Goal: Task Accomplishment & Management: Use online tool/utility

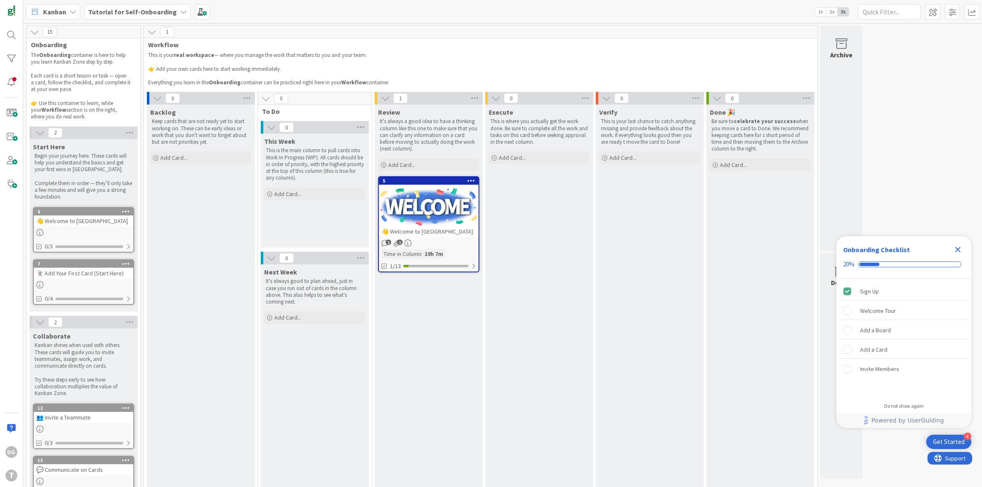
click at [281, 302] on div "Next Week It's always good to plan ahead, just in case you run out of cards in …" at bounding box center [315, 295] width 108 height 61
click at [119, 12] on b "Tutorial for Self-Onboarding" at bounding box center [132, 12] width 89 height 8
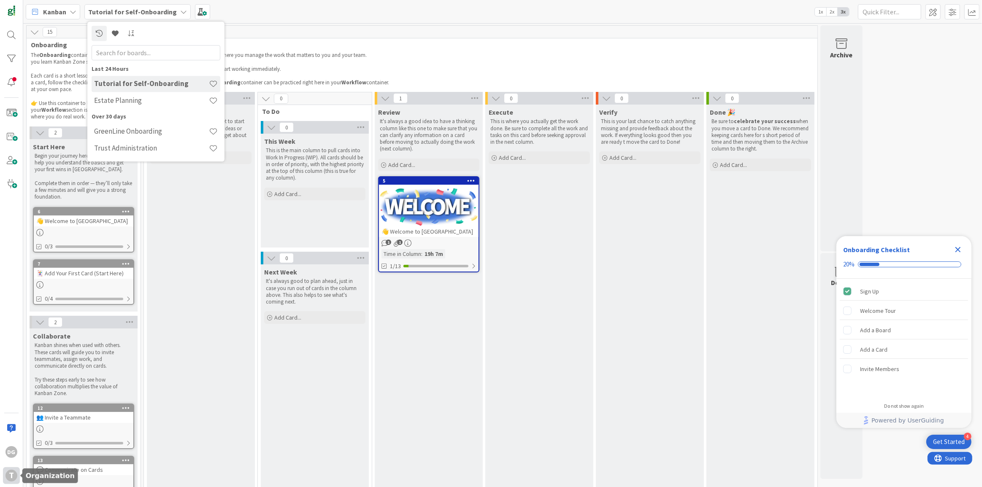
click at [16, 471] on div "T" at bounding box center [11, 476] width 17 height 17
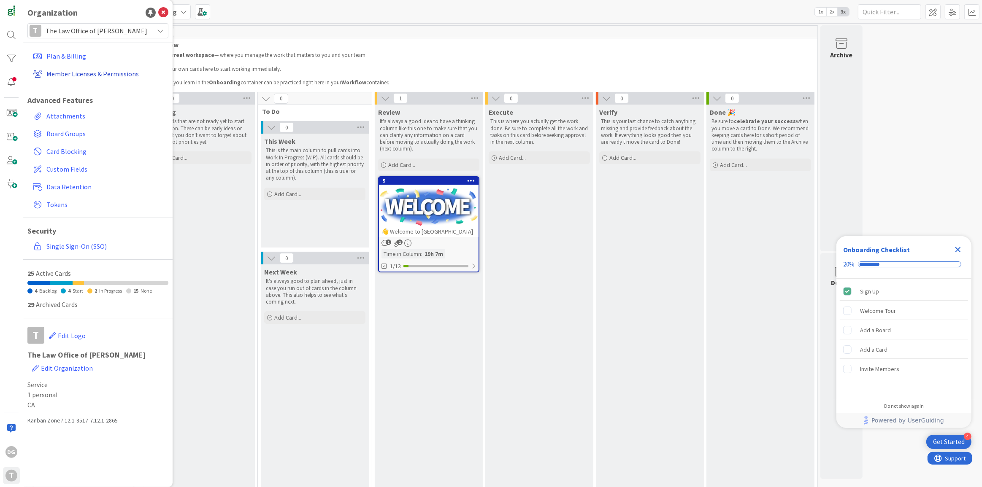
click at [80, 73] on link "Member Licenses & Permissions" at bounding box center [99, 73] width 139 height 15
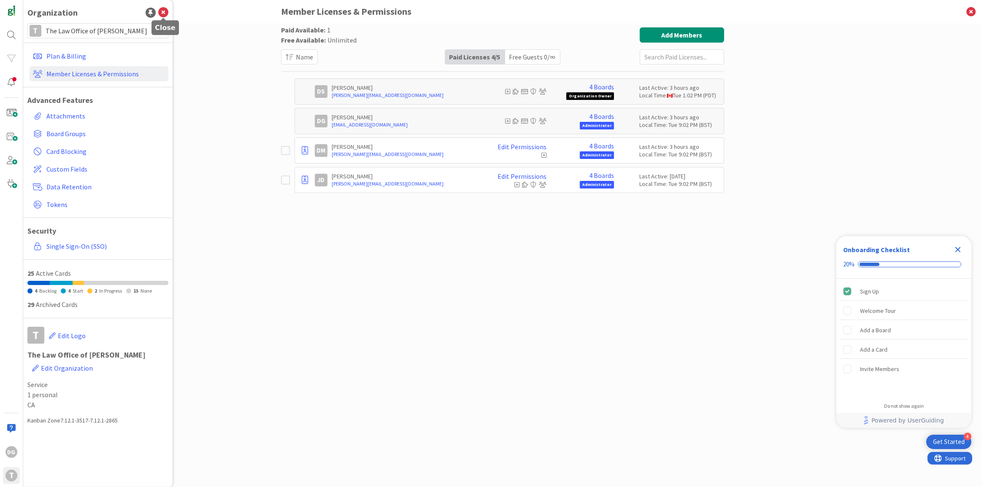
click at [163, 13] on icon at bounding box center [163, 13] width 10 height 10
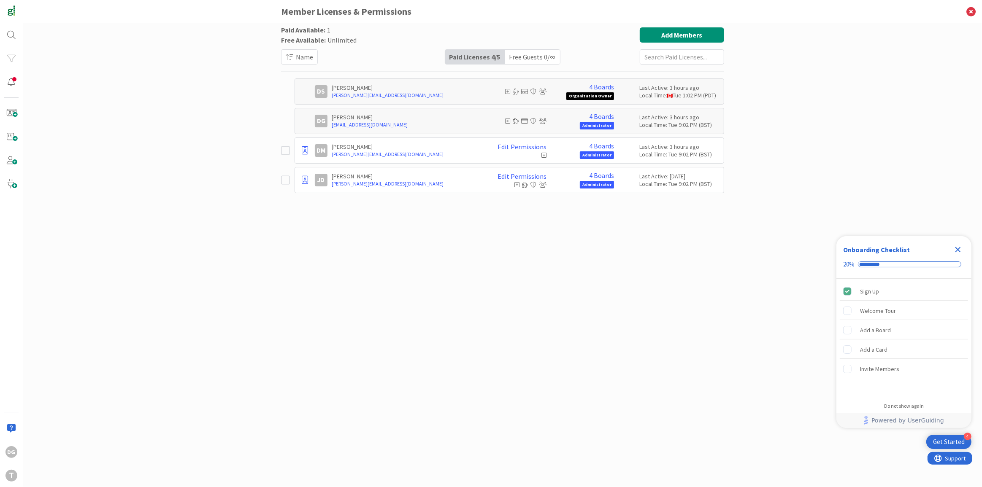
click at [531, 406] on div "Paid Available: 1 Free Available: Unlimited Name Paid Licenses 4 / 5 Free Guest…" at bounding box center [502, 246] width 443 height 439
click at [498, 393] on div "Paid Available: 1 Free Available: Unlimited Name Paid Licenses 4 / 5 Free Guest…" at bounding box center [502, 246] width 443 height 439
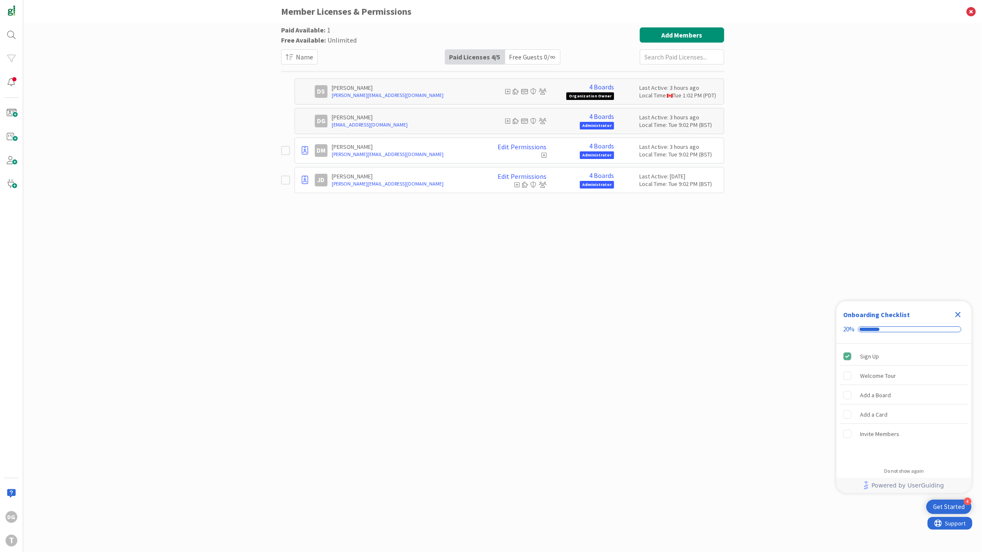
click at [445, 364] on div "Paid Available: 1 Free Available: Unlimited Name Paid Licenses 4 / 5 Free Guest…" at bounding box center [502, 279] width 443 height 504
click at [972, 14] on icon at bounding box center [971, 11] width 22 height 23
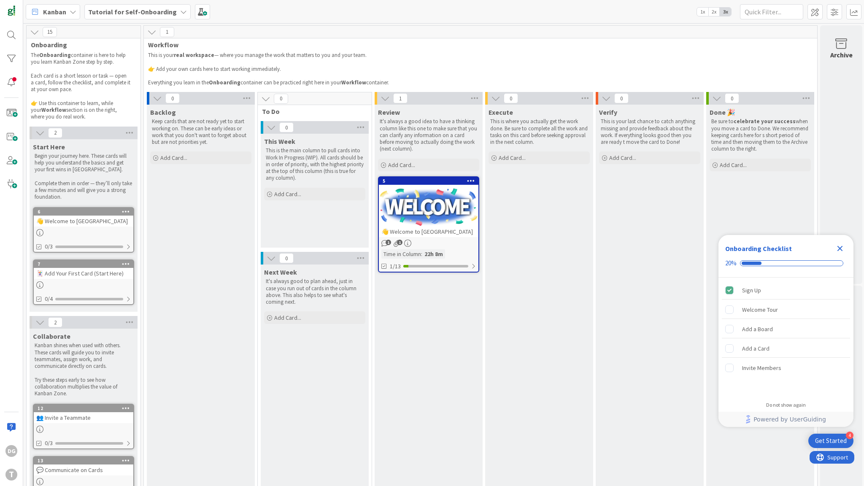
click at [840, 249] on icon "Close Checklist" at bounding box center [840, 248] width 5 height 5
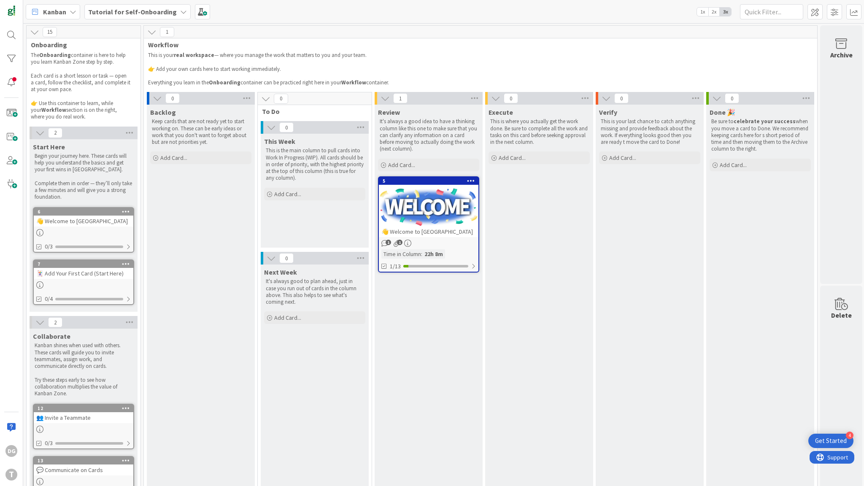
click at [838, 438] on div "Get Started" at bounding box center [831, 441] width 32 height 8
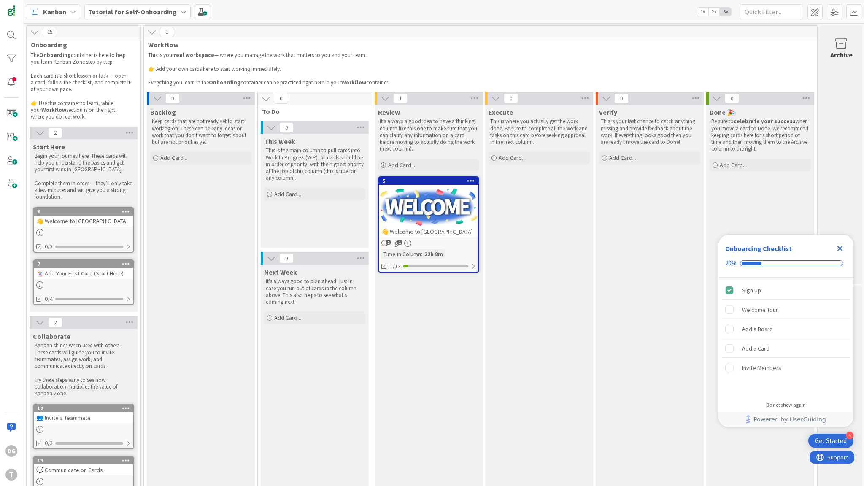
click at [845, 250] on div "Close Checklist" at bounding box center [841, 249] width 14 height 14
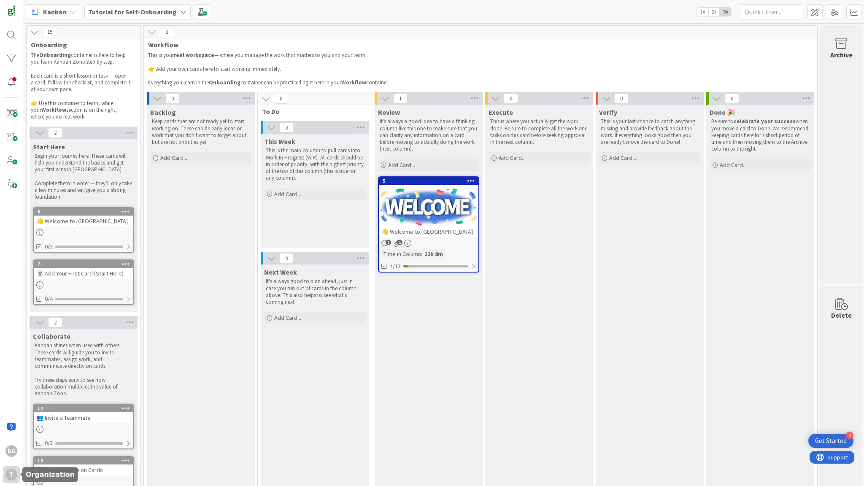
click at [11, 471] on div "T" at bounding box center [11, 475] width 12 height 12
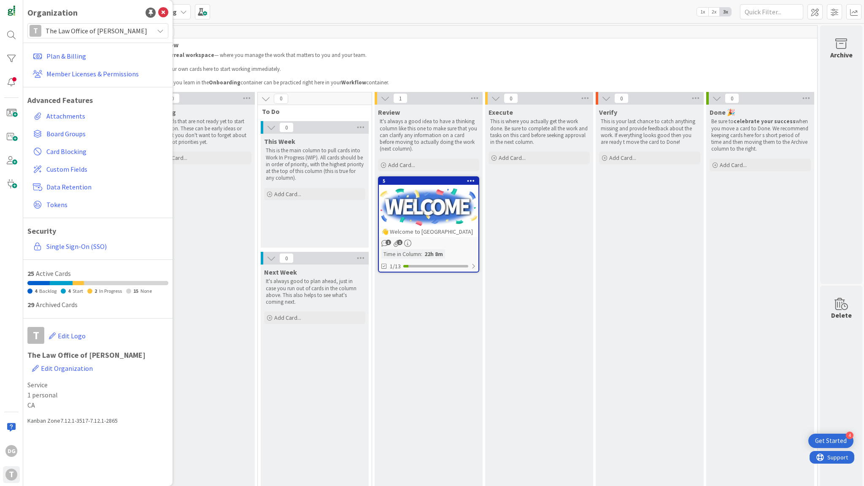
click at [253, 16] on div "Kanban Tutorial for Self-Onboarding 1x 2x 3x" at bounding box center [443, 11] width 841 height 23
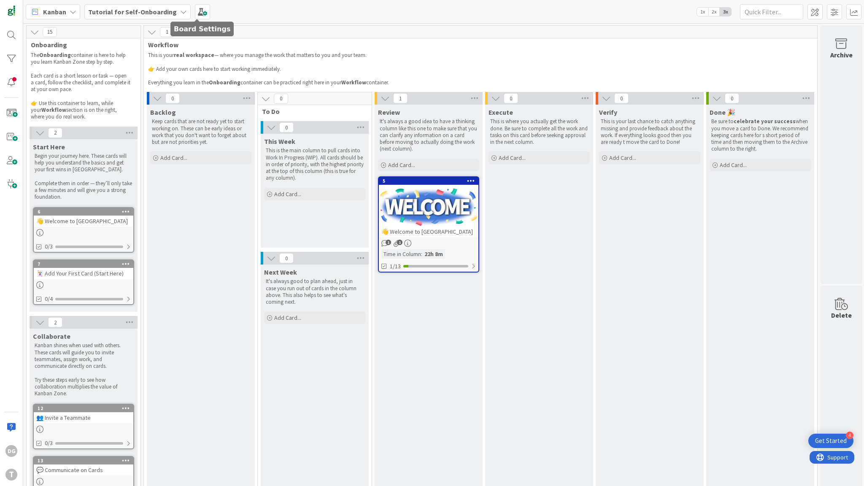
click at [153, 11] on b "Tutorial for Self-Onboarding" at bounding box center [132, 12] width 89 height 8
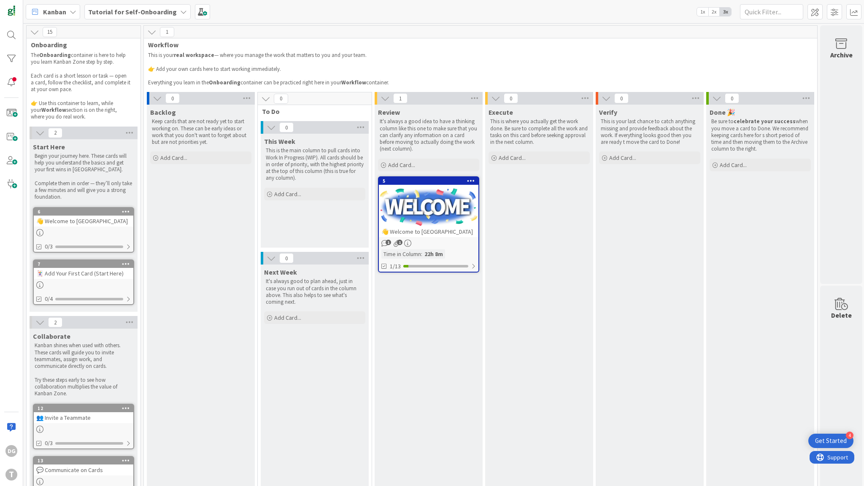
click at [120, 9] on b "Tutorial for Self-Onboarding" at bounding box center [132, 12] width 89 height 8
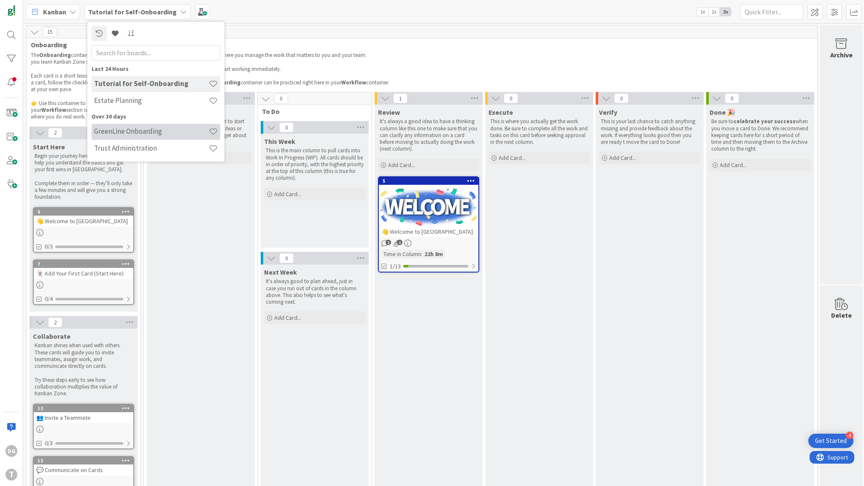
click at [133, 135] on h4 "GreenLine Onboarding" at bounding box center [151, 131] width 115 height 8
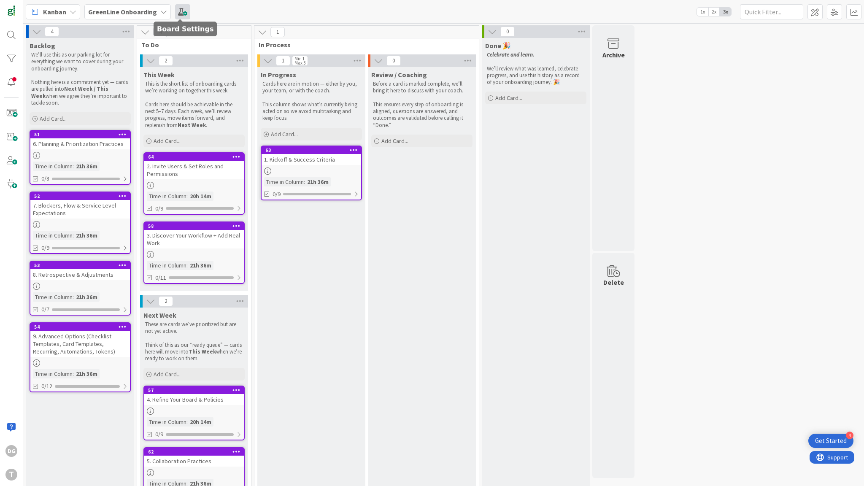
click at [184, 10] on span at bounding box center [182, 11] width 15 height 15
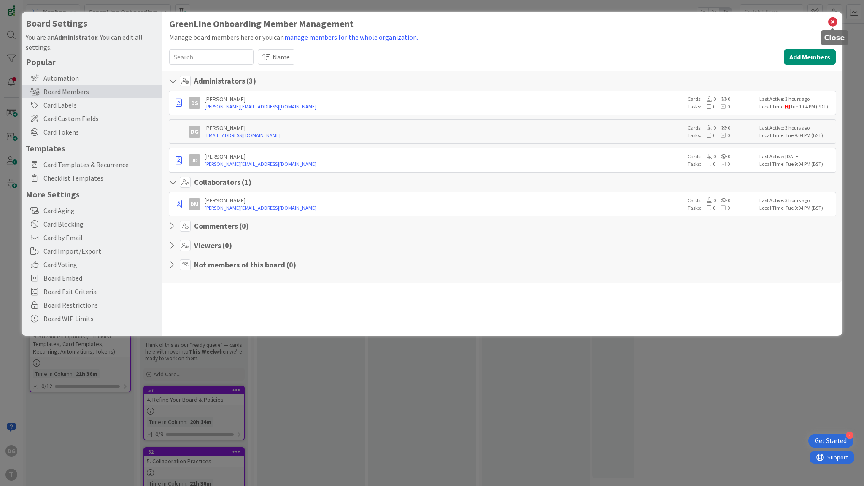
click at [836, 22] on icon at bounding box center [833, 22] width 11 height 12
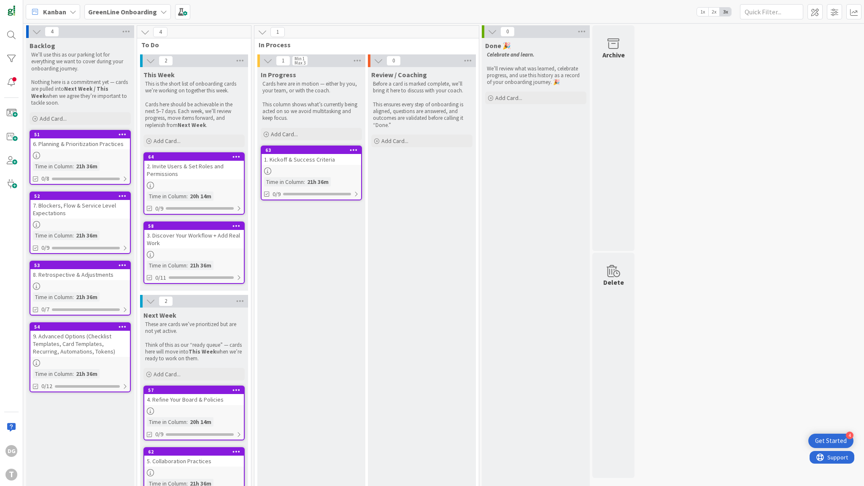
click at [139, 16] on span "GreenLine Onboarding" at bounding box center [122, 12] width 69 height 10
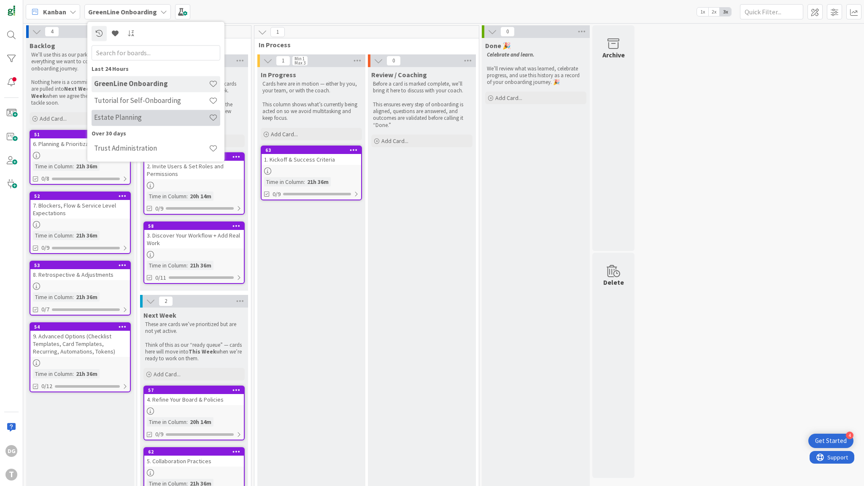
click at [137, 116] on h4 "Estate Planning" at bounding box center [151, 118] width 115 height 8
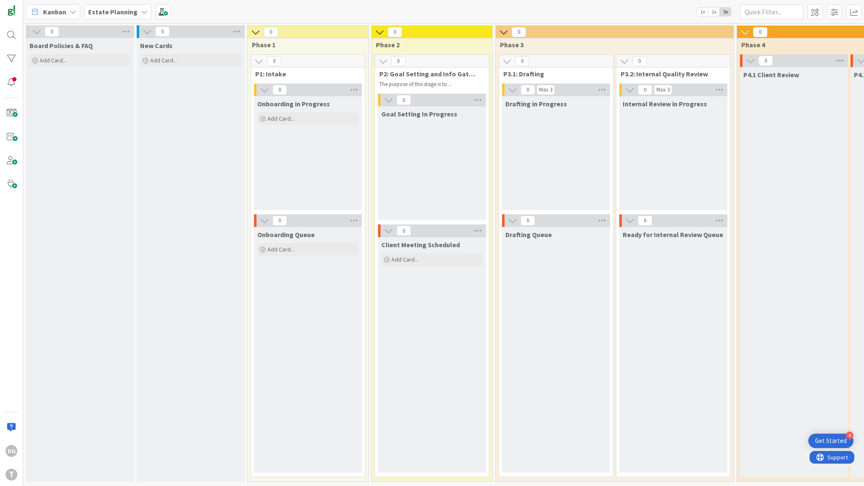
click at [120, 16] on span "Estate Planning" at bounding box center [112, 12] width 49 height 10
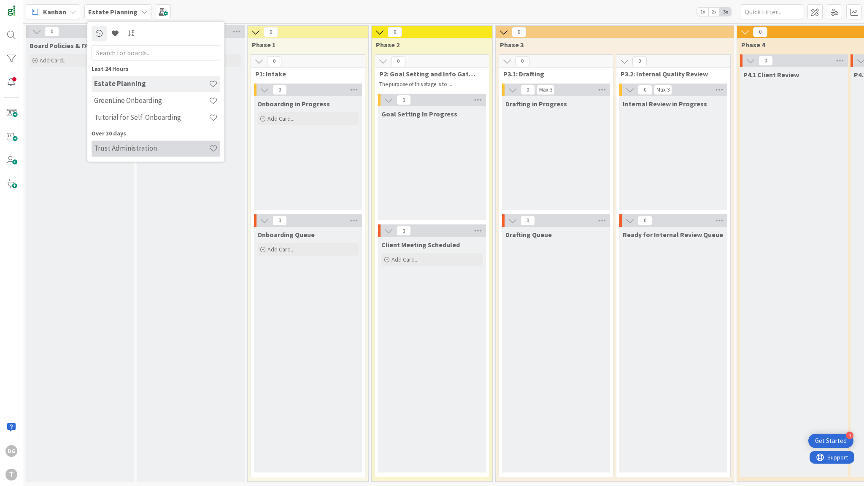
click at [124, 146] on h4 "Trust Administration" at bounding box center [151, 148] width 115 height 8
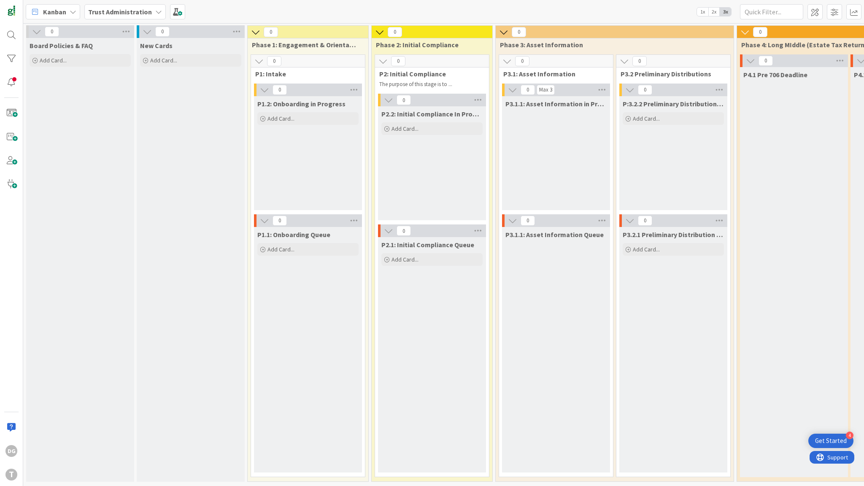
click at [134, 12] on b "Trust Administration" at bounding box center [120, 12] width 64 height 8
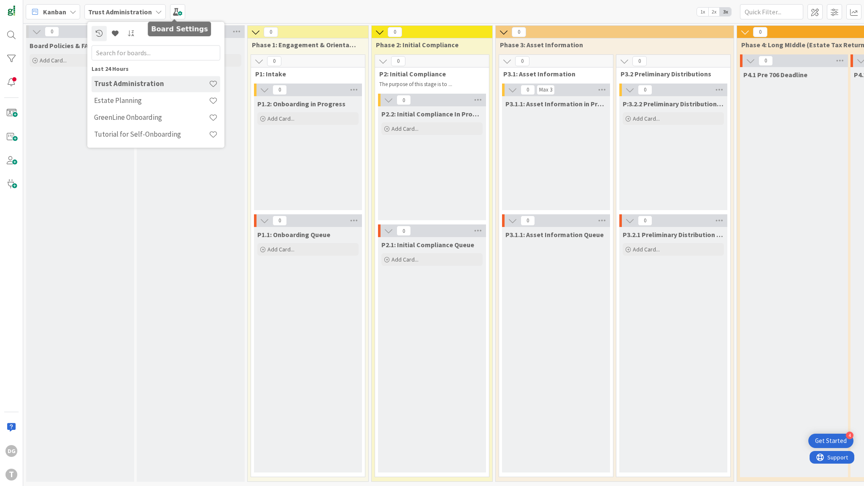
click at [152, 263] on div "New Cards Add Card..." at bounding box center [191, 260] width 108 height 444
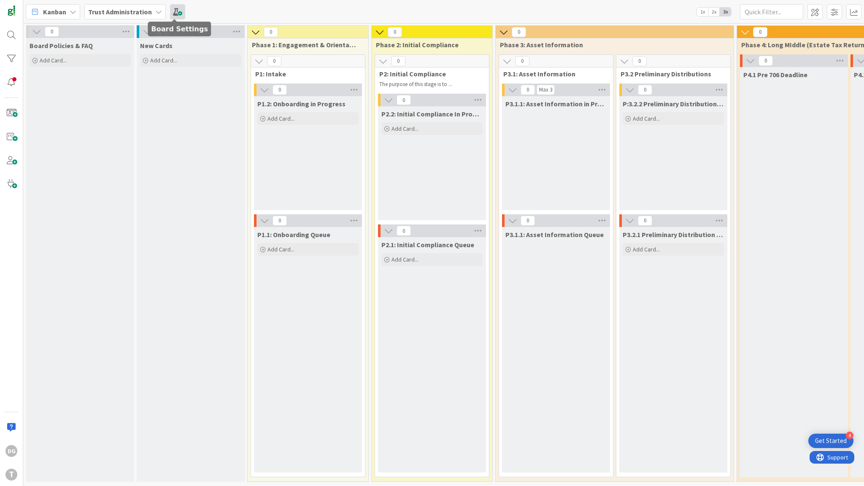
click at [177, 10] on span at bounding box center [177, 11] width 15 height 15
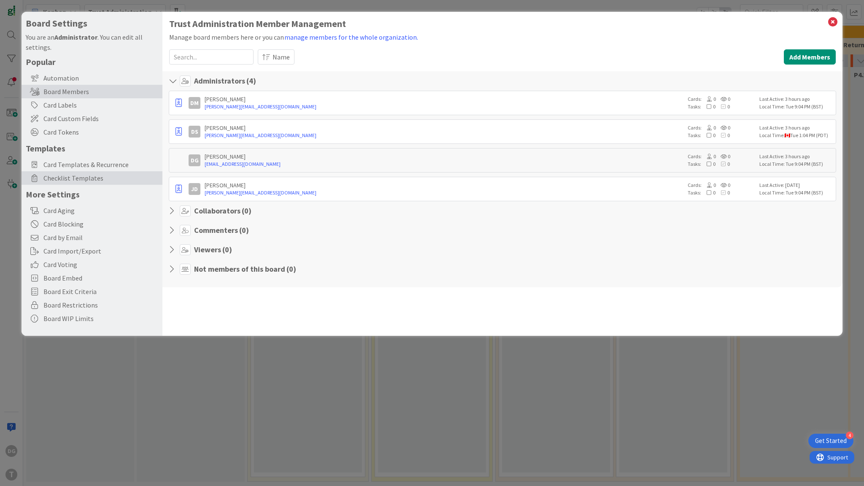
click at [86, 177] on span "Checklist Templates" at bounding box center [100, 178] width 115 height 10
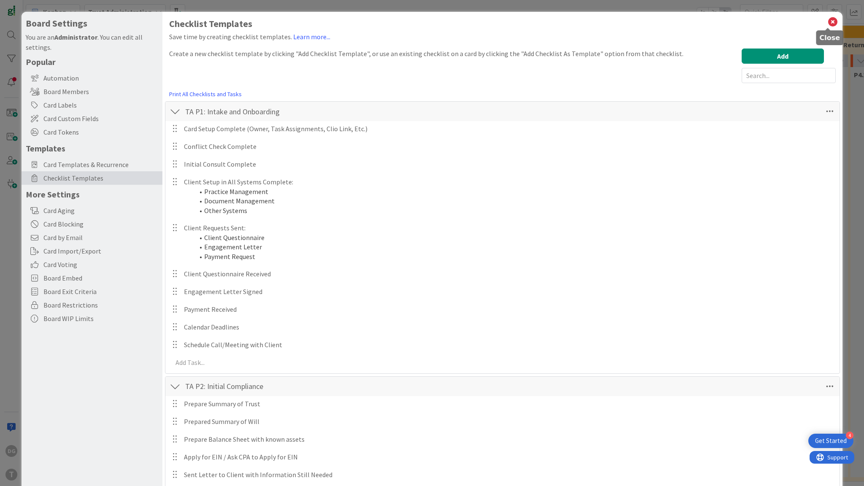
click at [828, 25] on icon at bounding box center [833, 22] width 11 height 12
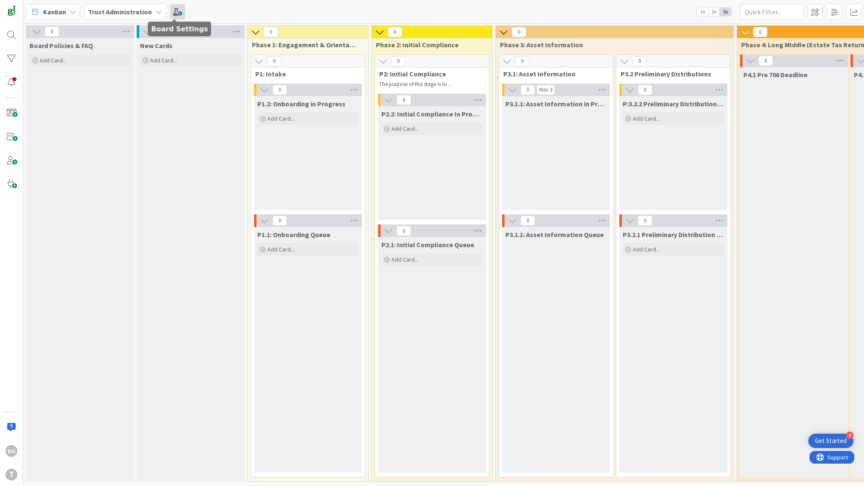
click at [179, 11] on span at bounding box center [177, 11] width 15 height 15
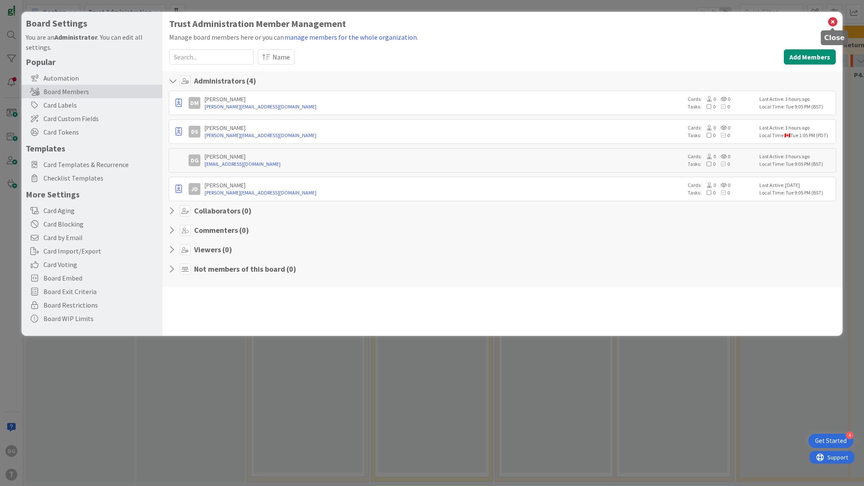
click at [833, 26] on icon at bounding box center [833, 22] width 11 height 12
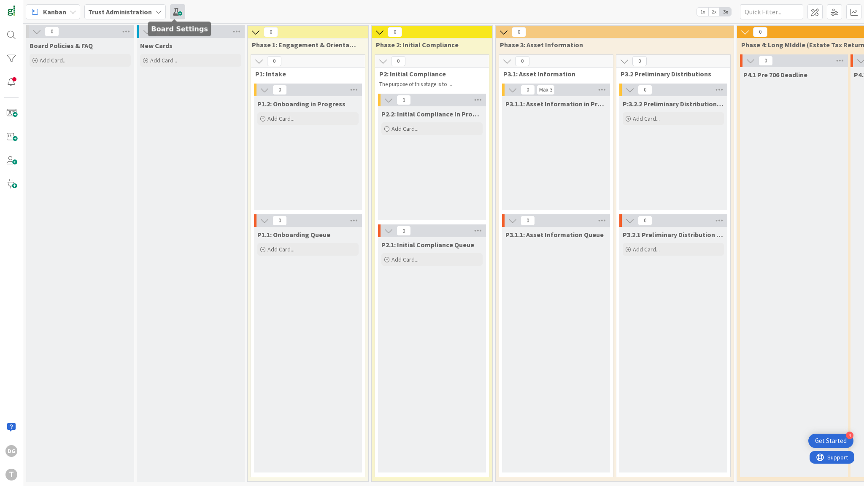
click at [178, 13] on span at bounding box center [177, 11] width 15 height 15
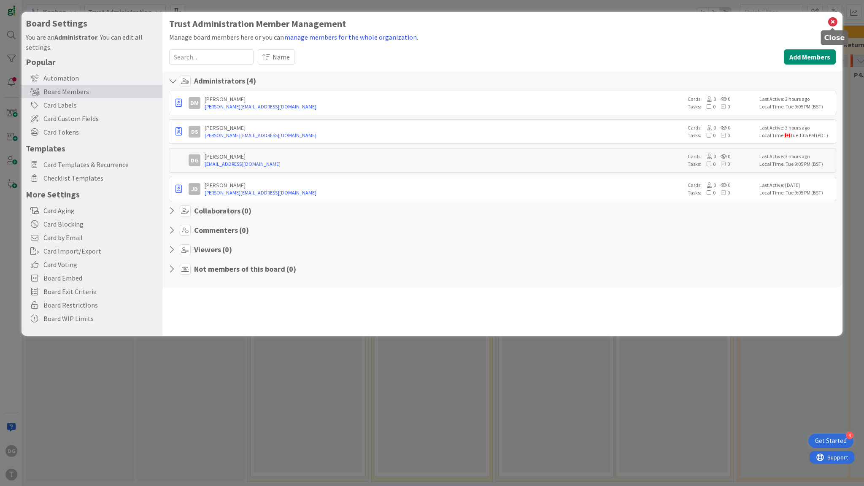
click at [831, 18] on icon at bounding box center [833, 22] width 11 height 12
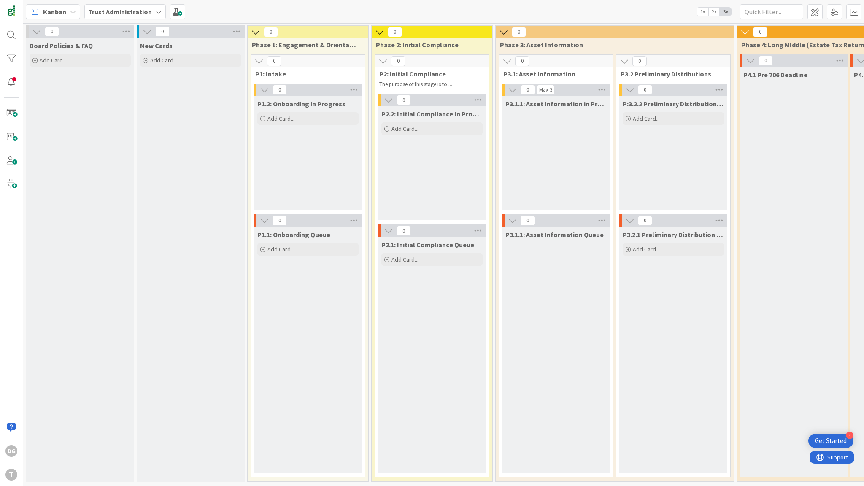
click at [150, 8] on div "Trust Administration" at bounding box center [124, 11] width 81 height 15
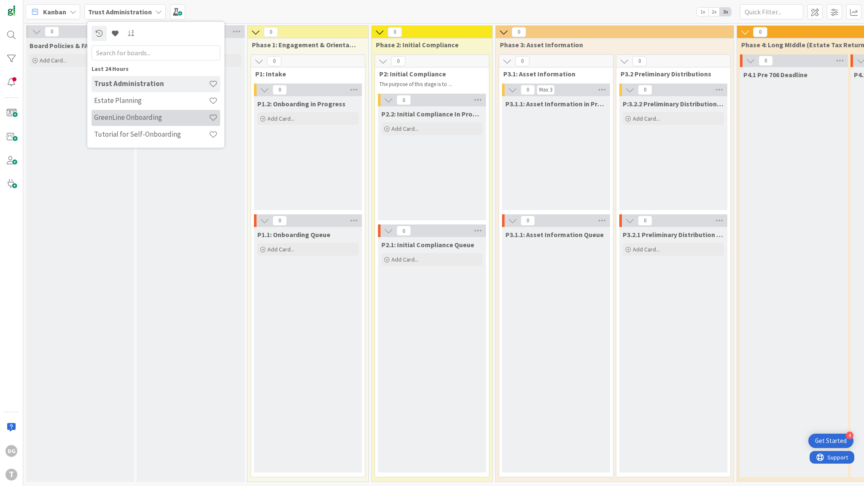
click at [144, 116] on h4 "GreenLine Onboarding" at bounding box center [151, 118] width 115 height 8
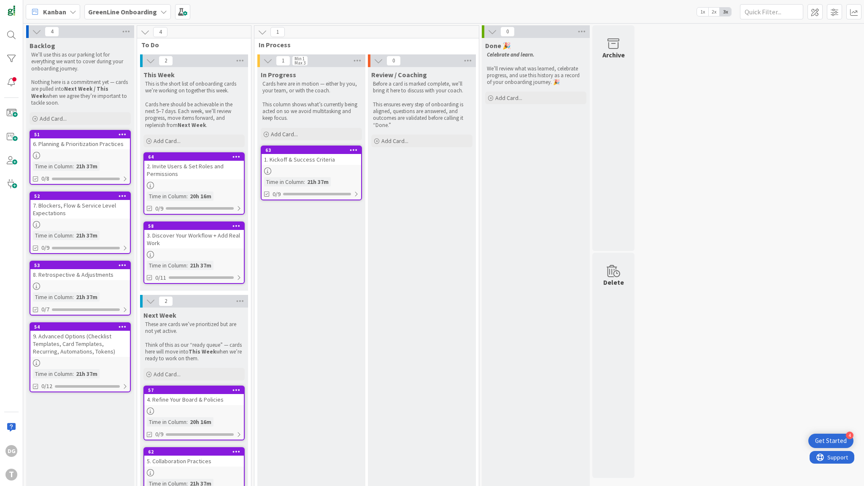
click at [300, 165] on div "63 1. Kickoff & Success Criteria Time in Column : 21h 37m 0/9" at bounding box center [311, 173] width 101 height 55
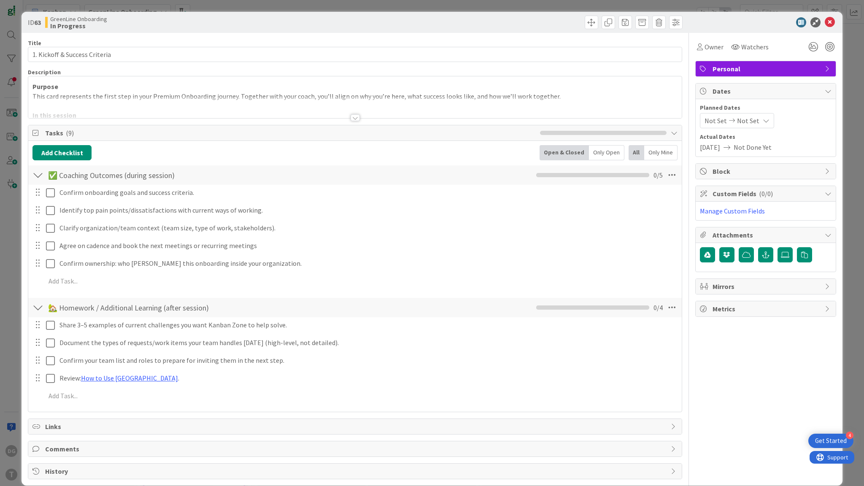
click at [123, 99] on div at bounding box center [355, 108] width 654 height 22
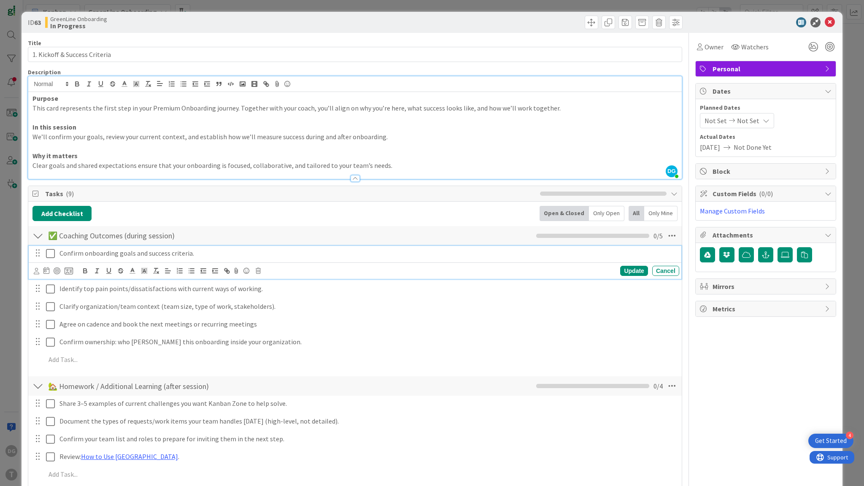
click at [193, 253] on p "Confirm onboarding goals and success criteria." at bounding box center [368, 254] width 617 height 10
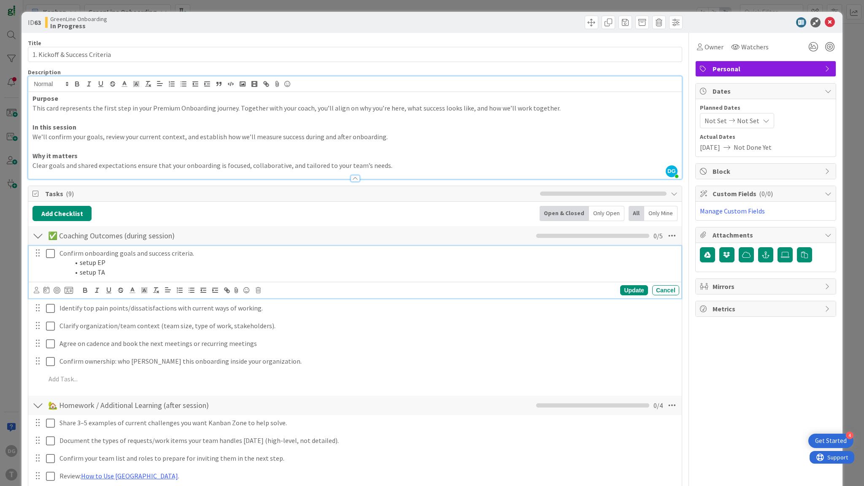
click at [48, 254] on icon at bounding box center [50, 254] width 9 height 10
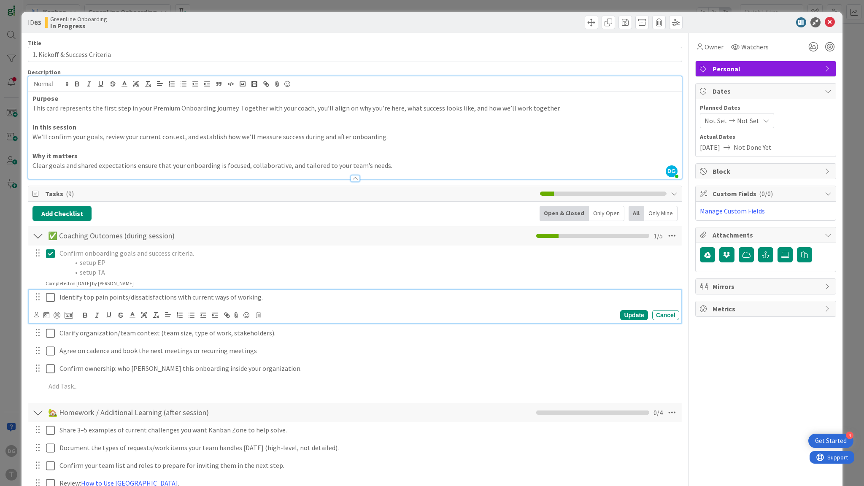
click at [257, 295] on p "Identify top pain points/dissatisfactions with current ways of working." at bounding box center [368, 297] width 617 height 10
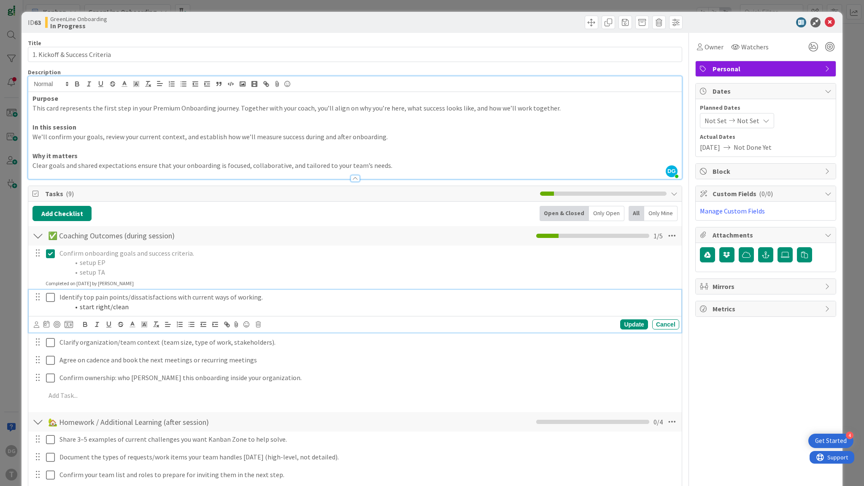
click at [50, 297] on icon at bounding box center [50, 297] width 9 height 10
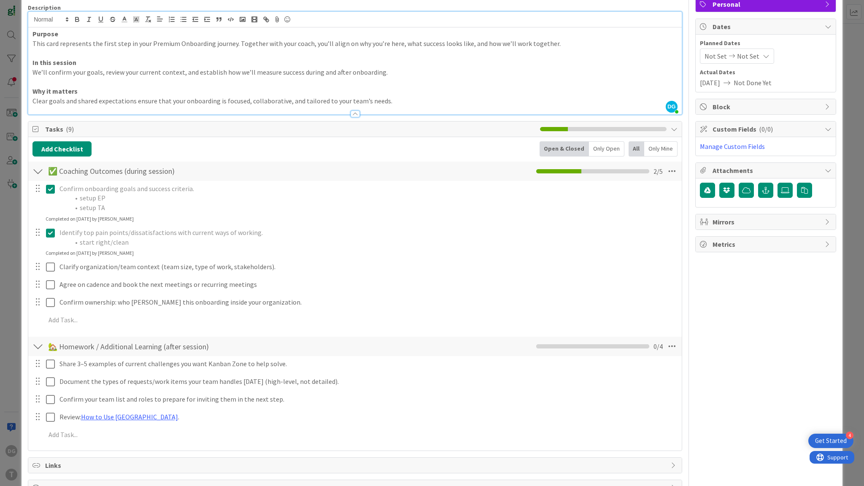
scroll to position [68, 0]
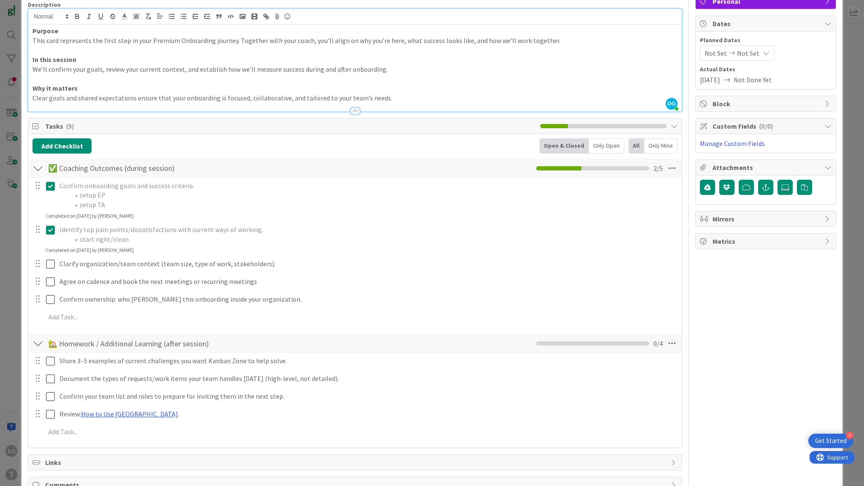
click at [52, 230] on icon at bounding box center [50, 230] width 9 height 10
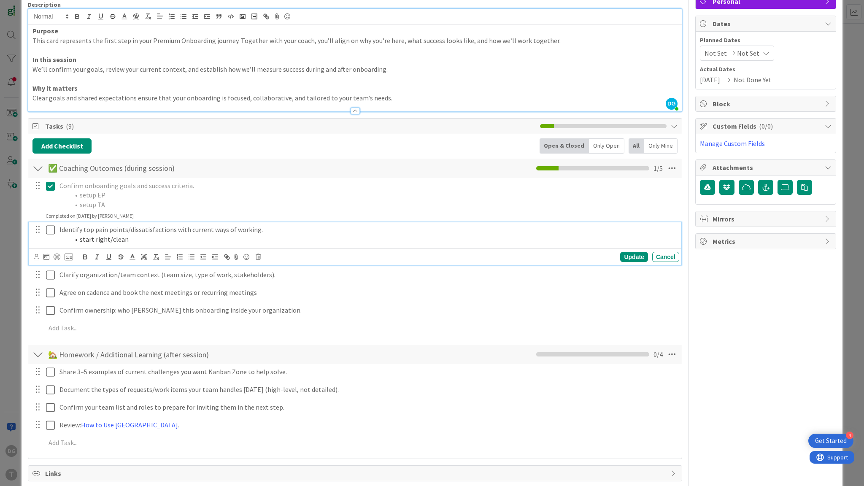
click at [139, 238] on li "start right/clean" at bounding box center [373, 240] width 606 height 10
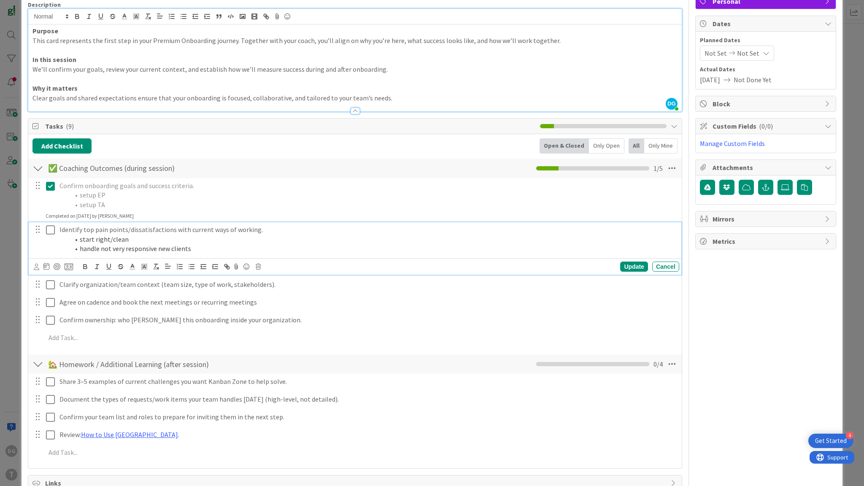
click at [50, 229] on icon at bounding box center [50, 230] width 9 height 10
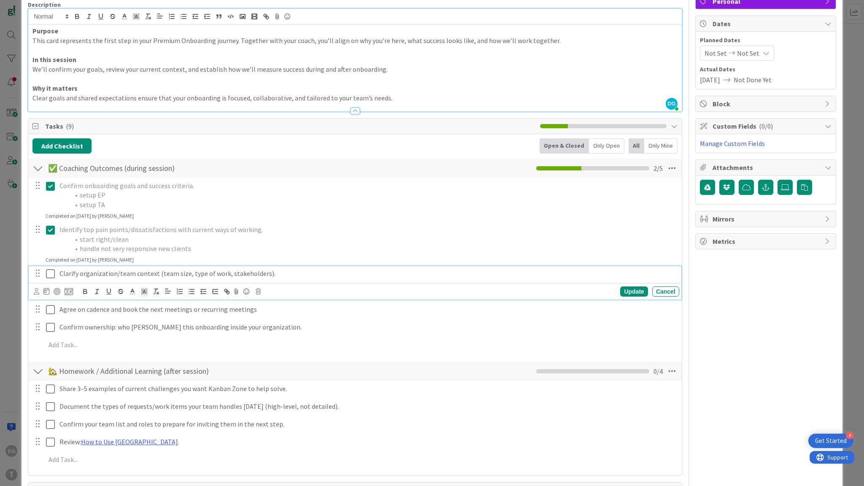
click at [282, 270] on p "Clarify organization/team context (team size, type of work, stakeholders)." at bounding box center [368, 274] width 617 height 10
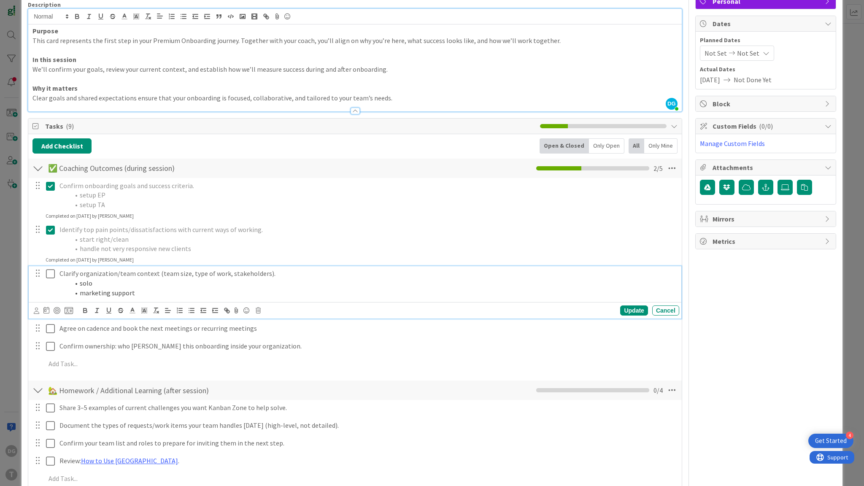
click at [54, 273] on icon at bounding box center [50, 274] width 9 height 10
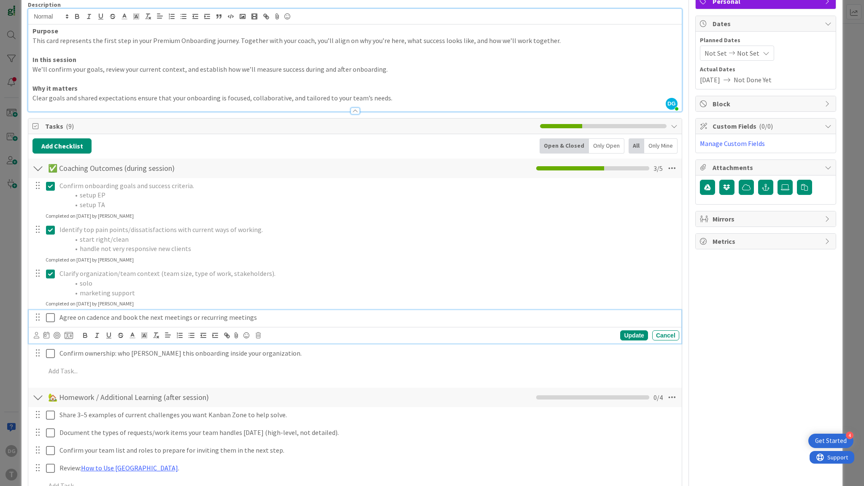
click at [285, 316] on p "Agree on cadence and book the next meetings or recurring meetings" at bounding box center [368, 318] width 617 height 10
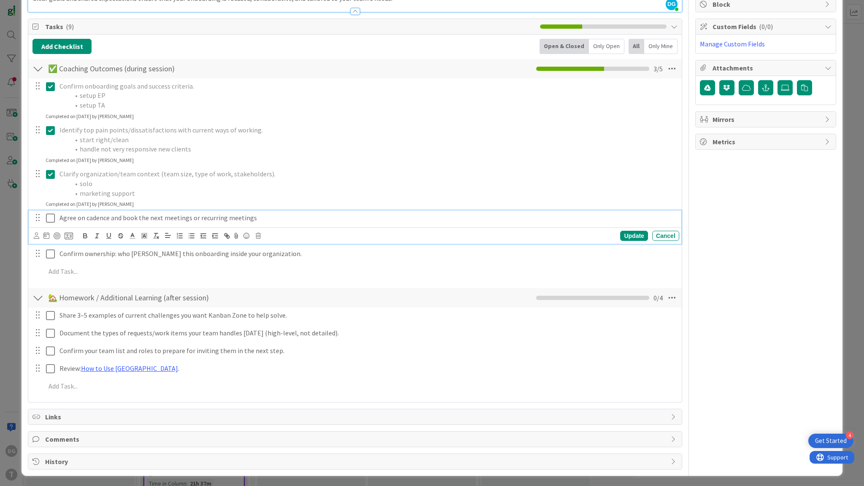
scroll to position [167, 0]
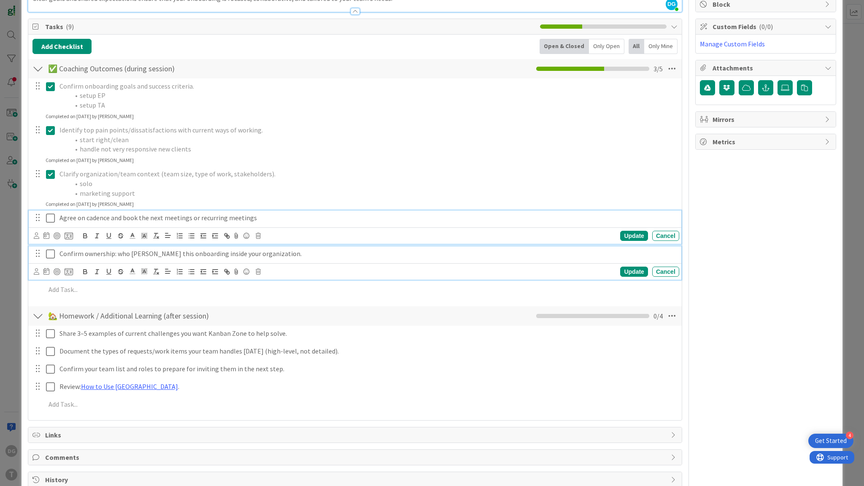
click at [319, 253] on p "Confirm ownership: who [PERSON_NAME] this onboarding inside your organization." at bounding box center [368, 254] width 617 height 10
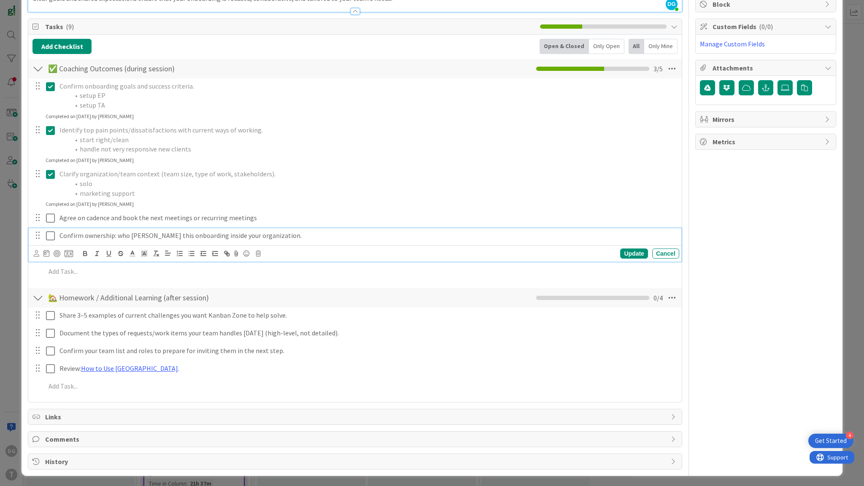
scroll to position [149, 0]
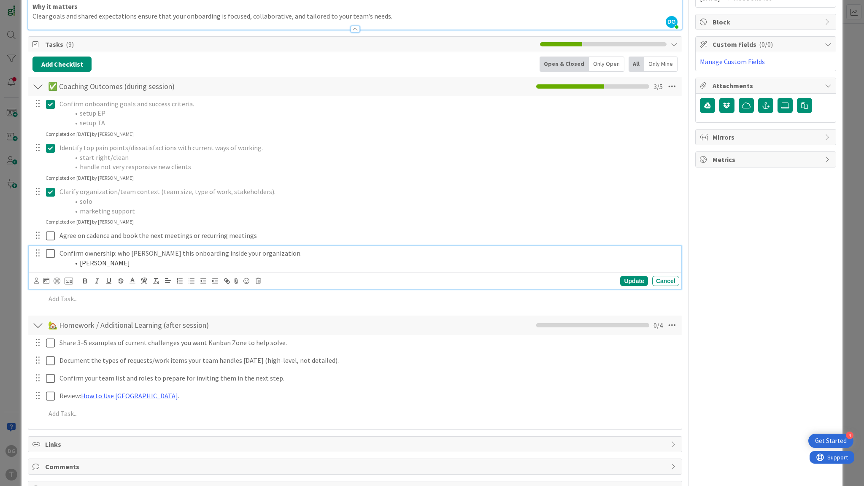
click at [47, 250] on icon at bounding box center [50, 254] width 9 height 10
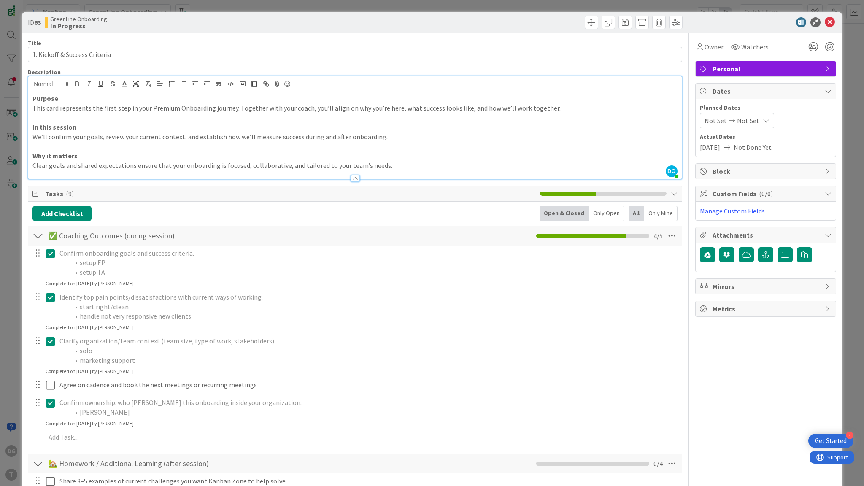
scroll to position [166, 0]
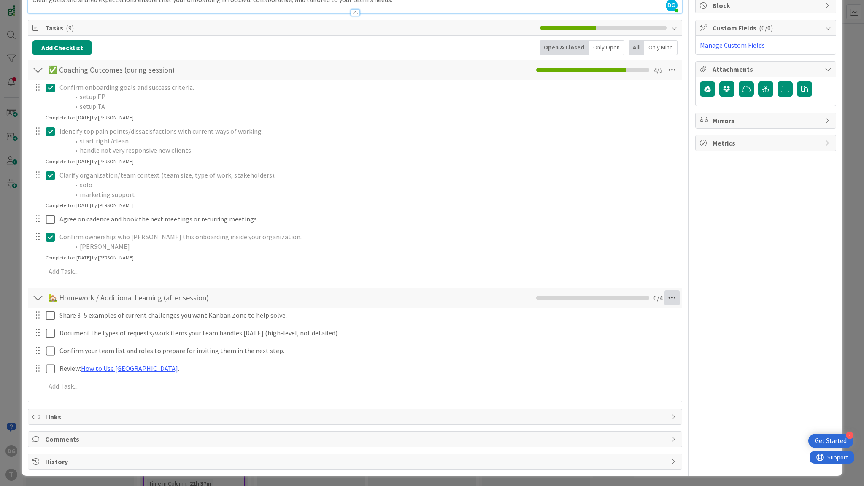
click at [666, 290] on icon at bounding box center [672, 297] width 15 height 15
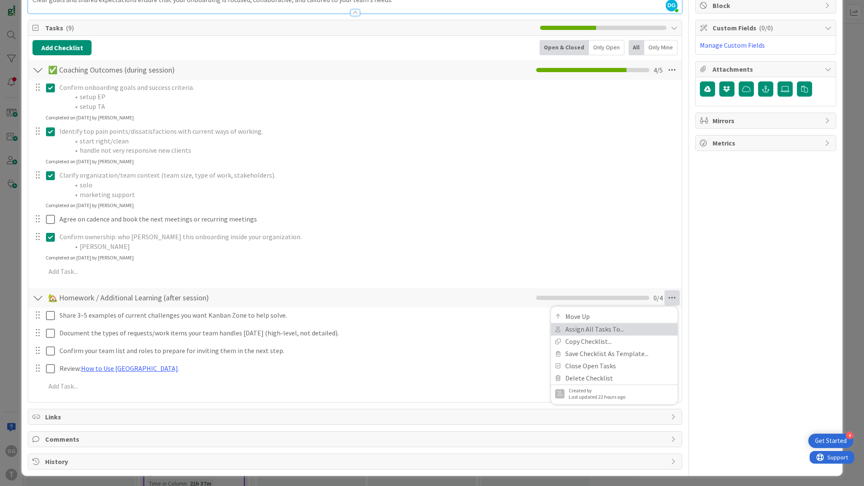
click at [643, 326] on link "Assign All Tasks To..." at bounding box center [614, 329] width 127 height 12
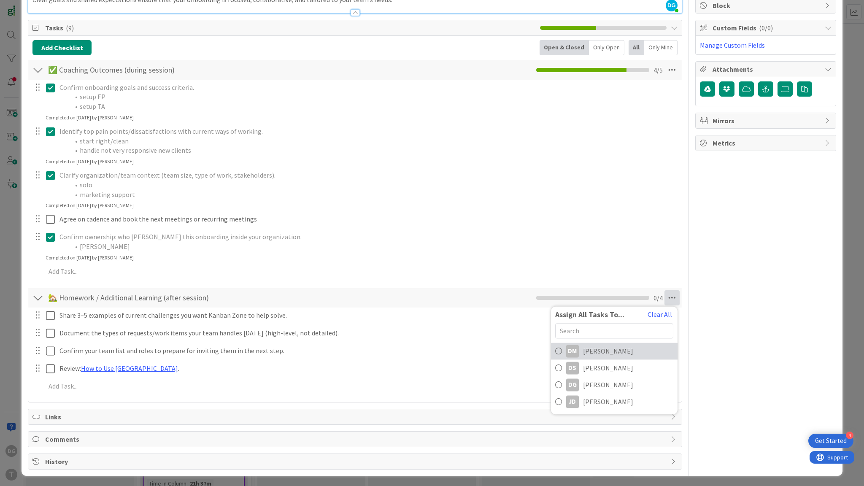
click at [625, 352] on link "[PERSON_NAME]" at bounding box center [614, 351] width 127 height 17
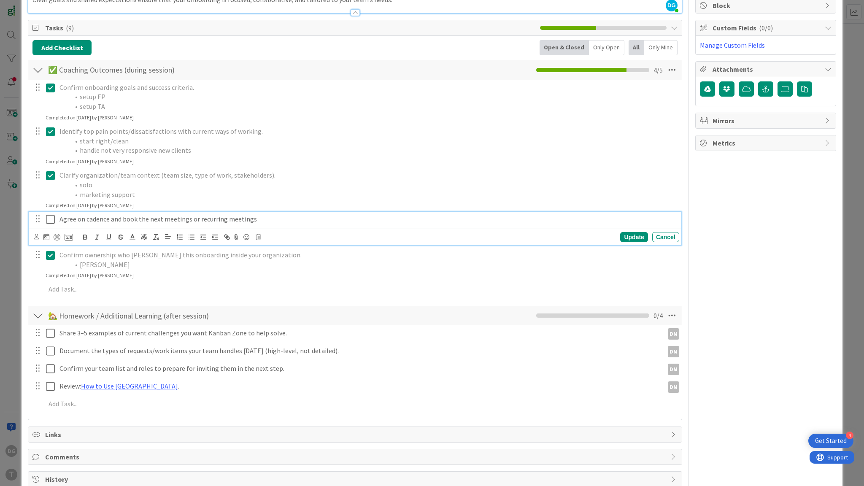
click at [113, 219] on p "Agree on cadence and book the next meetings or recurring meetings" at bounding box center [368, 219] width 617 height 10
click at [37, 237] on icon at bounding box center [36, 237] width 5 height 6
click at [599, 136] on li "start right/clean" at bounding box center [373, 141] width 606 height 10
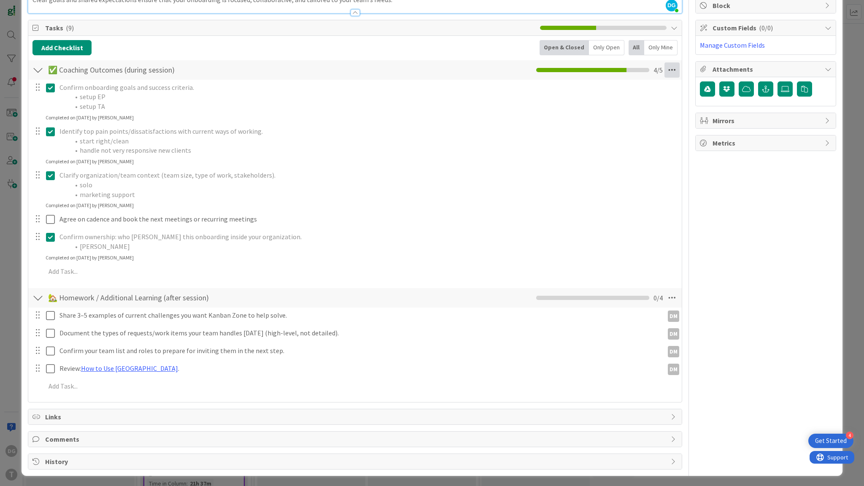
click at [669, 72] on icon at bounding box center [672, 69] width 15 height 15
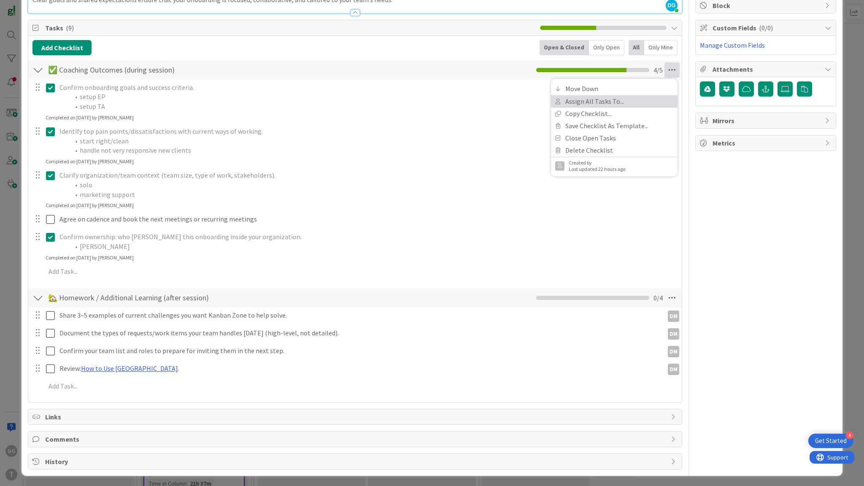
click at [648, 103] on link "Assign All Tasks To..." at bounding box center [614, 101] width 127 height 12
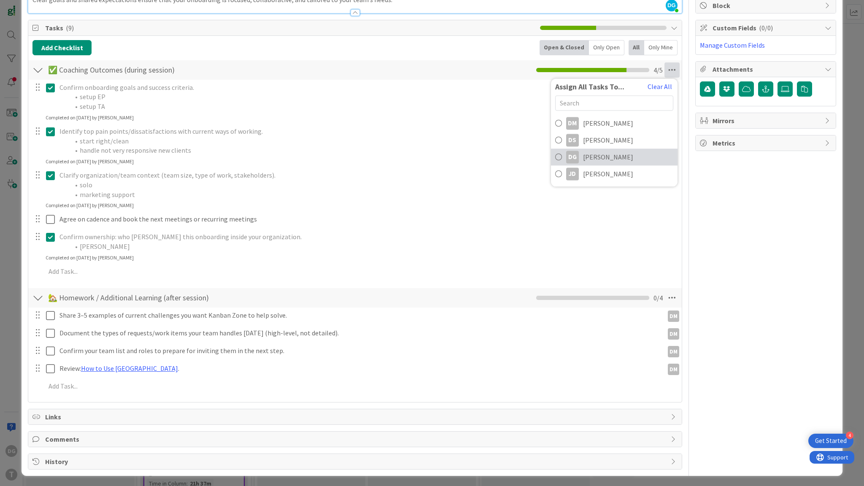
click at [614, 157] on span "[PERSON_NAME]" at bounding box center [608, 157] width 50 height 10
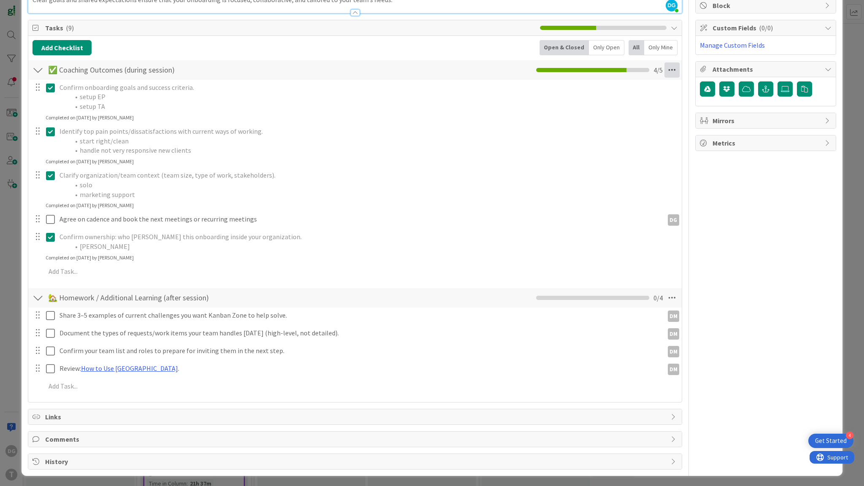
click at [669, 69] on icon at bounding box center [672, 69] width 15 height 15
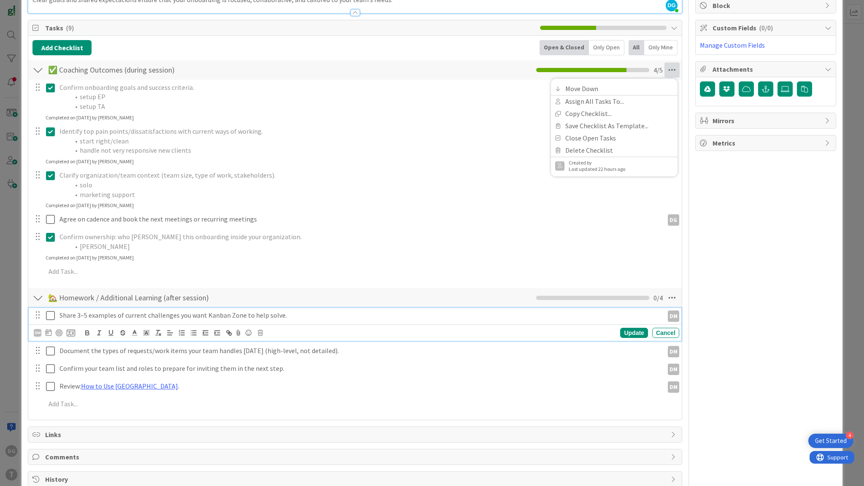
click at [116, 316] on p "Share 3–5 examples of current challenges you want Kanban Zone to help solve." at bounding box center [360, 316] width 601 height 10
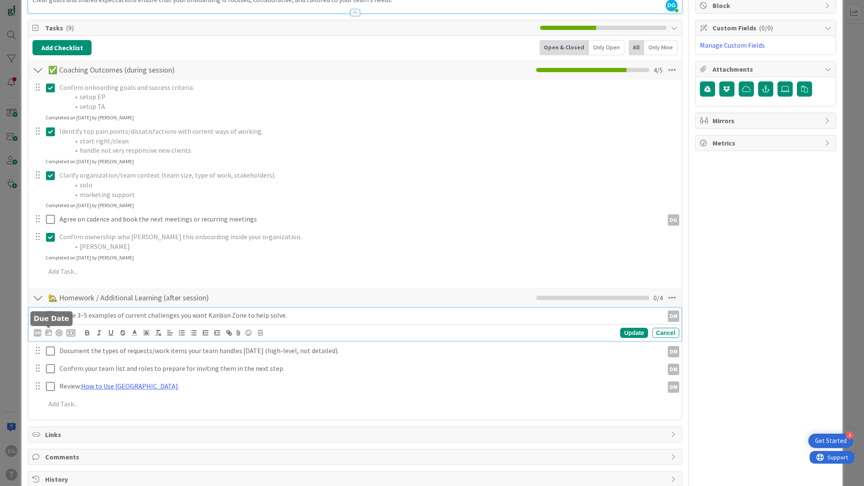
click at [49, 334] on icon at bounding box center [49, 332] width 6 height 7
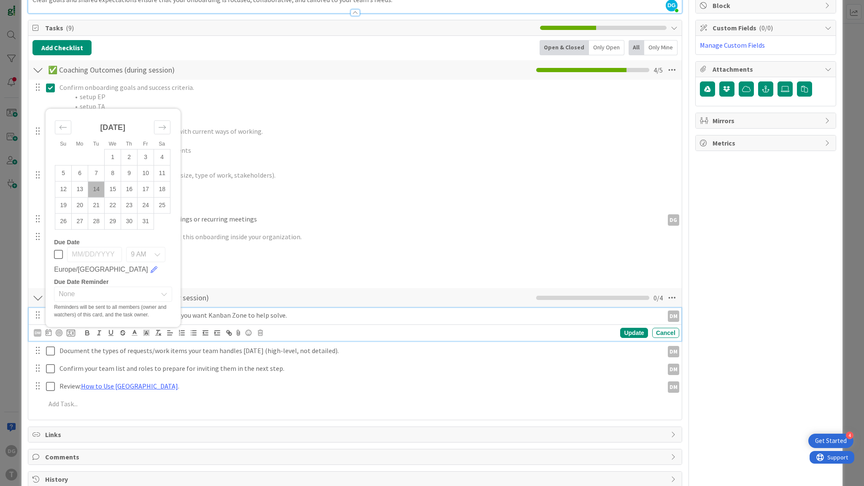
scroll to position [184, 0]
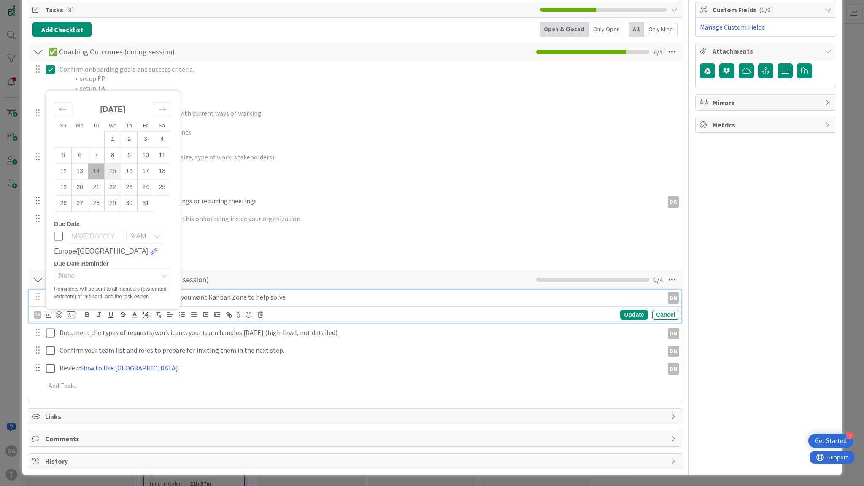
click at [117, 169] on td "15" at bounding box center [113, 171] width 16 height 16
type input "[DATE]"
click at [143, 235] on span "9 AM" at bounding box center [138, 237] width 15 height 12
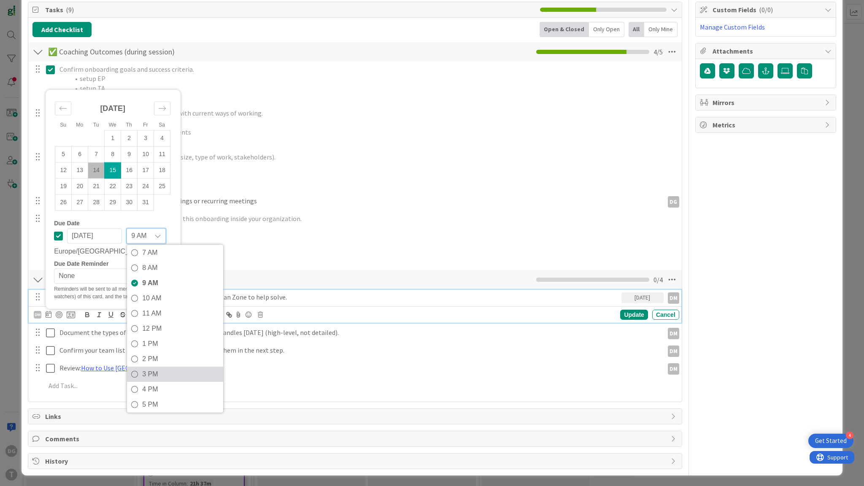
scroll to position [135, 0]
click at [154, 343] on span "1 PM" at bounding box center [180, 342] width 77 height 13
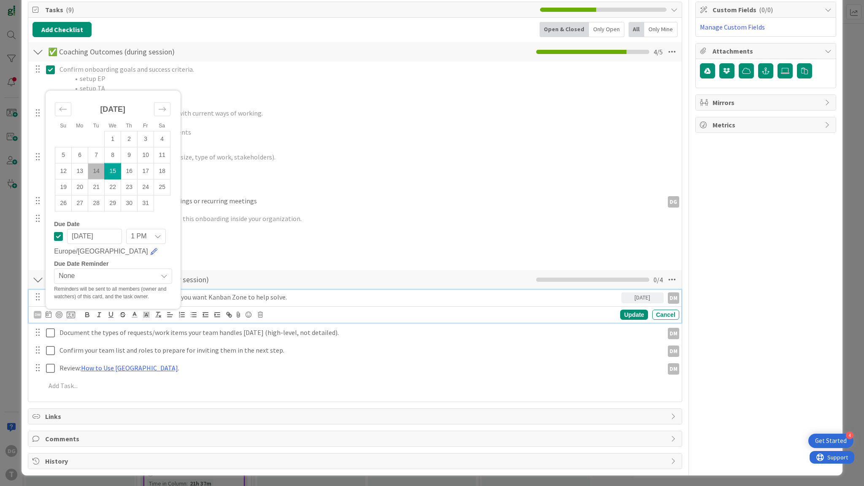
click at [151, 252] on link at bounding box center [154, 252] width 7 height 7
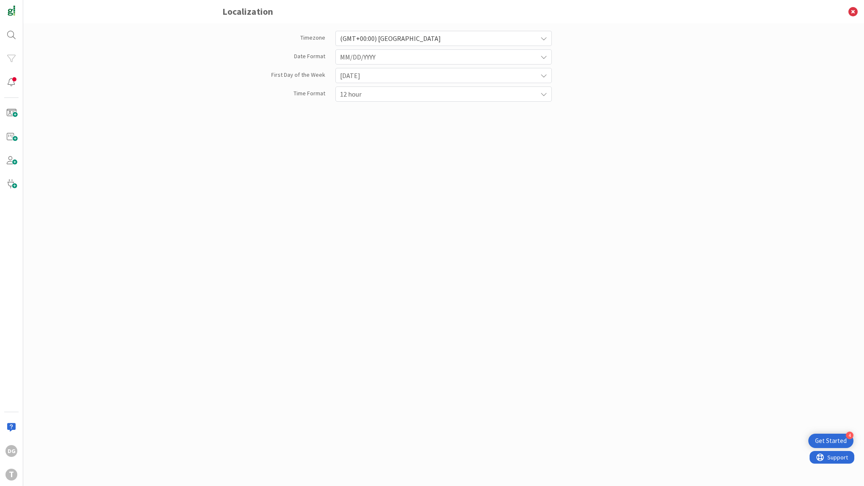
click at [428, 40] on span "(GMT+00:00) London" at bounding box center [436, 38] width 193 height 12
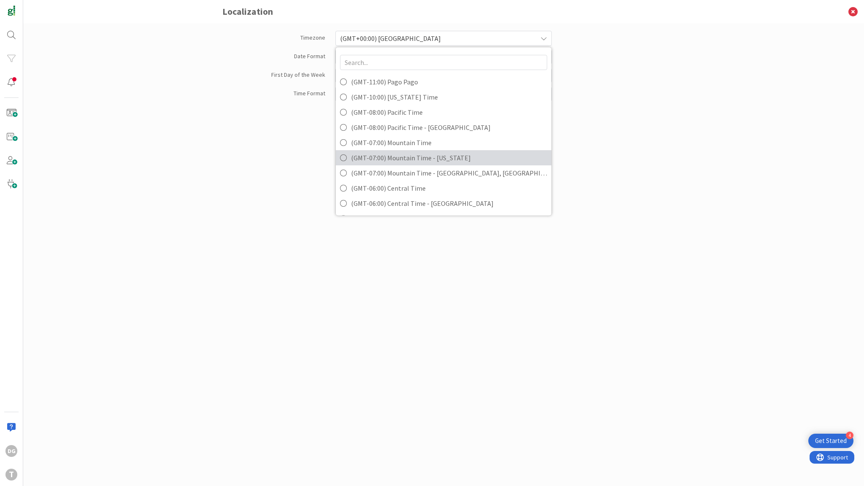
click at [419, 156] on span "(GMT-07:00) Mountain Time - Arizona" at bounding box center [449, 158] width 196 height 13
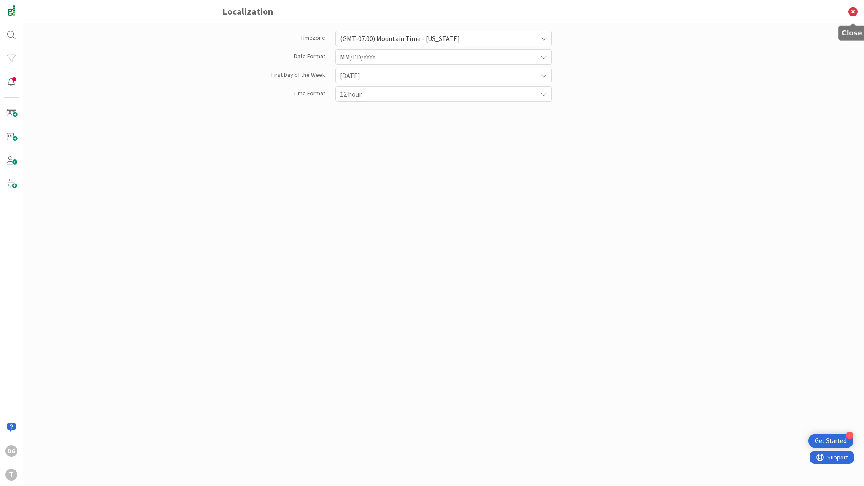
click at [854, 14] on icon at bounding box center [853, 11] width 22 height 23
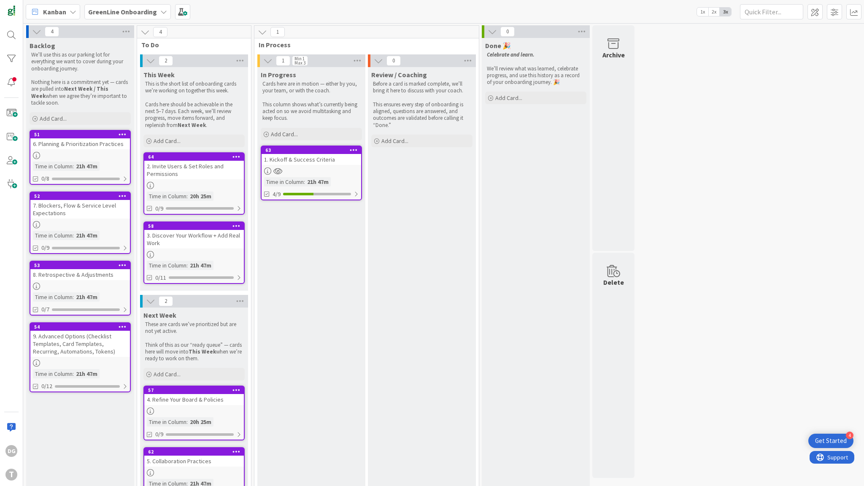
click at [298, 164] on div "1. Kickoff & Success Criteria" at bounding box center [312, 159] width 100 height 11
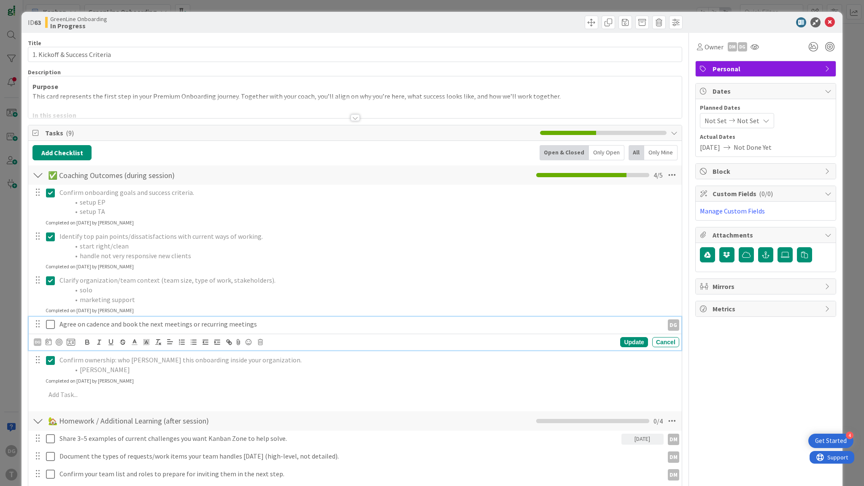
click at [77, 322] on p "Agree on cadence and book the next meetings or recurring meetings" at bounding box center [360, 324] width 601 height 10
click at [48, 342] on icon at bounding box center [49, 341] width 6 height 7
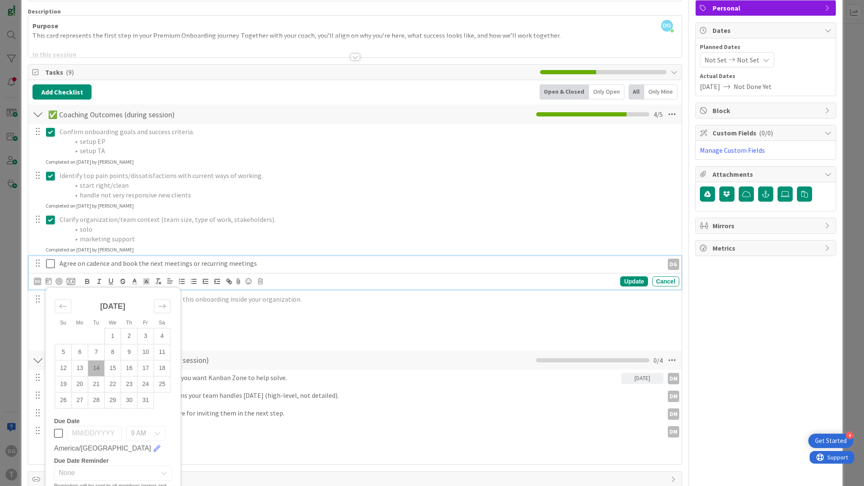
scroll to position [123, 0]
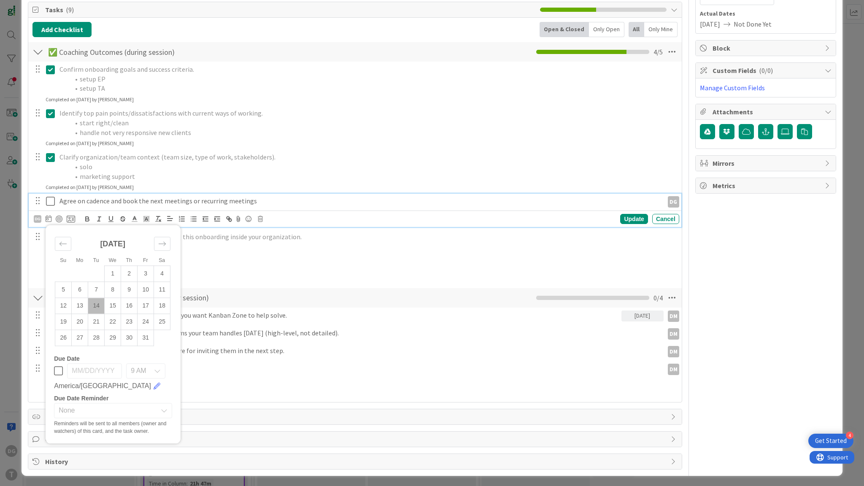
click at [60, 370] on icon at bounding box center [58, 371] width 9 height 10
click at [112, 304] on td "15" at bounding box center [113, 306] width 16 height 16
type input "[DATE]"
click at [135, 371] on span "9 AM" at bounding box center [138, 371] width 15 height 12
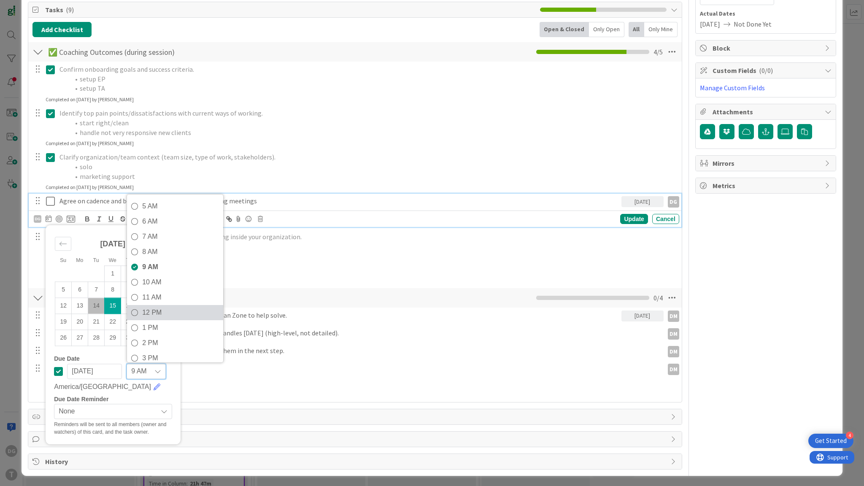
scroll to position [101, 0]
click at [154, 304] on span "12 PM" at bounding box center [180, 310] width 77 height 13
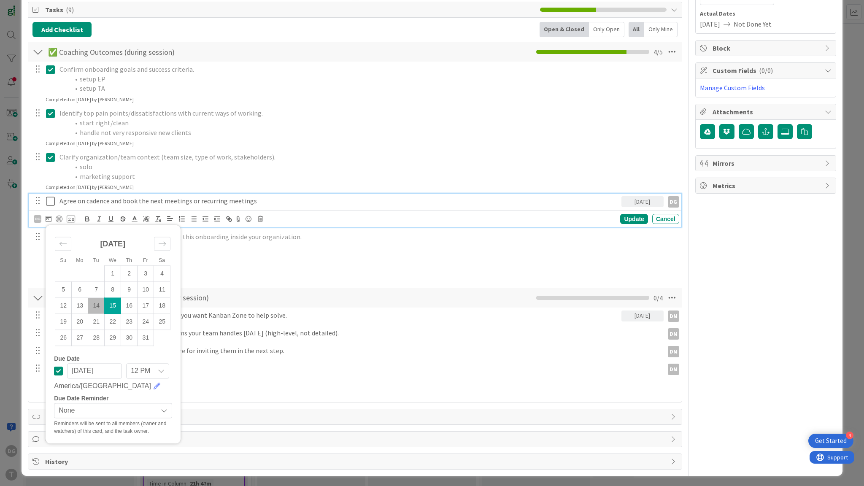
click at [88, 407] on span "None" at bounding box center [106, 411] width 95 height 12
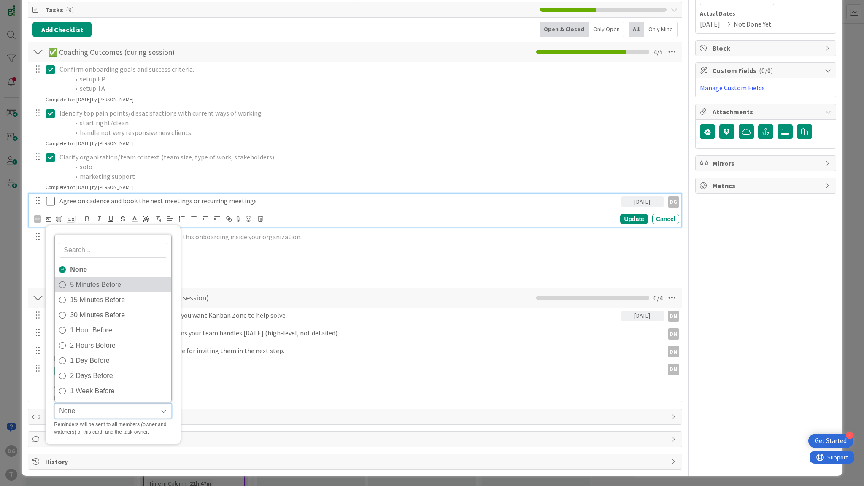
click at [95, 282] on span "5 Minutes Before" at bounding box center [118, 285] width 97 height 13
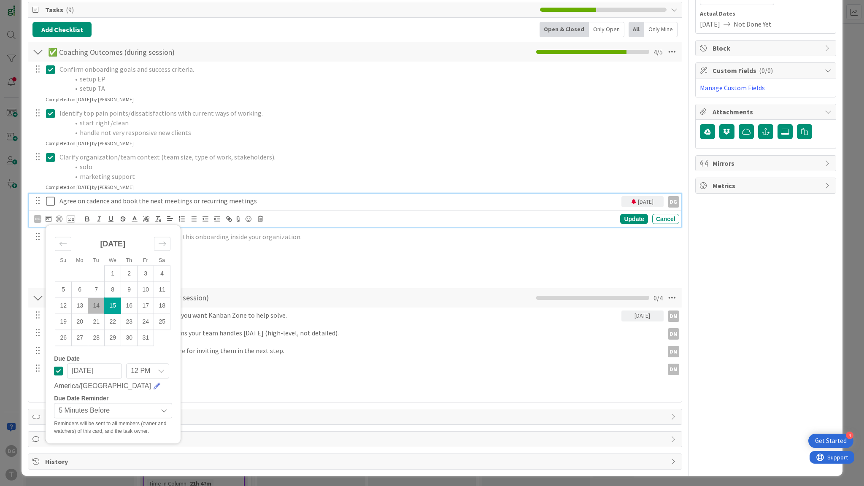
click at [154, 383] on link at bounding box center [157, 386] width 7 height 7
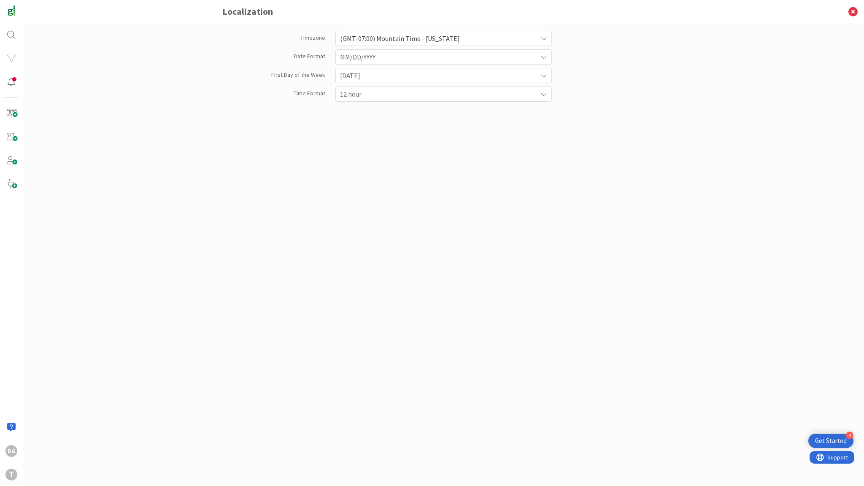
click at [455, 30] on div "Timezone (GMT-07:00) Mountain Time - Arizona Date Format MM/DD/YYYY First Day o…" at bounding box center [443, 64] width 443 height 74
click at [451, 40] on span "(GMT-07:00) Mountain Time - Arizona" at bounding box center [436, 38] width 193 height 12
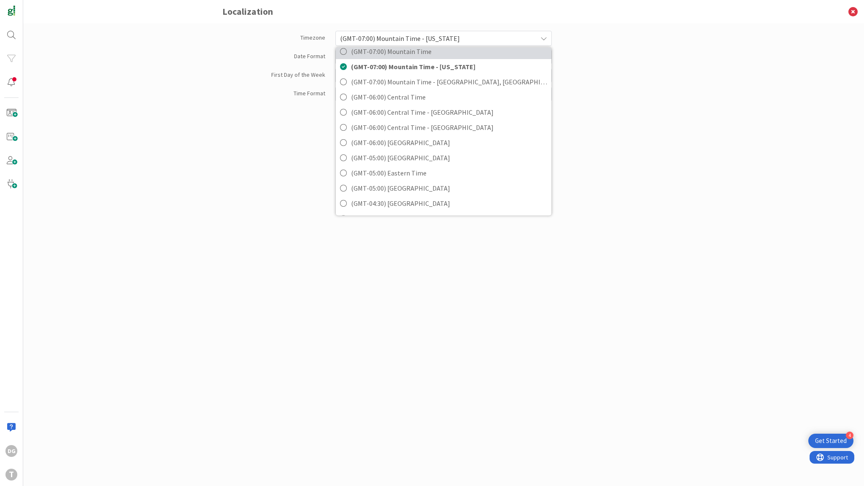
scroll to position [101, 0]
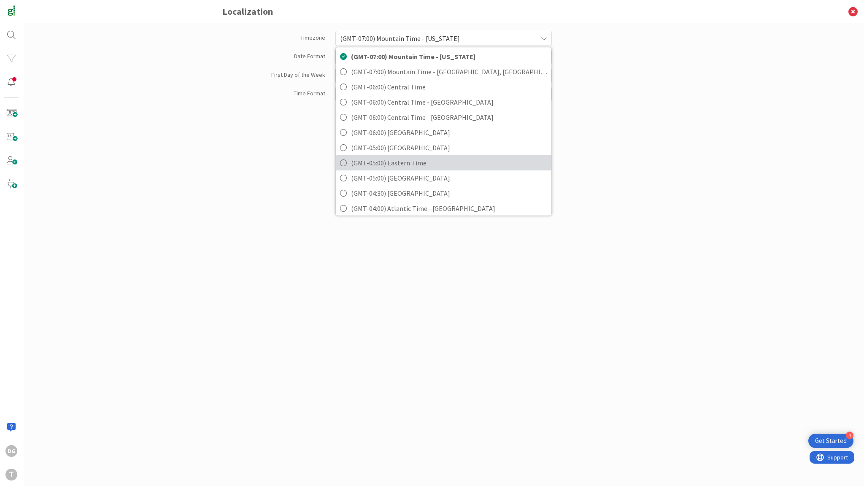
click at [433, 160] on span "(GMT-05:00) Eastern Time" at bounding box center [449, 163] width 196 height 13
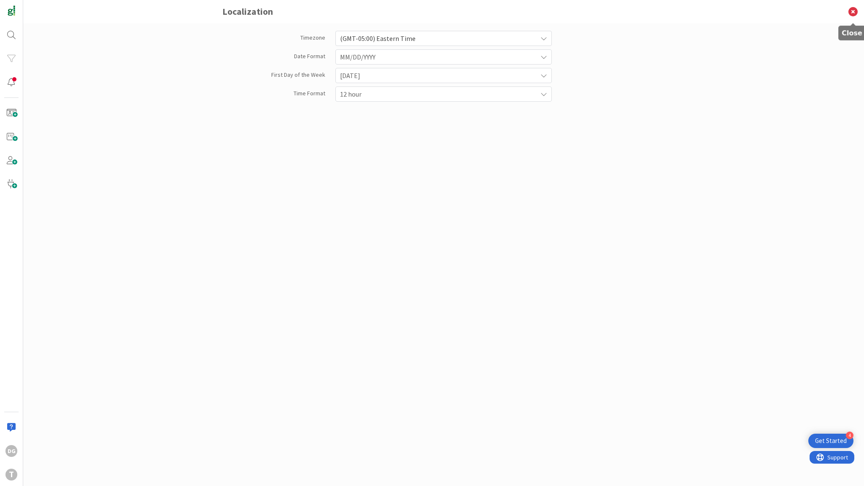
click at [852, 13] on icon at bounding box center [853, 11] width 22 height 23
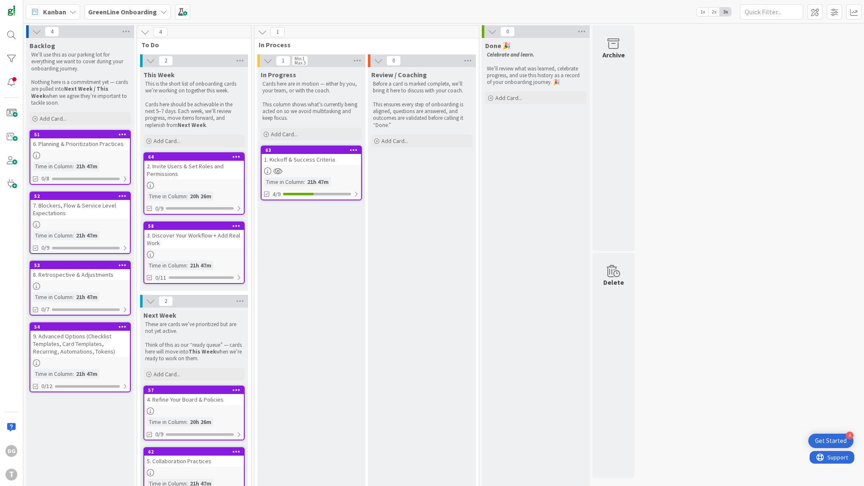
click at [305, 165] on div "63 1. Kickoff & Success Criteria Time in Column : 21h 47m 4/9" at bounding box center [311, 173] width 101 height 55
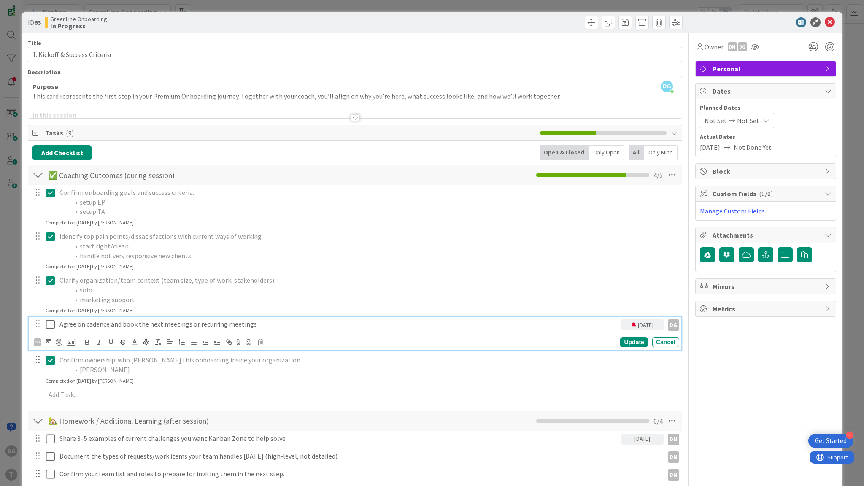
click at [62, 322] on p "Agree on cadence and book the next meetings or recurring meetings" at bounding box center [339, 324] width 559 height 10
click at [46, 342] on icon at bounding box center [49, 341] width 6 height 7
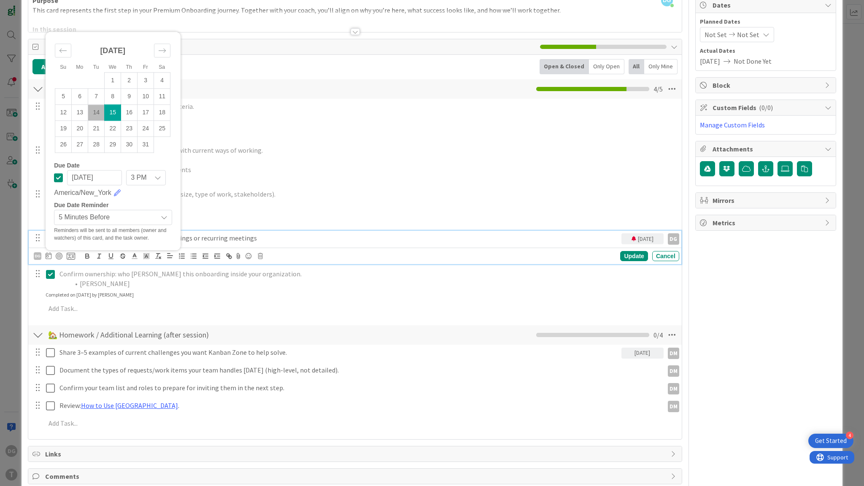
scroll to position [123, 0]
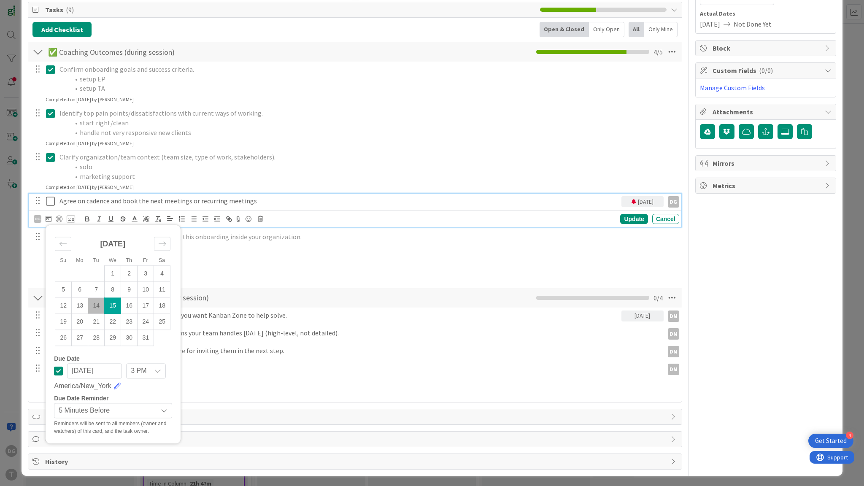
click at [739, 231] on div "Owner DM DG Personal Dates Planned Dates Not Set Not Set Actual Dates 10/13/202…" at bounding box center [766, 190] width 141 height 560
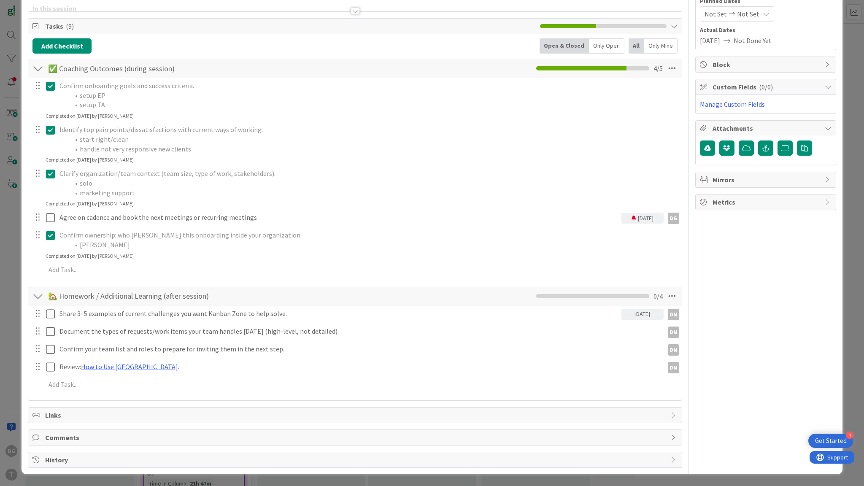
scroll to position [106, 0]
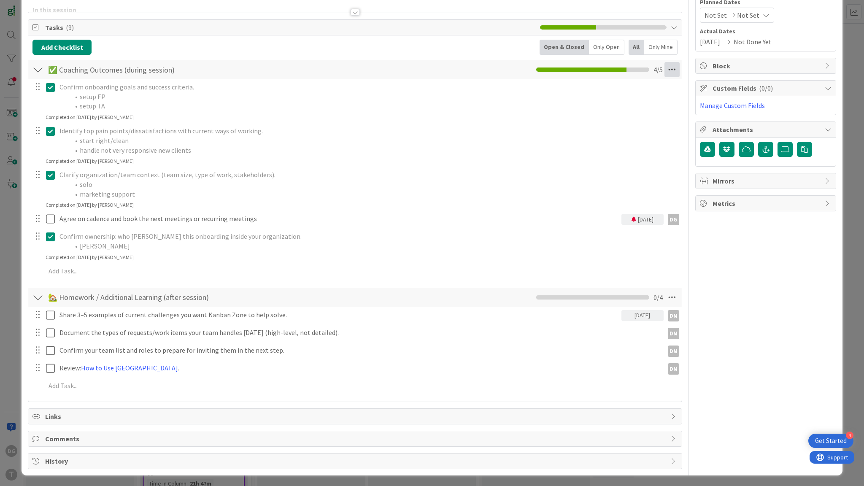
click at [667, 73] on icon at bounding box center [672, 69] width 15 height 15
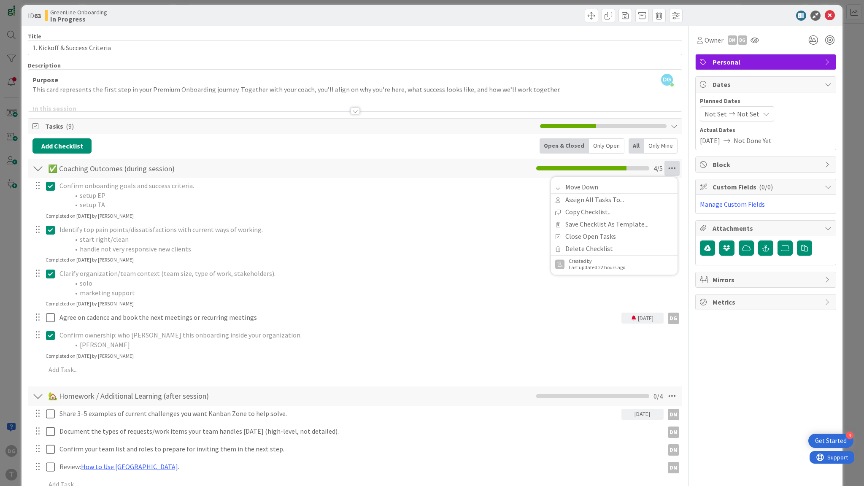
scroll to position [0, 0]
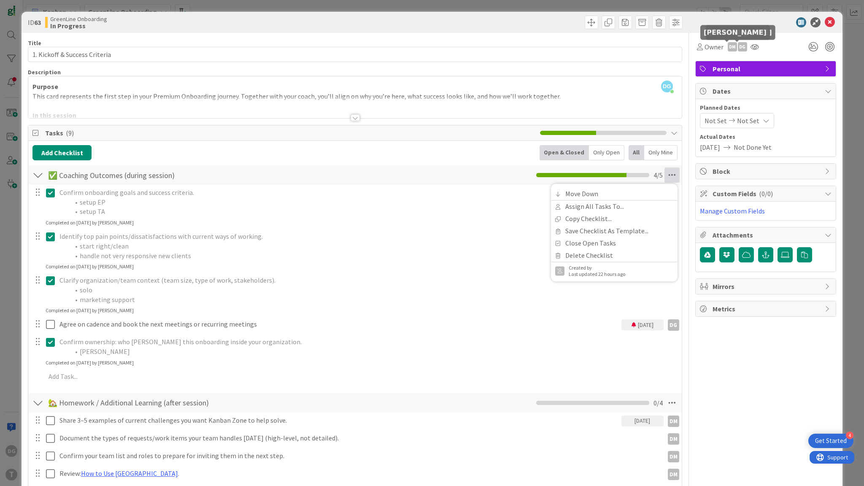
click at [728, 47] on div "DM" at bounding box center [732, 46] width 9 height 9
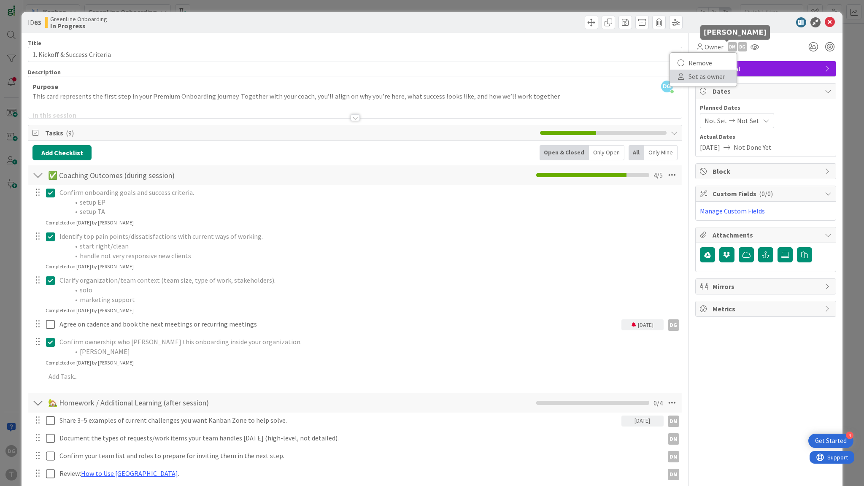
click at [706, 78] on link "Set as owner" at bounding box center [703, 77] width 67 height 14
click at [826, 24] on icon at bounding box center [830, 22] width 10 height 10
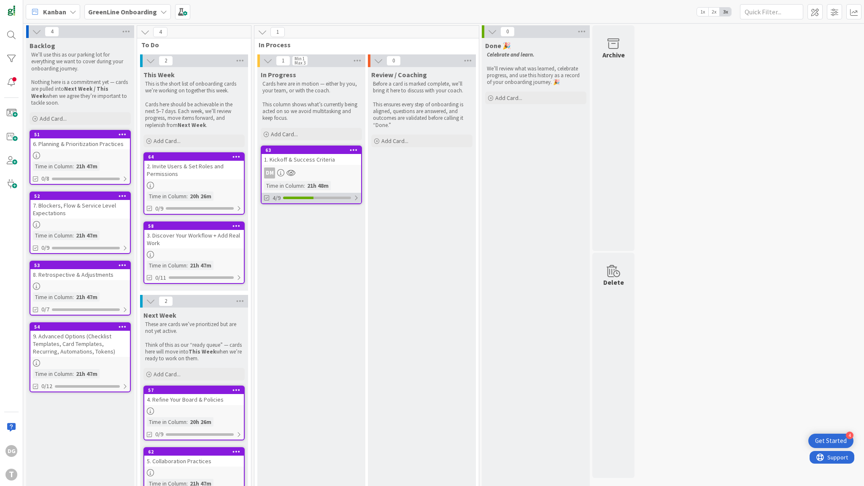
click at [315, 197] on div at bounding box center [317, 198] width 68 height 3
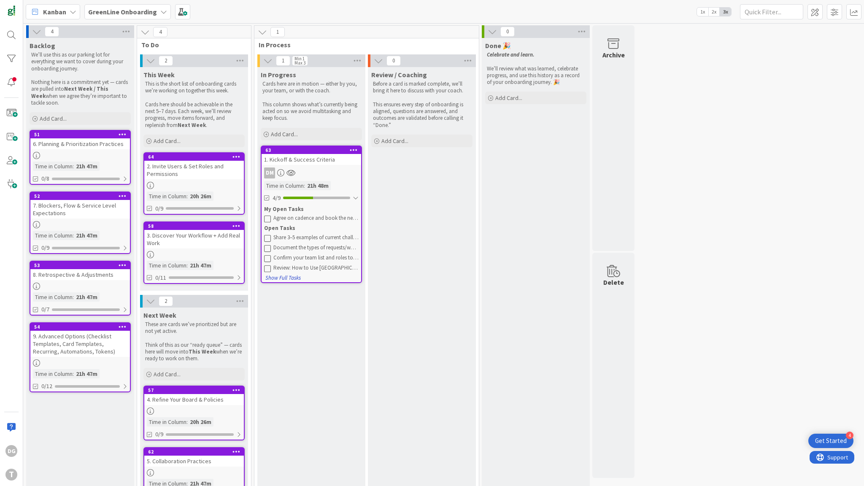
click at [292, 276] on button "Show Full Tasks" at bounding box center [283, 277] width 36 height 9
click at [280, 326] on button "Hide Full Tasks" at bounding box center [282, 327] width 34 height 9
click at [342, 200] on div "4/9" at bounding box center [312, 198] width 100 height 11
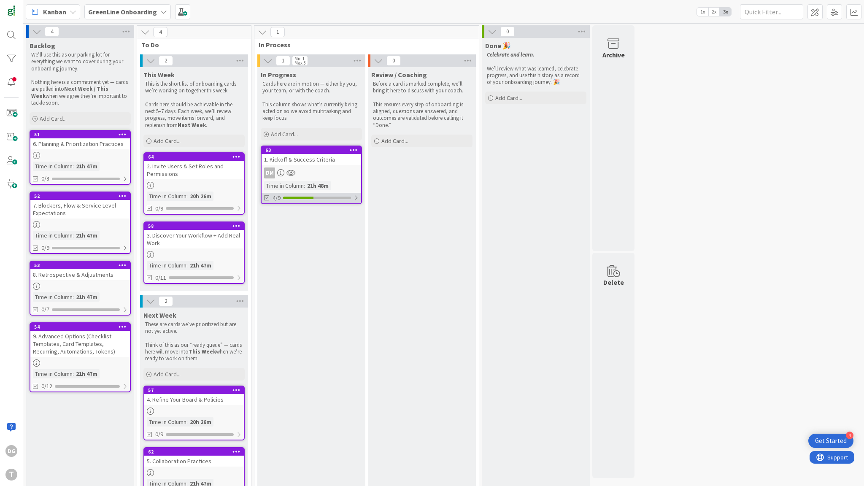
click at [326, 195] on div "4/9" at bounding box center [312, 198] width 100 height 11
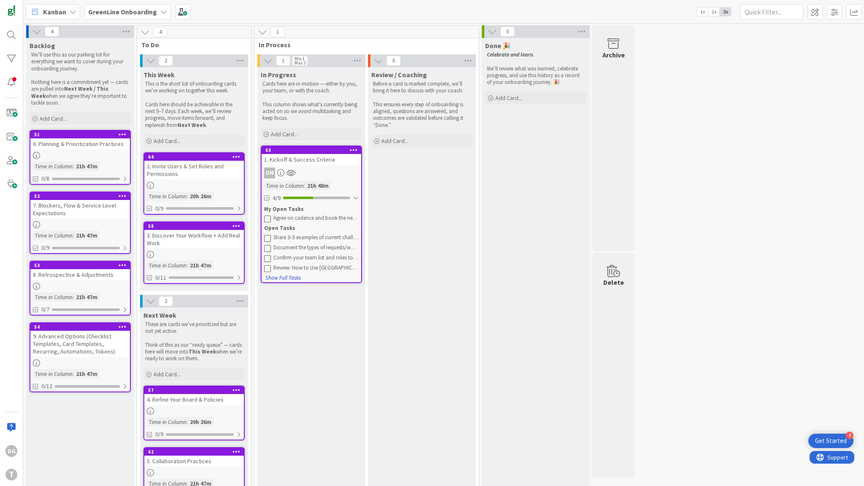
click at [287, 274] on button "Show Full Tasks" at bounding box center [283, 277] width 36 height 9
click at [313, 168] on div "DM" at bounding box center [312, 173] width 100 height 11
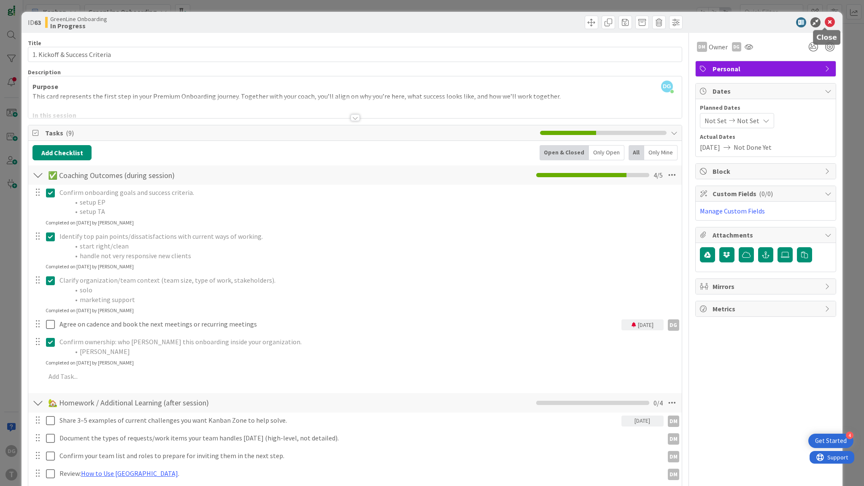
click at [825, 25] on icon at bounding box center [830, 22] width 10 height 10
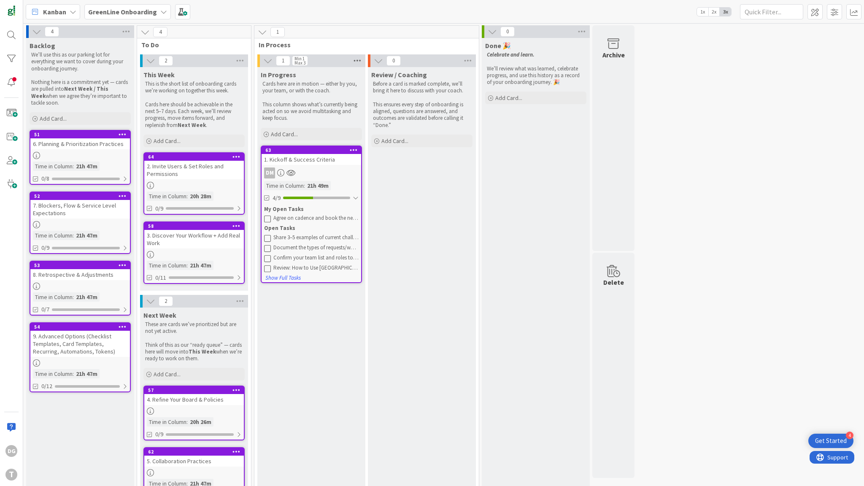
click at [355, 63] on icon at bounding box center [357, 60] width 11 height 13
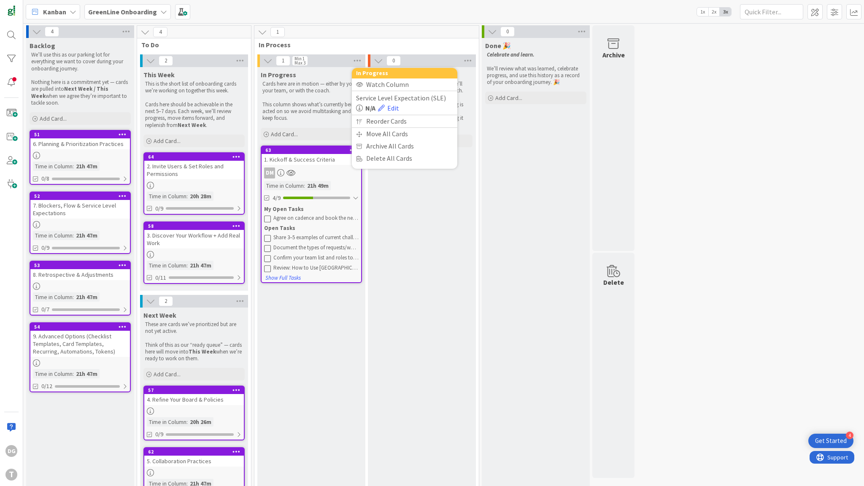
click at [330, 71] on div "In Progress" at bounding box center [311, 74] width 101 height 8
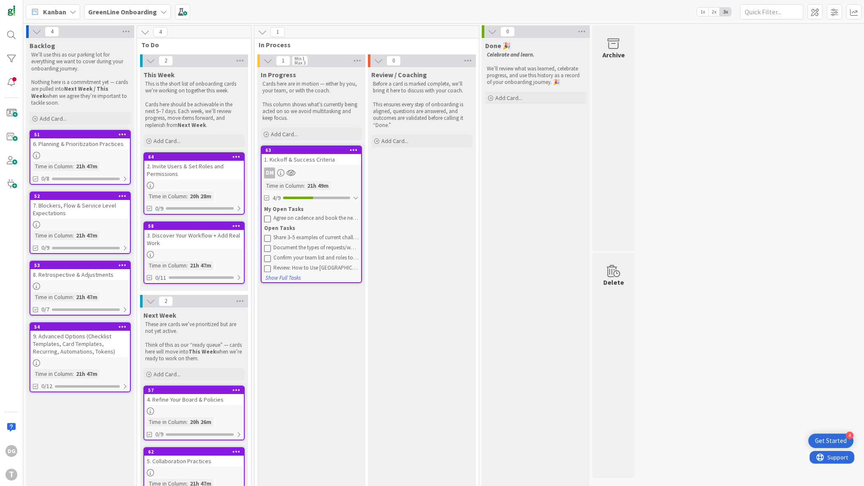
click at [135, 12] on b "GreenLine Onboarding" at bounding box center [122, 12] width 69 height 8
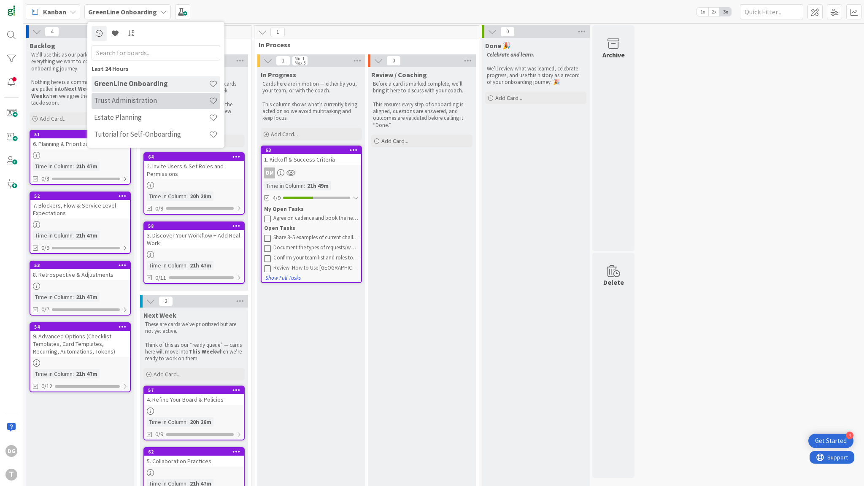
click at [140, 104] on h4 "Trust Administration" at bounding box center [151, 101] width 115 height 8
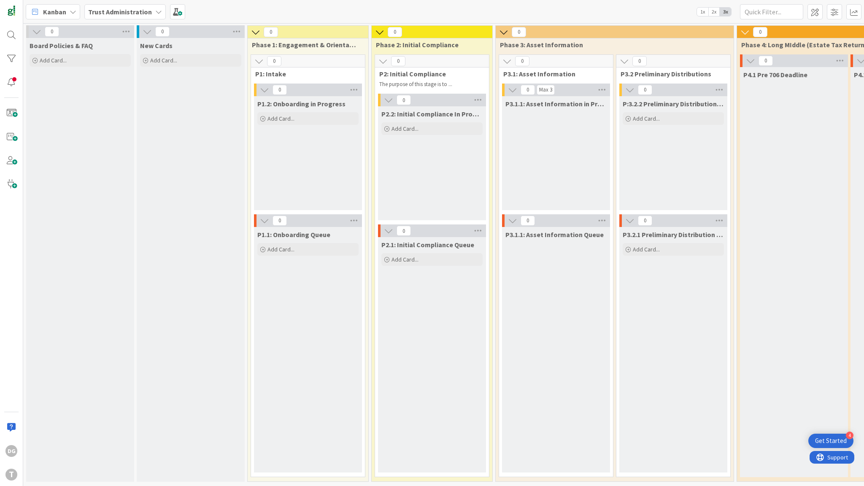
click at [135, 16] on span "Trust Administration" at bounding box center [120, 12] width 64 height 10
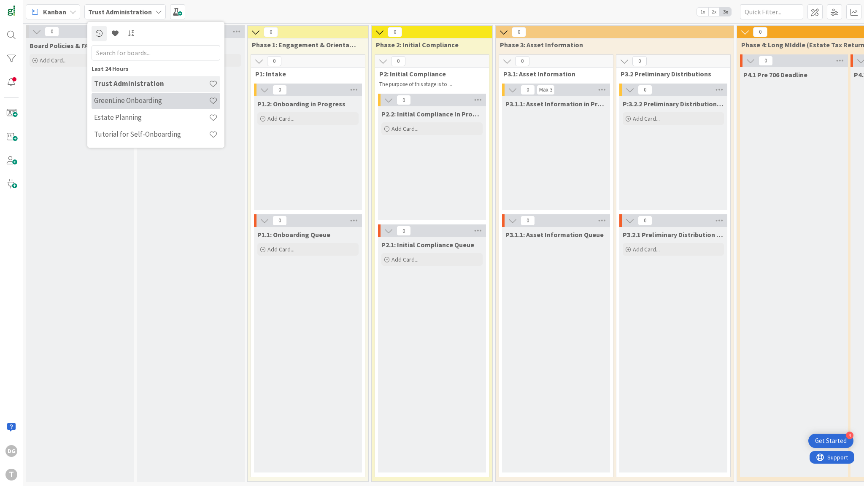
click at [149, 98] on h4 "GreenLine Onboarding" at bounding box center [151, 101] width 115 height 8
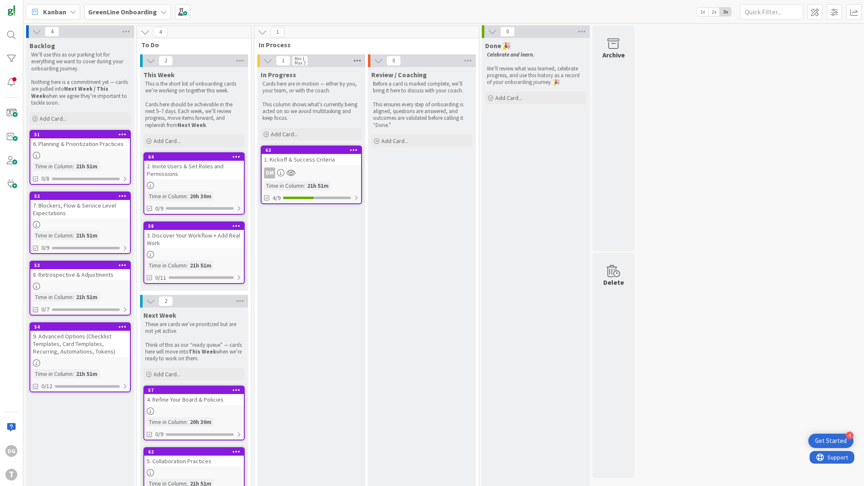
click at [357, 60] on icon at bounding box center [357, 60] width 11 height 13
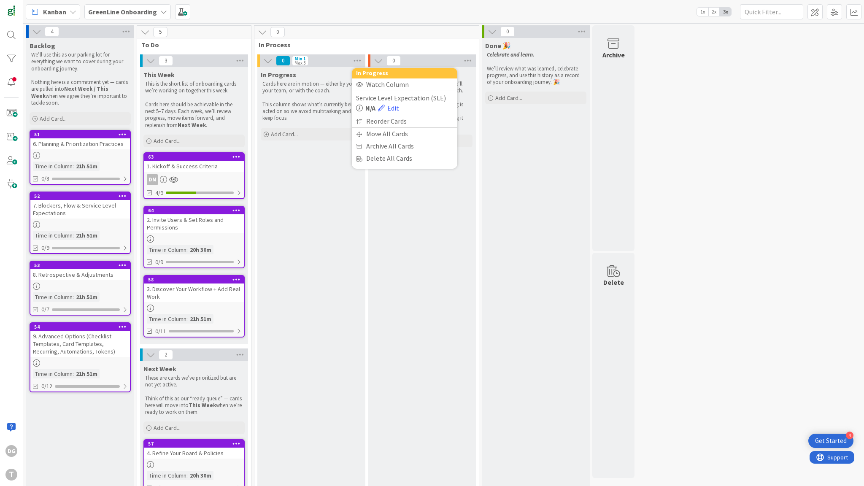
click at [308, 71] on div "In Progress" at bounding box center [311, 74] width 101 height 8
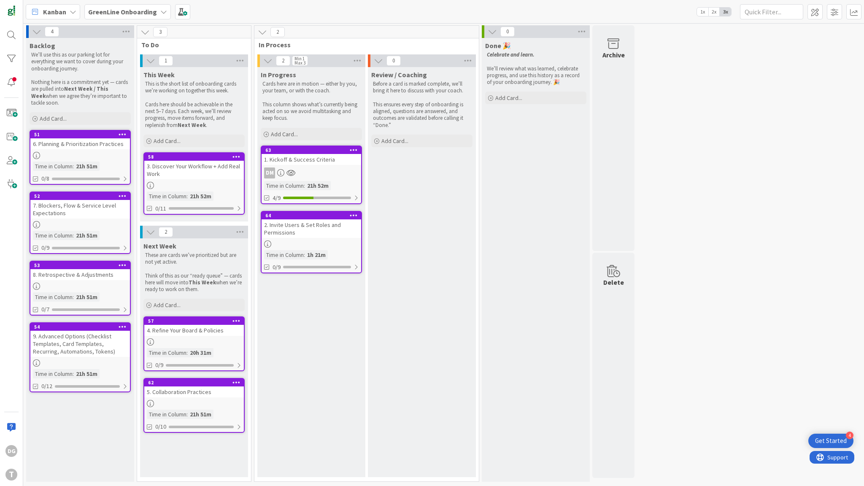
click at [314, 223] on div "2. Invite Users & Set Roles and Permissions" at bounding box center [312, 228] width 100 height 19
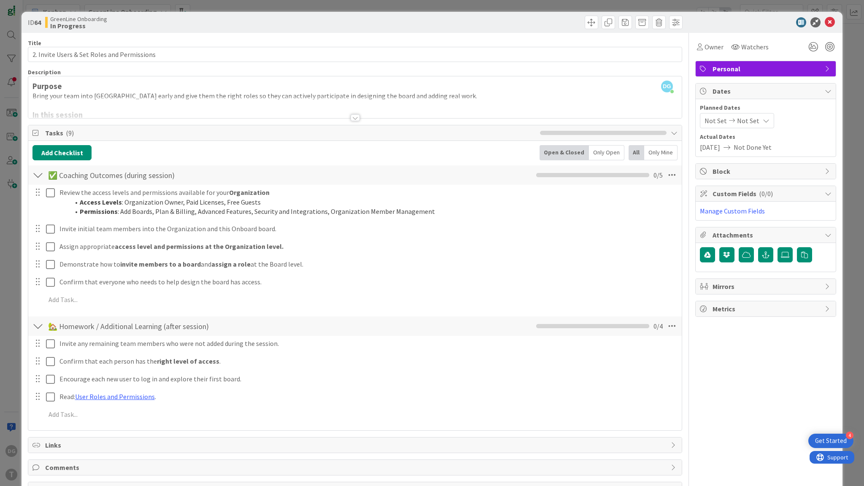
click at [826, 28] on div "ID 64 GreenLine Onboarding In Progress" at bounding box center [432, 22] width 821 height 21
click at [825, 24] on icon at bounding box center [830, 22] width 10 height 10
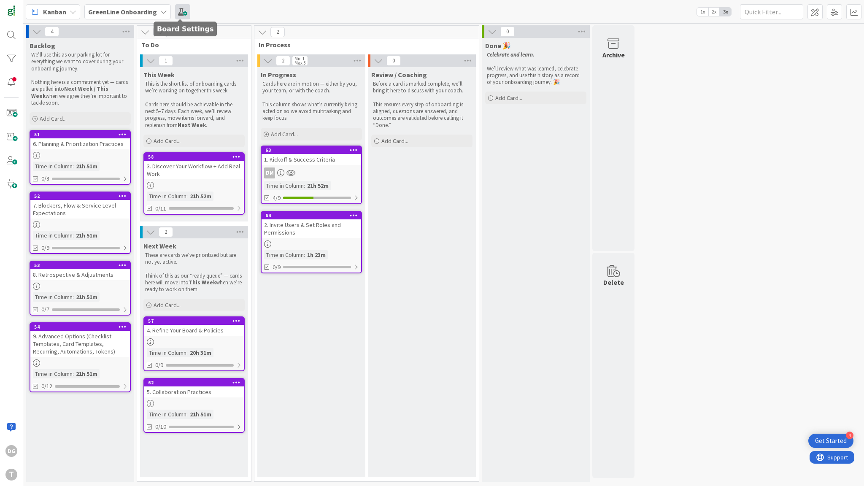
click at [184, 11] on span at bounding box center [182, 11] width 15 height 15
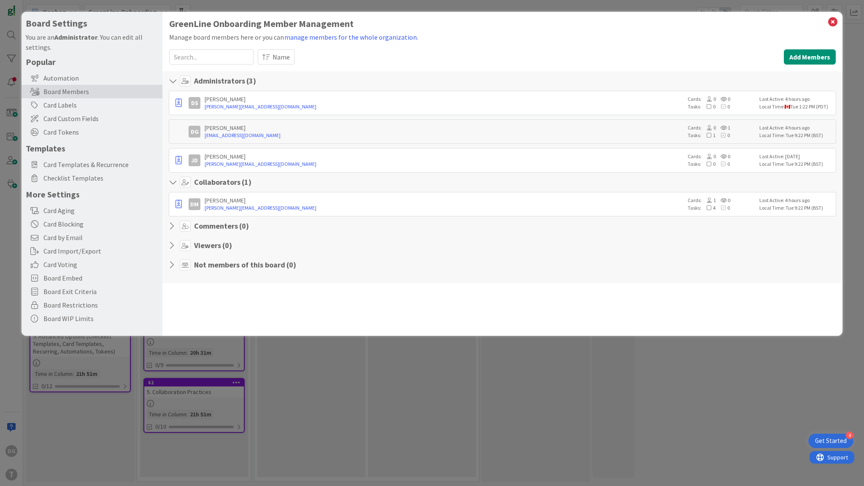
click at [174, 78] on icon at bounding box center [174, 81] width 11 height 8
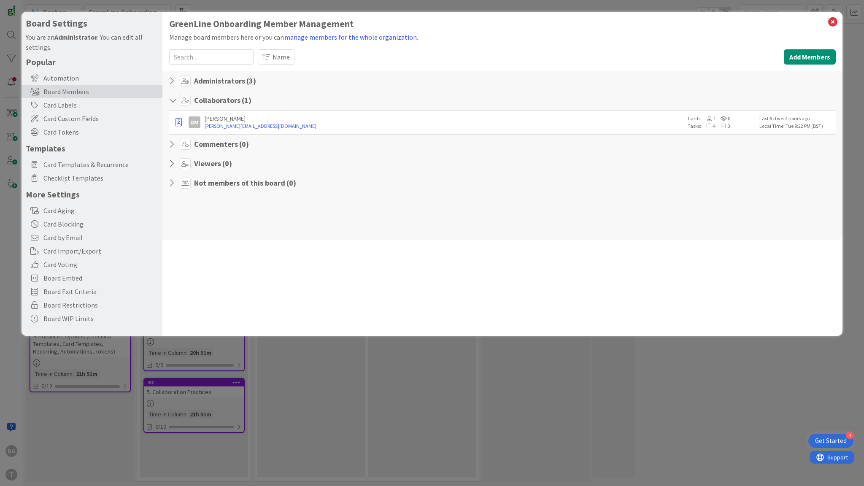
click at [176, 98] on icon at bounding box center [174, 100] width 11 height 8
click at [833, 25] on icon at bounding box center [833, 22] width 11 height 12
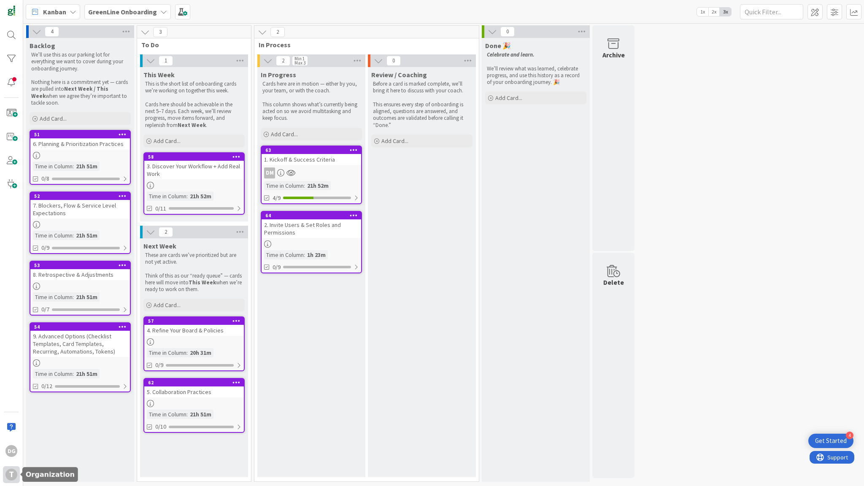
click at [17, 474] on div "T" at bounding box center [11, 474] width 17 height 17
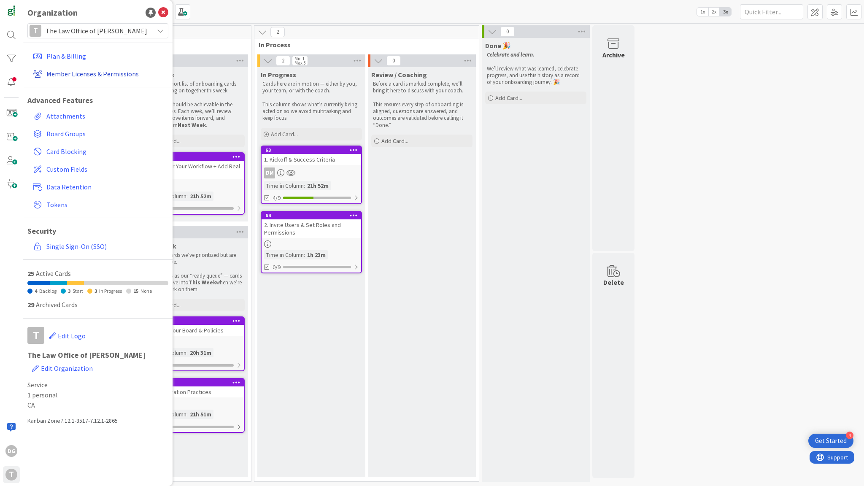
click at [128, 76] on link "Member Licenses & Permissions" at bounding box center [99, 73] width 139 height 15
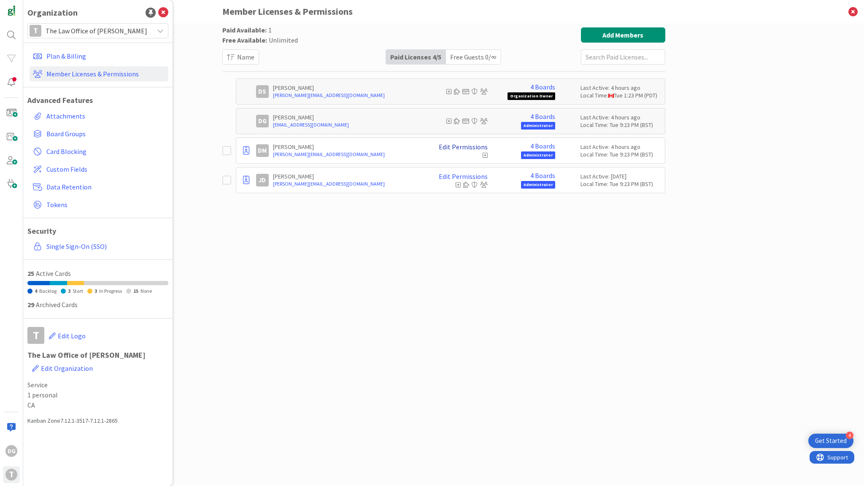
click at [462, 147] on link "Edit Permissions" at bounding box center [463, 147] width 49 height 8
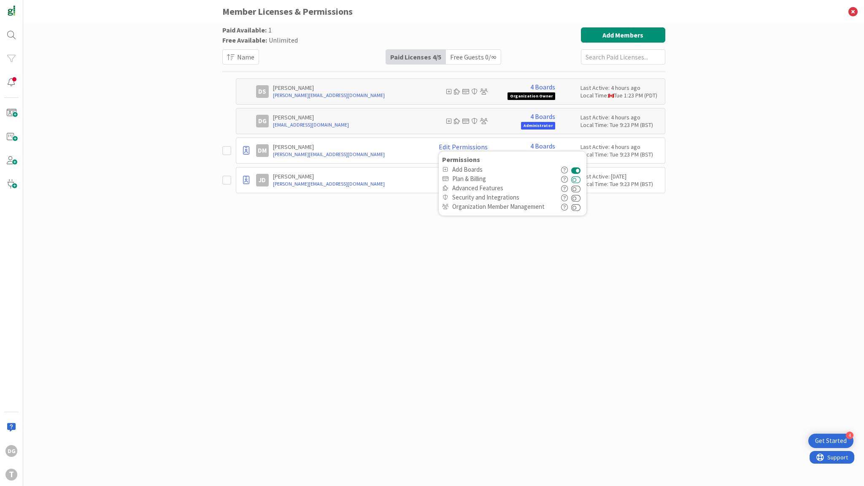
click at [577, 179] on button at bounding box center [576, 178] width 10 height 9
click at [577, 189] on button at bounding box center [576, 188] width 10 height 9
click at [579, 197] on button at bounding box center [576, 197] width 10 height 9
click at [577, 207] on button at bounding box center [576, 206] width 10 height 9
click at [585, 241] on div "Paid Available: 1 Free Available: Unlimited Name Paid Licenses 4 / 5 Free Guest…" at bounding box center [443, 246] width 443 height 438
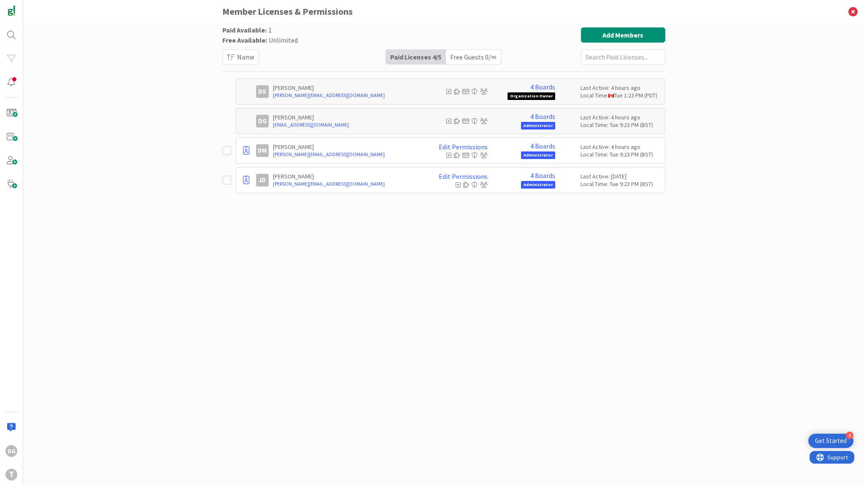
click at [528, 96] on span "Organization Owner" at bounding box center [532, 96] width 48 height 8
drag, startPoint x: 528, startPoint y: 96, endPoint x: 552, endPoint y: 94, distance: 24.5
click at [552, 94] on span "Organization Owner" at bounding box center [532, 96] width 48 height 8
click at [465, 174] on link "Edit Permissions" at bounding box center [463, 177] width 49 height 8
drag, startPoint x: 456, startPoint y: 197, endPoint x: 490, endPoint y: 196, distance: 33.8
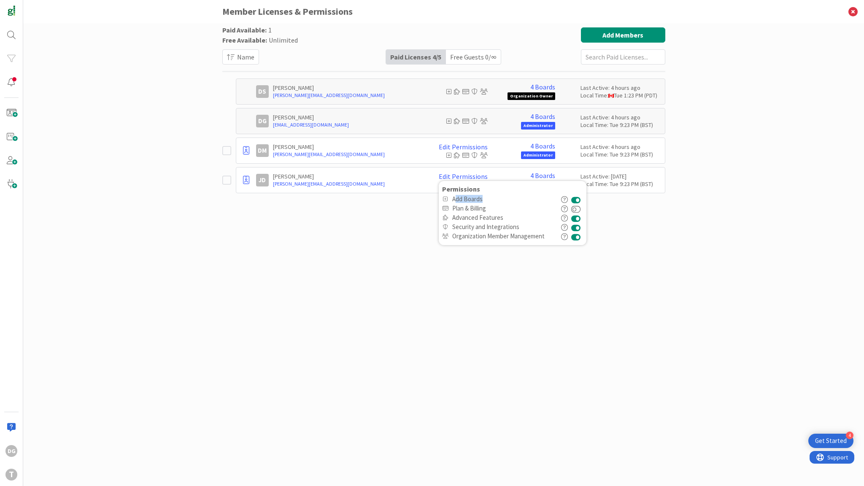
click at [490, 196] on span "Add Boards" at bounding box center [504, 199] width 104 height 8
drag, startPoint x: 456, startPoint y: 208, endPoint x: 478, endPoint y: 208, distance: 21.9
click at [478, 208] on span "Plan & Billing" at bounding box center [504, 209] width 104 height 8
drag, startPoint x: 464, startPoint y: 218, endPoint x: 491, endPoint y: 214, distance: 27.7
click at [491, 214] on span "Advanced Features" at bounding box center [504, 218] width 104 height 8
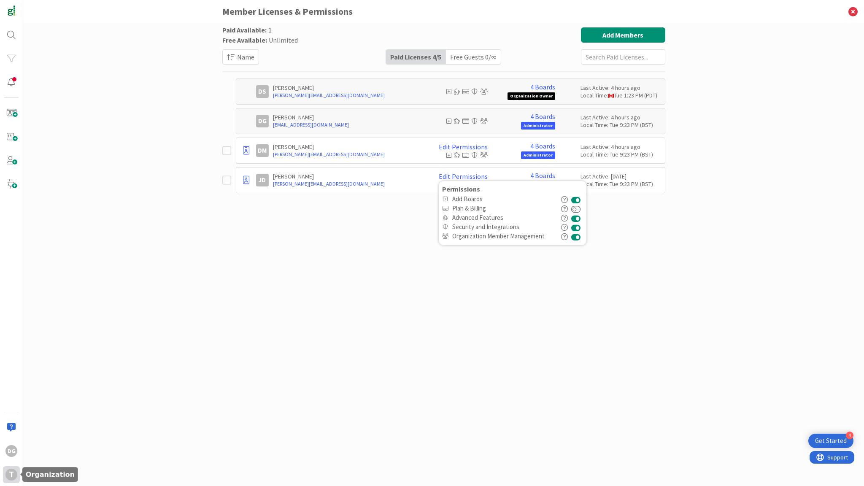
click at [13, 474] on div "T" at bounding box center [11, 475] width 12 height 12
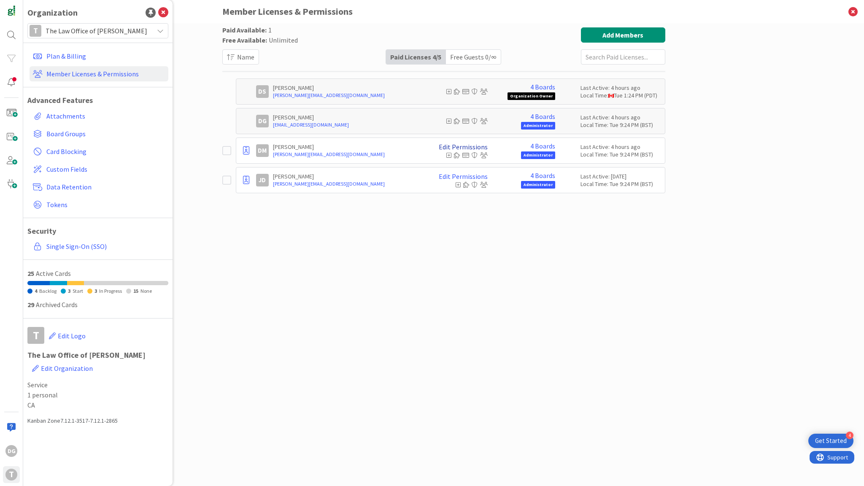
click at [469, 148] on link "Edit Permissions" at bounding box center [463, 147] width 49 height 8
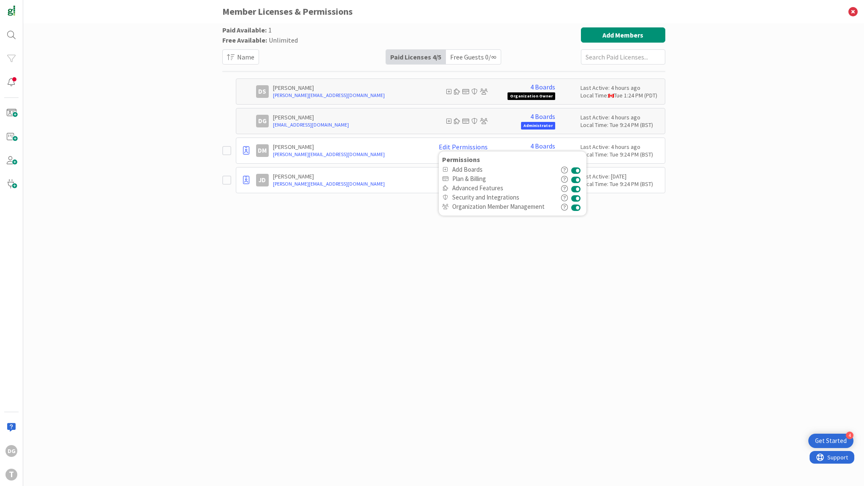
click at [577, 188] on button at bounding box center [576, 188] width 10 height 9
click at [11, 471] on div "T" at bounding box center [11, 475] width 12 height 12
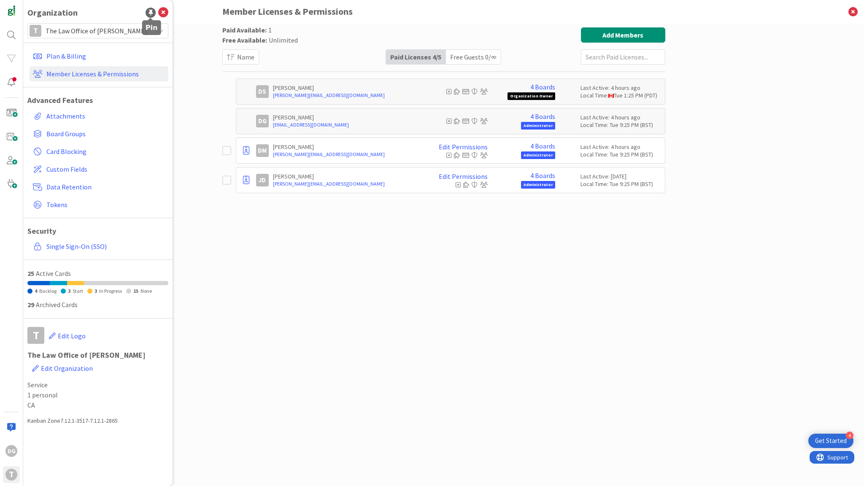
click at [153, 11] on div at bounding box center [151, 13] width 10 height 10
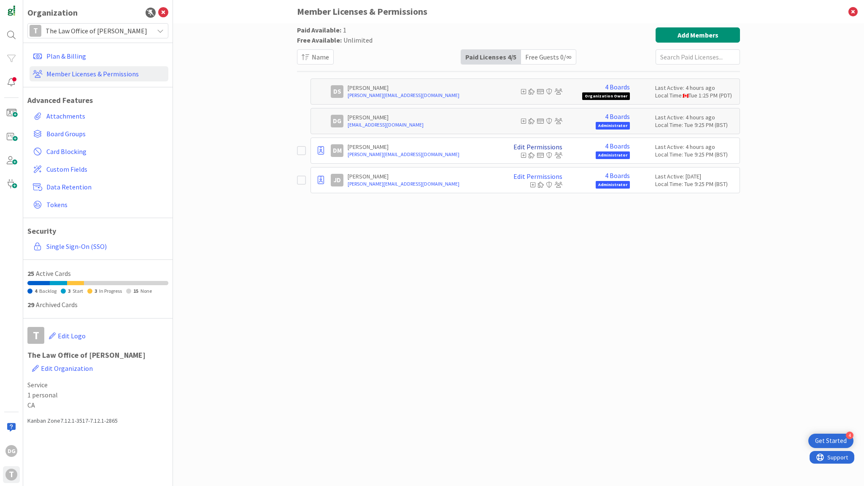
click at [548, 146] on link "Edit Permissions" at bounding box center [538, 147] width 49 height 8
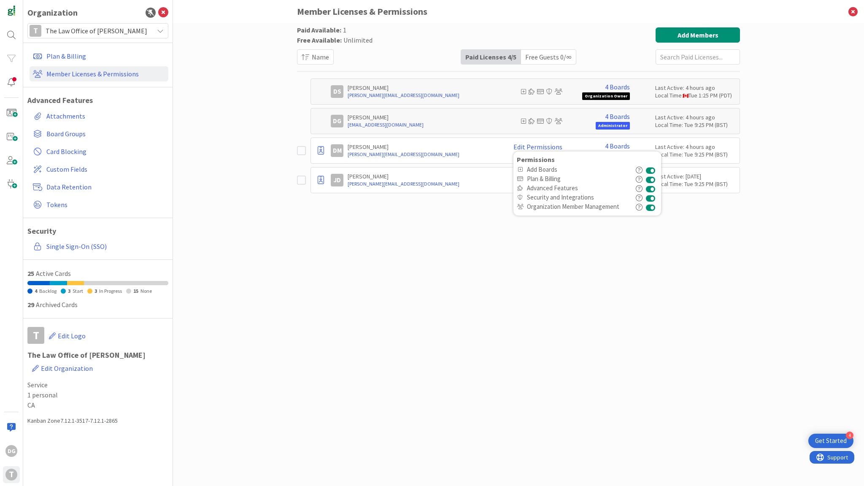
click at [647, 333] on div "Paid Available: 1 Free Available: Unlimited Name Paid Licenses 4 / 5 Free Guest…" at bounding box center [518, 246] width 443 height 438
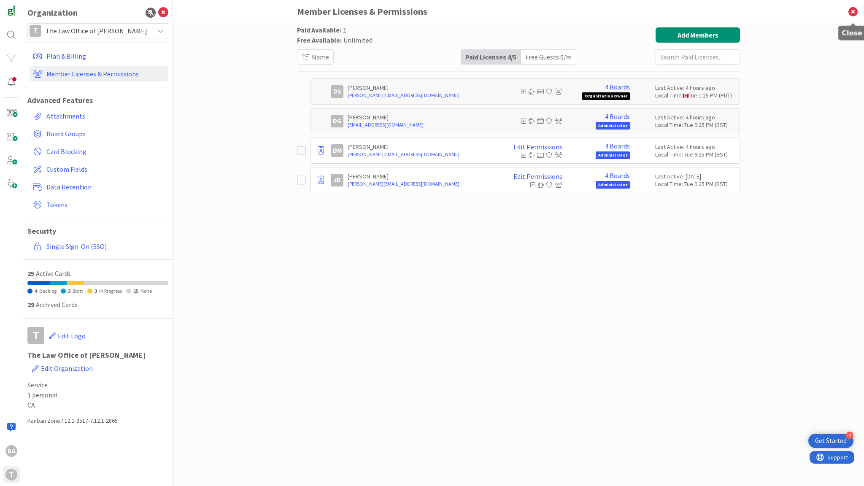
click at [854, 12] on icon at bounding box center [853, 11] width 22 height 23
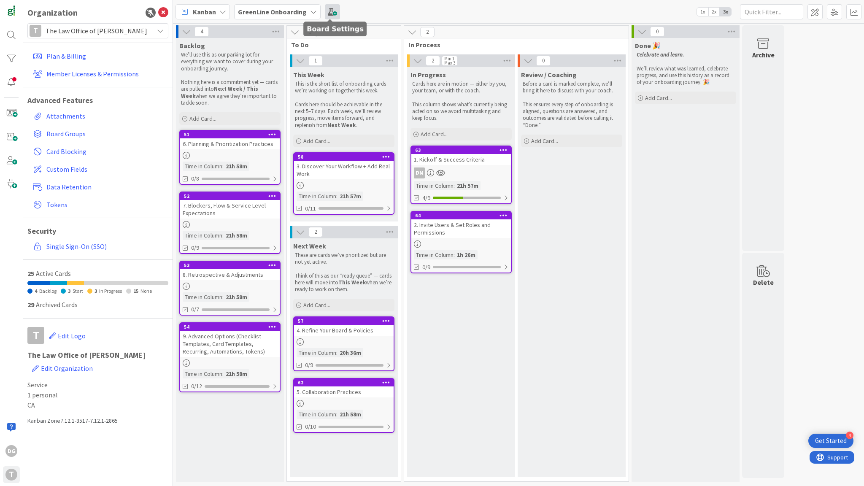
click at [331, 13] on span at bounding box center [332, 11] width 15 height 15
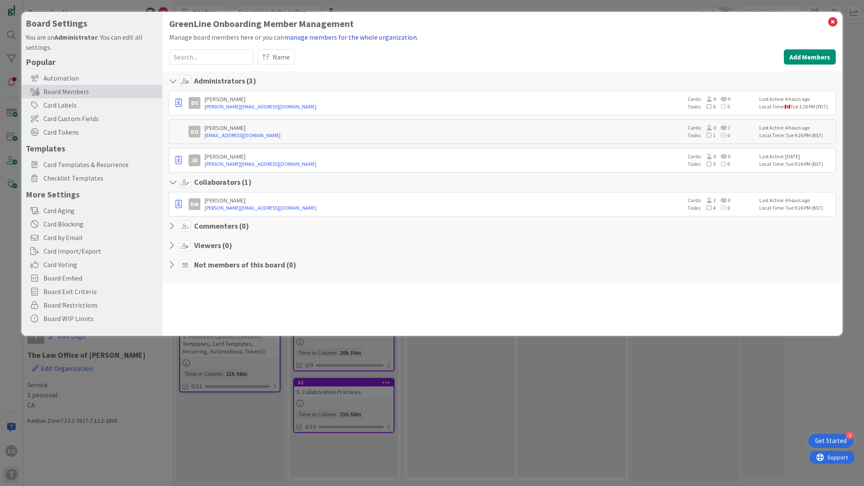
click at [331, 37] on button "manage members for the whole organization." at bounding box center [351, 37] width 135 height 11
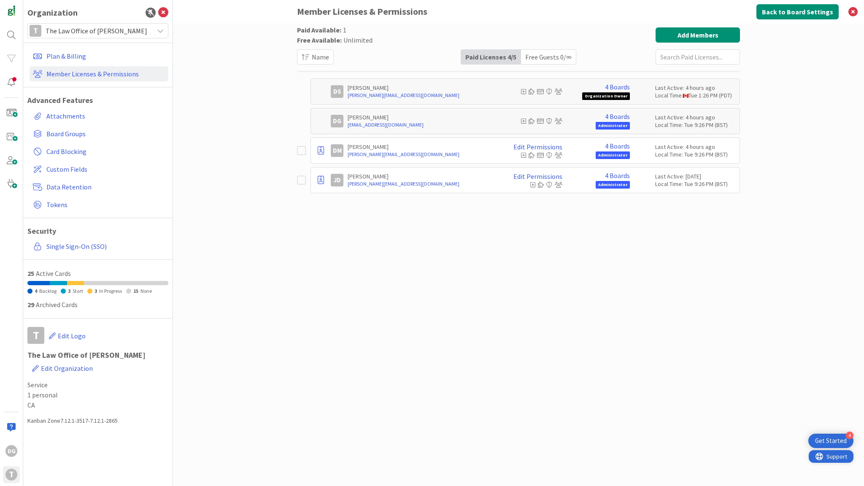
click at [834, 458] on span "Support" at bounding box center [837, 457] width 21 height 10
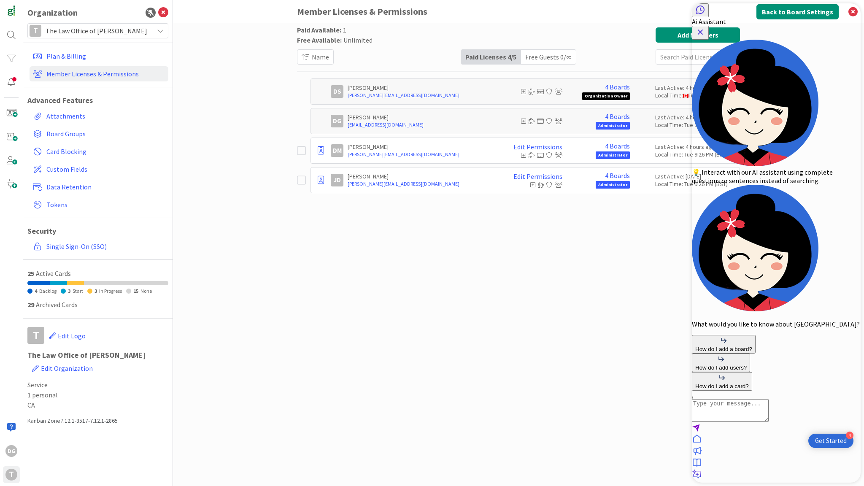
click at [724, 422] on textarea "AI Assistant Text Input" at bounding box center [730, 410] width 77 height 23
click at [706, 27] on icon "Close Button" at bounding box center [701, 32] width 10 height 10
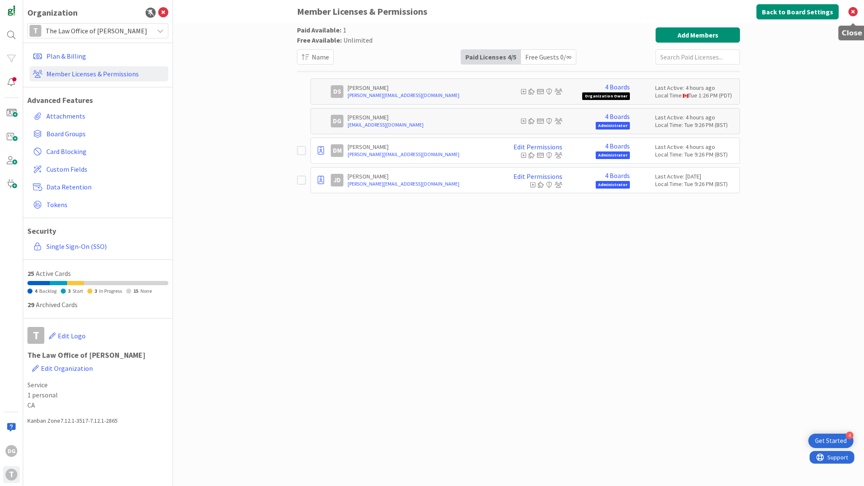
click at [854, 13] on icon at bounding box center [853, 11] width 22 height 23
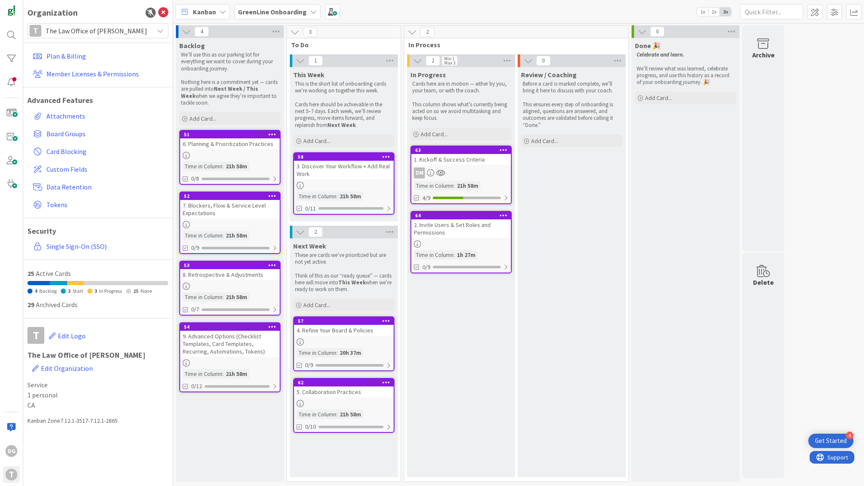
click at [464, 241] on div at bounding box center [461, 244] width 100 height 7
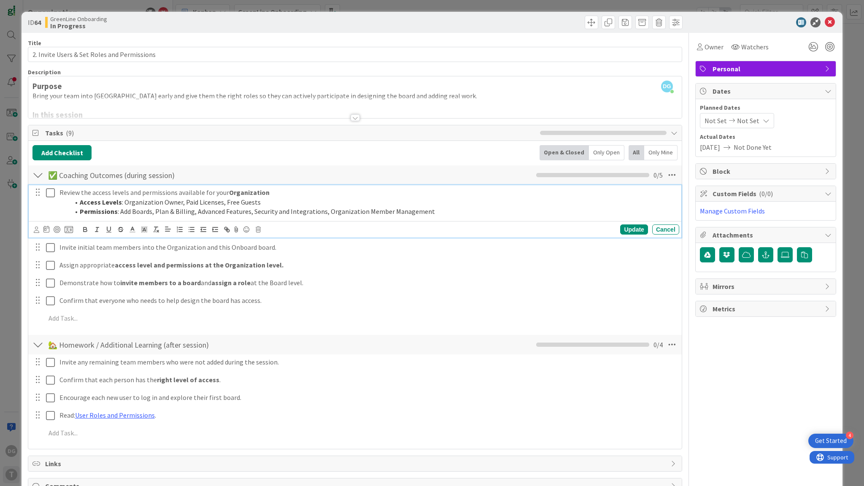
click at [51, 194] on icon at bounding box center [50, 193] width 9 height 10
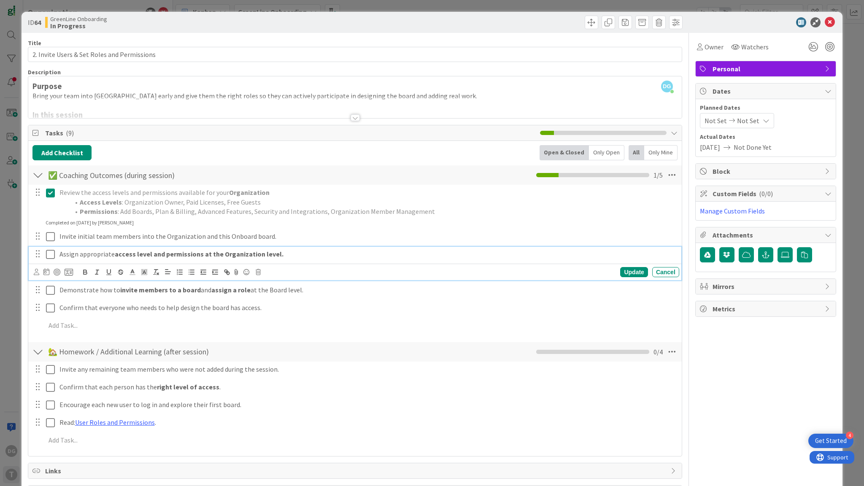
click at [54, 253] on icon at bounding box center [50, 254] width 9 height 10
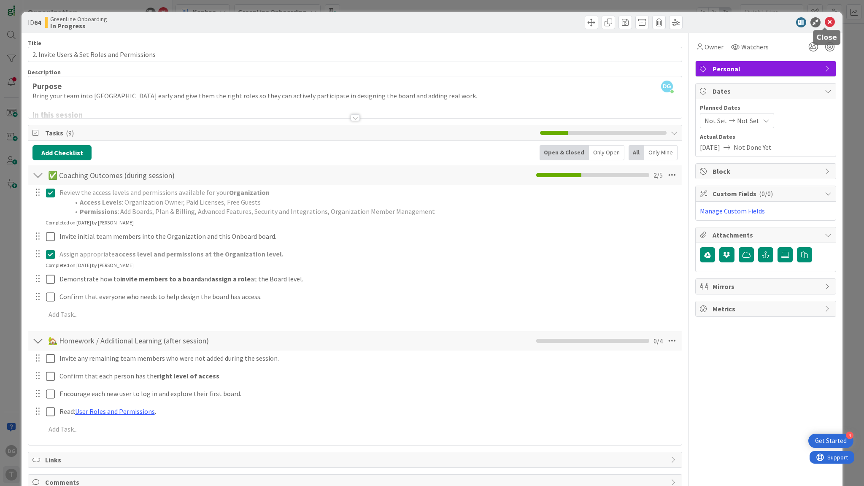
click at [825, 24] on icon at bounding box center [830, 22] width 10 height 10
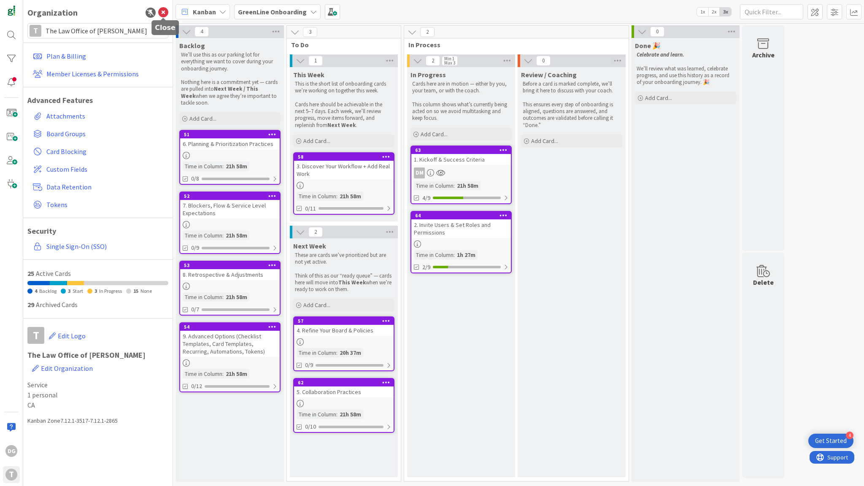
click at [165, 11] on icon at bounding box center [163, 13] width 10 height 10
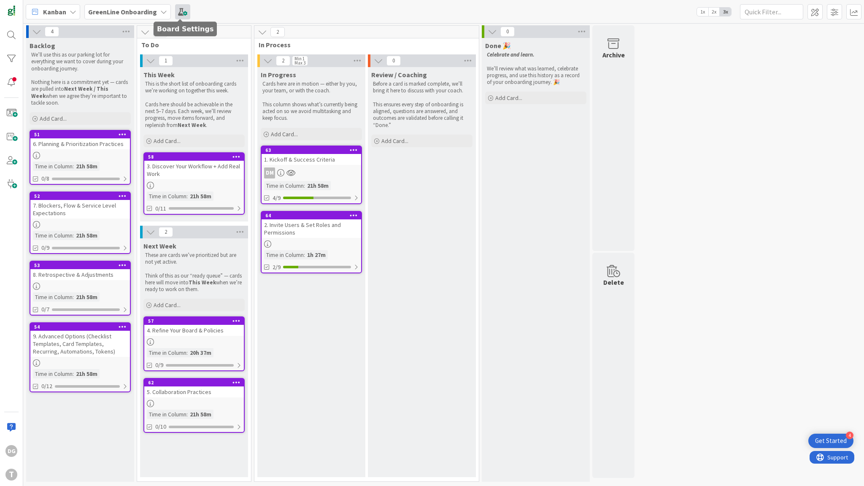
click at [181, 16] on span at bounding box center [182, 11] width 15 height 15
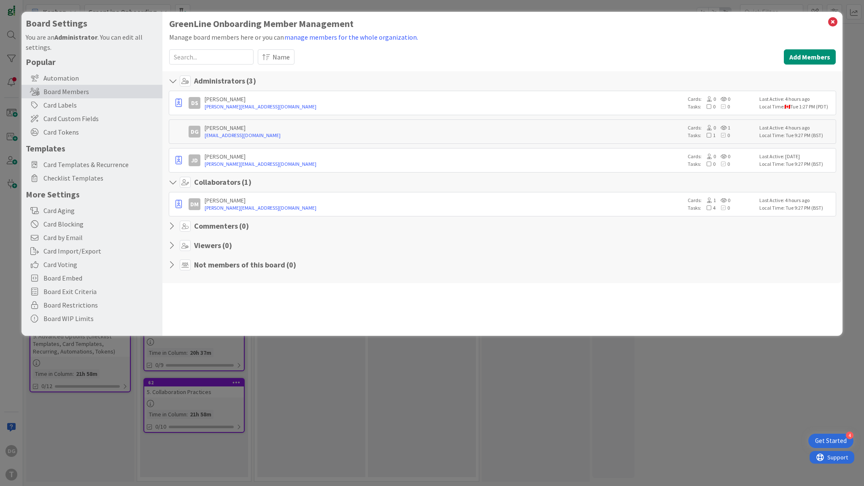
click at [175, 264] on icon at bounding box center [174, 265] width 11 height 8
click at [793, 54] on button "Add Members" at bounding box center [810, 56] width 52 height 15
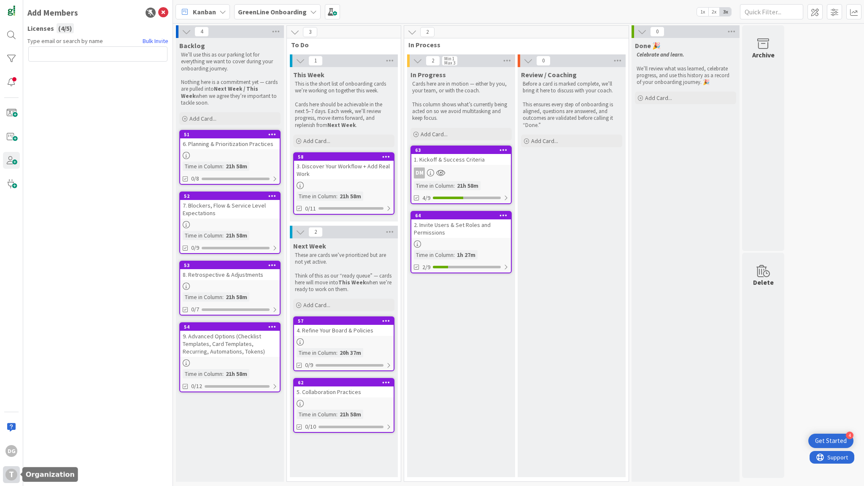
click at [15, 478] on div "T" at bounding box center [11, 475] width 12 height 12
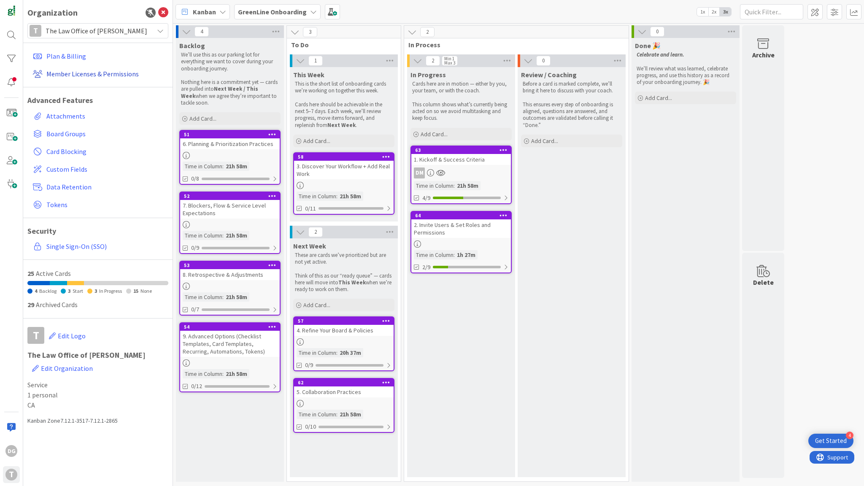
click at [85, 75] on link "Member Licenses & Permissions" at bounding box center [99, 73] width 139 height 15
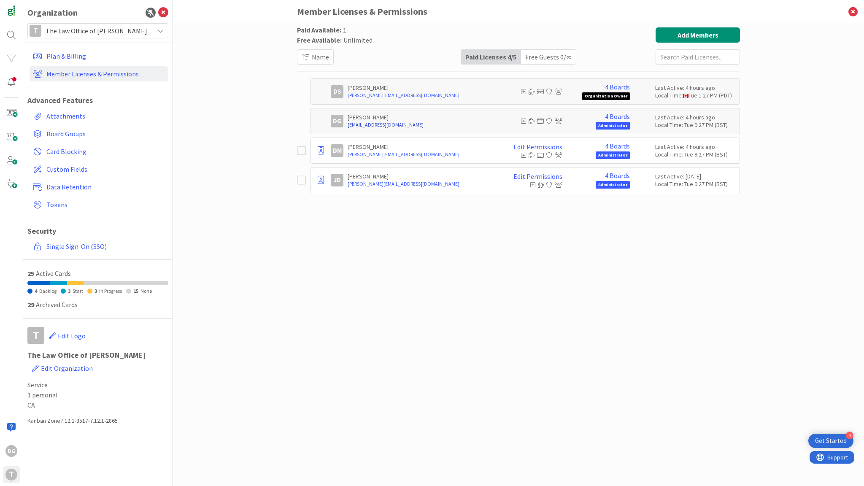
drag, startPoint x: 393, startPoint y: 116, endPoint x: 421, endPoint y: 122, distance: 28.5
click at [421, 122] on div "Dimitri GreenLine dimitri@greenlinesystems.org" at bounding box center [421, 121] width 147 height 15
copy div "[EMAIL_ADDRESS][DOMAIN_NAME]"
click at [12, 160] on span at bounding box center [11, 160] width 17 height 17
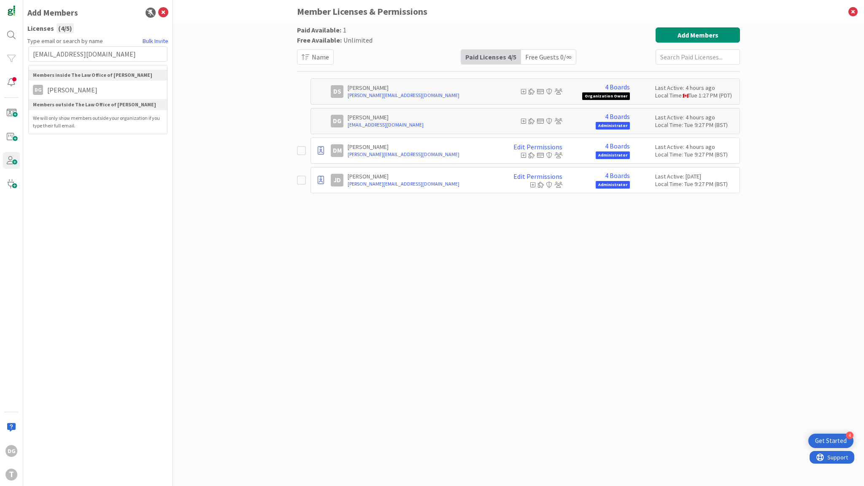
click at [48, 52] on input "[EMAIL_ADDRESS][DOMAIN_NAME]" at bounding box center [97, 53] width 139 height 15
click at [111, 55] on input "john@greenlinesystems.org" at bounding box center [97, 53] width 139 height 15
type input "john@greenlinesystems.org"
click at [66, 89] on span "john@greenlinesystems.org" at bounding box center [103, 95] width 120 height 20
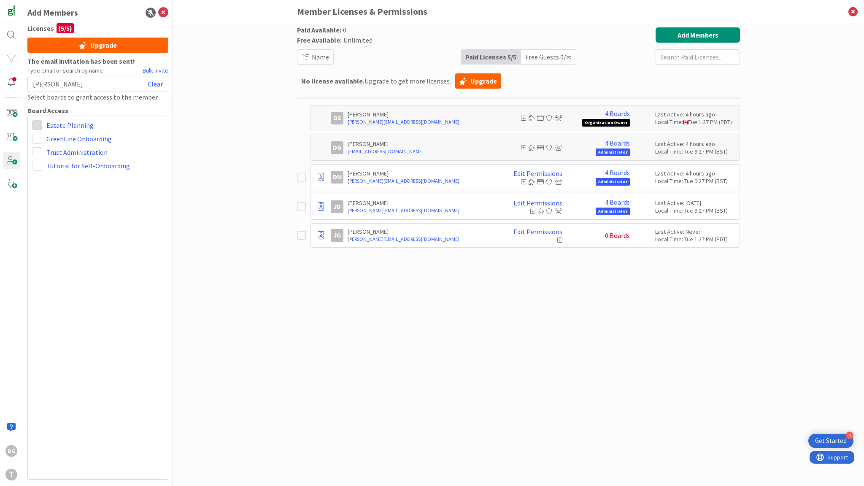
click at [37, 124] on span at bounding box center [37, 125] width 10 height 10
click at [54, 181] on link "Viewer" at bounding box center [80, 188] width 96 height 15
click at [39, 140] on span at bounding box center [37, 139] width 10 height 10
click at [76, 159] on span "Administrator" at bounding box center [92, 156] width 64 height 13
click at [40, 152] on span at bounding box center [37, 152] width 10 height 10
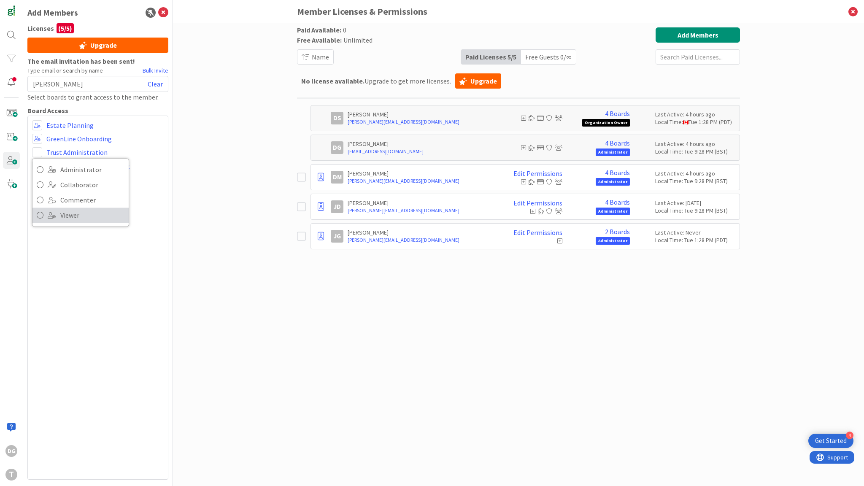
click at [65, 211] on span "Viewer" at bounding box center [92, 215] width 64 height 13
click at [96, 203] on div "Administrator Collaborator Commenter Viewer Remove Estate Planning Administrato…" at bounding box center [97, 298] width 141 height 364
click at [38, 165] on span at bounding box center [37, 166] width 10 height 10
click at [852, 11] on icon at bounding box center [853, 11] width 22 height 23
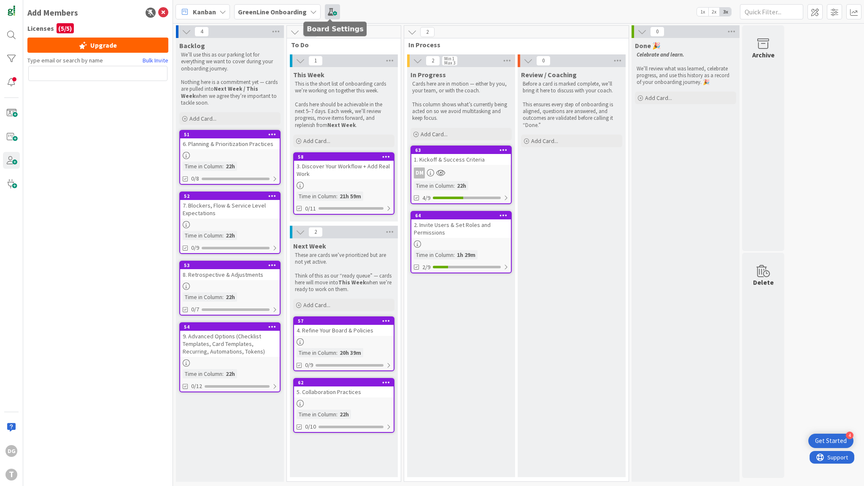
click at [333, 12] on span at bounding box center [332, 11] width 15 height 15
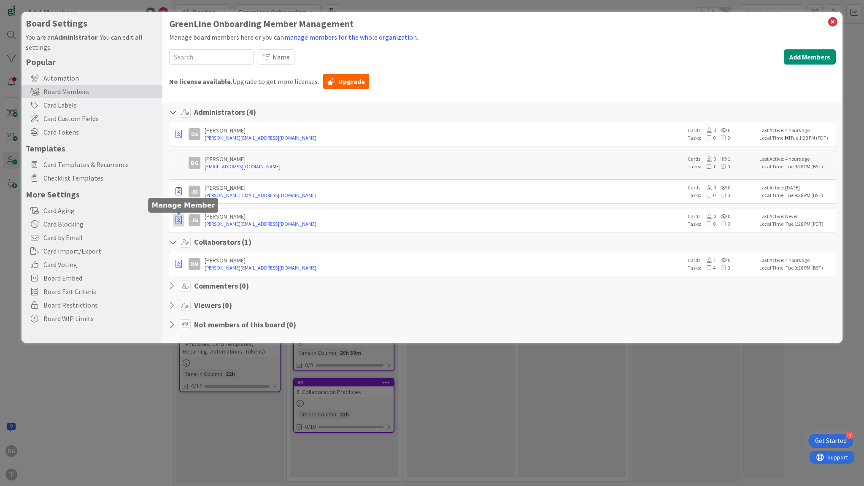
click at [181, 219] on icon "button" at bounding box center [179, 220] width 6 height 8
click at [200, 235] on p "Demote to Collaborator" at bounding box center [219, 238] width 57 height 6
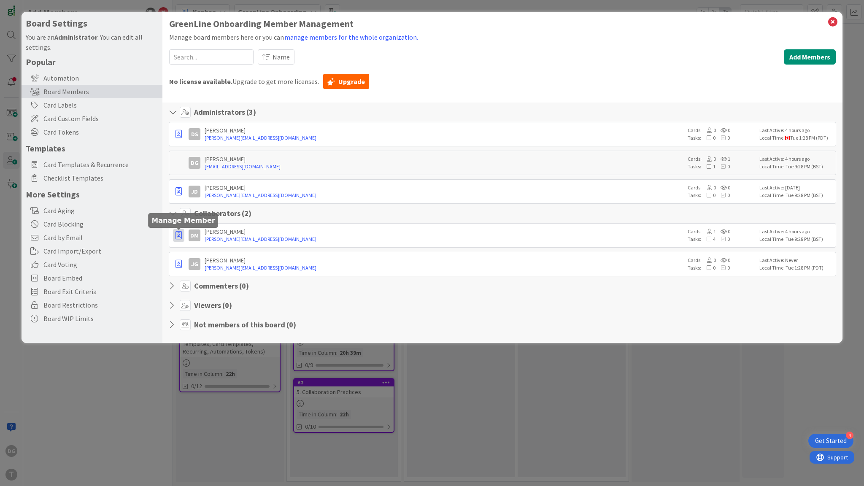
click at [176, 237] on icon "button" at bounding box center [179, 235] width 6 height 8
click at [193, 297] on p "Remove from Board" at bounding box center [218, 297] width 55 height 6
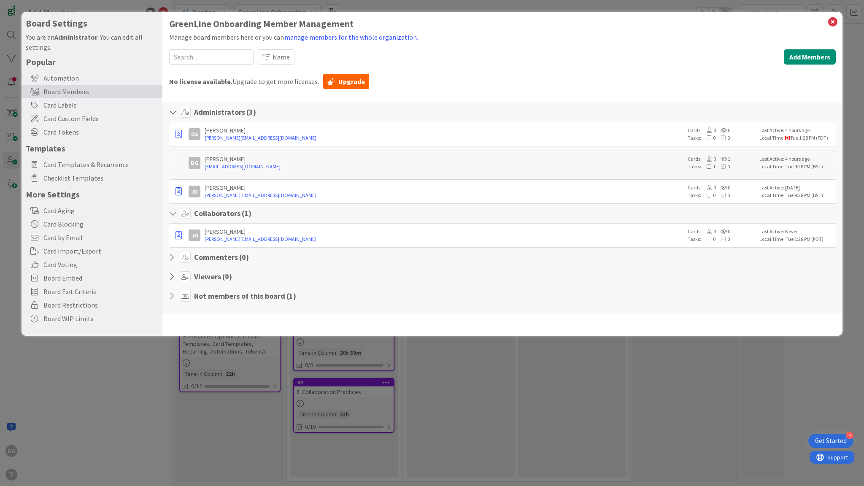
click at [176, 296] on icon at bounding box center [174, 296] width 11 height 8
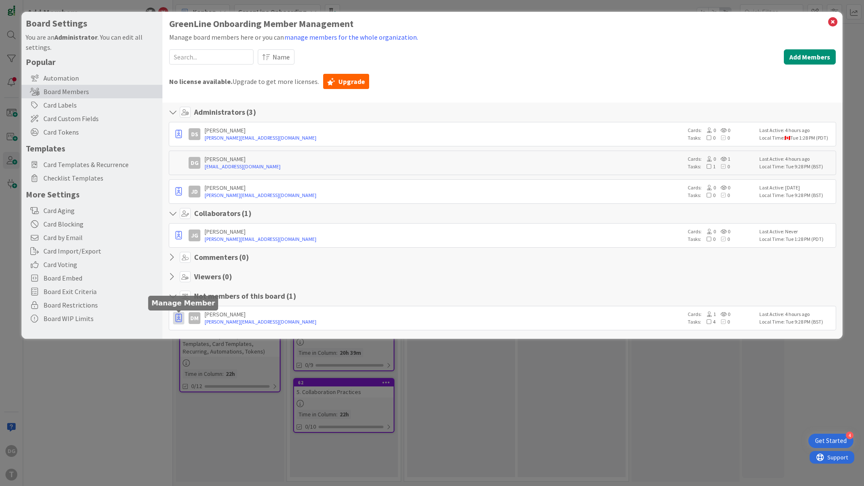
click at [176, 318] on icon "button" at bounding box center [179, 318] width 6 height 8
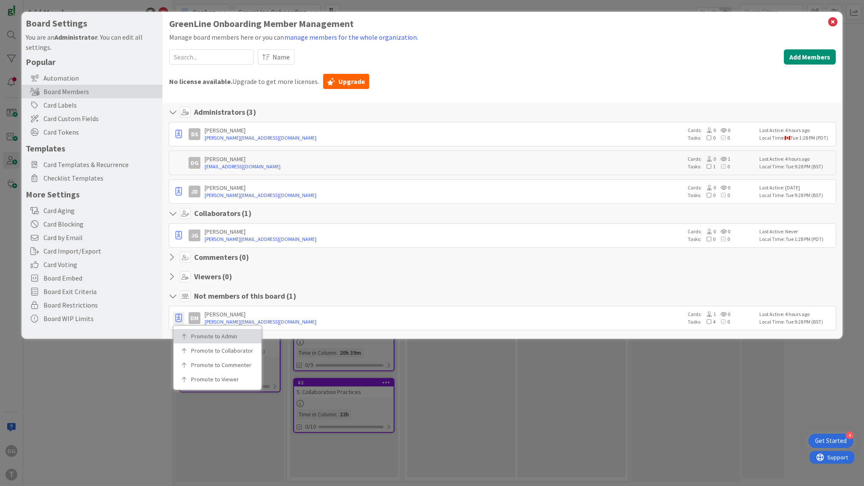
drag, startPoint x: 200, startPoint y: 333, endPoint x: 200, endPoint y: 326, distance: 6.8
click at [200, 333] on p "Promote to Admin" at bounding box center [220, 336] width 59 height 6
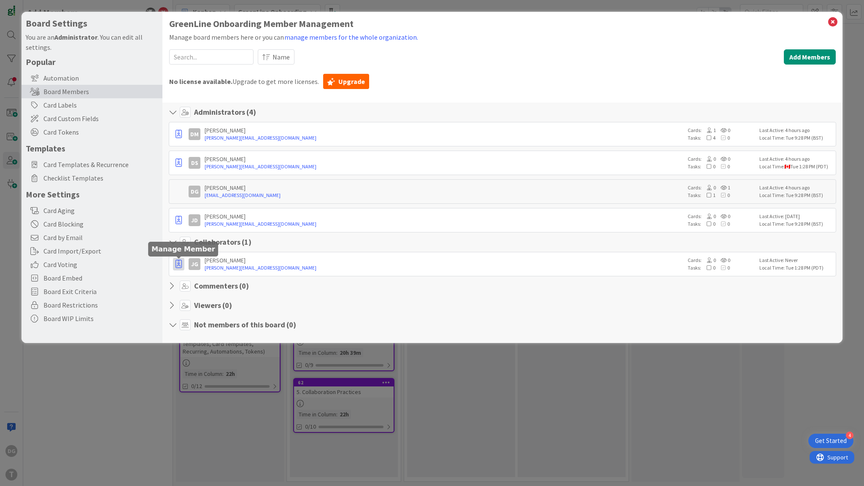
click at [179, 263] on icon "button" at bounding box center [179, 264] width 6 height 8
click at [225, 324] on p "Remove from Board" at bounding box center [218, 325] width 55 height 6
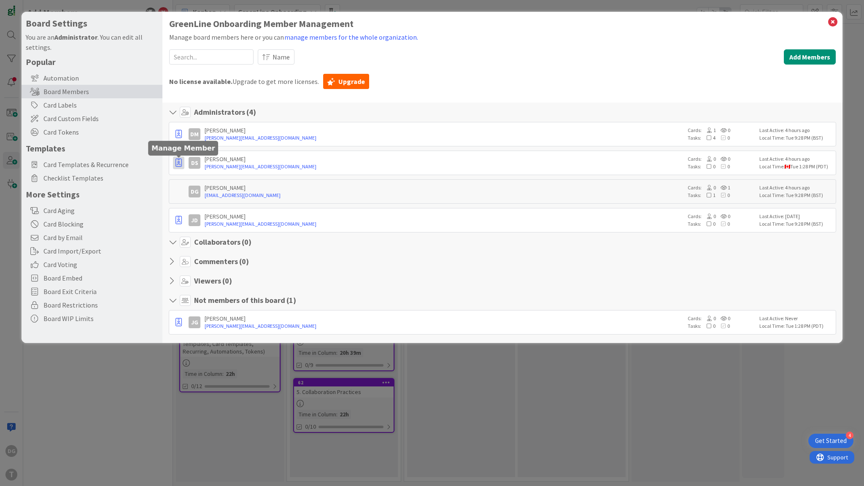
click at [177, 165] on icon "button" at bounding box center [179, 163] width 6 height 8
click at [205, 185] on link "Demote to Collaborator" at bounding box center [216, 181] width 86 height 14
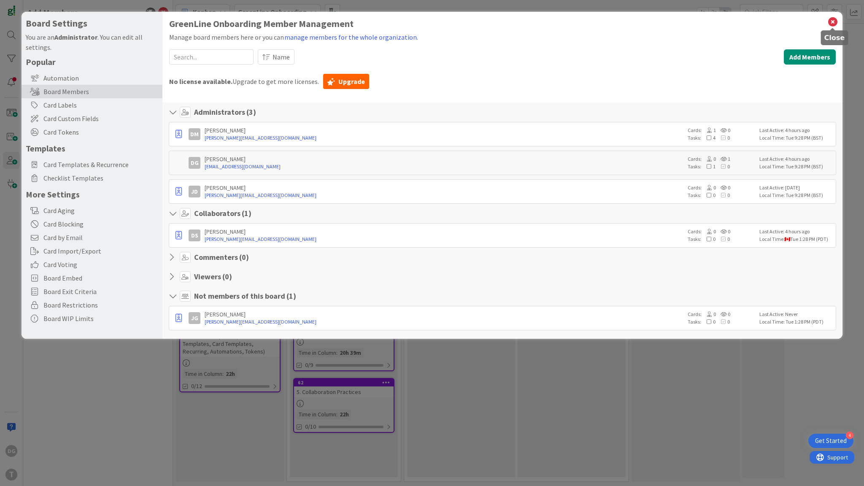
click at [835, 22] on icon at bounding box center [833, 22] width 11 height 12
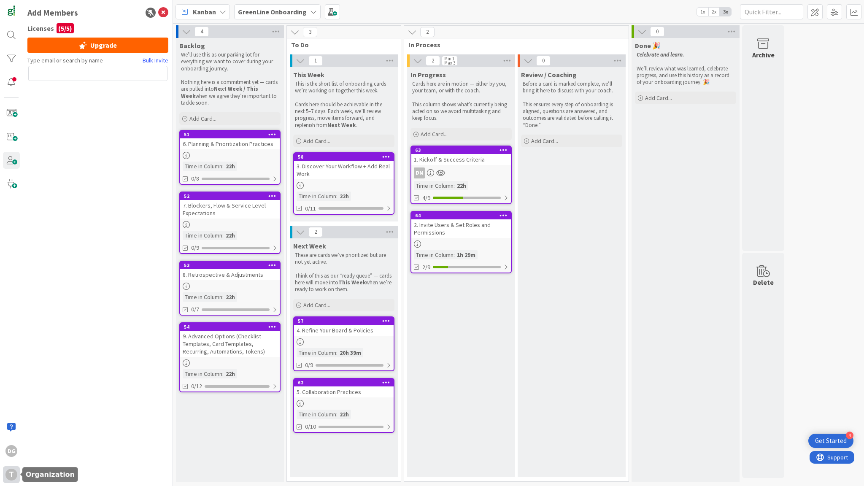
click at [15, 475] on div "T" at bounding box center [11, 475] width 12 height 12
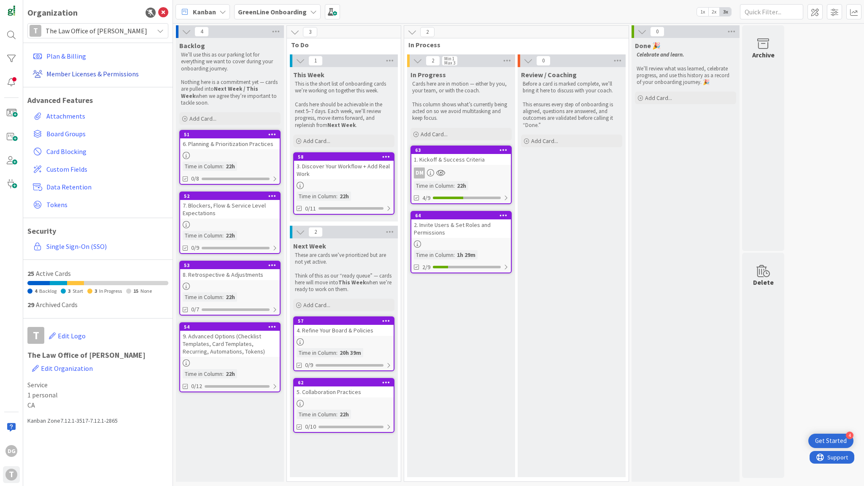
click at [97, 69] on link "Member Licenses & Permissions" at bounding box center [99, 73] width 139 height 15
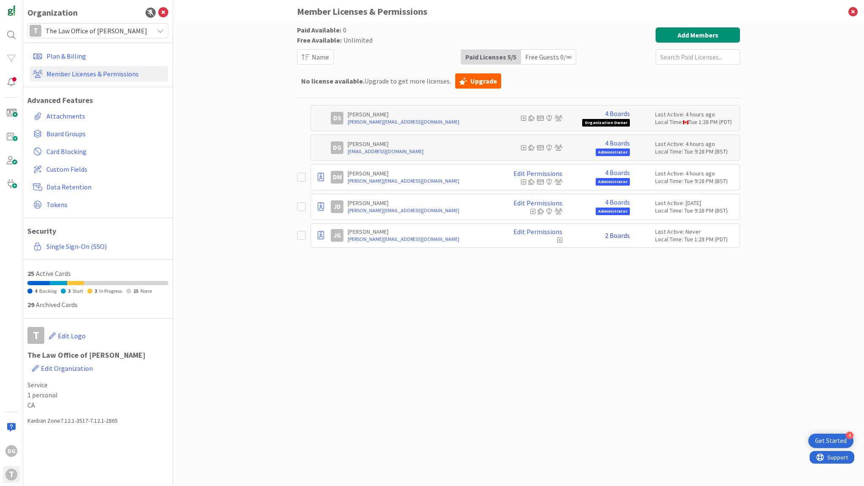
click at [609, 236] on link "2 Boards" at bounding box center [617, 236] width 25 height 8
click at [614, 263] on span at bounding box center [614, 261] width 10 height 10
drag, startPoint x: 567, startPoint y: 276, endPoint x: 566, endPoint y: 268, distance: 7.6
click at [567, 273] on div "Paid Available: 0 Free Available: Unlimited Name Paid Licenses 5 / 5 Free Guest…" at bounding box center [518, 246] width 443 height 438
click at [546, 229] on link "Edit Permissions" at bounding box center [538, 232] width 49 height 8
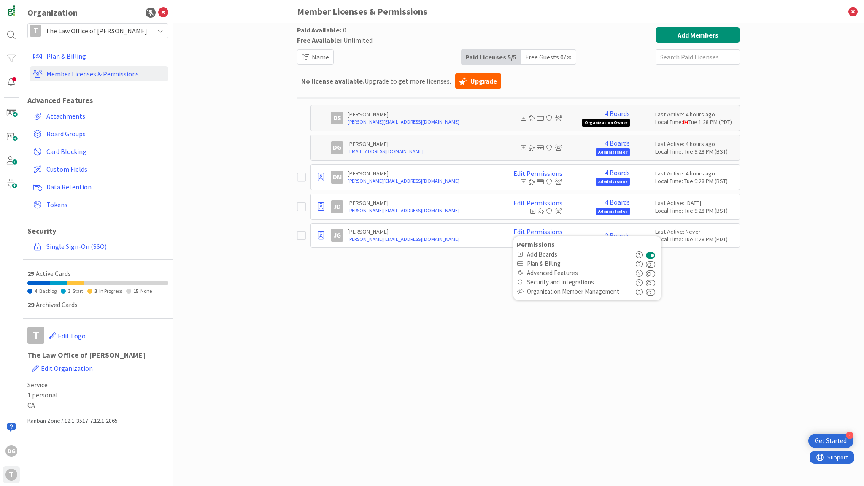
click at [413, 295] on div "Paid Available: 0 Free Available: Unlimited Name Paid Licenses 5 / 5 Free Guest…" at bounding box center [518, 246] width 443 height 438
click at [319, 236] on icon at bounding box center [321, 235] width 6 height 8
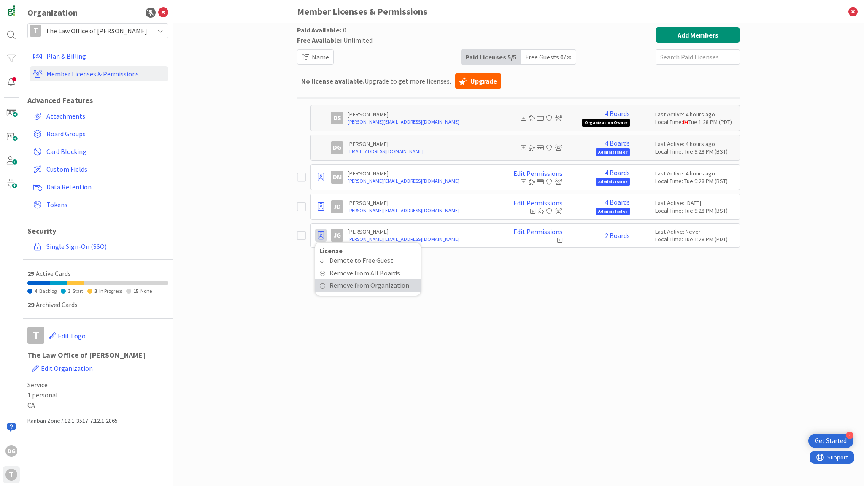
click at [337, 287] on span "Remove from Organization" at bounding box center [370, 285] width 80 height 12
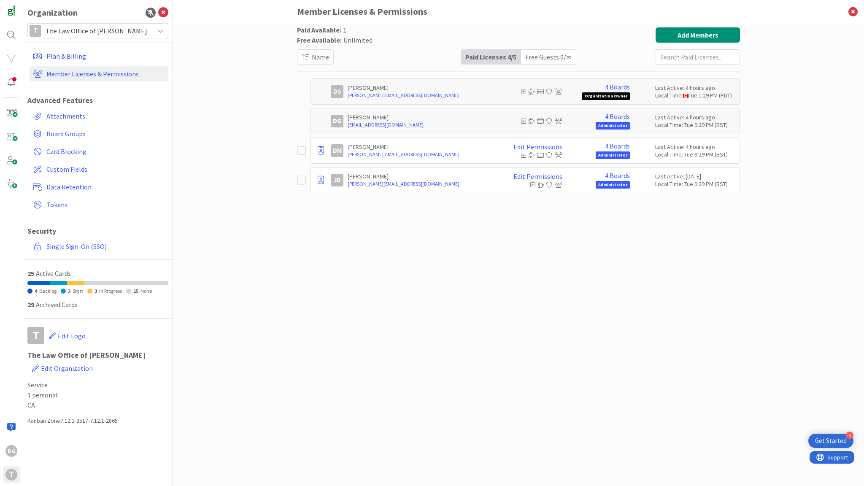
drag, startPoint x: 436, startPoint y: 133, endPoint x: 436, endPoint y: 138, distance: 5.1
drag, startPoint x: 436, startPoint y: 138, endPoint x: 407, endPoint y: 142, distance: 28.9
click at [414, 228] on div "Paid Available: 1 Free Available: Unlimited Name Paid Licenses 4 / 5 Free Guest…" at bounding box center [518, 246] width 443 height 438
click at [351, 86] on p "[PERSON_NAME]" at bounding box center [421, 88] width 147 height 8
drag, startPoint x: 354, startPoint y: 86, endPoint x: 409, endPoint y: 95, distance: 55.9
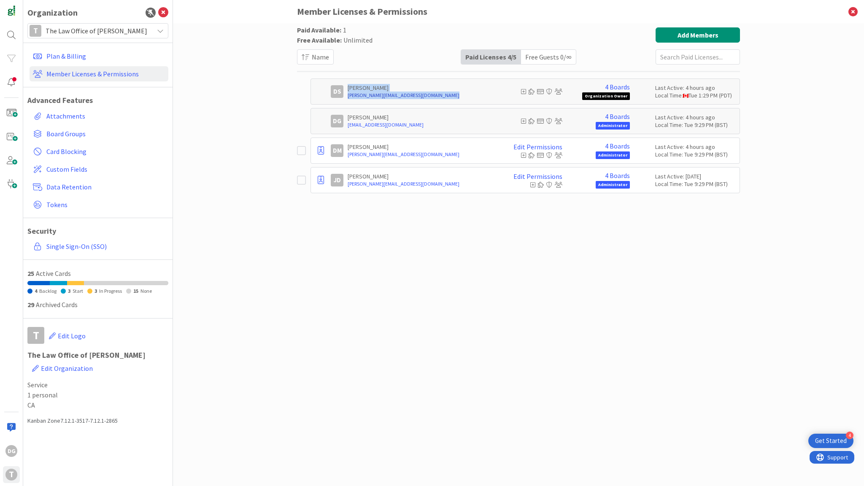
click at [409, 95] on div "Darren Setup darrenmanleylaw@torak.com" at bounding box center [421, 91] width 147 height 15
click at [850, 11] on icon at bounding box center [853, 11] width 22 height 23
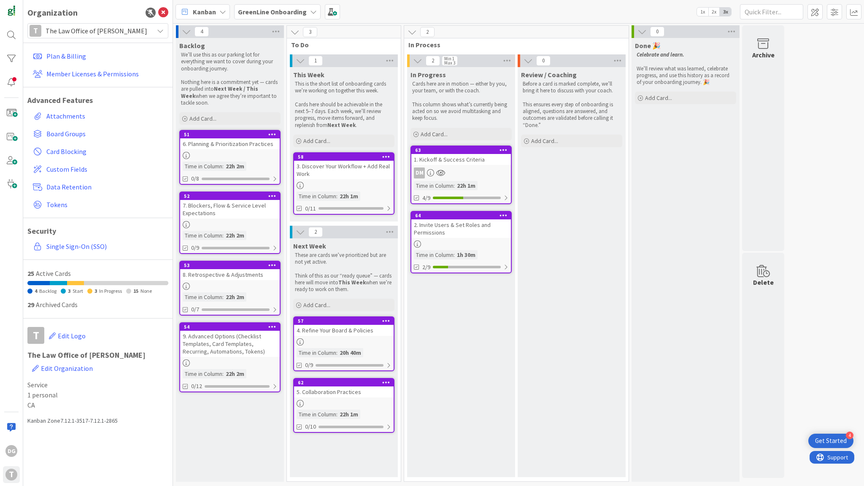
click at [471, 225] on div "2. Invite Users & Set Roles and Permissions" at bounding box center [461, 228] width 100 height 19
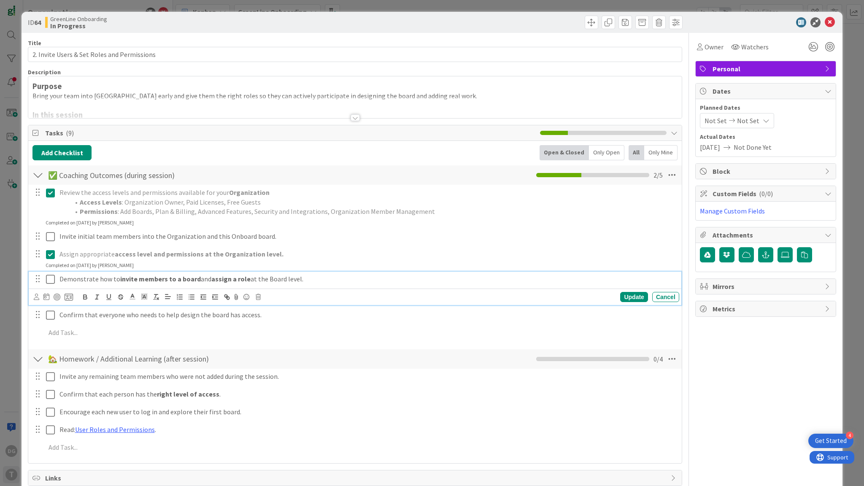
drag, startPoint x: 50, startPoint y: 281, endPoint x: 55, endPoint y: 272, distance: 10.9
click at [51, 281] on icon at bounding box center [50, 279] width 9 height 10
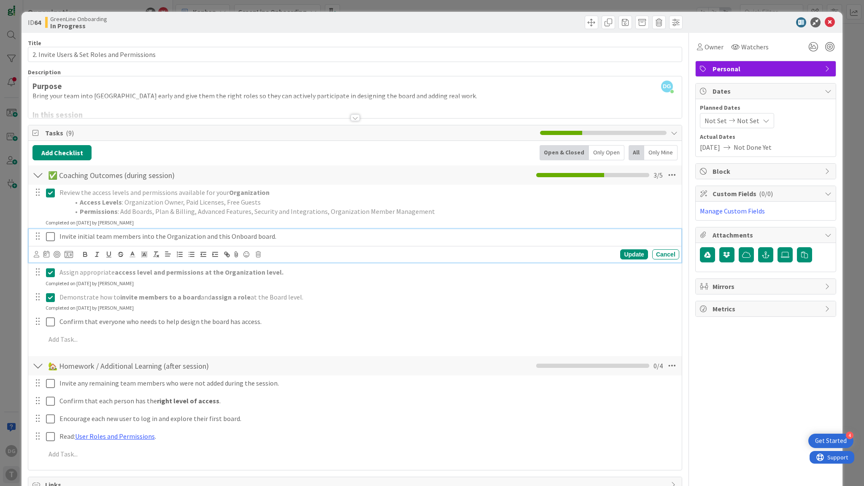
click at [49, 237] on icon at bounding box center [50, 237] width 9 height 10
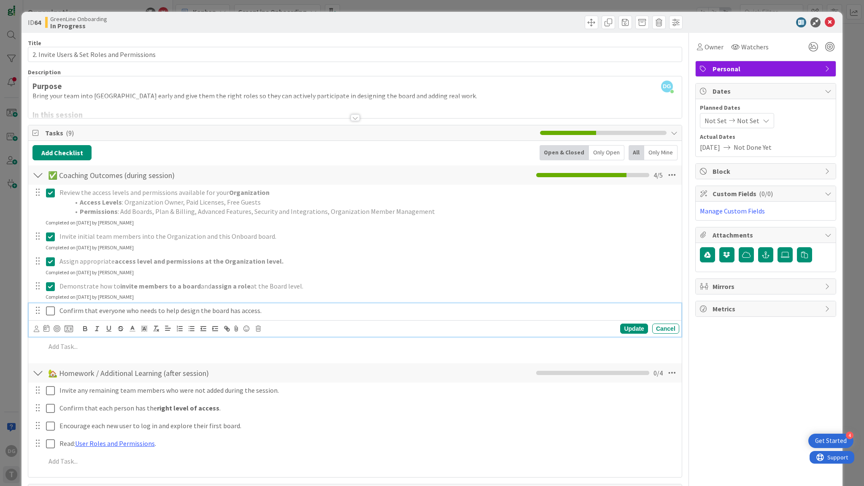
click at [50, 312] on icon at bounding box center [50, 311] width 9 height 10
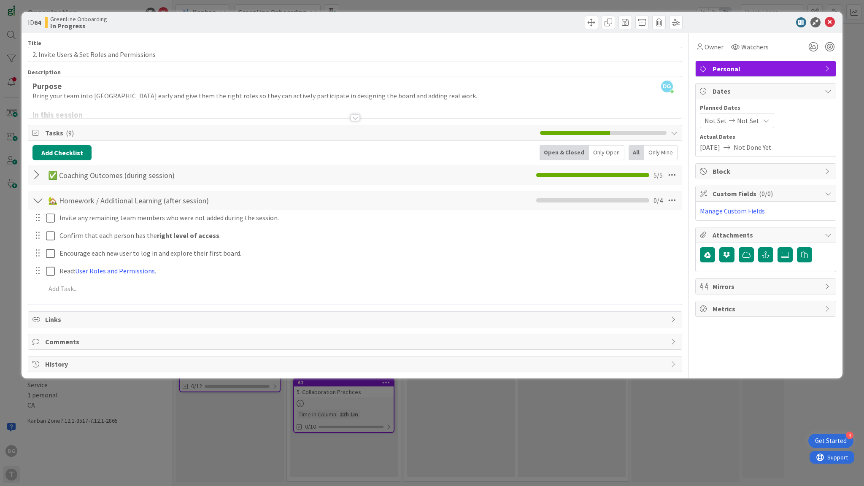
click at [37, 171] on div at bounding box center [37, 175] width 11 height 15
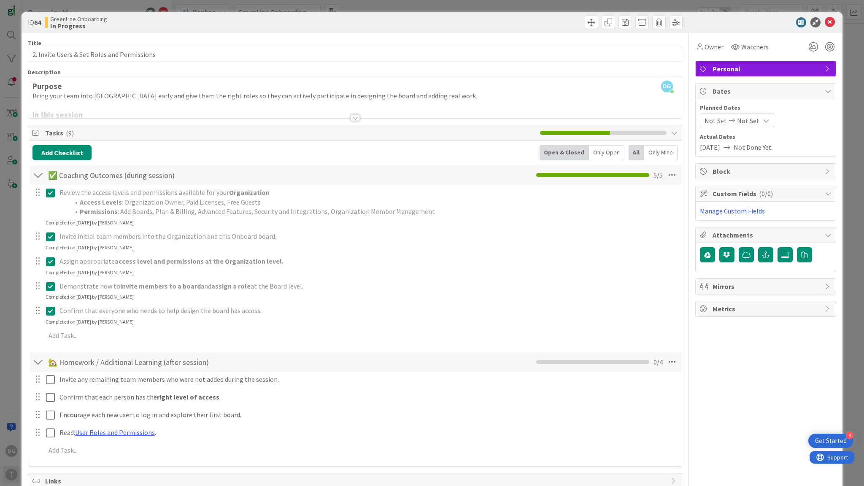
click at [51, 312] on icon at bounding box center [50, 311] width 9 height 10
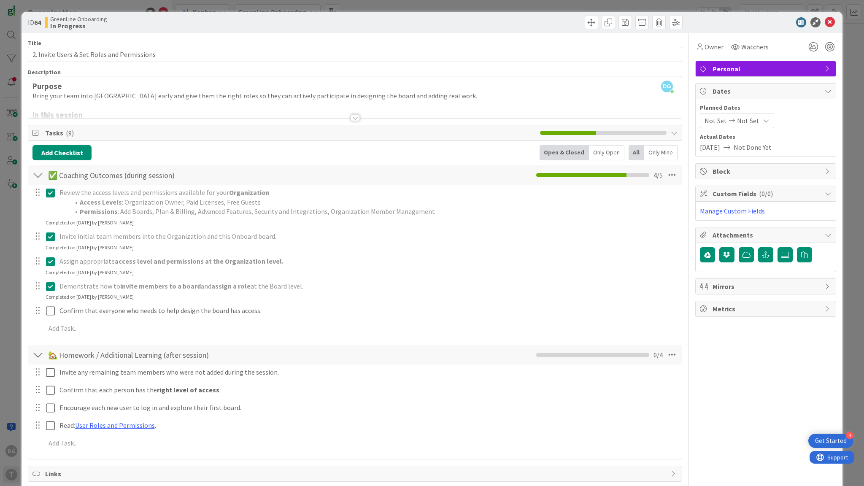
click at [40, 173] on div at bounding box center [37, 175] width 11 height 15
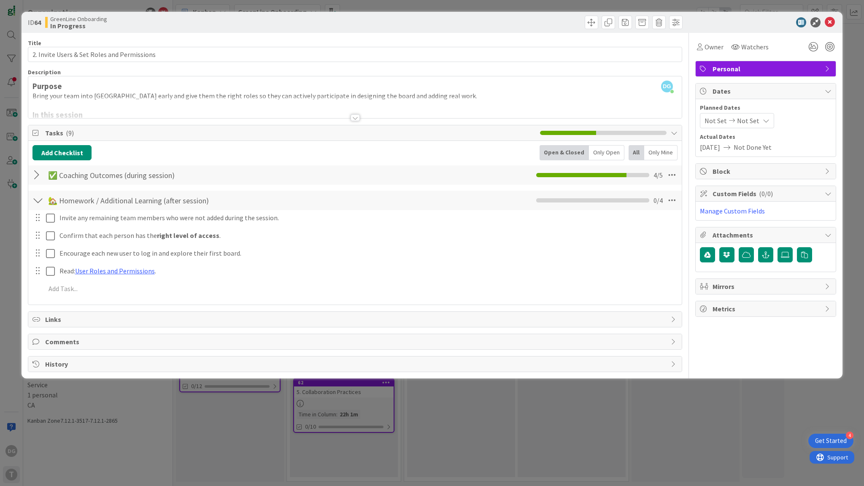
click at [37, 201] on div at bounding box center [37, 200] width 11 height 15
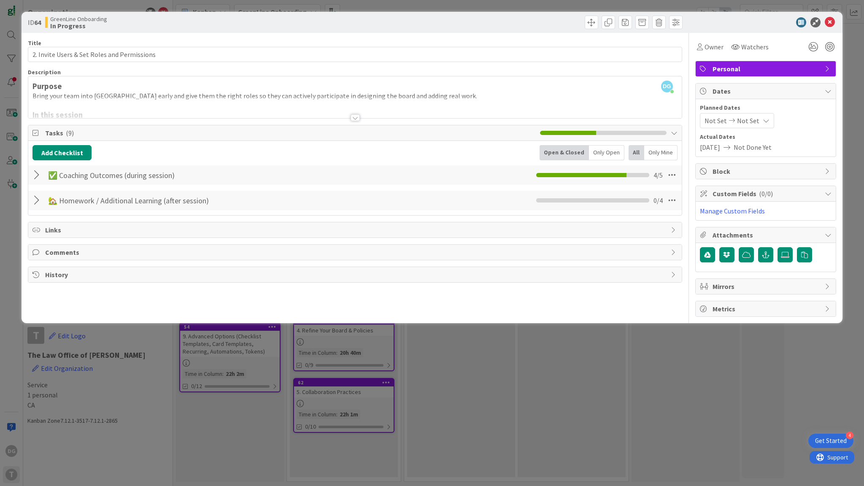
click at [36, 174] on div at bounding box center [37, 175] width 11 height 15
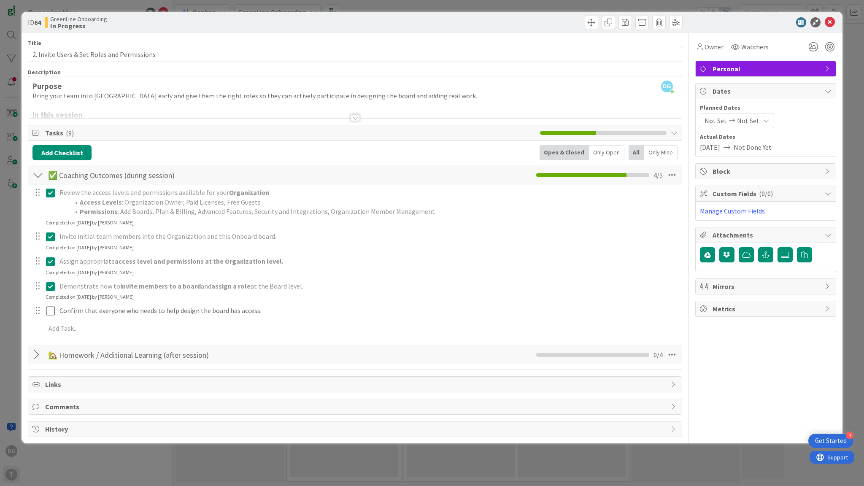
click at [37, 351] on div at bounding box center [37, 354] width 11 height 15
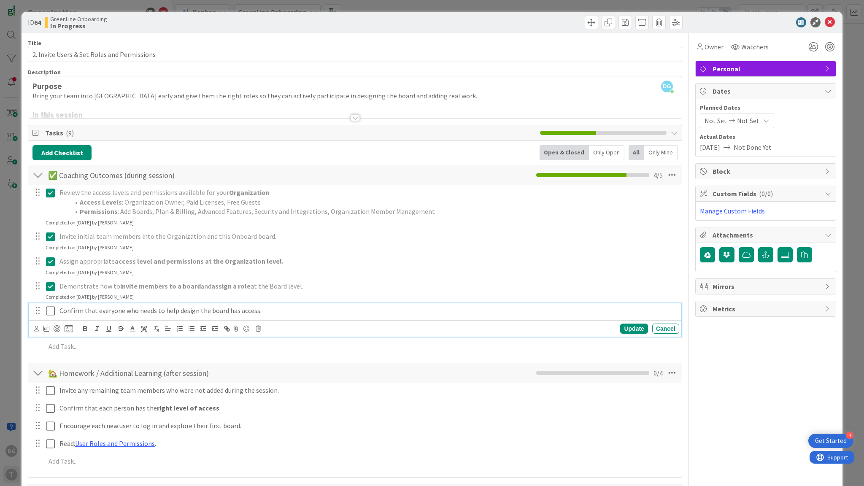
click at [49, 311] on icon at bounding box center [50, 311] width 9 height 10
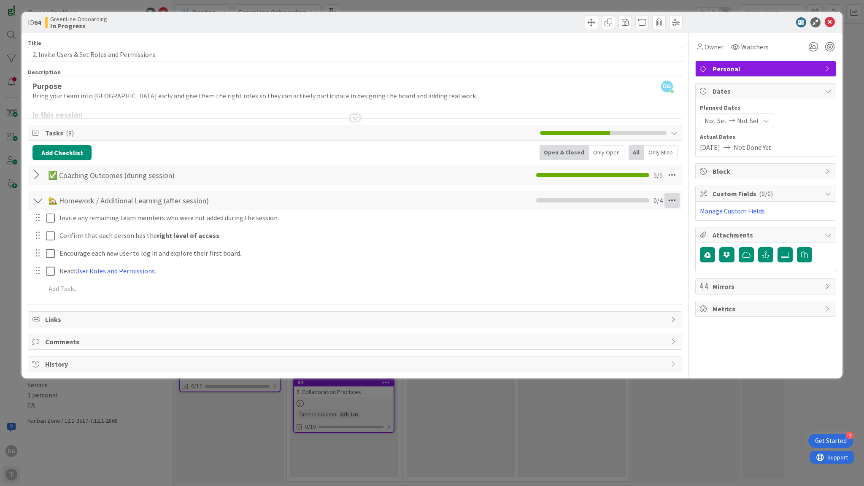
click at [668, 201] on icon at bounding box center [672, 200] width 15 height 15
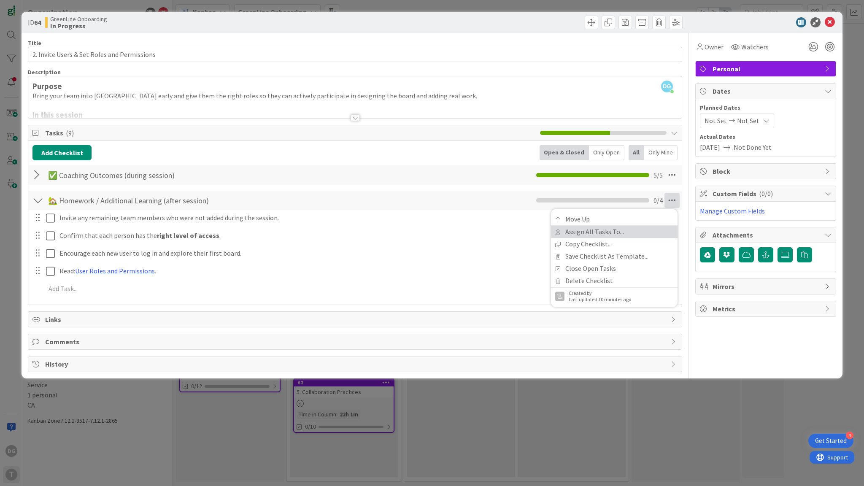
click at [648, 228] on link "Assign All Tasks To..." at bounding box center [614, 232] width 127 height 12
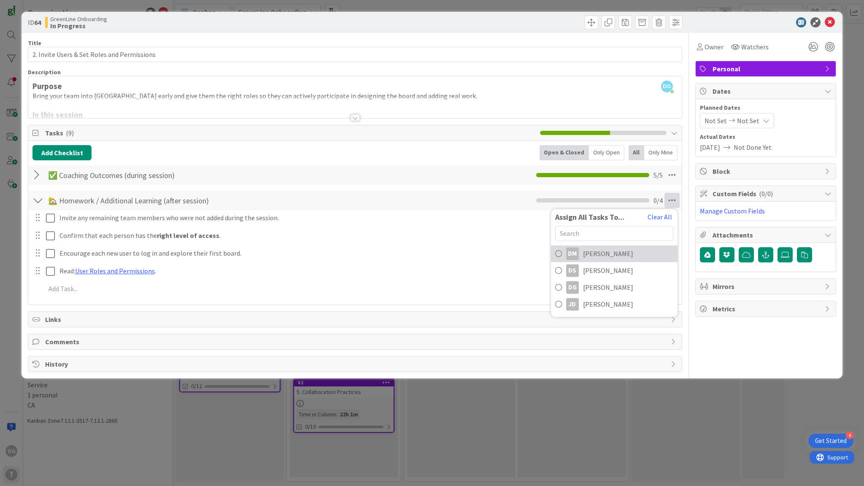
click at [635, 260] on link "[PERSON_NAME]" at bounding box center [614, 253] width 127 height 17
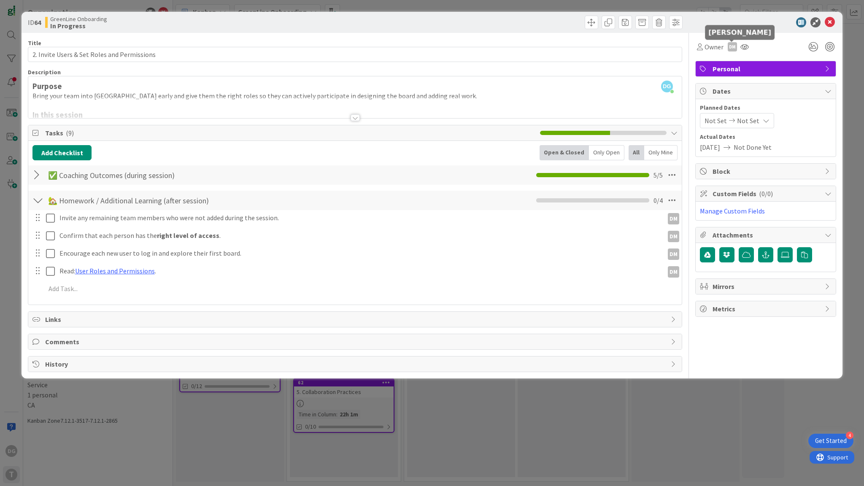
click at [733, 48] on div "DM" at bounding box center [732, 46] width 9 height 9
drag, startPoint x: 723, startPoint y: 77, endPoint x: 728, endPoint y: 73, distance: 6.0
click at [723, 78] on link "Set as owner" at bounding box center [703, 77] width 67 height 14
click at [831, 22] on icon at bounding box center [830, 22] width 10 height 10
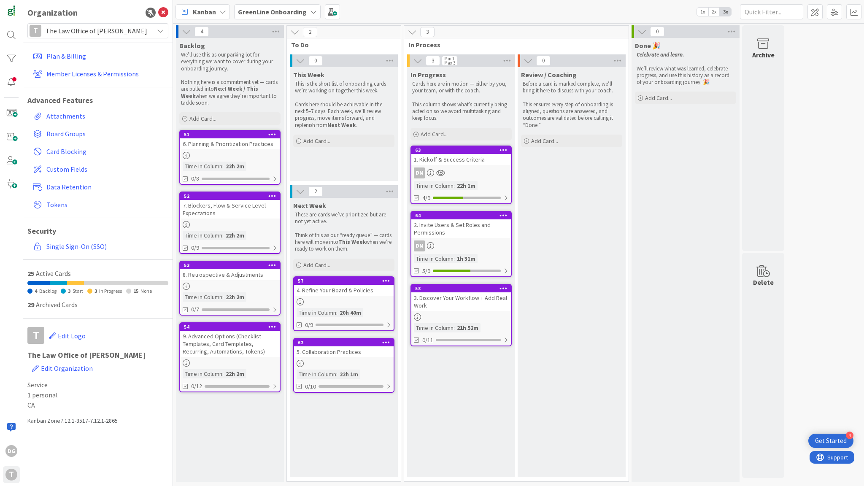
click at [451, 299] on div "3. Discover Your Workflow + Add Real Work" at bounding box center [461, 301] width 100 height 19
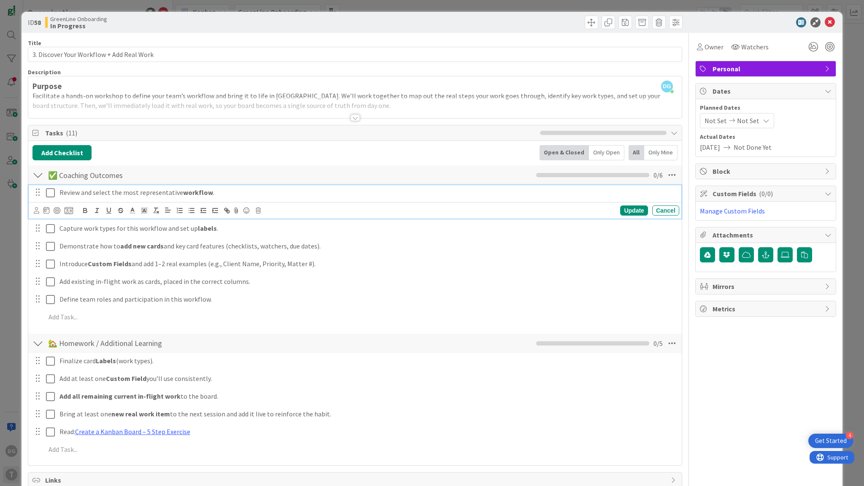
click at [51, 195] on icon at bounding box center [50, 193] width 9 height 10
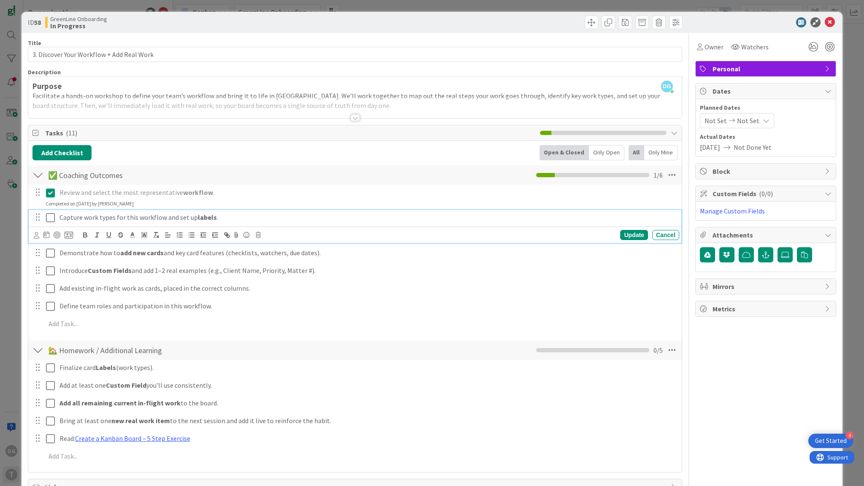
click at [203, 217] on strong "labels" at bounding box center [207, 217] width 19 height 8
click at [722, 73] on span "Personal" at bounding box center [767, 69] width 108 height 10
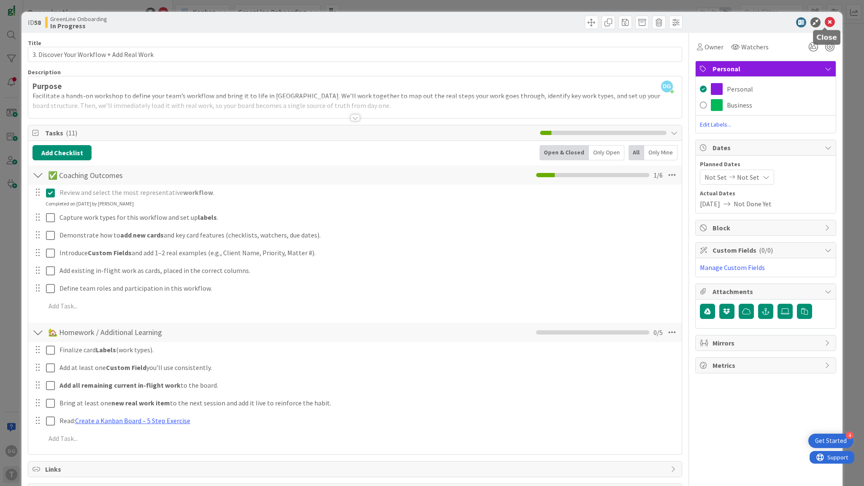
drag, startPoint x: 824, startPoint y: 24, endPoint x: 825, endPoint y: 20, distance: 4.9
click at [825, 20] on icon at bounding box center [830, 22] width 10 height 10
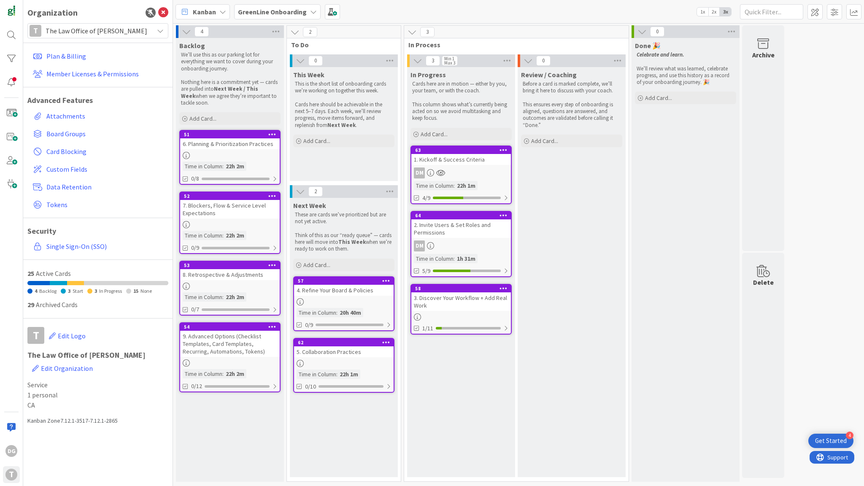
click at [262, 15] on b "GreenLine Onboarding" at bounding box center [272, 12] width 69 height 8
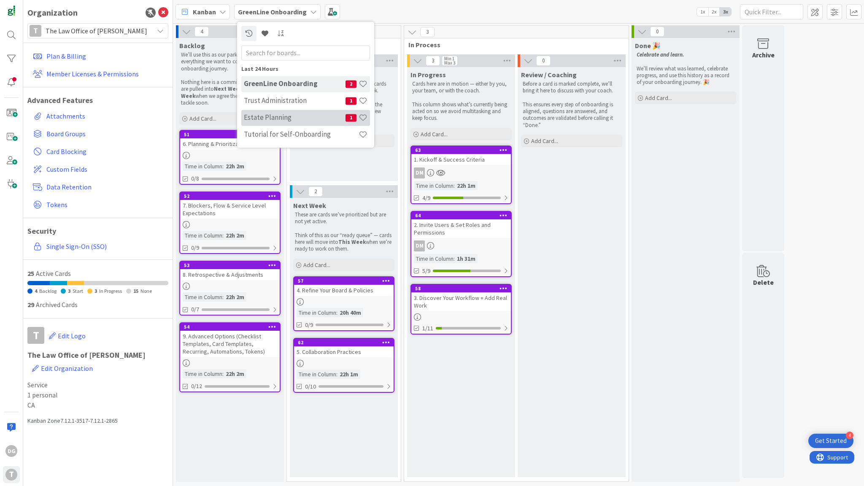
click at [284, 118] on h4 "Estate Planning" at bounding box center [295, 118] width 102 height 8
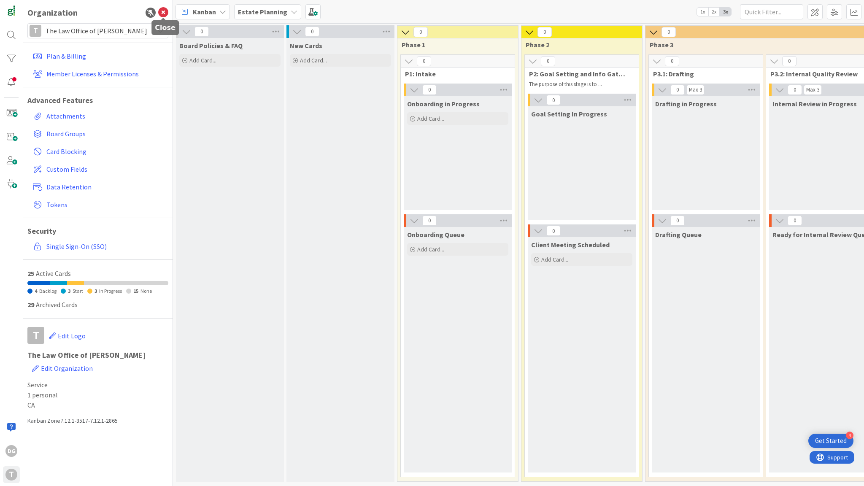
click at [163, 12] on icon at bounding box center [163, 13] width 10 height 10
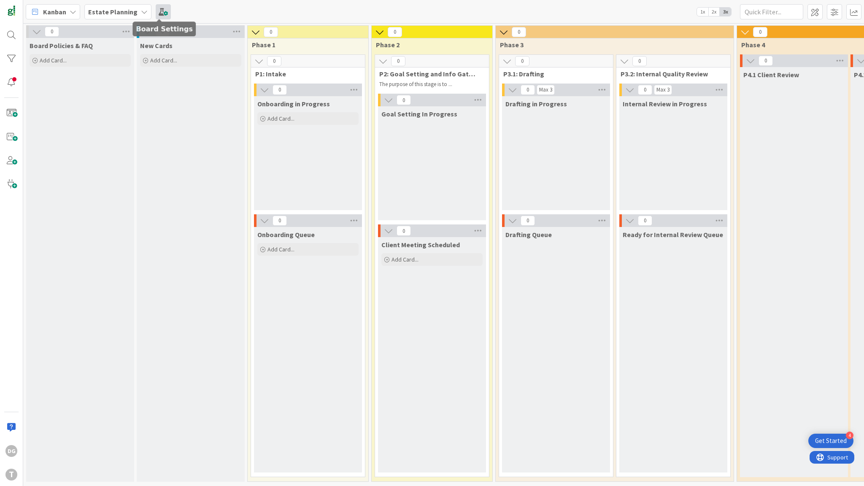
click at [160, 8] on span at bounding box center [163, 11] width 15 height 15
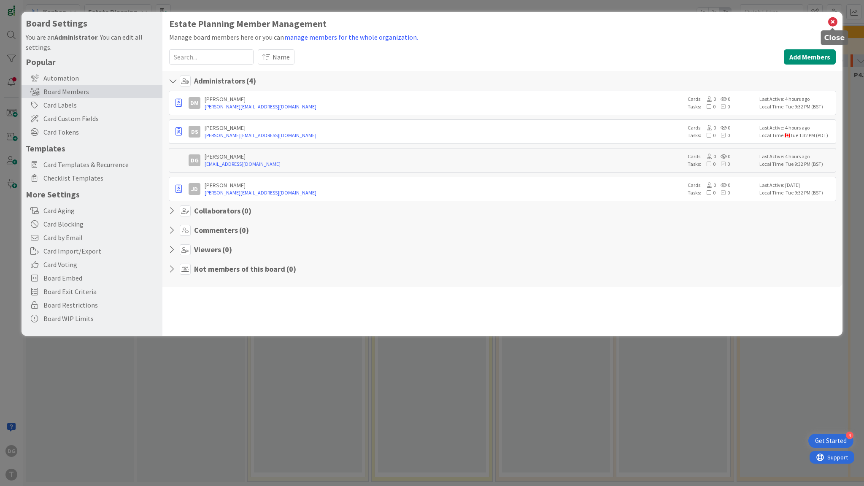
click at [832, 24] on icon at bounding box center [833, 22] width 11 height 12
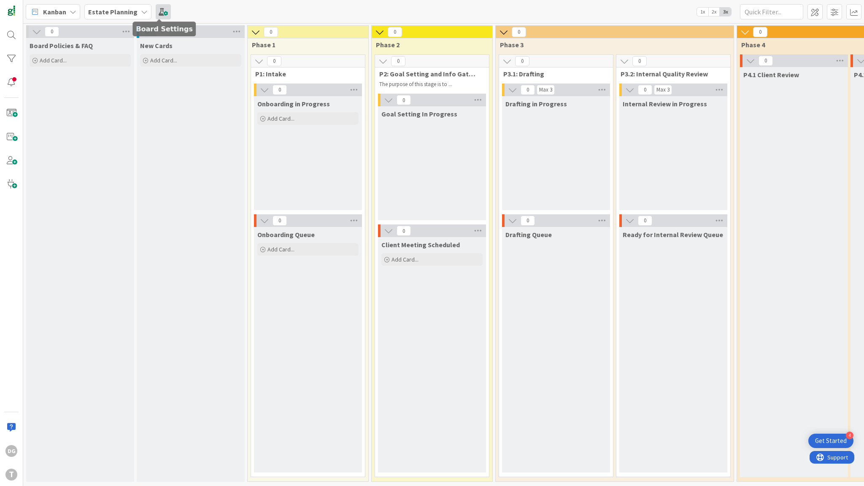
click at [160, 11] on span at bounding box center [163, 11] width 15 height 15
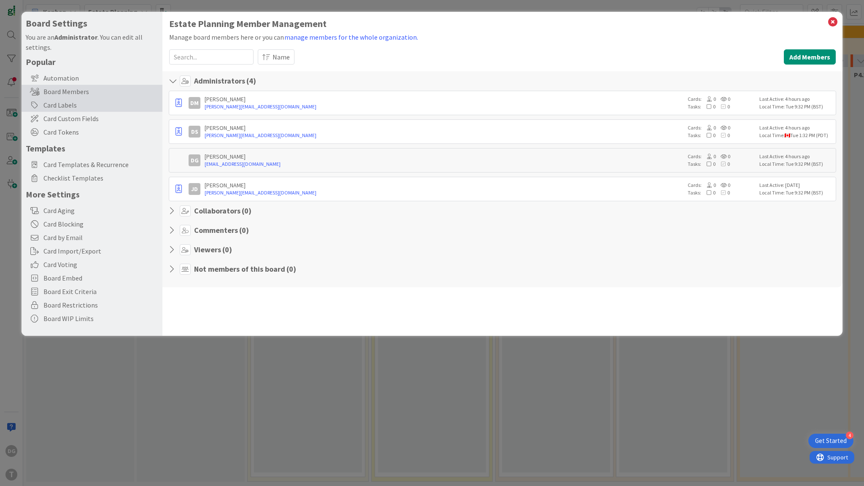
click at [64, 106] on div "Card Labels" at bounding box center [92, 105] width 141 height 14
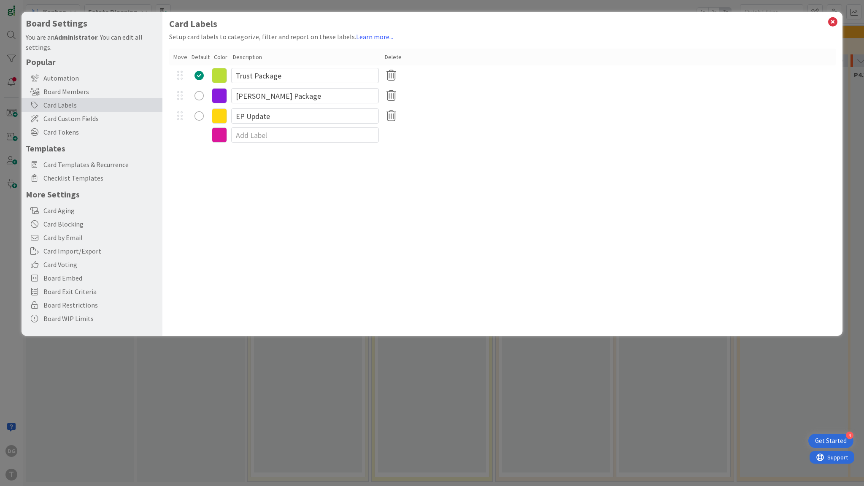
click at [216, 76] on icon at bounding box center [219, 75] width 15 height 15
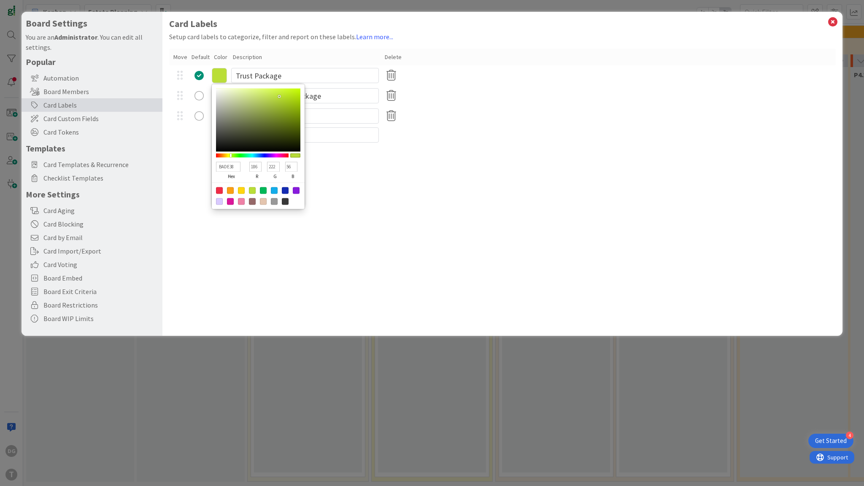
click at [403, 199] on div "Card Labels Setup card labels to categorize, filter and report on these labels.…" at bounding box center [502, 174] width 680 height 324
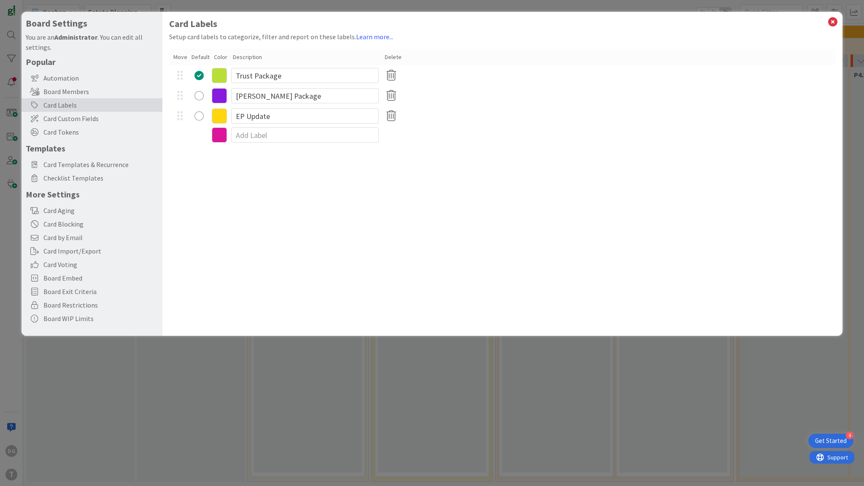
click at [222, 79] on icon at bounding box center [219, 75] width 15 height 15
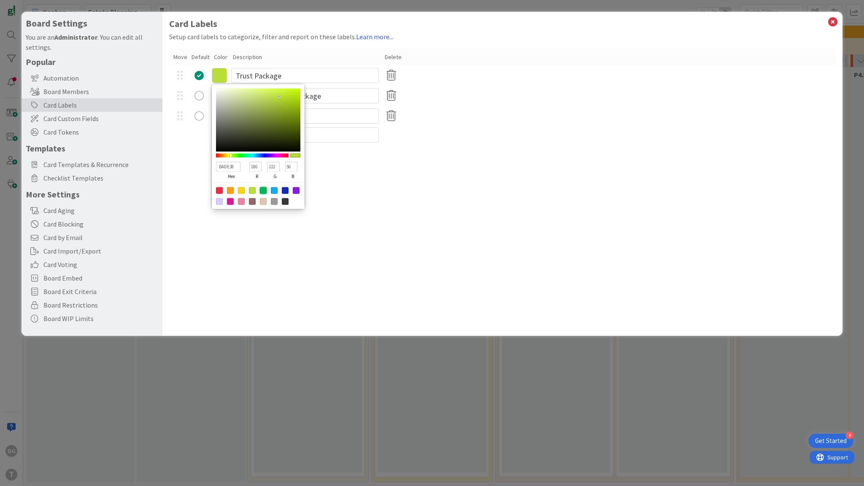
click at [264, 191] on div at bounding box center [263, 190] width 7 height 7
type input "00B858"
type input "0"
type input "184"
type input "88"
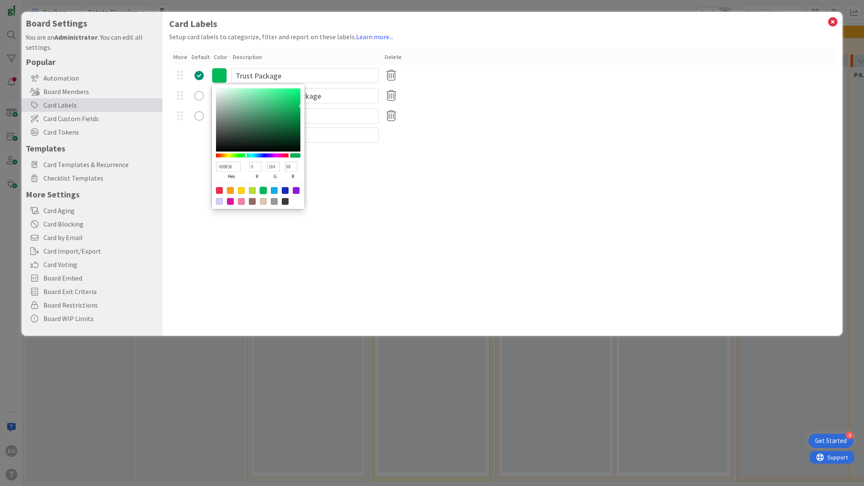
click at [393, 208] on div "Card Labels Setup card labels to categorize, filter and report on these labels.…" at bounding box center [502, 174] width 680 height 324
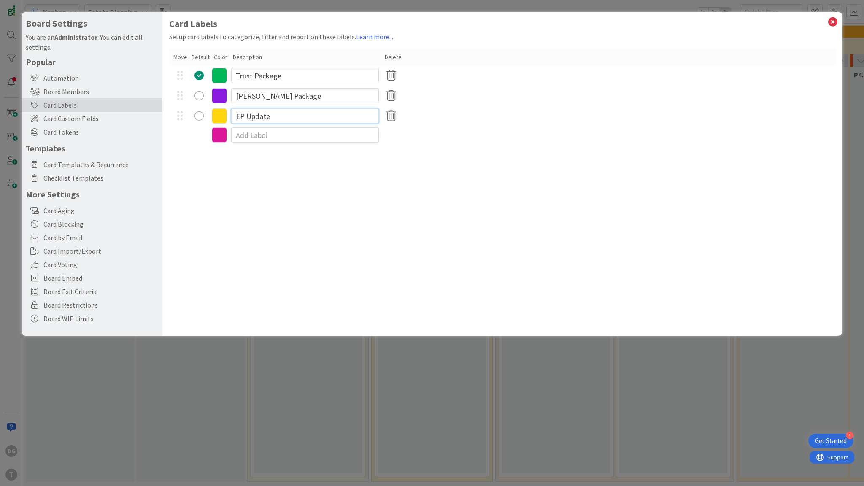
click at [233, 119] on input "EP Update" at bounding box center [305, 115] width 148 height 15
click at [238, 115] on input "EP Update" at bounding box center [305, 115] width 148 height 15
click at [833, 21] on icon at bounding box center [833, 22] width 11 height 12
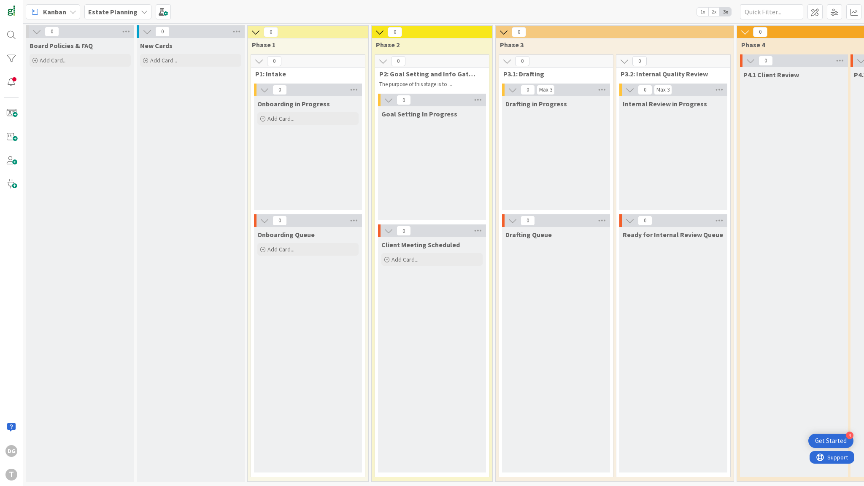
click at [112, 14] on b "Estate Planning" at bounding box center [112, 12] width 49 height 8
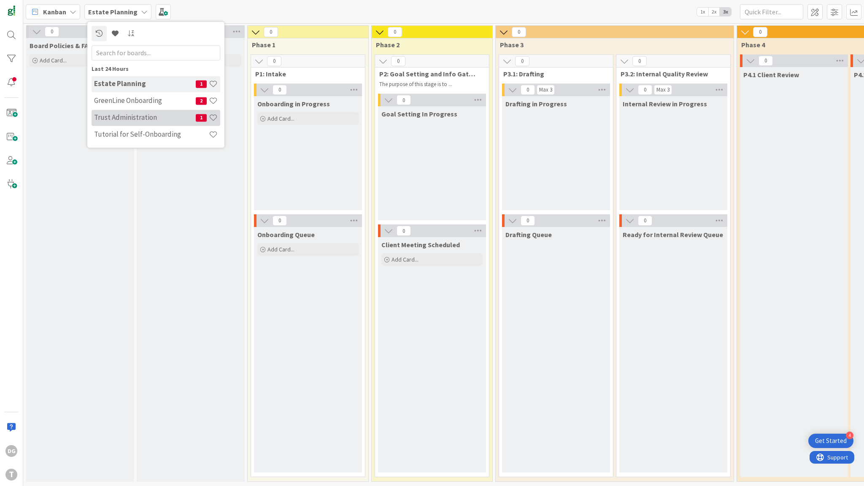
click at [116, 115] on h4 "Trust Administration" at bounding box center [145, 118] width 102 height 8
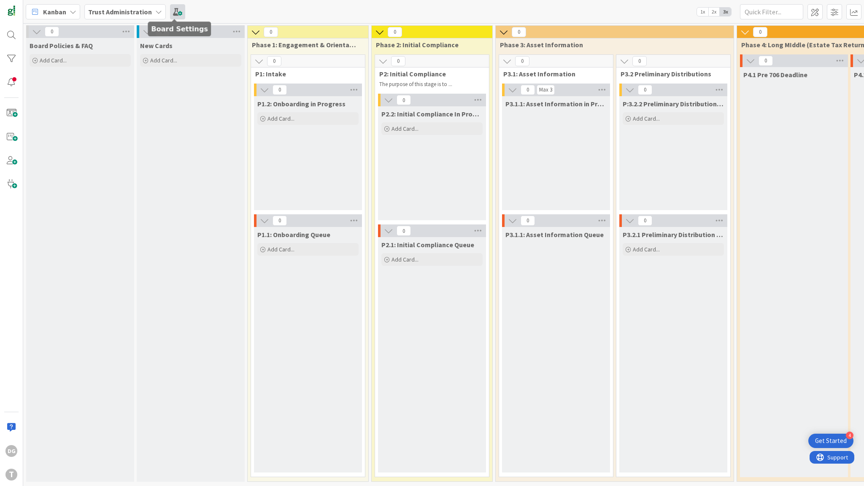
click at [174, 14] on span at bounding box center [177, 11] width 15 height 15
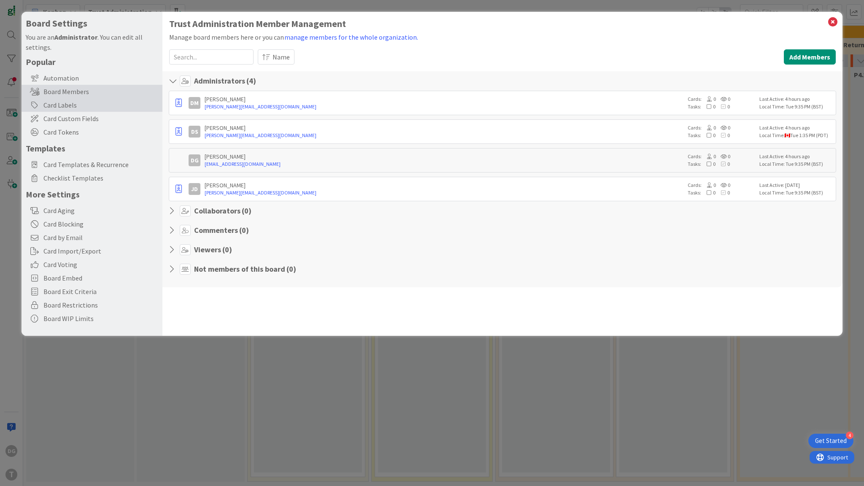
click at [78, 106] on div "Card Labels" at bounding box center [92, 105] width 141 height 14
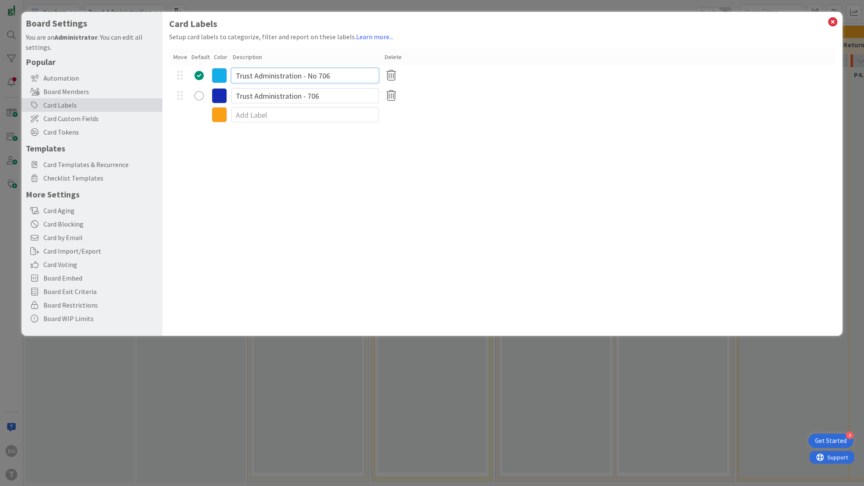
click at [241, 75] on input "Trust Administration - No 706" at bounding box center [305, 75] width 148 height 15
drag, startPoint x: 241, startPoint y: 75, endPoint x: 269, endPoint y: 75, distance: 27.4
click at [269, 75] on input "Trust Administration - No 706" at bounding box center [305, 75] width 148 height 15
click at [834, 22] on icon at bounding box center [833, 22] width 11 height 12
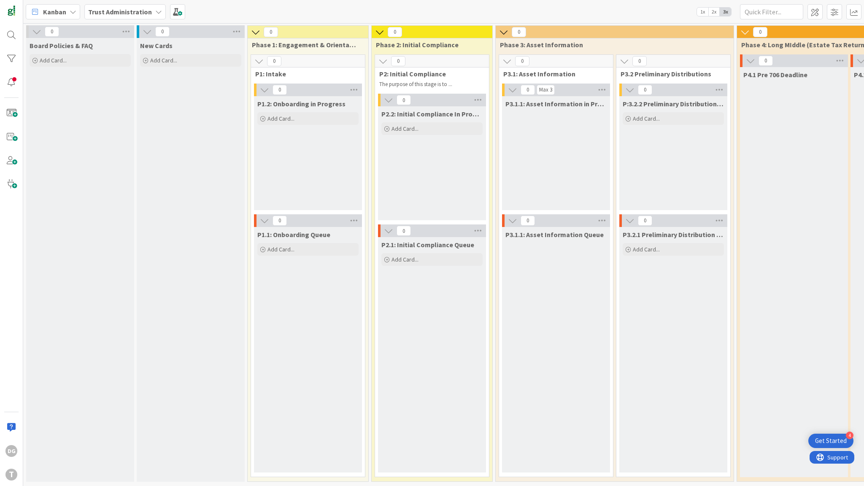
click at [35, 31] on icon at bounding box center [36, 31] width 9 height 9
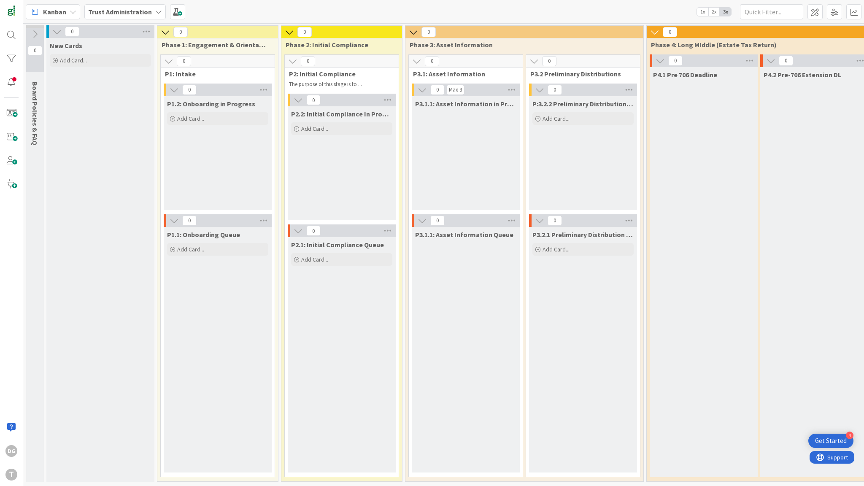
click at [35, 32] on icon at bounding box center [34, 34] width 9 height 9
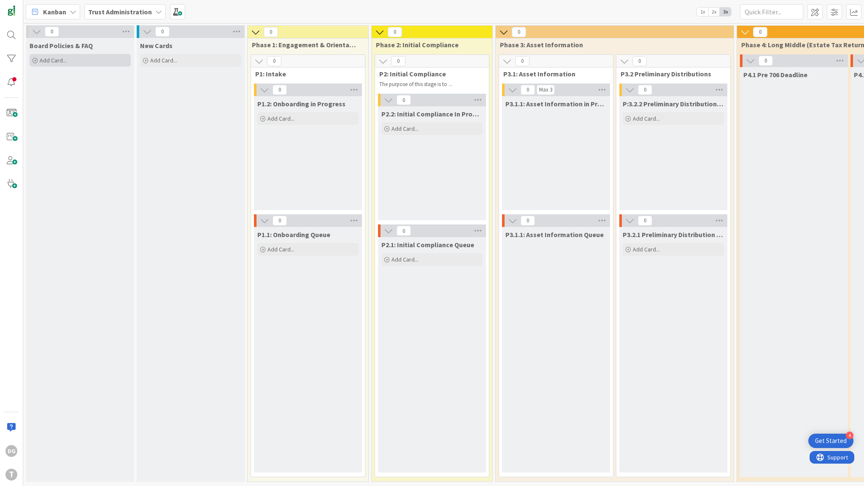
click at [79, 61] on div "Add Card..." at bounding box center [80, 60] width 101 height 13
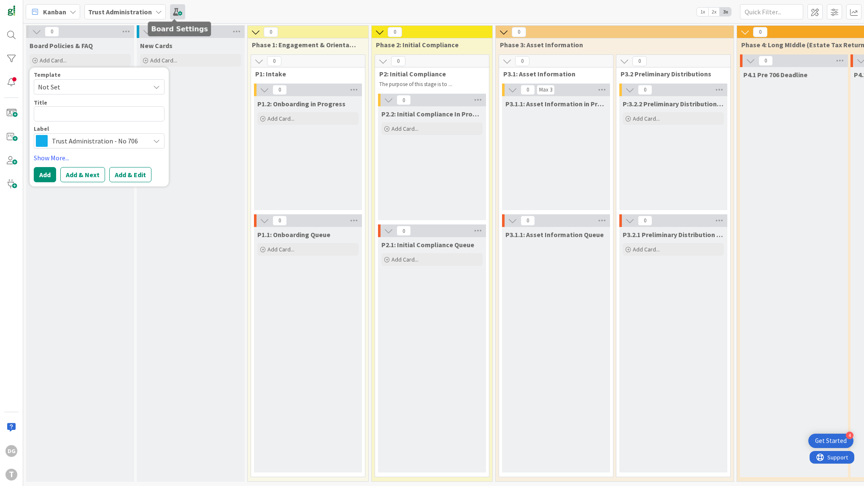
click at [174, 14] on span at bounding box center [177, 11] width 15 height 15
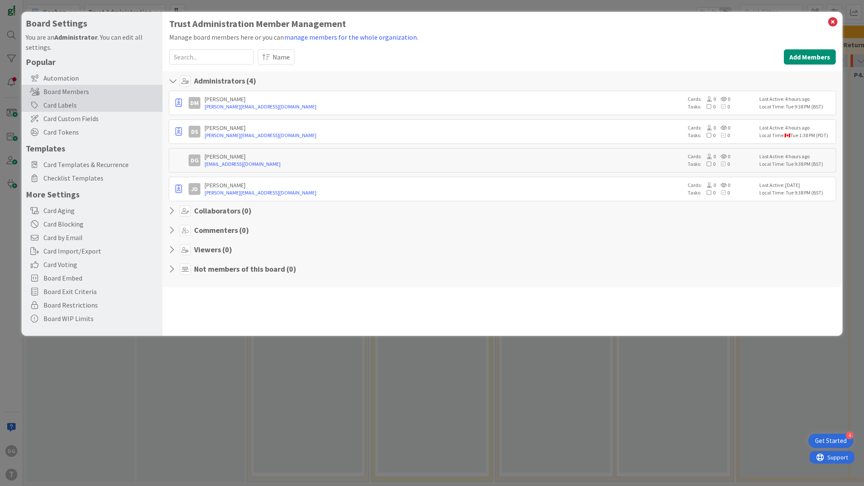
click at [68, 108] on div "Card Labels" at bounding box center [92, 105] width 141 height 14
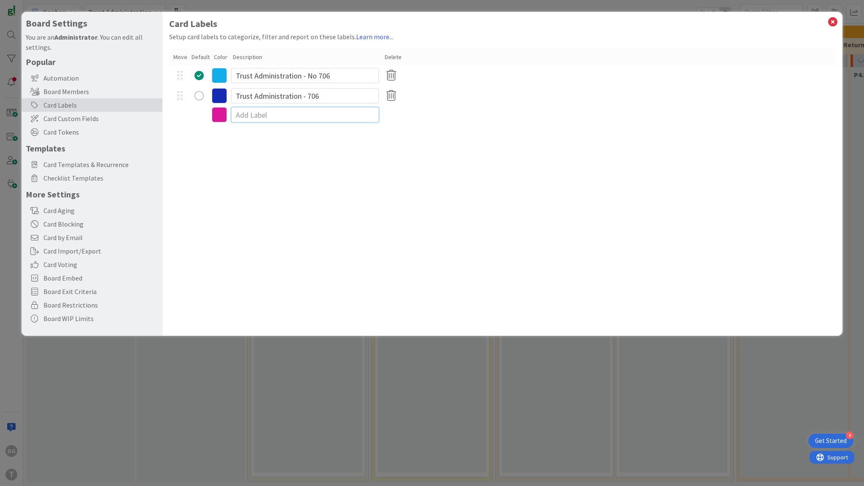
click at [239, 112] on input at bounding box center [305, 114] width 148 height 15
type input "Documentation"
click at [217, 117] on icon at bounding box center [219, 115] width 15 height 15
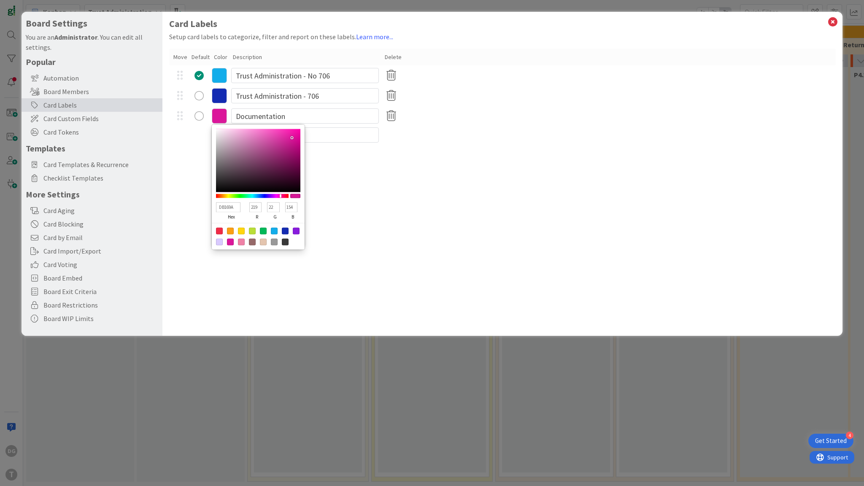
click at [274, 243] on div at bounding box center [274, 241] width 7 height 7
type input "999999"
type input "153"
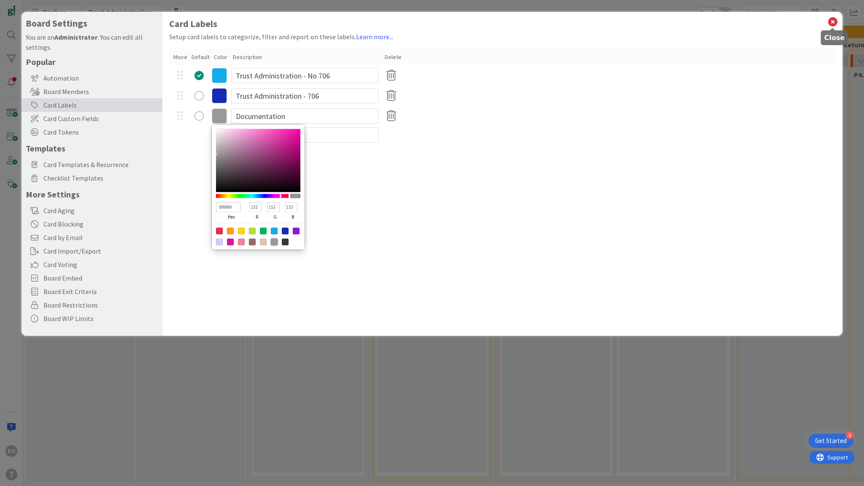
click at [832, 25] on icon at bounding box center [833, 22] width 11 height 12
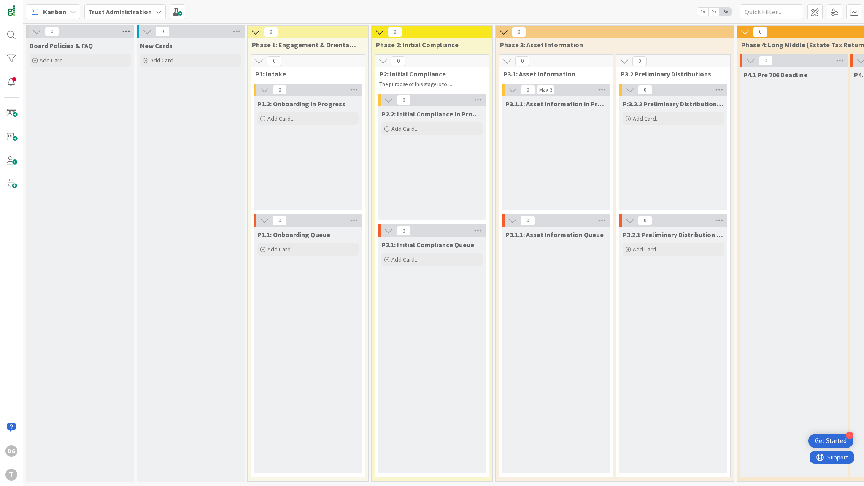
click at [127, 31] on icon at bounding box center [126, 31] width 11 height 13
click at [66, 60] on span "Add Card..." at bounding box center [53, 61] width 27 height 8
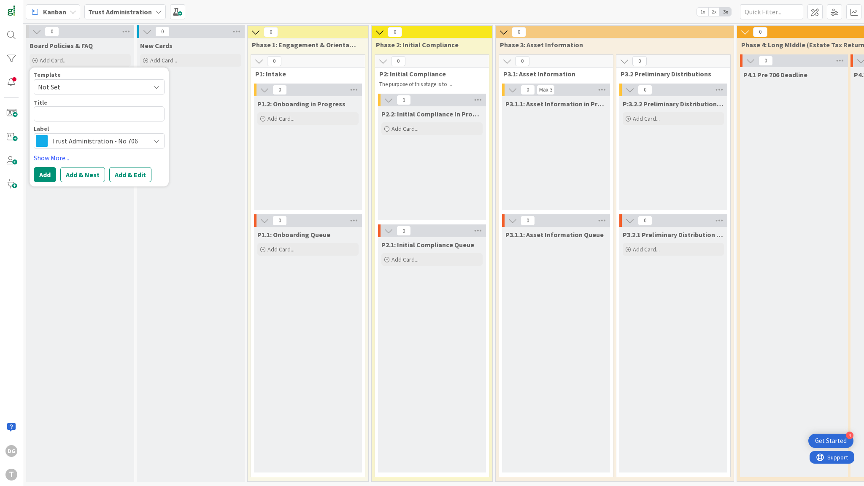
click at [68, 145] on span "Trust Administration - No 706" at bounding box center [99, 141] width 94 height 12
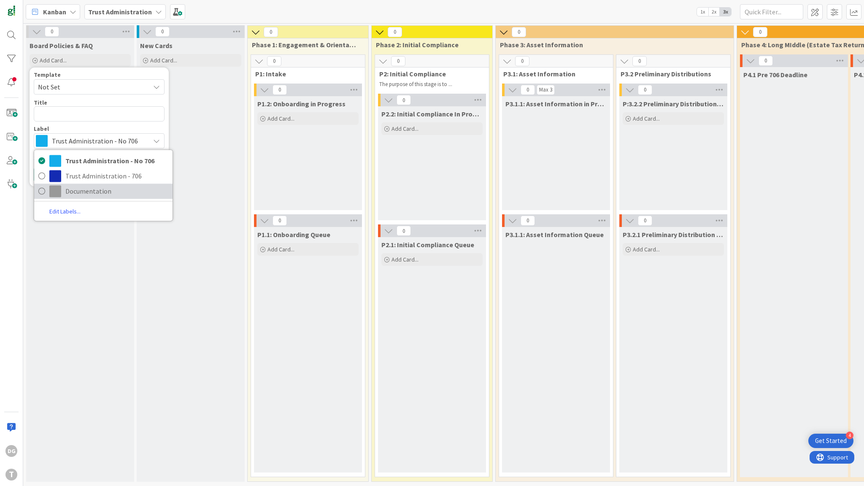
drag, startPoint x: 63, startPoint y: 194, endPoint x: 64, endPoint y: 186, distance: 8.1
click at [63, 194] on link "Documentation" at bounding box center [103, 191] width 138 height 15
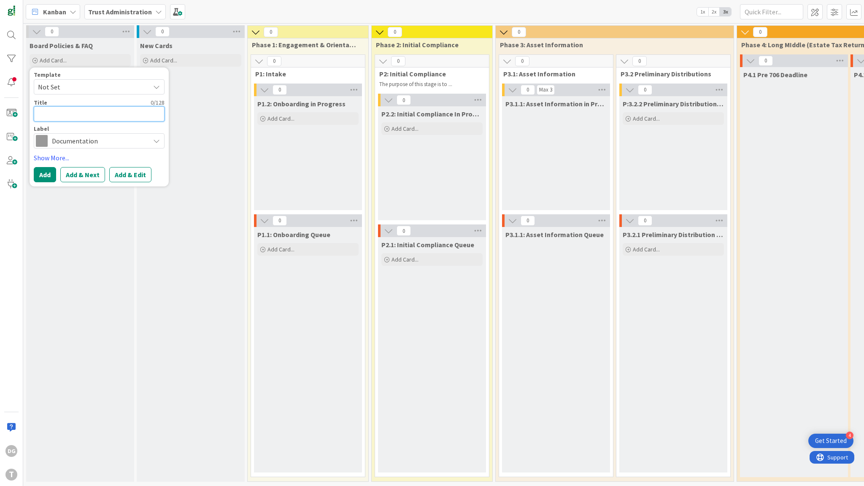
click at [57, 113] on textarea at bounding box center [99, 113] width 131 height 15
type textarea "d"
type textarea "x"
type textarea "dgu"
type textarea "x"
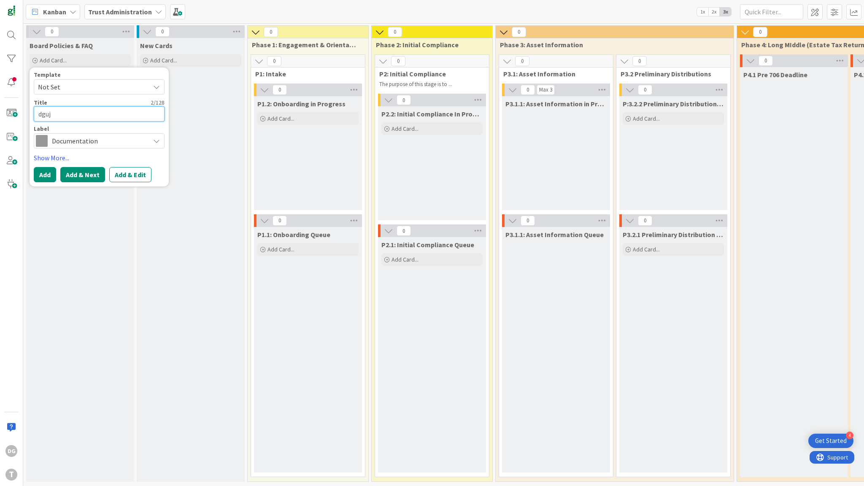
type textarea "dgujs"
type textarea "x"
type textarea "dgujsdb"
type textarea "x"
type textarea "dgujsdbfshi"
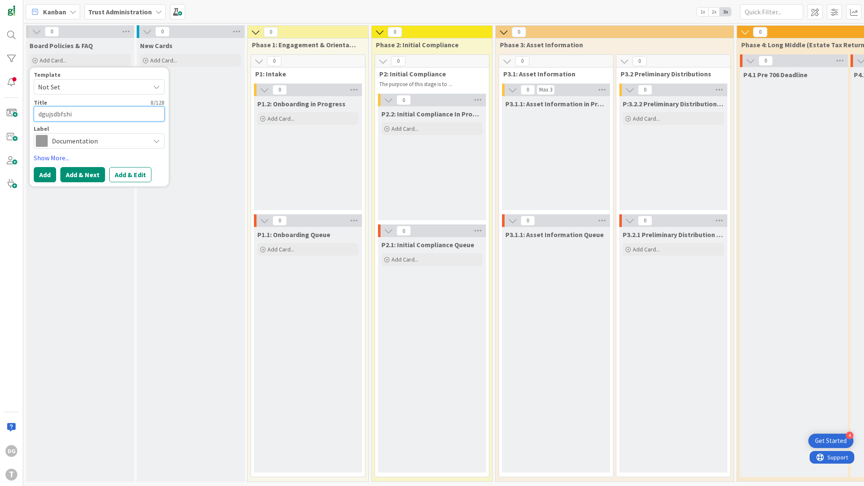
type textarea "x"
type textarea "dgujsdbfshi"
click at [50, 173] on button "Add" at bounding box center [45, 174] width 22 height 15
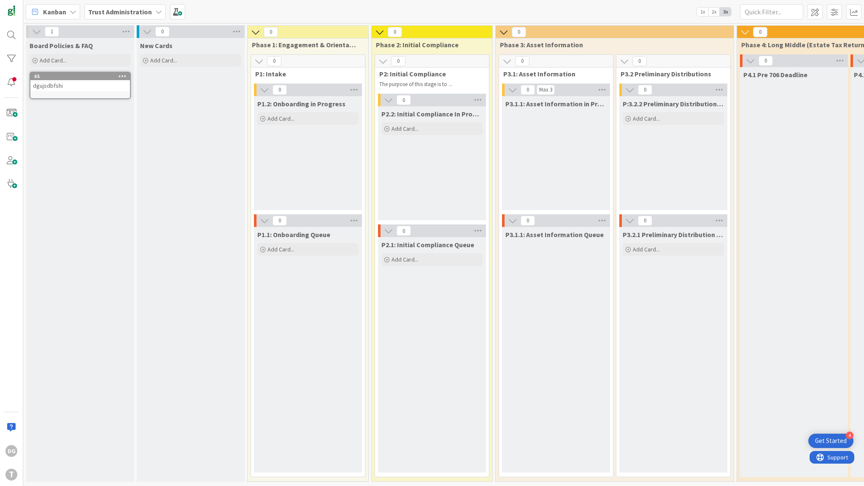
click at [120, 77] on icon at bounding box center [123, 76] width 8 height 6
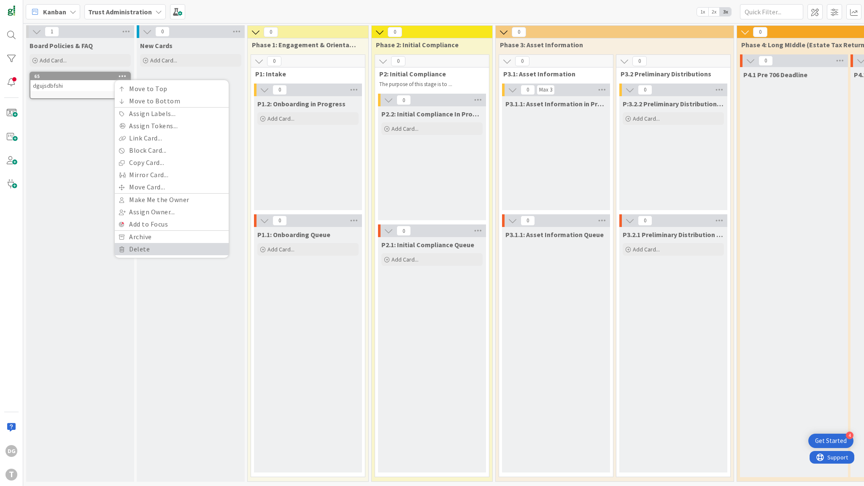
click at [139, 250] on link "Delete" at bounding box center [172, 249] width 114 height 12
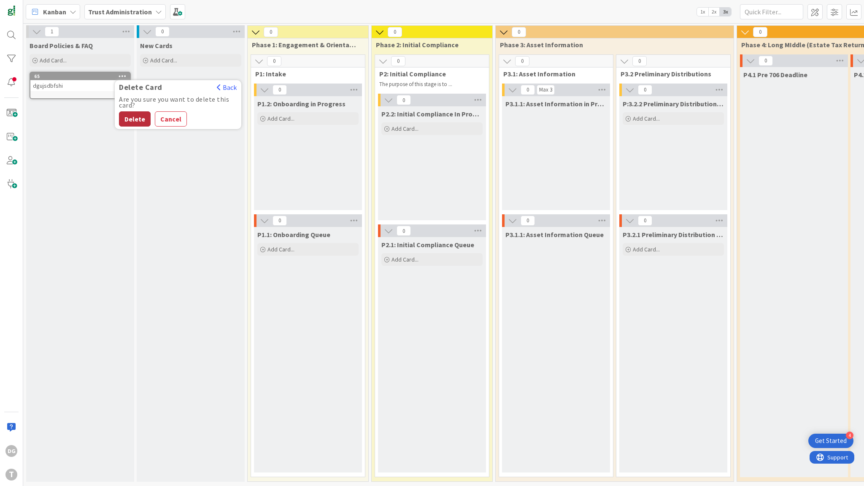
click at [131, 116] on button "Delete" at bounding box center [135, 118] width 32 height 15
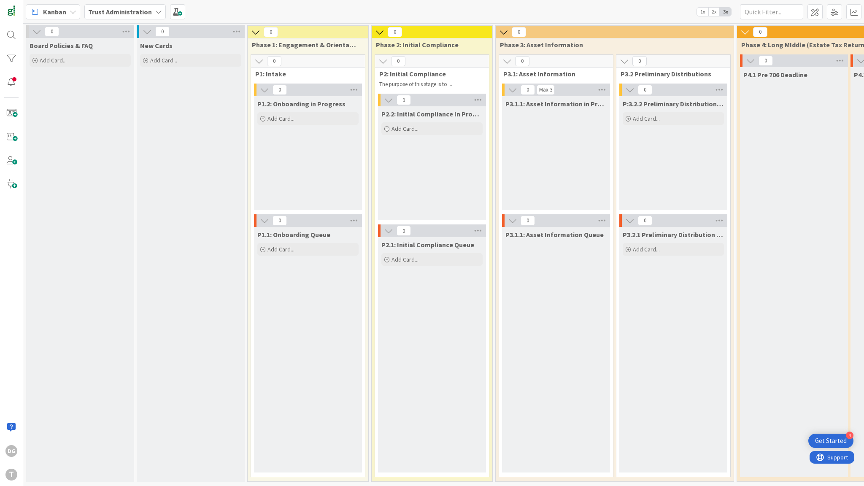
click at [35, 30] on icon at bounding box center [36, 31] width 9 height 9
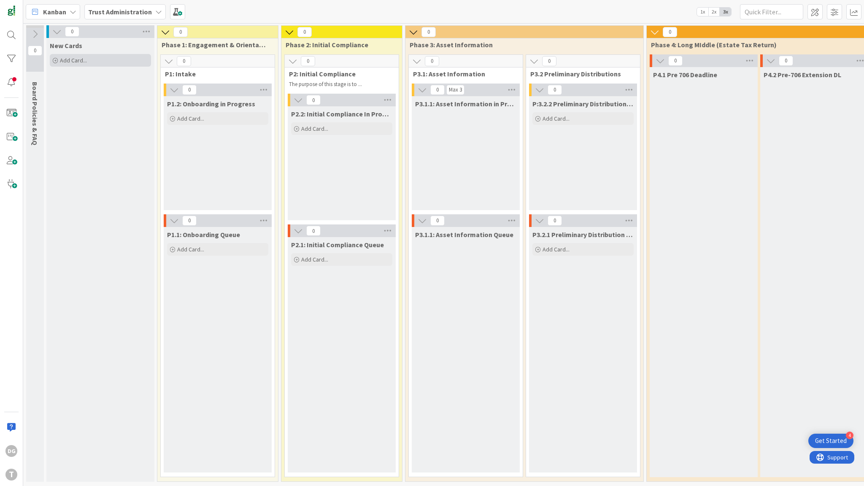
click at [92, 61] on div "Add Card..." at bounding box center [100, 60] width 101 height 13
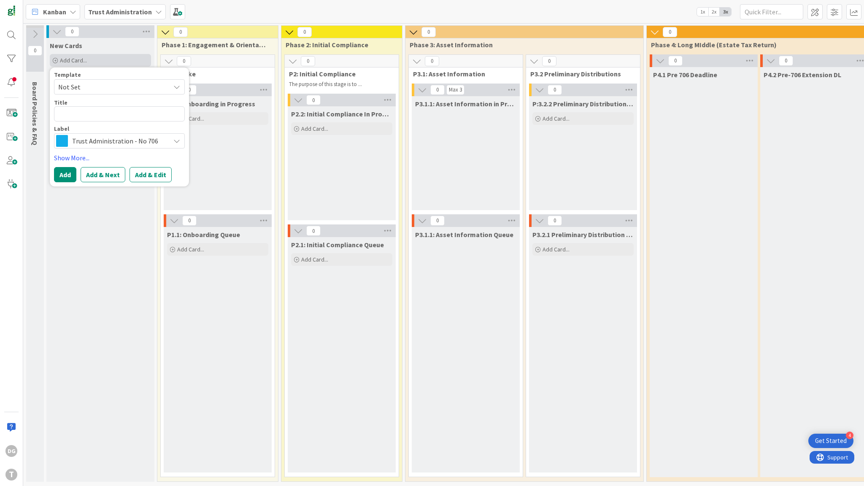
type textarea "x"
type textarea "D"
type textarea "x"
type textarea "Da"
type textarea "x"
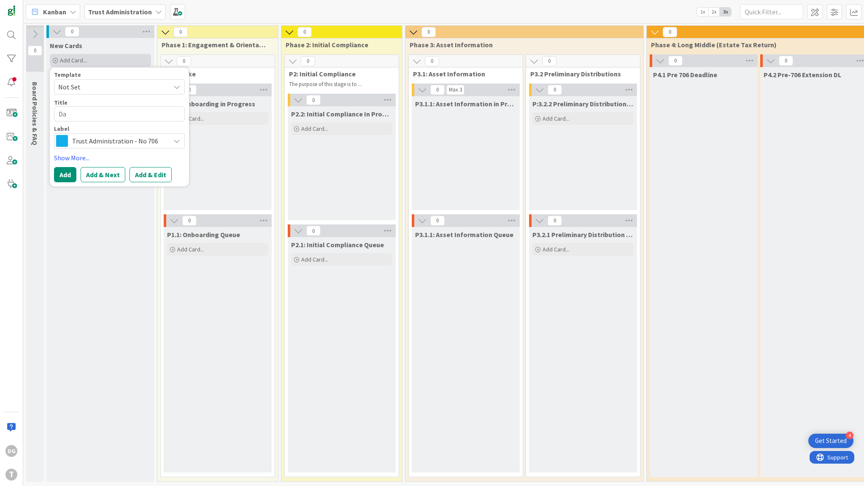
type textarea "Dav"
type textarea "x"
type textarea "Davi"
type textarea "x"
type textarea "[PERSON_NAME]"
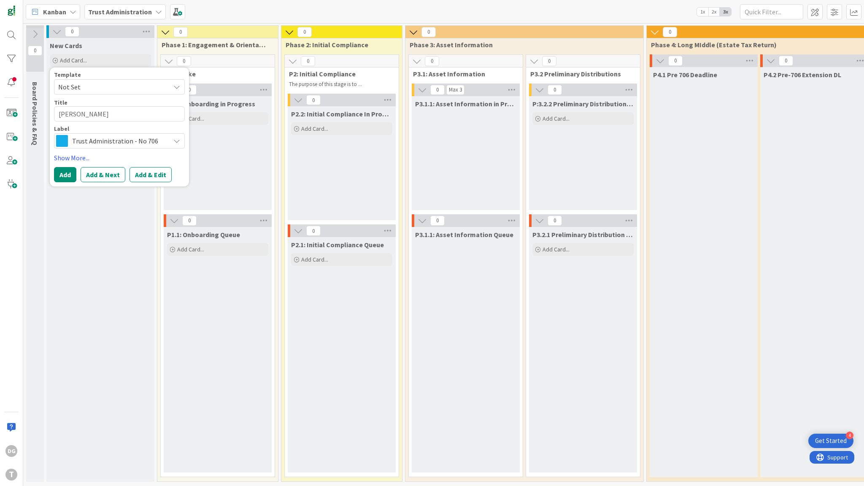
click at [147, 141] on span "Trust Administration - No 706" at bounding box center [119, 141] width 94 height 12
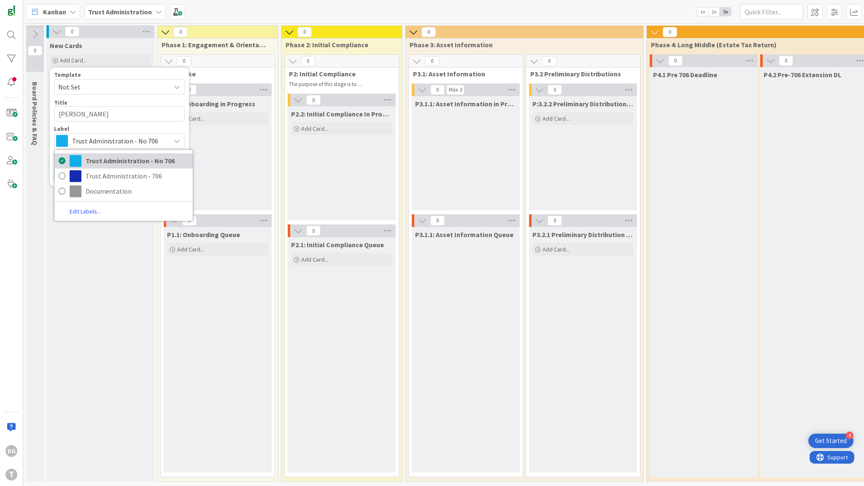
click at [149, 159] on span "Trust Administration - No 706" at bounding box center [137, 160] width 103 height 13
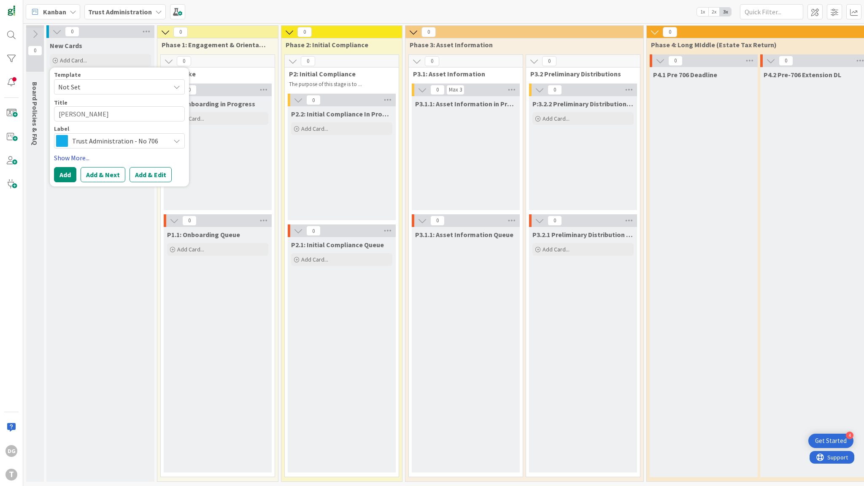
click at [76, 159] on link "Show More..." at bounding box center [119, 158] width 131 height 10
type textarea "x"
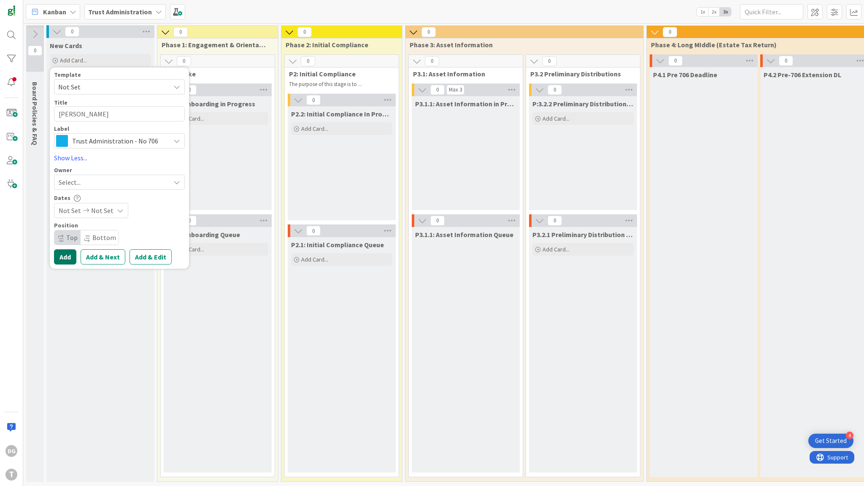
click at [66, 253] on button "Add" at bounding box center [65, 256] width 22 height 15
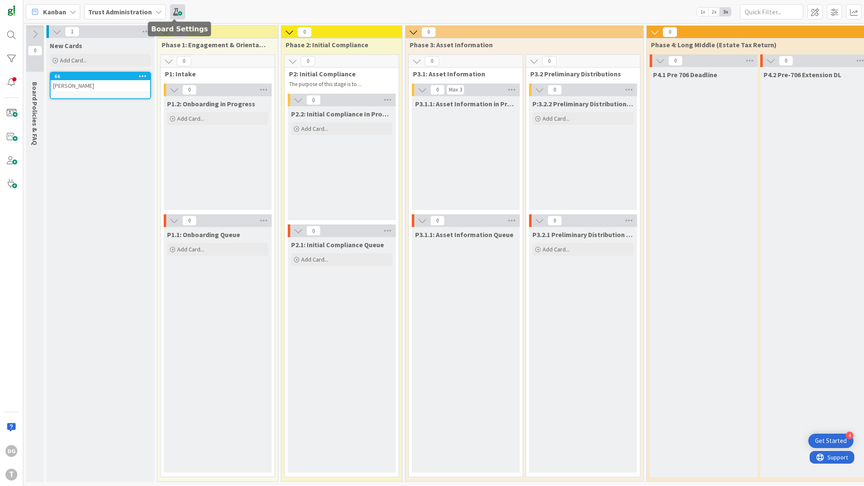
click at [174, 11] on span at bounding box center [177, 11] width 15 height 15
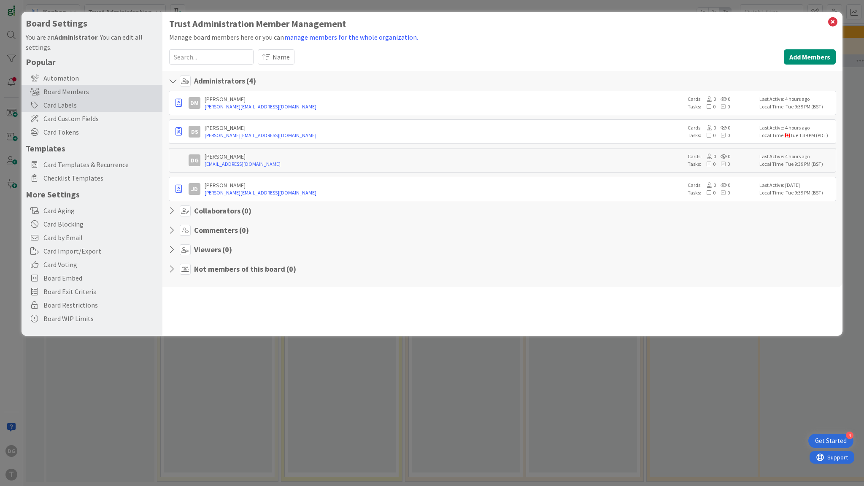
click at [92, 108] on div "Card Labels" at bounding box center [92, 105] width 141 height 14
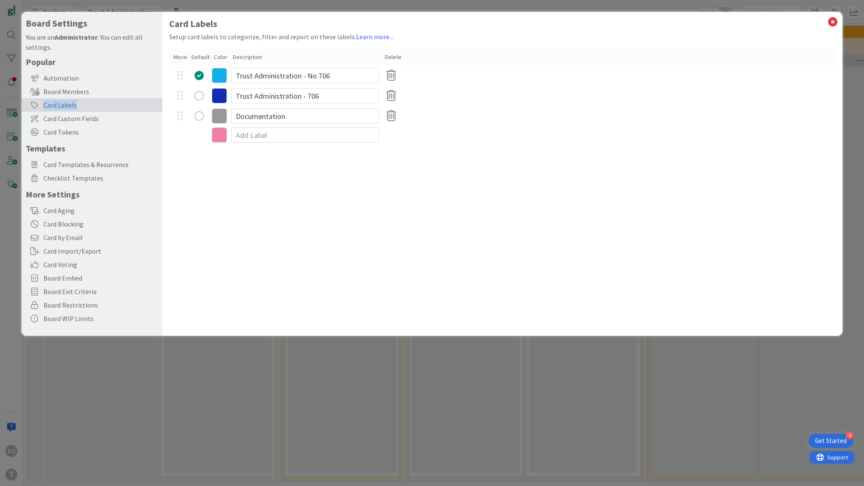
click at [199, 96] on div "radio" at bounding box center [199, 95] width 9 height 9
click at [199, 76] on div "radio" at bounding box center [199, 75] width 9 height 9
click at [829, 24] on icon at bounding box center [833, 22] width 11 height 12
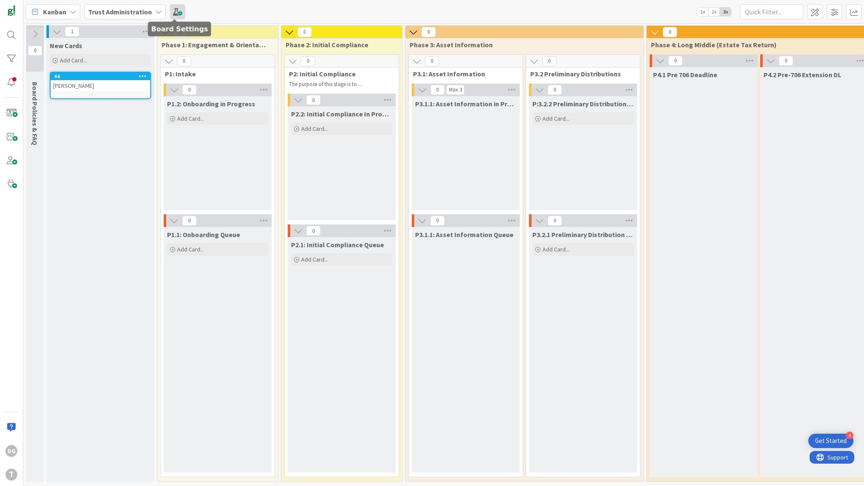
click at [176, 14] on span at bounding box center [177, 11] width 15 height 15
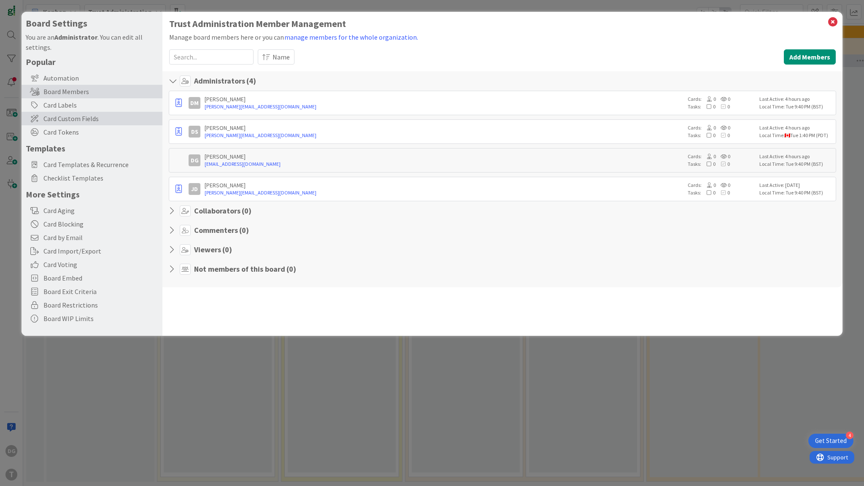
click at [73, 116] on span "Card Custom Fields" at bounding box center [100, 119] width 115 height 10
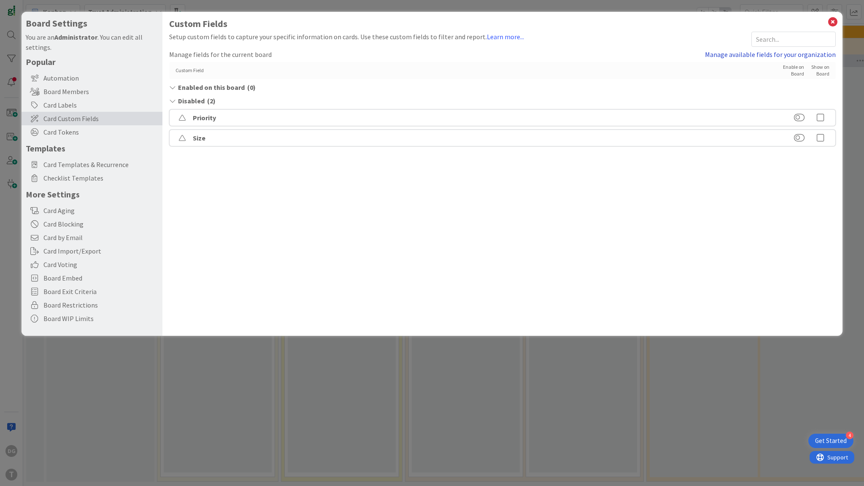
click at [792, 55] on link "Manage available fields for your organization" at bounding box center [770, 54] width 131 height 10
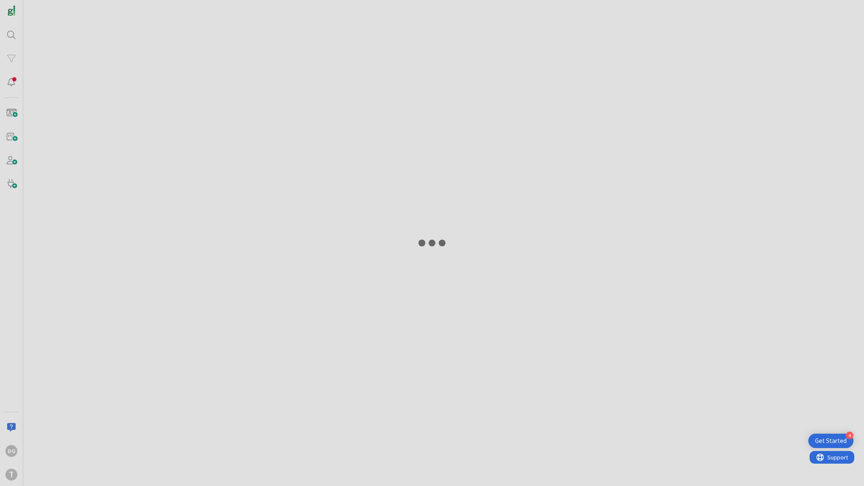
click at [792, 55] on div at bounding box center [432, 243] width 864 height 486
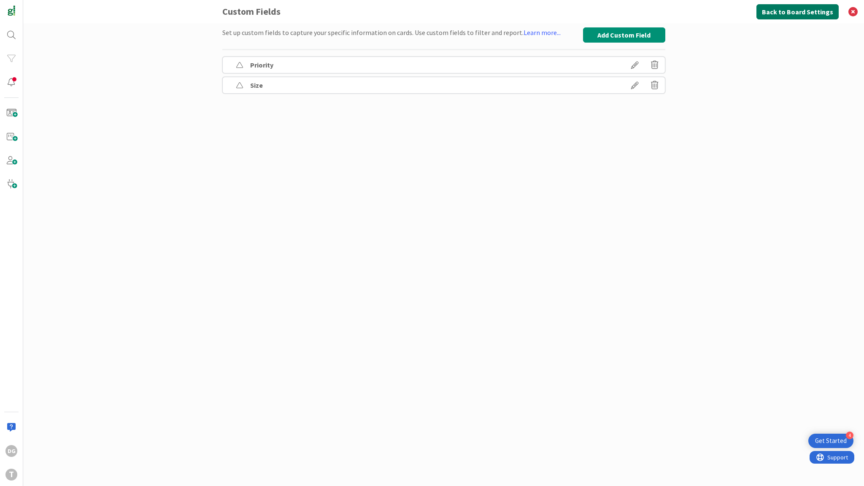
click at [799, 12] on button "Back to Board Settings" at bounding box center [798, 11] width 82 height 15
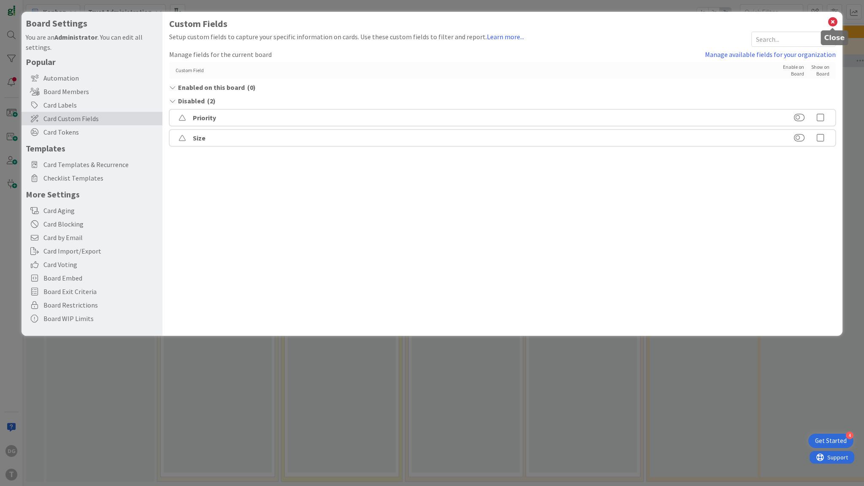
click at [836, 21] on icon at bounding box center [833, 22] width 11 height 12
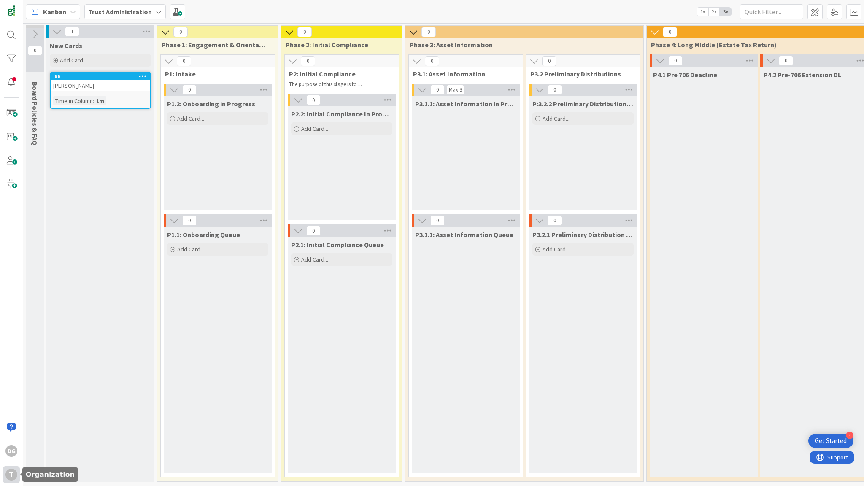
click at [11, 475] on div "T" at bounding box center [11, 475] width 12 height 12
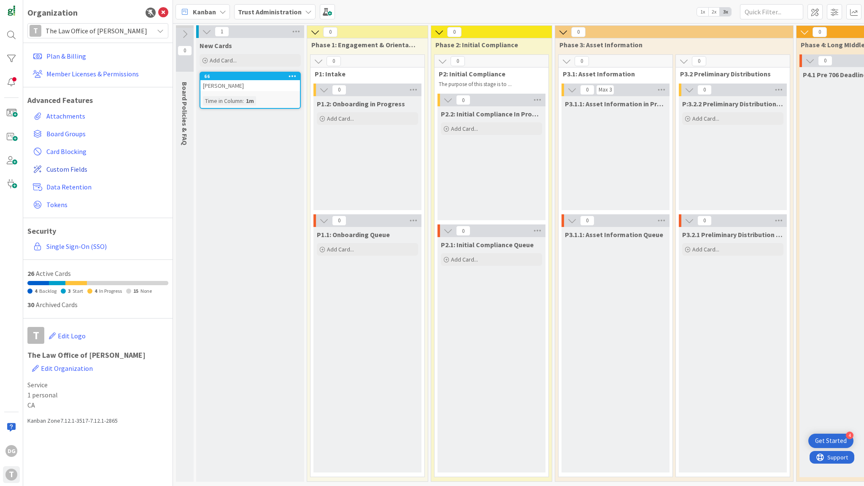
click at [71, 171] on span "Custom Fields" at bounding box center [105, 169] width 119 height 10
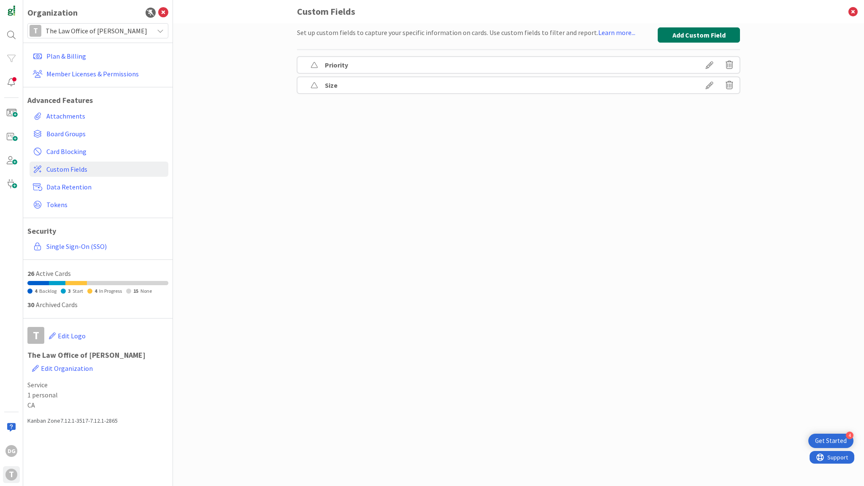
click at [666, 36] on button "Add Custom Field" at bounding box center [699, 34] width 82 height 15
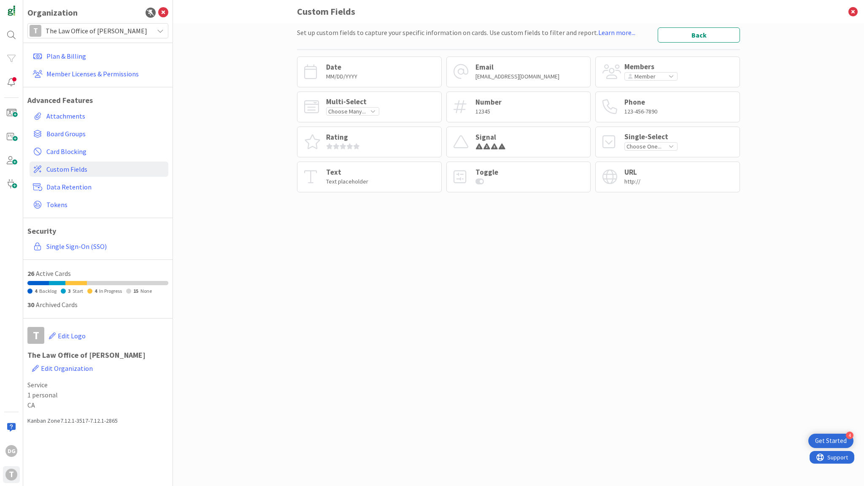
click at [633, 177] on div "URL http://" at bounding box center [633, 177] width 16 height 16
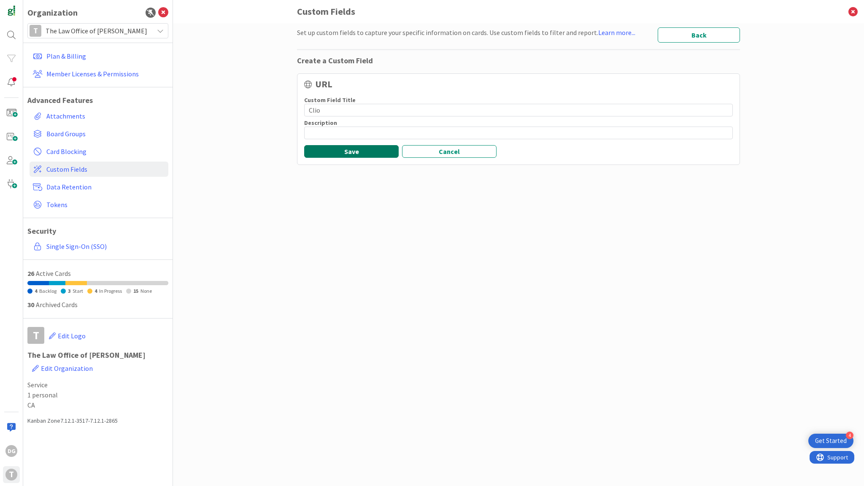
type input "Clio"
click at [322, 148] on button "Save" at bounding box center [351, 151] width 95 height 13
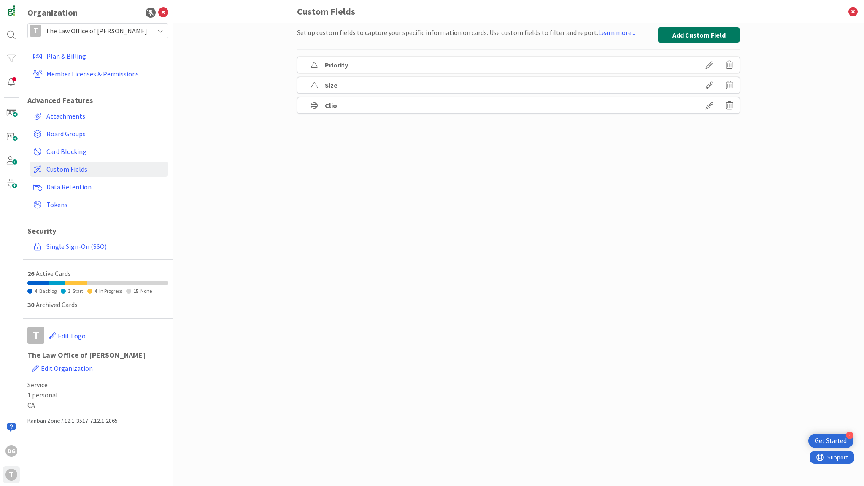
click at [702, 33] on button "Add Custom Field" at bounding box center [699, 34] width 82 height 15
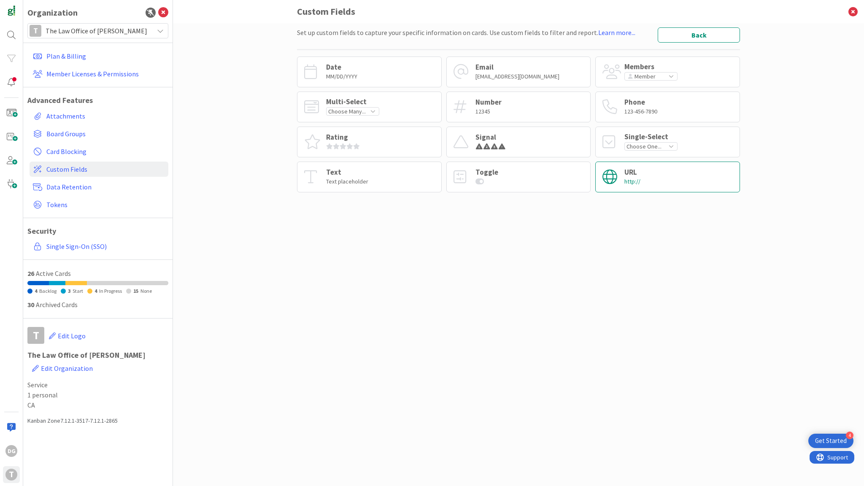
click at [647, 171] on div "URL http://" at bounding box center [667, 177] width 145 height 31
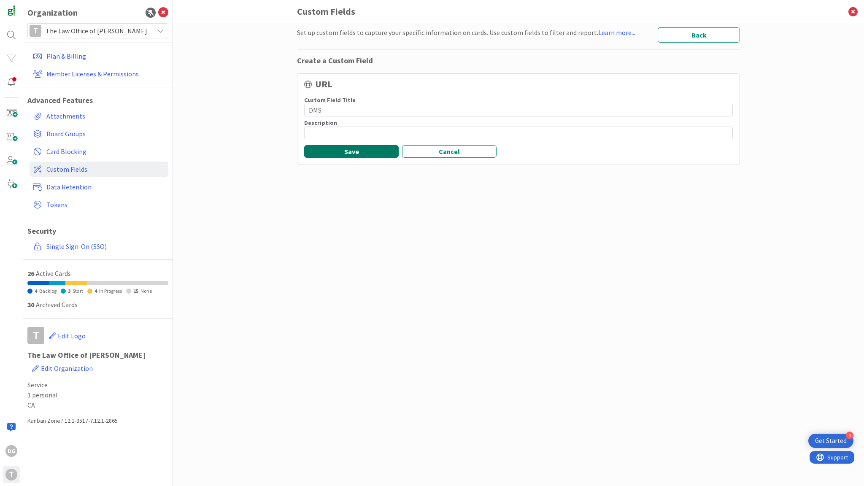
type input "DMS"
click at [358, 149] on button "Save" at bounding box center [351, 151] width 95 height 13
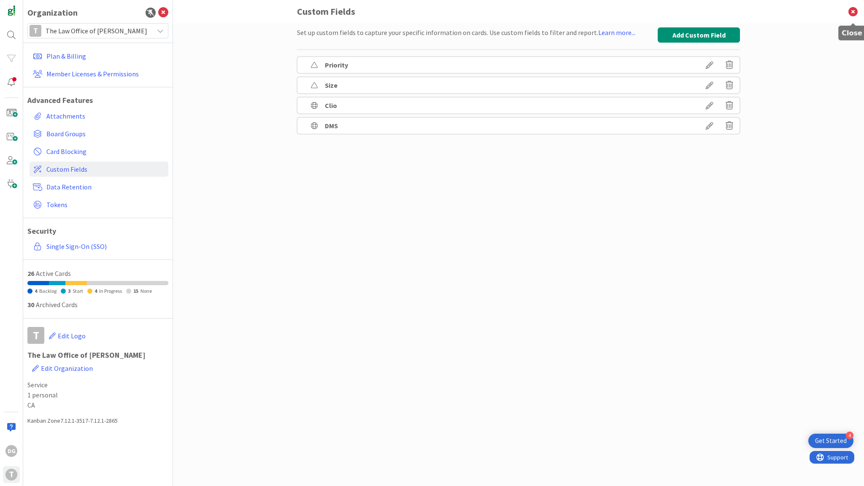
click at [852, 12] on icon at bounding box center [853, 11] width 22 height 23
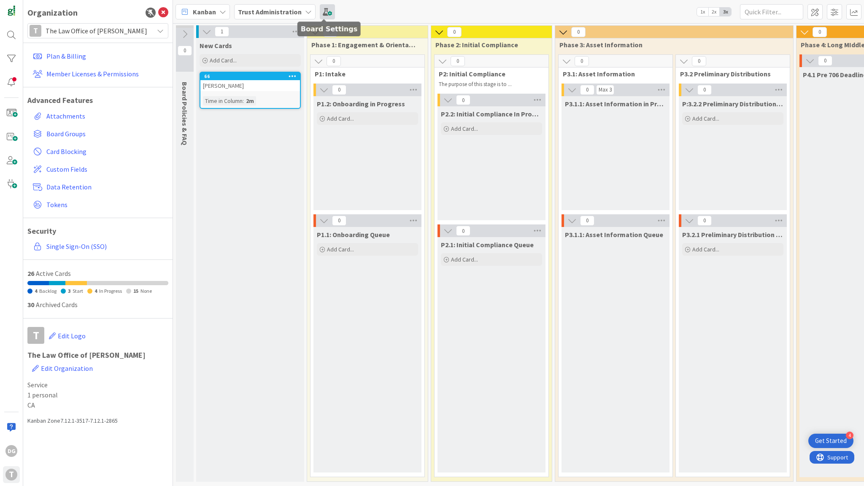
click at [325, 8] on span at bounding box center [327, 11] width 15 height 15
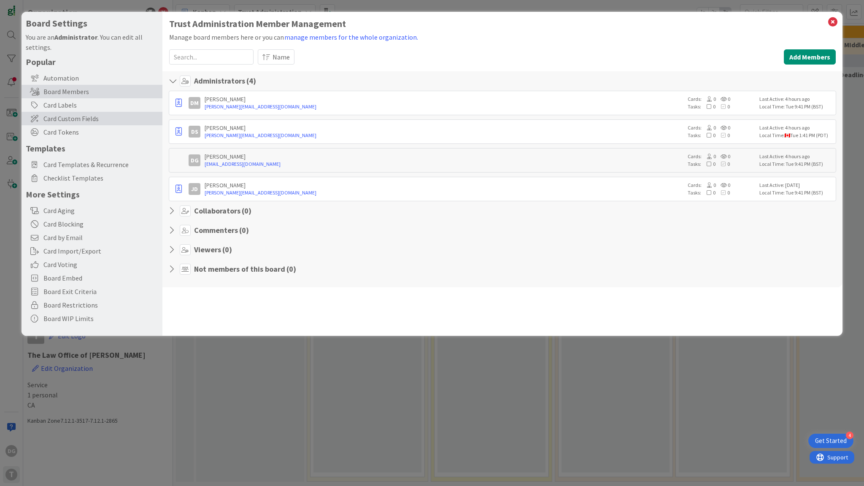
click at [78, 118] on span "Card Custom Fields" at bounding box center [100, 119] width 115 height 10
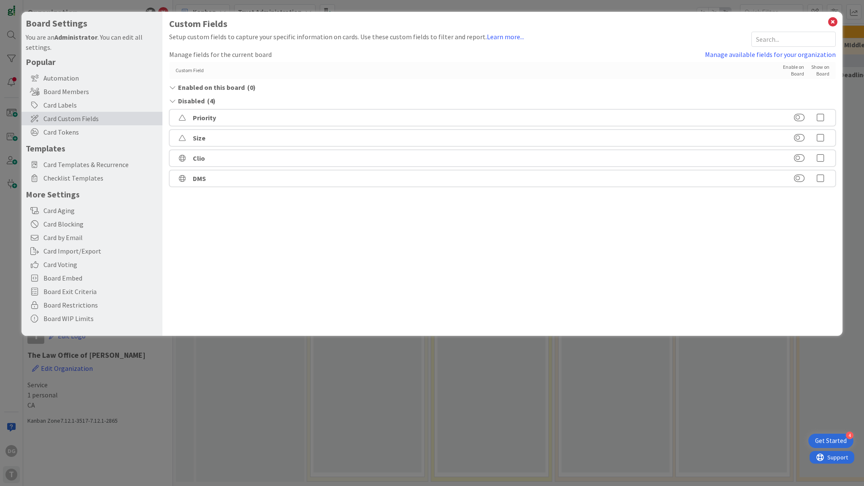
click at [822, 159] on icon at bounding box center [820, 158] width 17 height 8
click at [821, 176] on icon at bounding box center [820, 178] width 17 height 8
click at [835, 22] on icon at bounding box center [833, 22] width 11 height 12
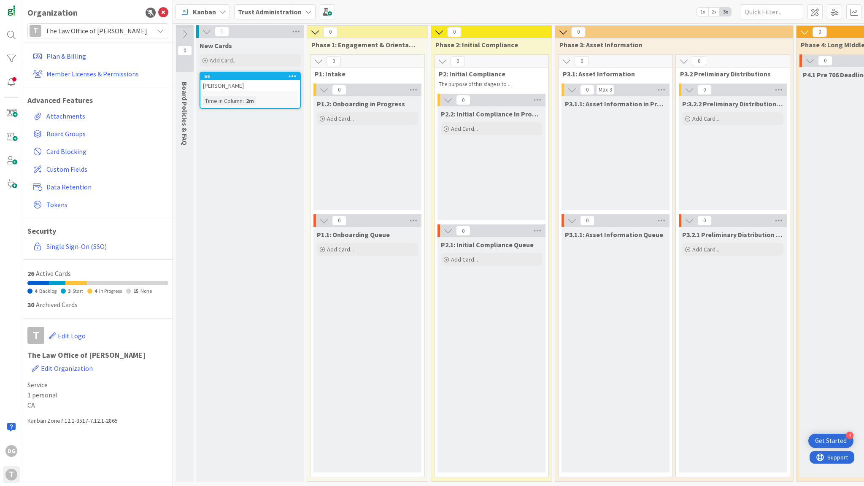
click at [250, 89] on div "[PERSON_NAME]" at bounding box center [250, 85] width 100 height 11
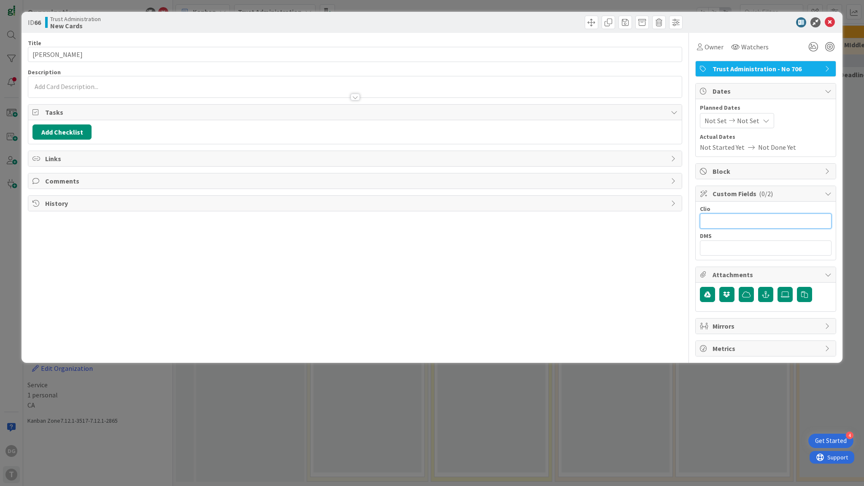
click at [730, 218] on input "text" at bounding box center [766, 221] width 132 height 15
type input "ffggf"
click at [728, 244] on input "text" at bounding box center [766, 248] width 132 height 15
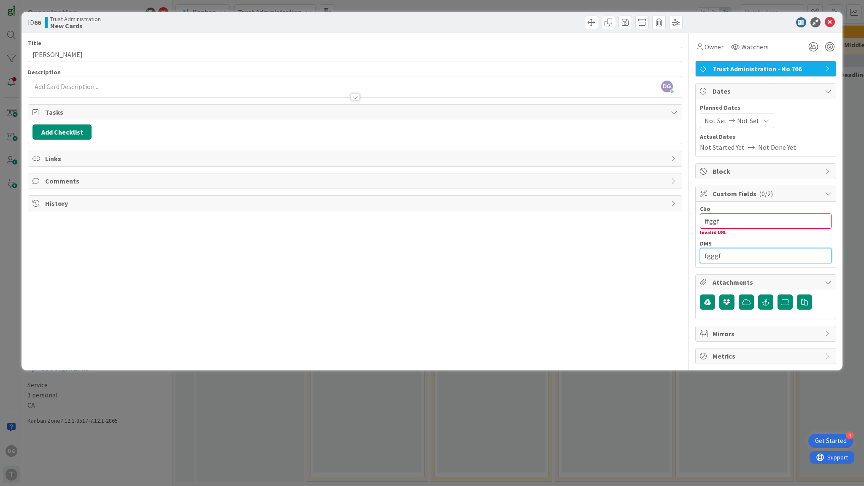
type input "fgggf"
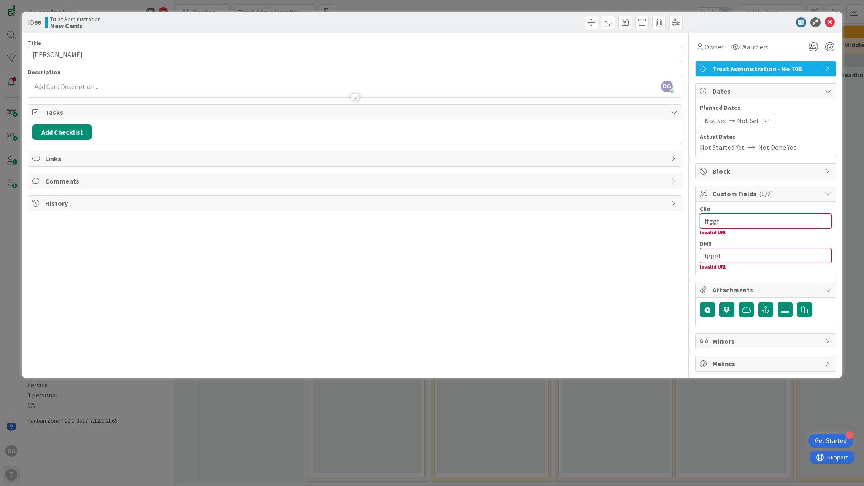
drag, startPoint x: 712, startPoint y: 222, endPoint x: 647, endPoint y: 213, distance: 66.1
click at [648, 213] on div "Title 5 / 128 David Description DG Dimitri GreenLine just joined Owner Watchers…" at bounding box center [432, 202] width 809 height 339
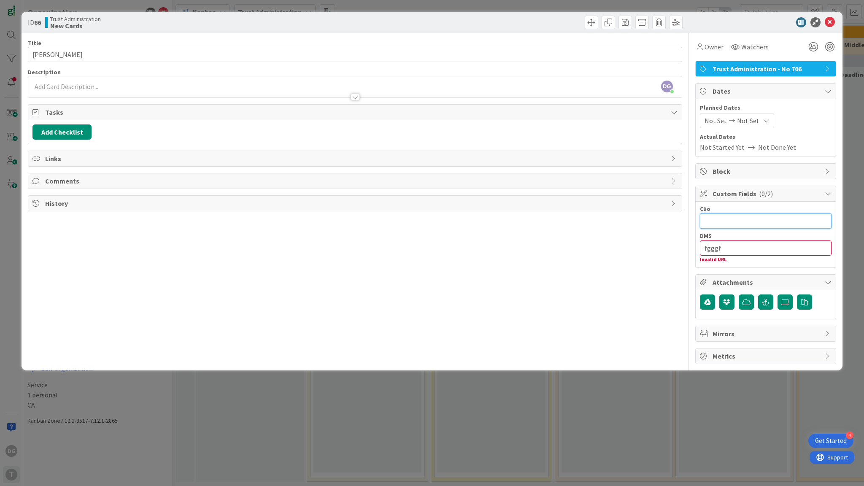
click at [752, 220] on input "text" at bounding box center [766, 221] width 132 height 15
paste input "https://meet.google.com/"
type input "https://meet.google.com/"
drag, startPoint x: 734, startPoint y: 243, endPoint x: 648, endPoint y: 236, distance: 86.4
click at [648, 236] on div "Title 5 / 128 David Description DG Dimitri GreenLine just joined Owner Watchers…" at bounding box center [432, 198] width 809 height 331
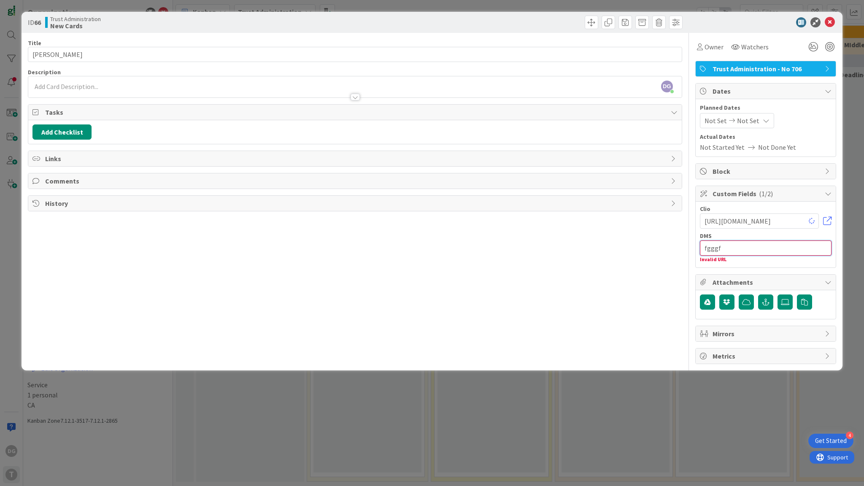
paste input "https://meet.google.com/"
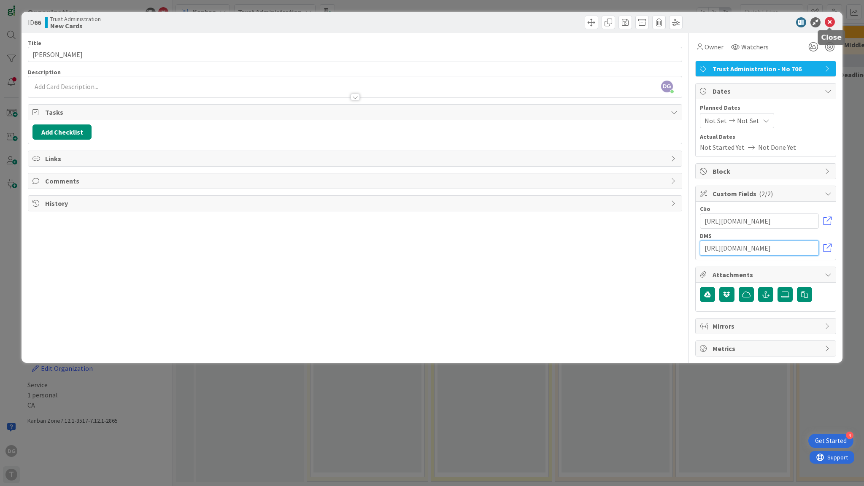
type input "https://meet.google.com/"
click at [832, 23] on icon at bounding box center [830, 22] width 10 height 10
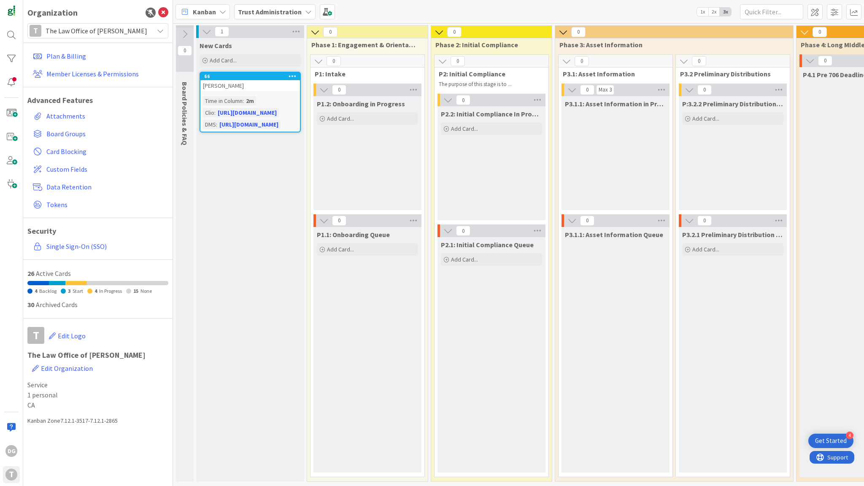
click at [163, 15] on icon at bounding box center [163, 13] width 10 height 10
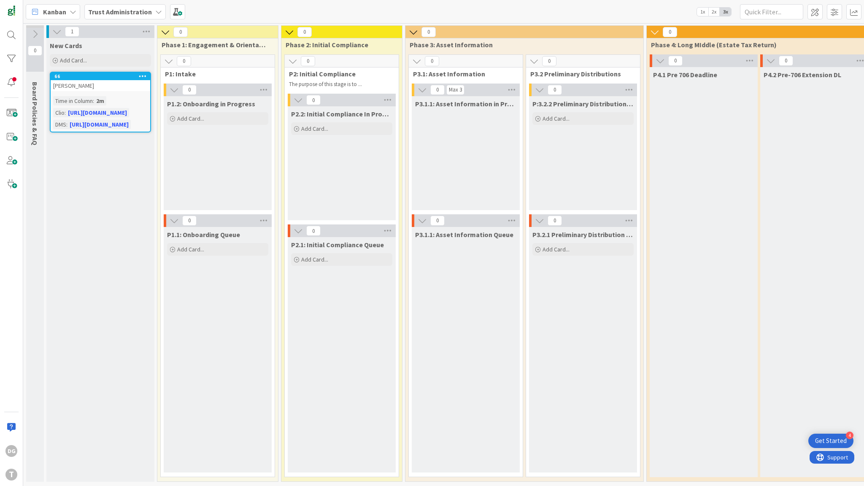
click at [114, 82] on div "[PERSON_NAME]" at bounding box center [101, 85] width 100 height 11
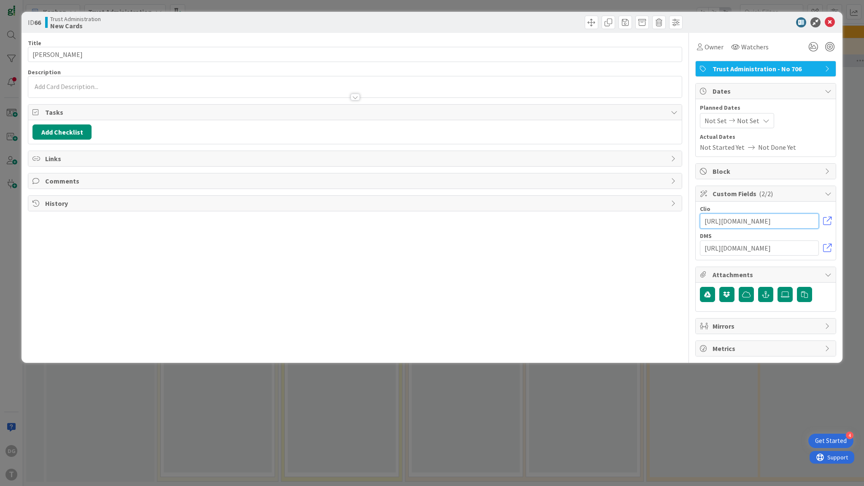
click at [739, 222] on input "https://meet.google.com/" at bounding box center [759, 221] width 119 height 15
paste input "www.clio"
type input "[URL][DOMAIN_NAME]"
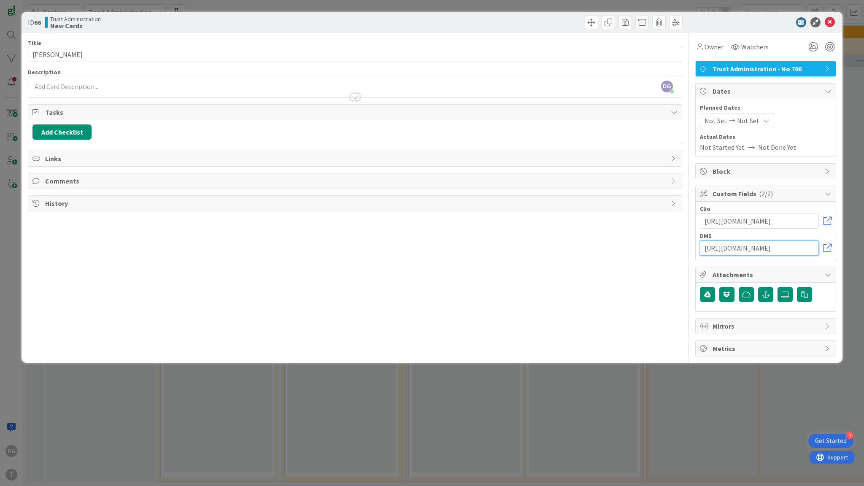
drag, startPoint x: 782, startPoint y: 246, endPoint x: 704, endPoint y: 247, distance: 78.9
click at [704, 247] on input "https://meet.google.com/" at bounding box center [759, 248] width 119 height 15
click at [746, 292] on icon "button" at bounding box center [746, 294] width 8 height 7
click at [831, 25] on icon at bounding box center [830, 22] width 10 height 10
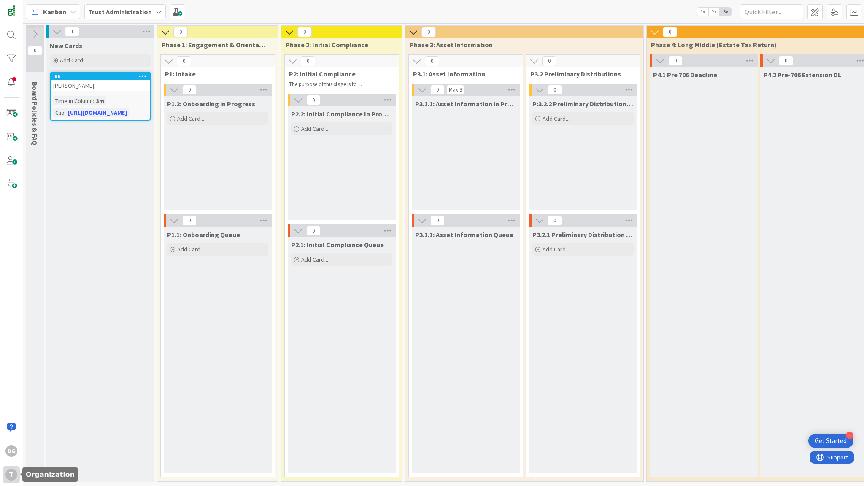
click at [10, 476] on div "T" at bounding box center [11, 475] width 12 height 12
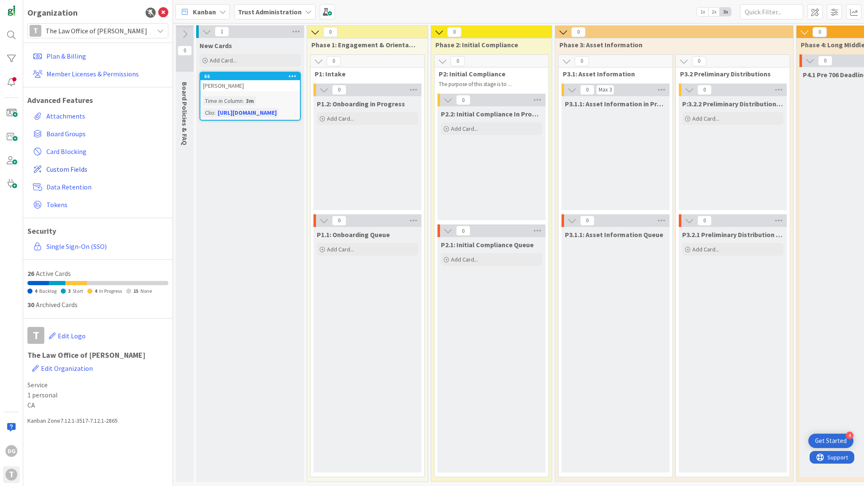
click at [68, 166] on span "Custom Fields" at bounding box center [105, 169] width 119 height 10
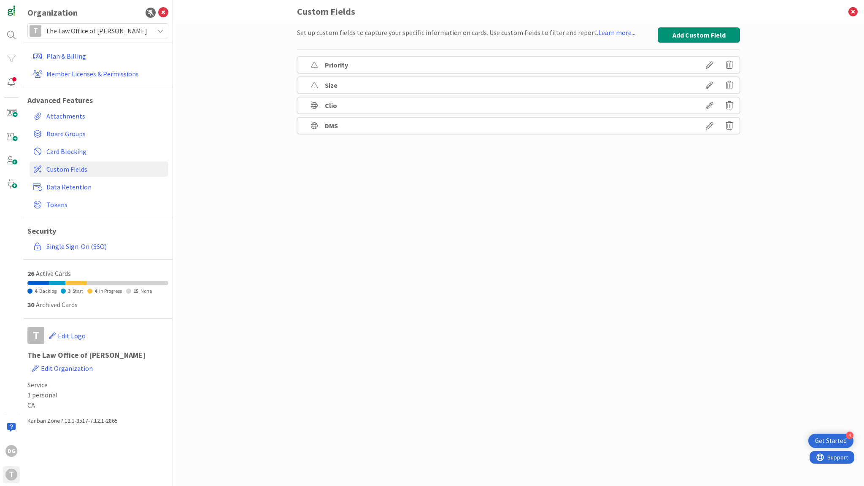
click at [712, 124] on icon at bounding box center [710, 126] width 24 height 14
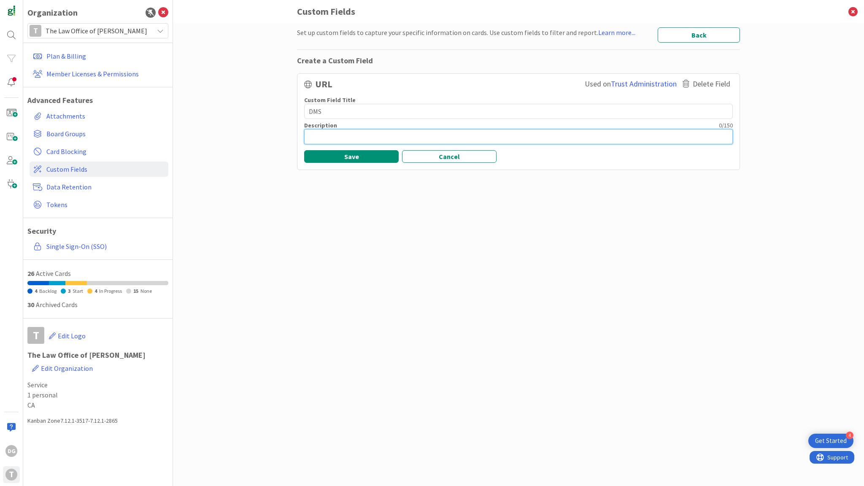
click at [357, 137] on textarea at bounding box center [518, 136] width 429 height 15
type textarea "x"
type textarea "D"
type textarea "x"
type textarea "Do"
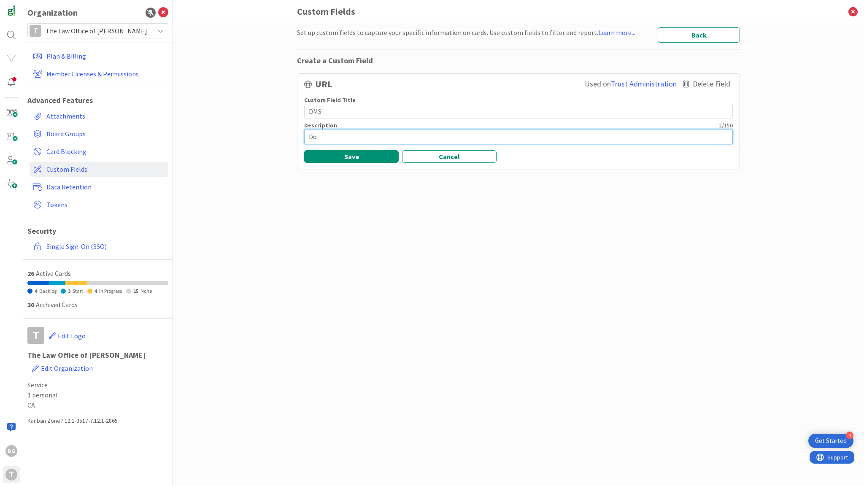
type textarea "x"
type textarea "Doc"
type textarea "x"
type textarea "Docu"
type textarea "x"
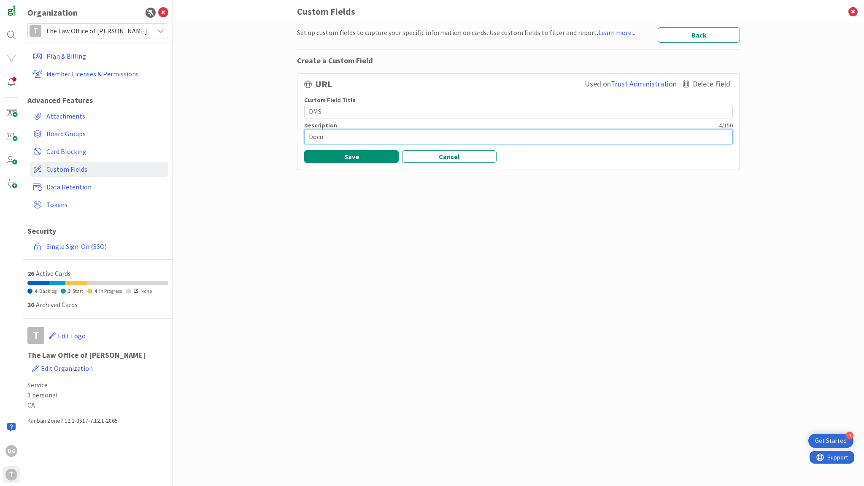
type textarea "Docum"
type textarea "x"
type textarea "Docume"
type textarea "x"
type textarea "Documen"
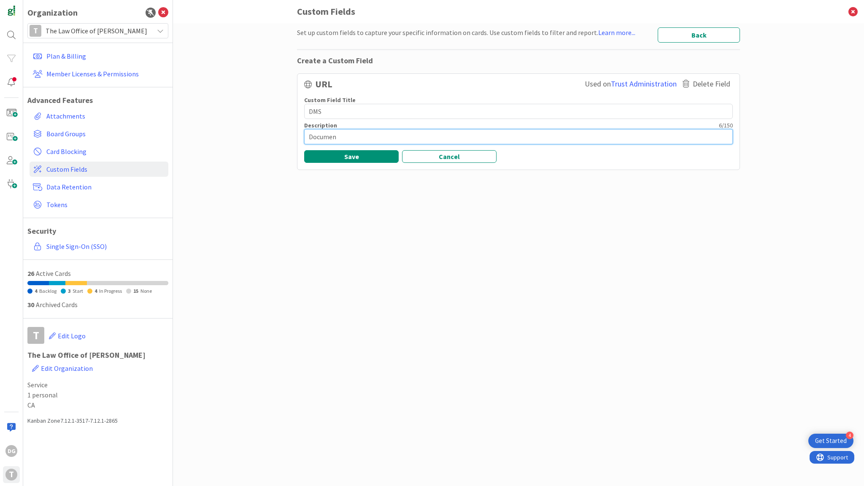
type textarea "x"
type textarea "Document"
type textarea "x"
type textarea "Document"
type textarea "x"
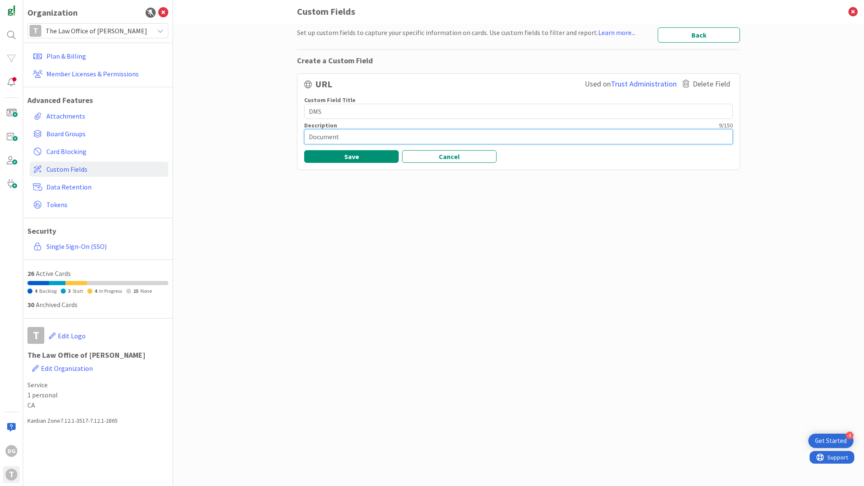
type textarea "Document M"
type textarea "x"
type textarea "Document Ma"
type textarea "x"
type textarea "Document Man"
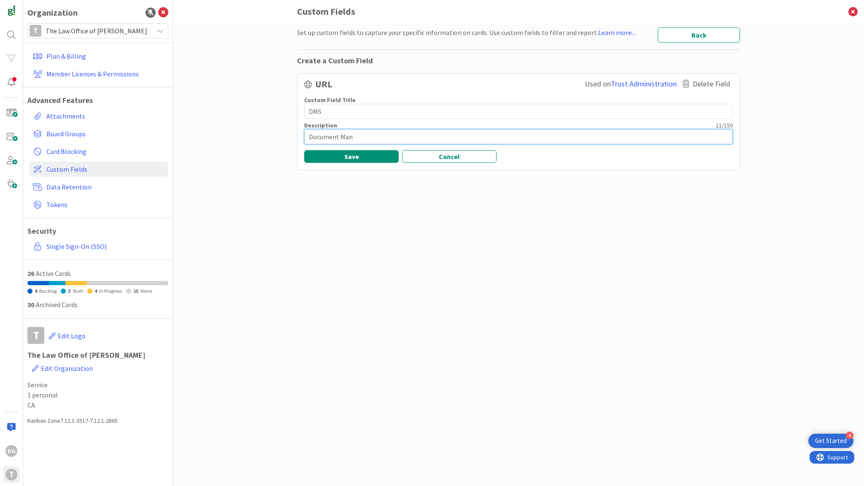
type textarea "x"
type textarea "Document Mana"
type textarea "x"
type textarea "Document Manag"
type textarea "x"
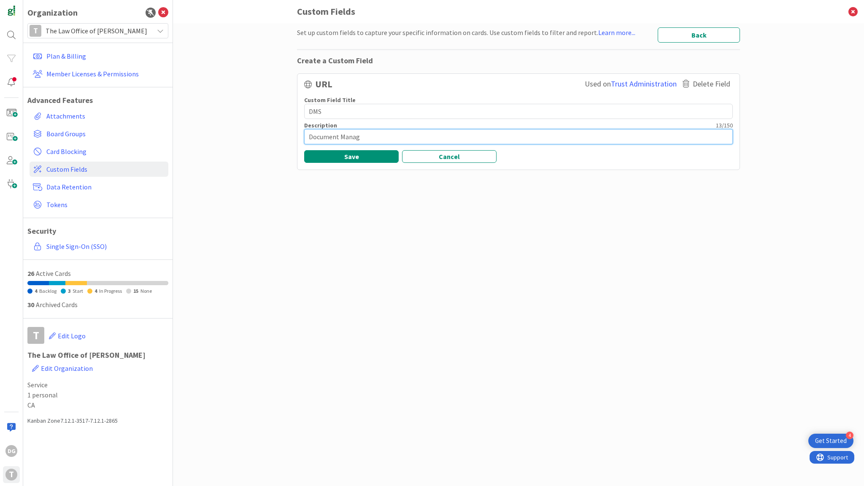
type textarea "Document Manage"
type textarea "x"
type textarea "Document Managem"
type textarea "x"
type textarea "Document Manageme"
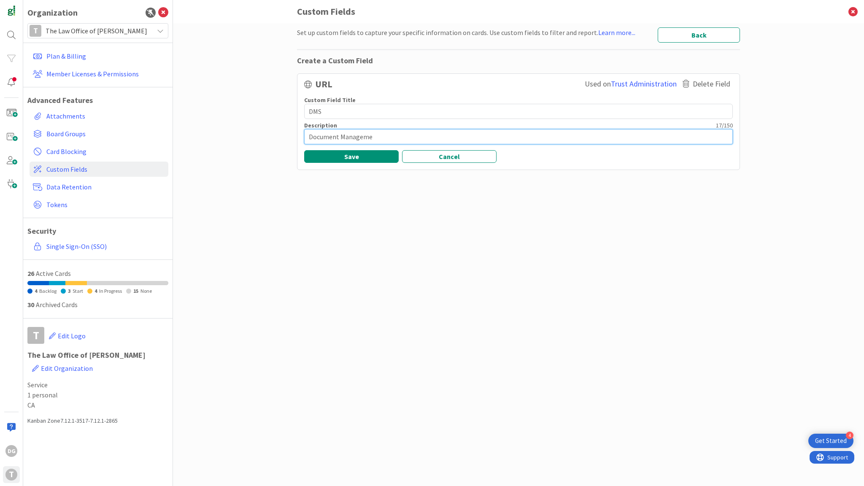
type textarea "x"
type textarea "Document Managemen"
type textarea "x"
type textarea "Document Management"
type textarea "x"
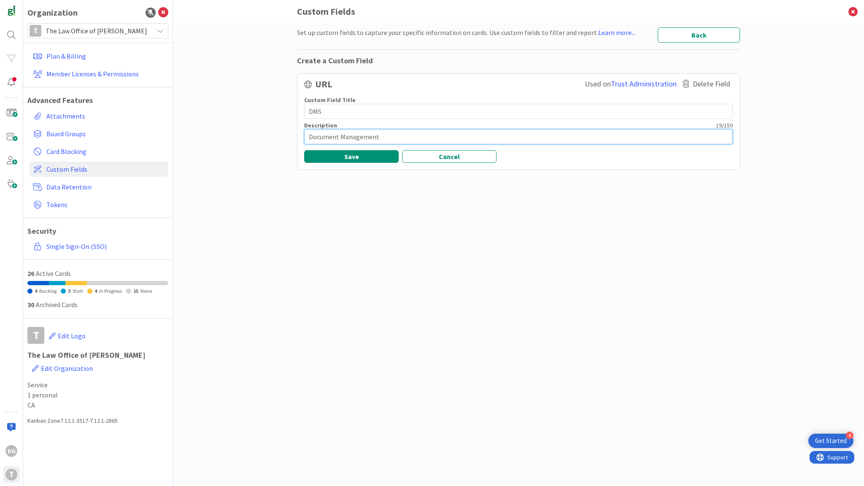
type textarea "Document Management"
type textarea "x"
type textarea "Document Management S"
type textarea "x"
type textarea "Document Management Sy"
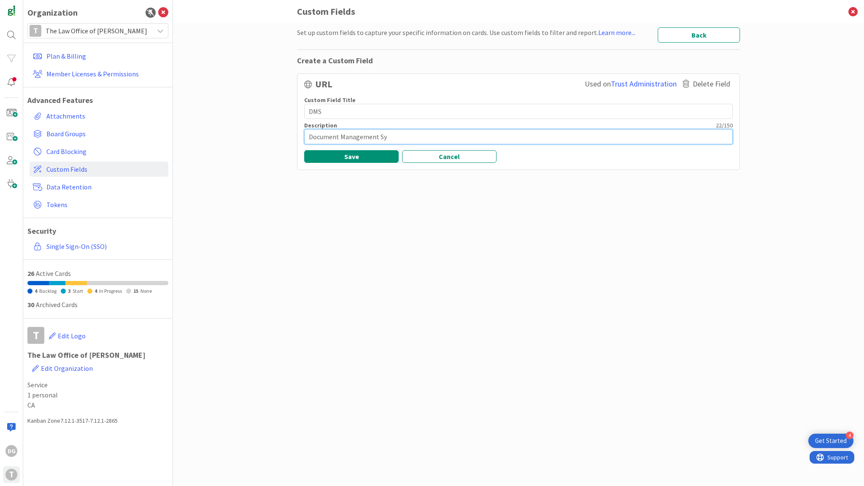
type textarea "x"
type textarea "Document Management Sys"
type textarea "x"
type textarea "Document Management Syst"
type textarea "x"
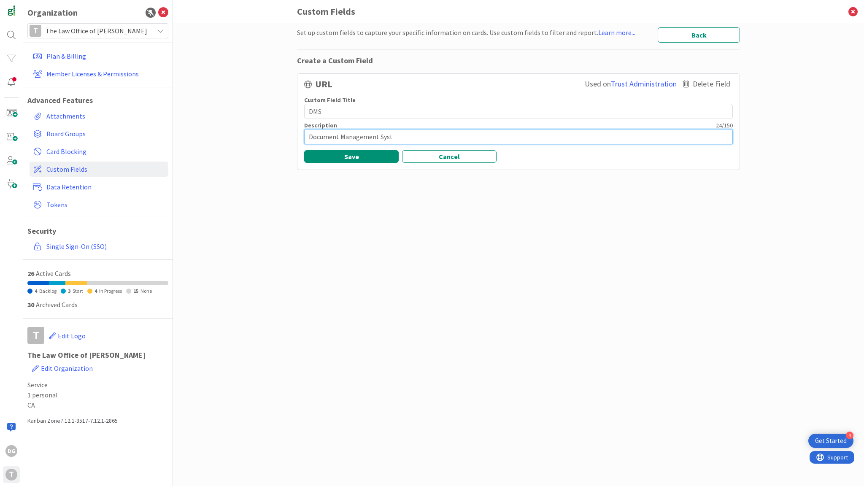
type textarea "Document Management Syste"
type textarea "x"
type textarea "Document Management System"
click at [341, 157] on button "Save" at bounding box center [351, 156] width 95 height 13
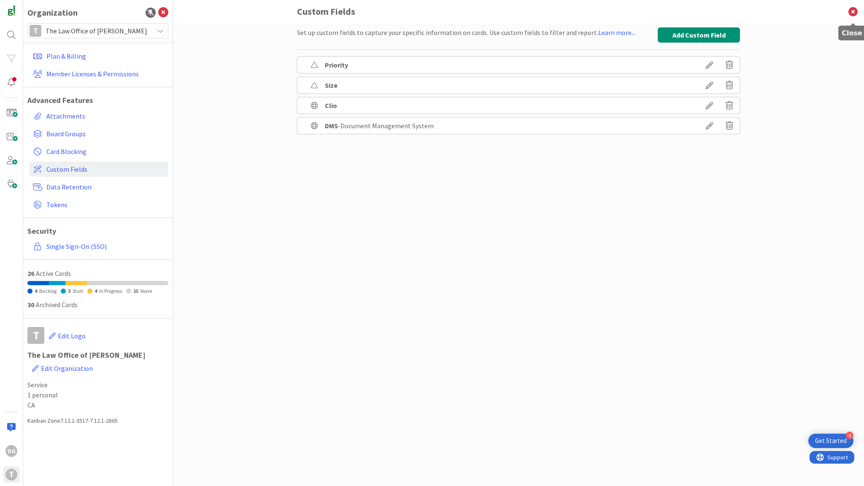
click at [853, 14] on icon at bounding box center [853, 11] width 22 height 23
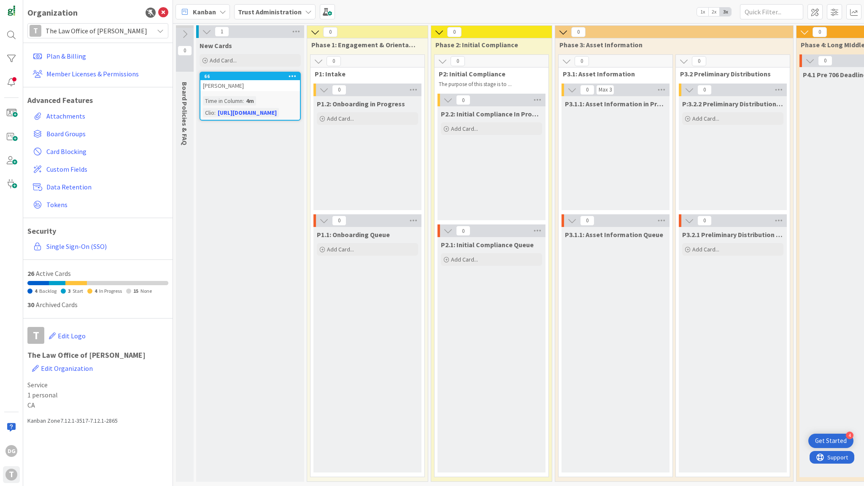
click at [267, 88] on div "[PERSON_NAME]" at bounding box center [250, 85] width 100 height 11
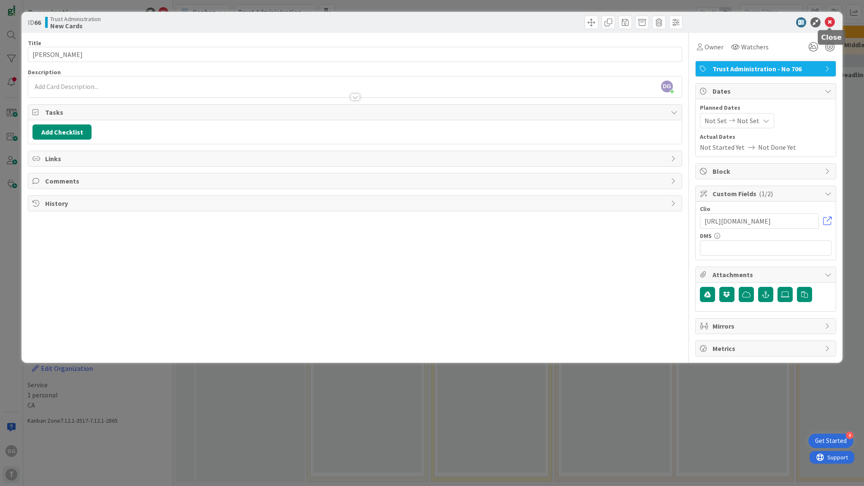
click at [831, 24] on icon at bounding box center [830, 22] width 10 height 10
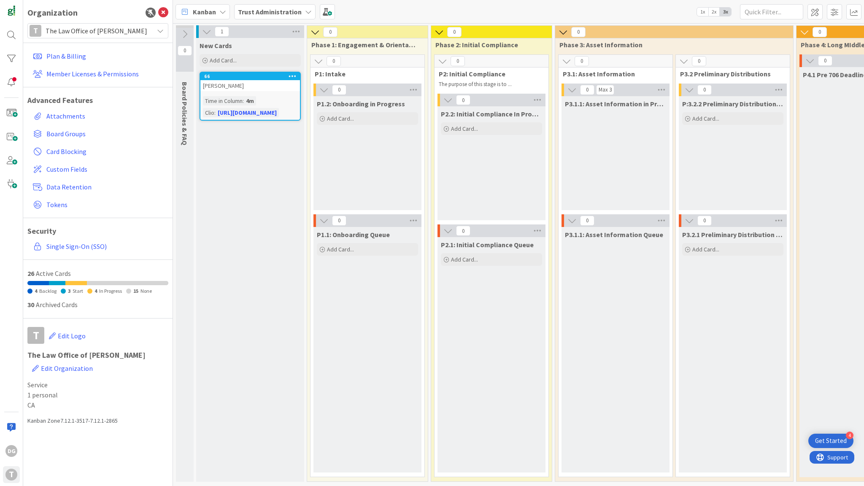
click at [289, 16] on span "Trust Administration" at bounding box center [270, 12] width 64 height 10
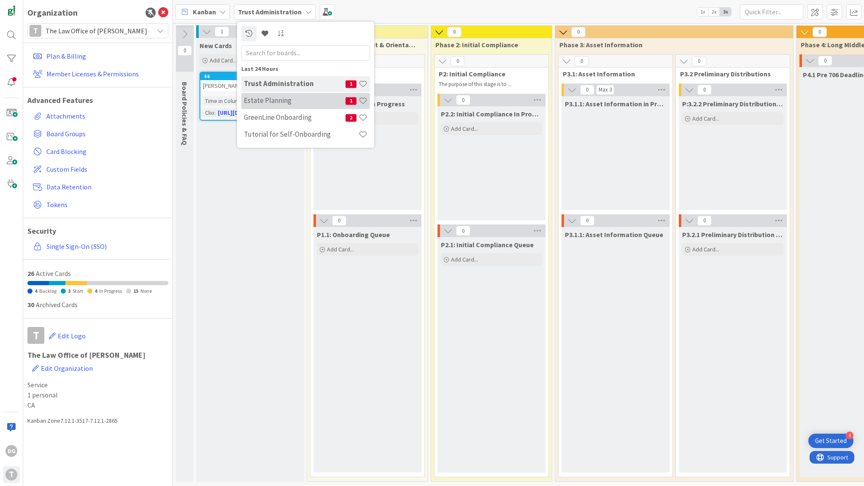
click at [270, 103] on h4 "Estate Planning" at bounding box center [295, 101] width 102 height 8
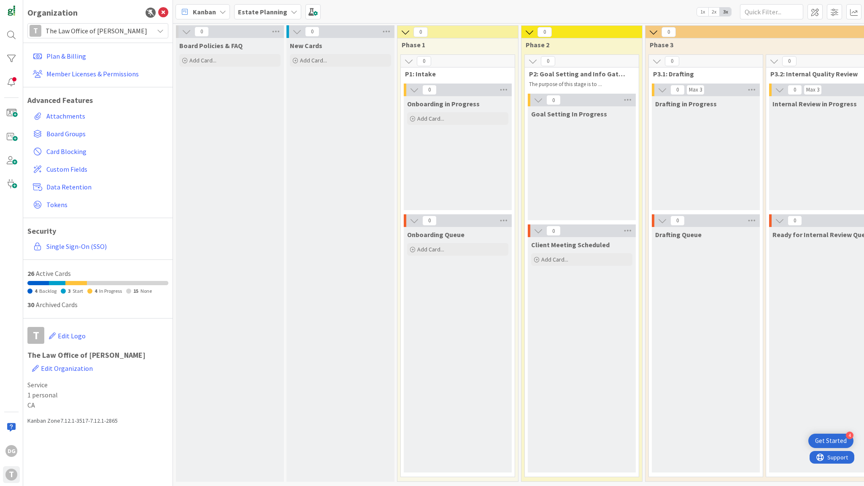
click at [186, 29] on icon at bounding box center [186, 31] width 9 height 9
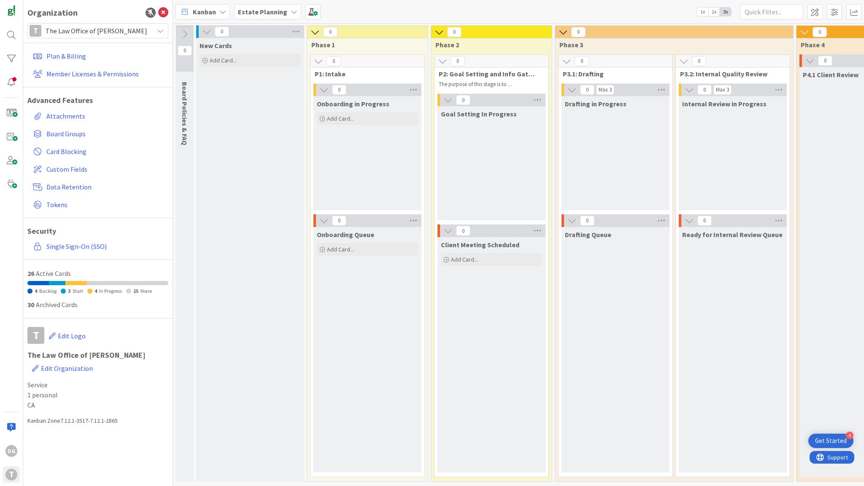
click at [187, 35] on icon at bounding box center [184, 34] width 9 height 9
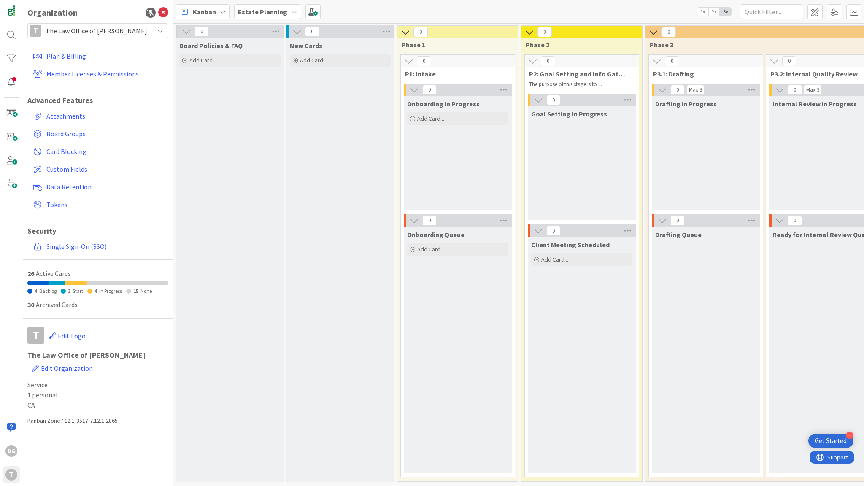
click at [187, 35] on icon at bounding box center [186, 31] width 9 height 9
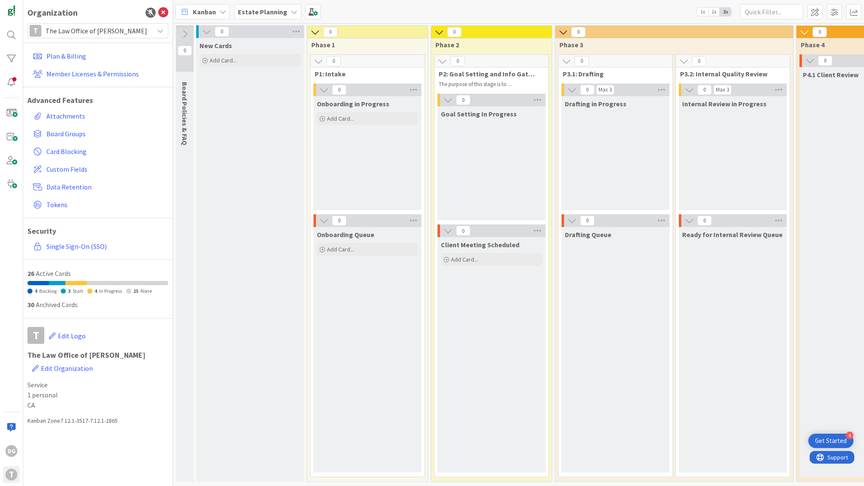
click at [187, 35] on icon at bounding box center [184, 34] width 9 height 9
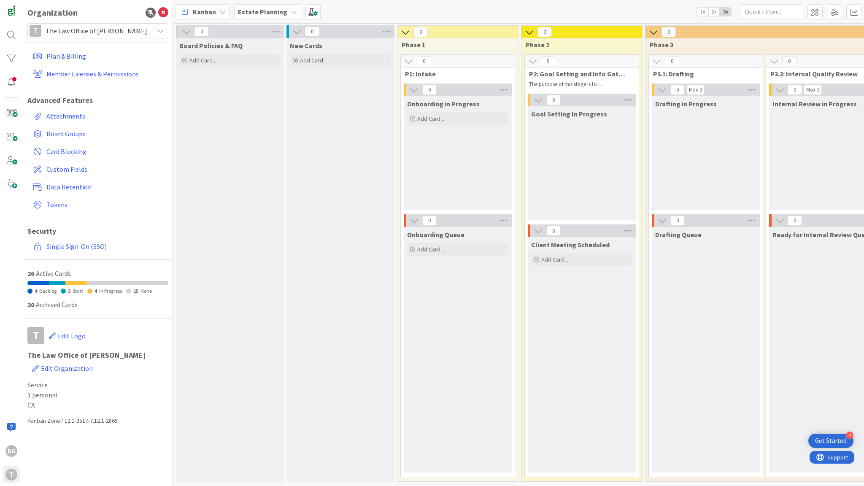
click at [187, 35] on icon at bounding box center [186, 31] width 9 height 9
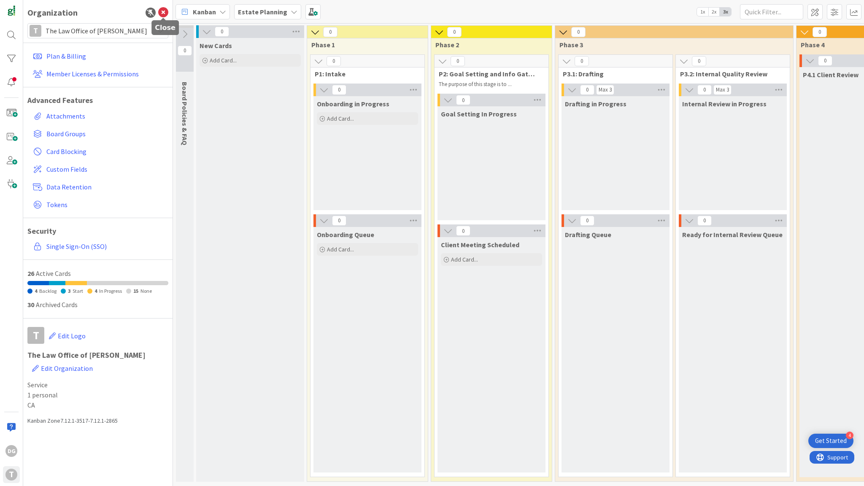
click at [162, 17] on icon at bounding box center [163, 13] width 10 height 10
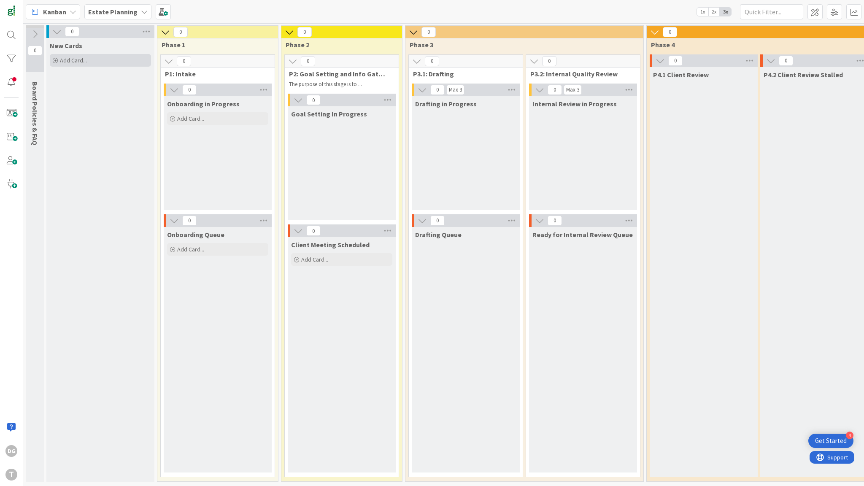
click at [101, 59] on div "Add Card..." at bounding box center [100, 60] width 101 height 13
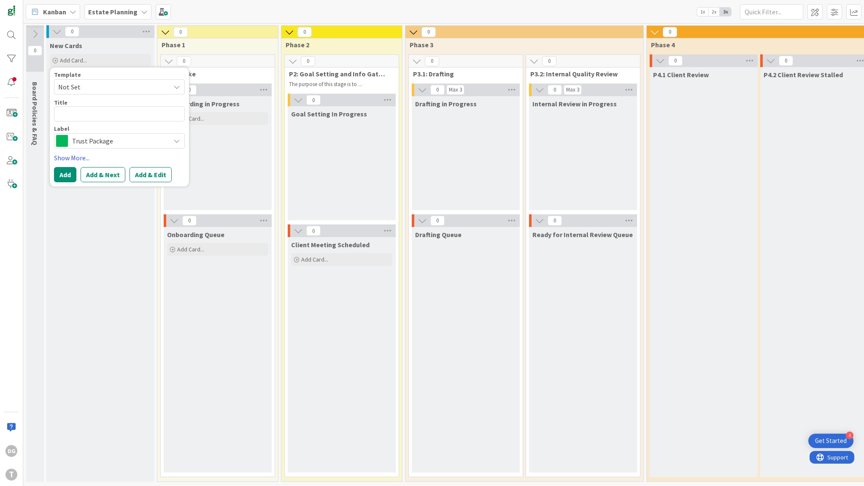
type textarea "x"
type textarea "L"
type textarea "x"
type textarea "La"
type textarea "x"
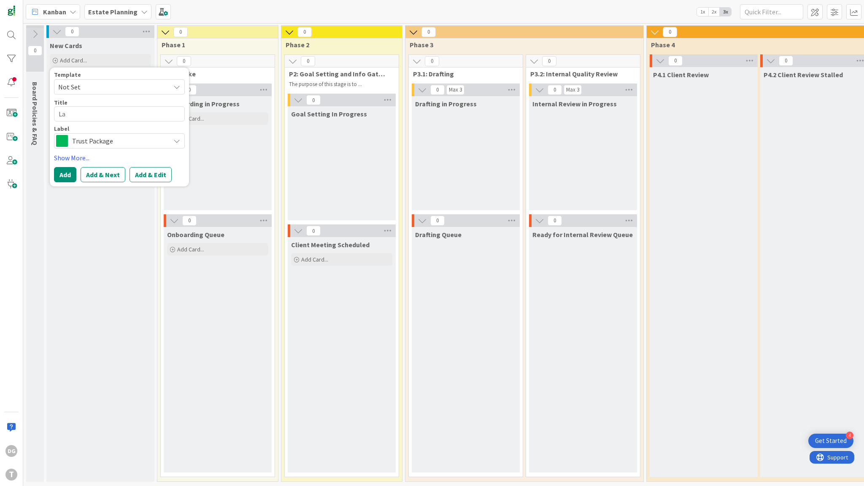
type textarea "Laz"
type textarea "x"
type textarea "Laza"
type textarea "x"
type textarea "Lazar"
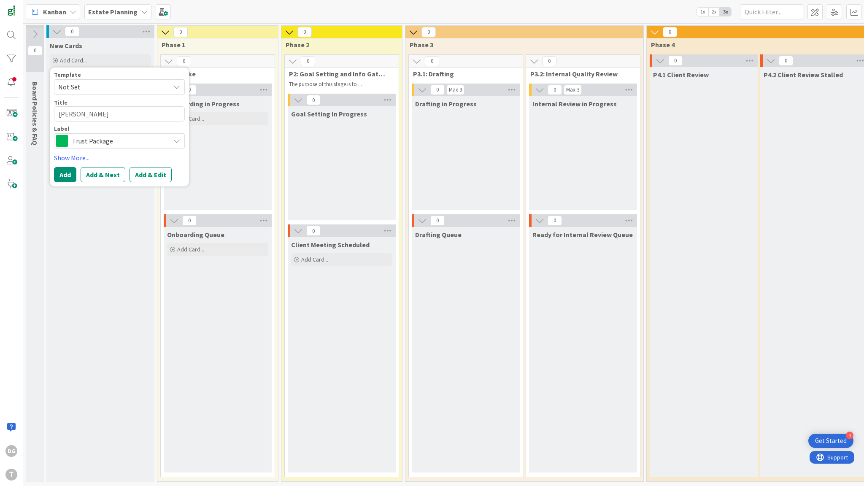
type textarea "x"
type textarea "[PERSON_NAME]"
click at [111, 138] on span "Trust Package" at bounding box center [119, 141] width 94 height 12
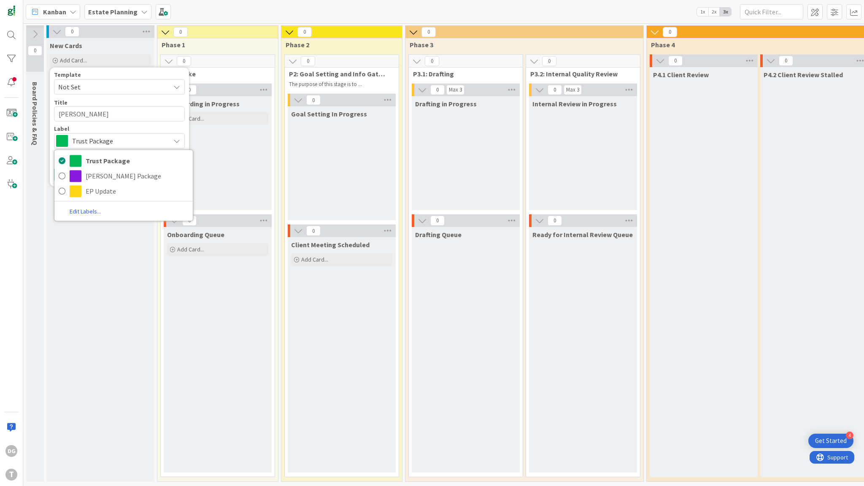
click at [124, 126] on div "Label" at bounding box center [119, 129] width 131 height 6
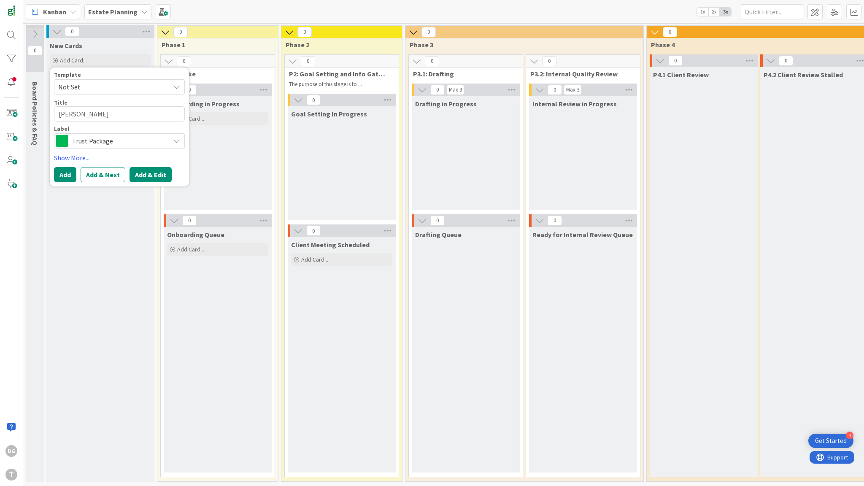
click at [157, 176] on button "Add & Edit" at bounding box center [151, 174] width 42 height 15
click at [157, 176] on div "0 Board Policies & FAQ 0 New Cards Add Card... Template Not Set Title 6 / 128 L…" at bounding box center [443, 254] width 841 height 463
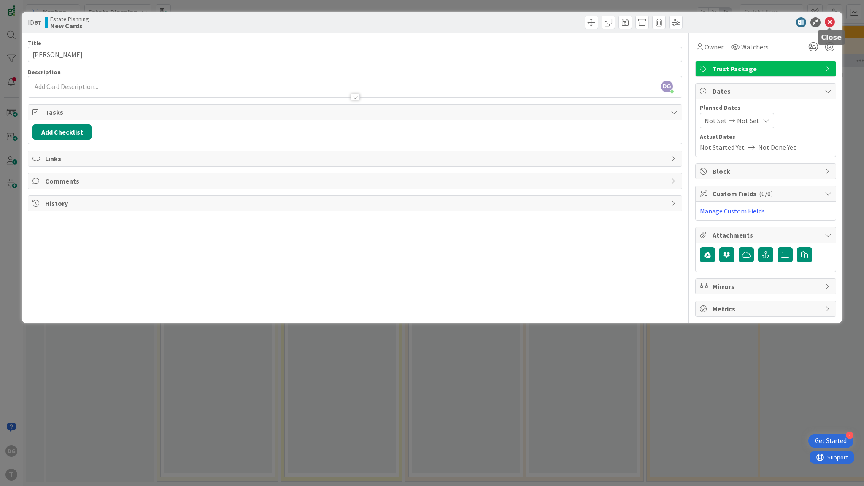
click at [831, 23] on icon at bounding box center [830, 22] width 10 height 10
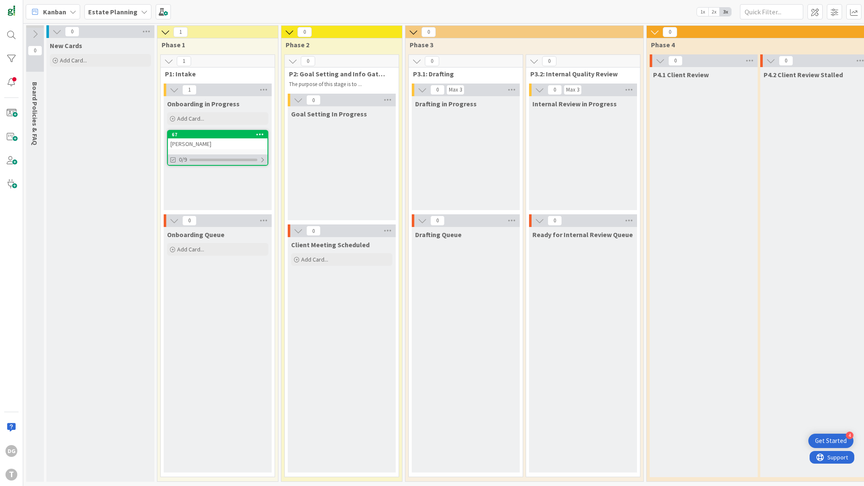
click at [261, 157] on div at bounding box center [262, 160] width 5 height 7
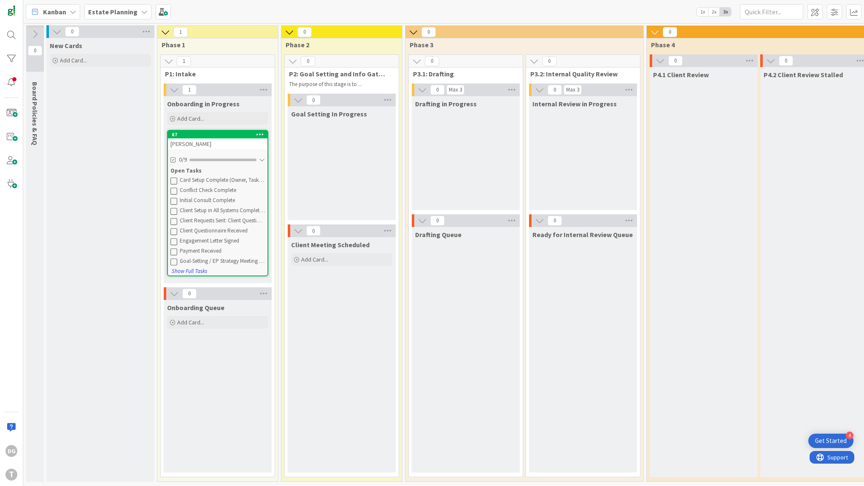
click at [191, 269] on button "Show Full Tasks" at bounding box center [189, 271] width 36 height 9
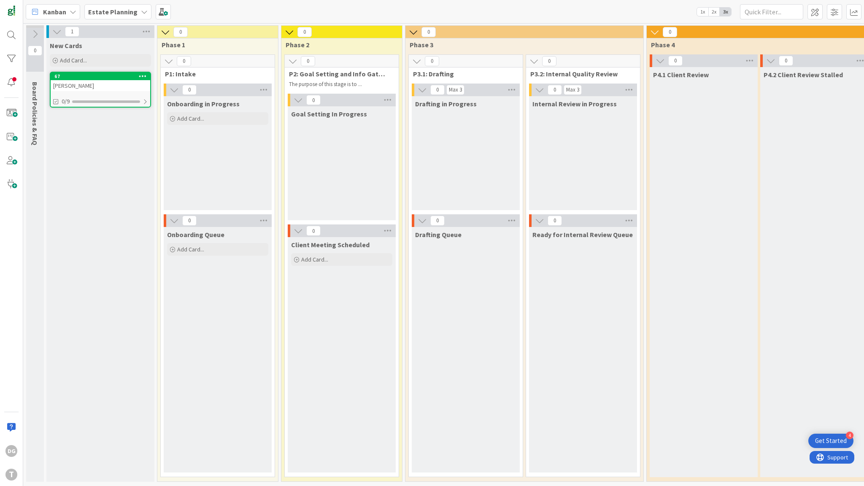
click at [132, 84] on div "[PERSON_NAME]" at bounding box center [101, 85] width 100 height 11
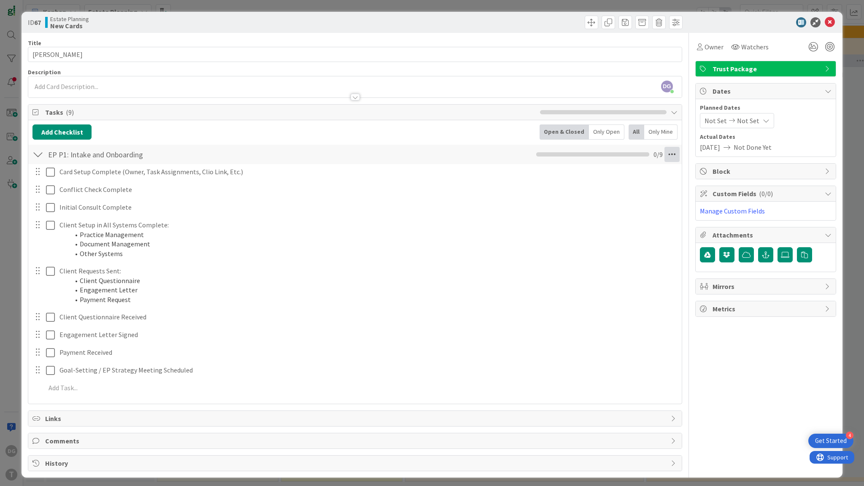
click at [668, 154] on icon at bounding box center [672, 154] width 15 height 15
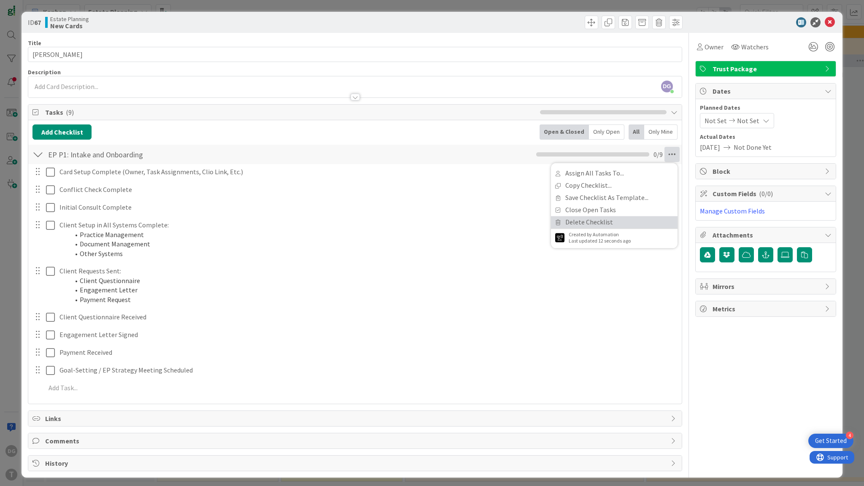
click at [628, 222] on link "Delete Checklist" at bounding box center [614, 222] width 127 height 12
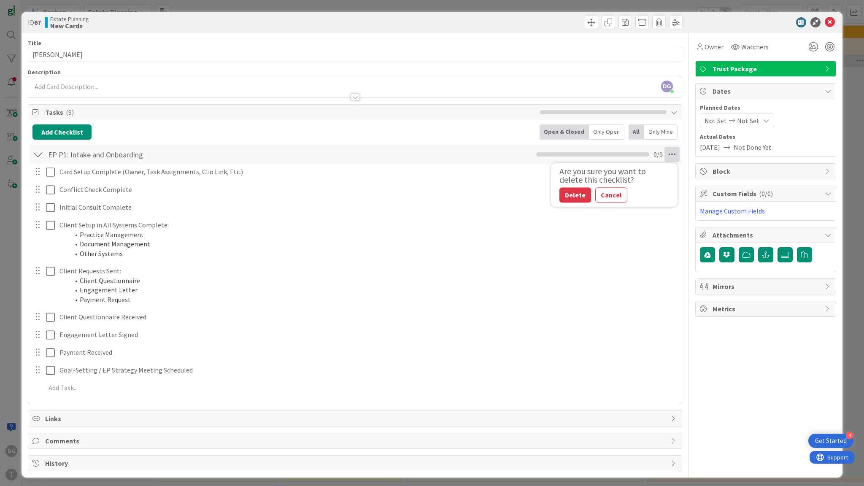
click at [587, 196] on div "Delete Cancel" at bounding box center [608, 194] width 97 height 15
click at [583, 195] on button "Delete" at bounding box center [576, 194] width 32 height 15
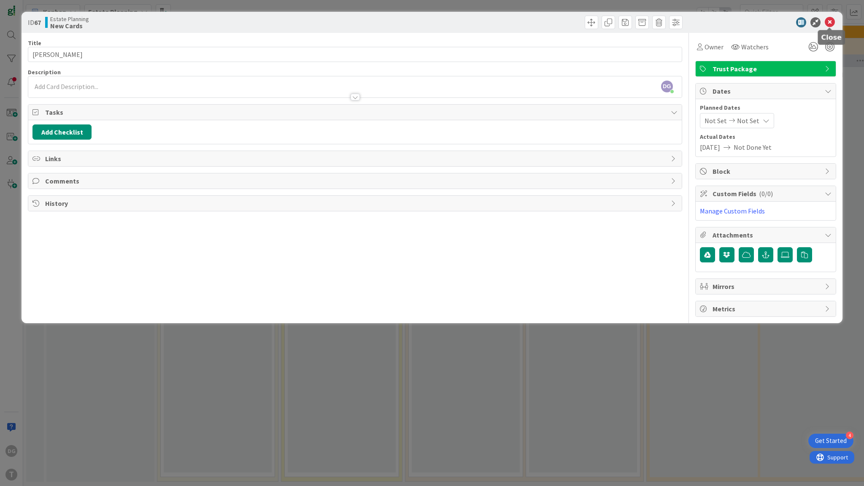
click at [832, 24] on icon at bounding box center [830, 22] width 10 height 10
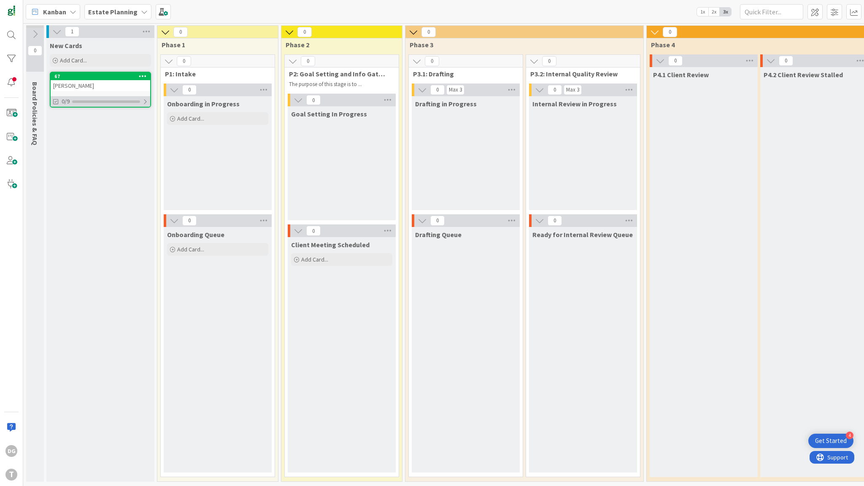
click at [114, 99] on div "0/9" at bounding box center [101, 101] width 100 height 11
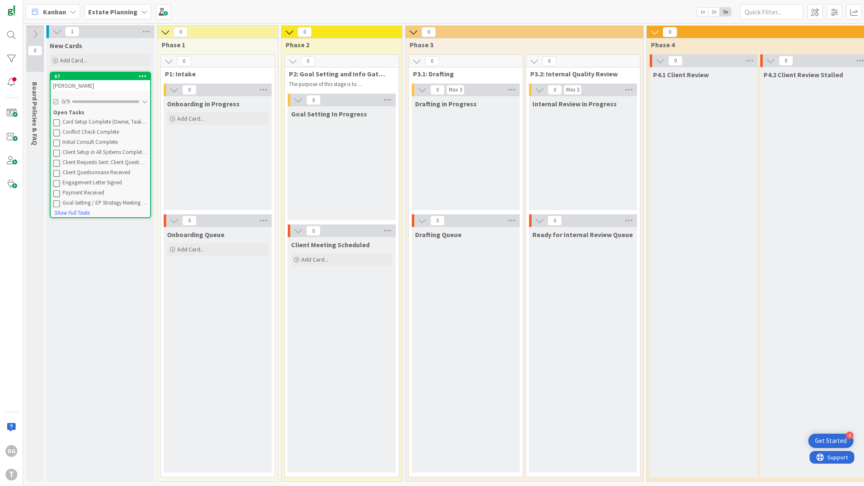
click at [112, 86] on div "[PERSON_NAME]" at bounding box center [101, 85] width 100 height 11
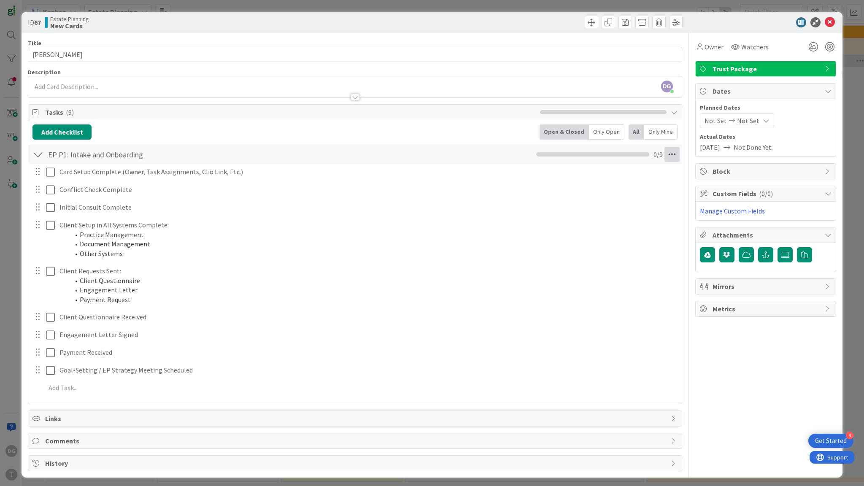
click at [669, 155] on icon at bounding box center [672, 154] width 15 height 15
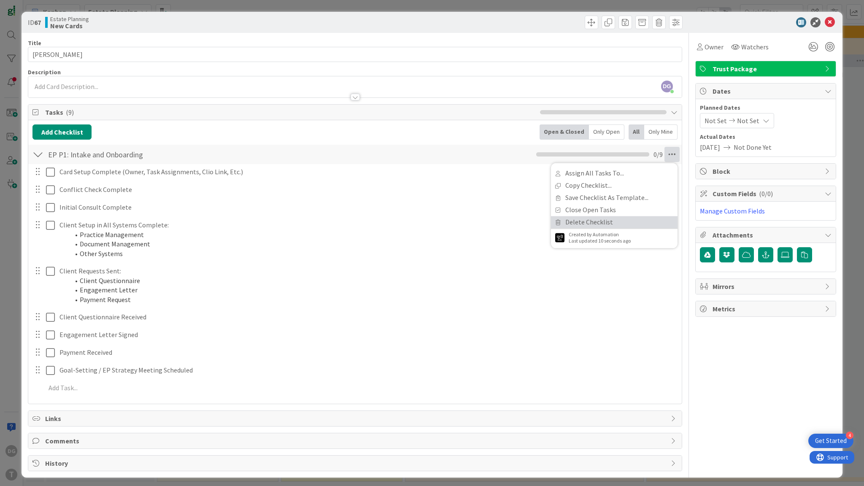
click at [629, 226] on link "Delete Checklist" at bounding box center [614, 222] width 127 height 12
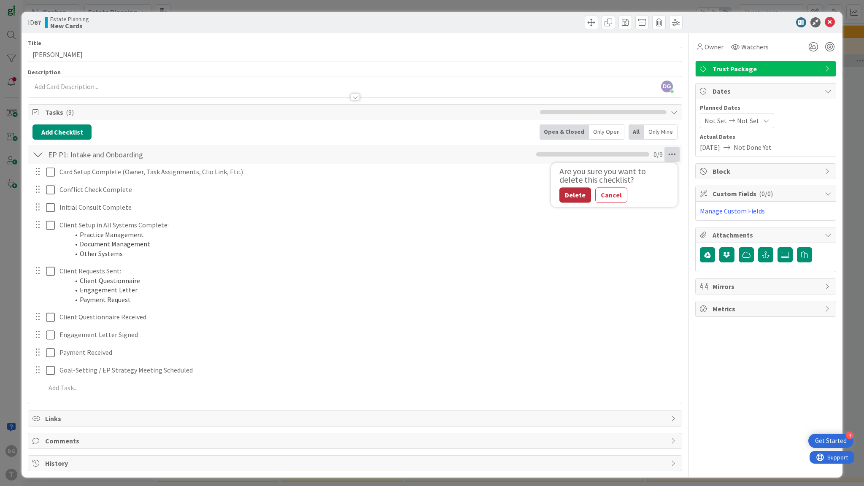
click at [566, 195] on button "Delete" at bounding box center [576, 194] width 32 height 15
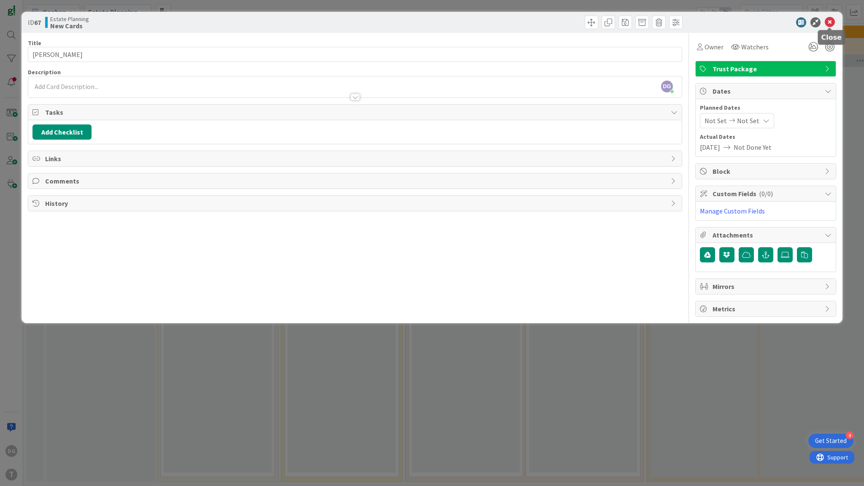
click at [829, 23] on icon at bounding box center [830, 22] width 10 height 10
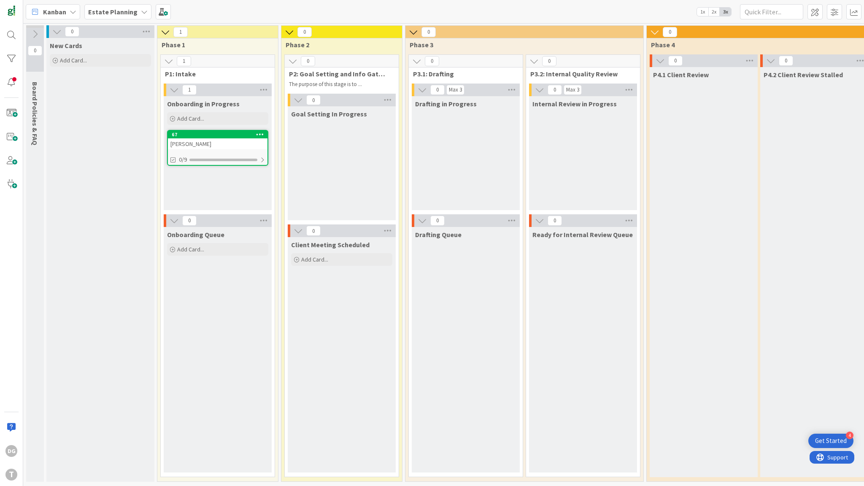
click at [245, 139] on div "[PERSON_NAME]" at bounding box center [218, 143] width 100 height 11
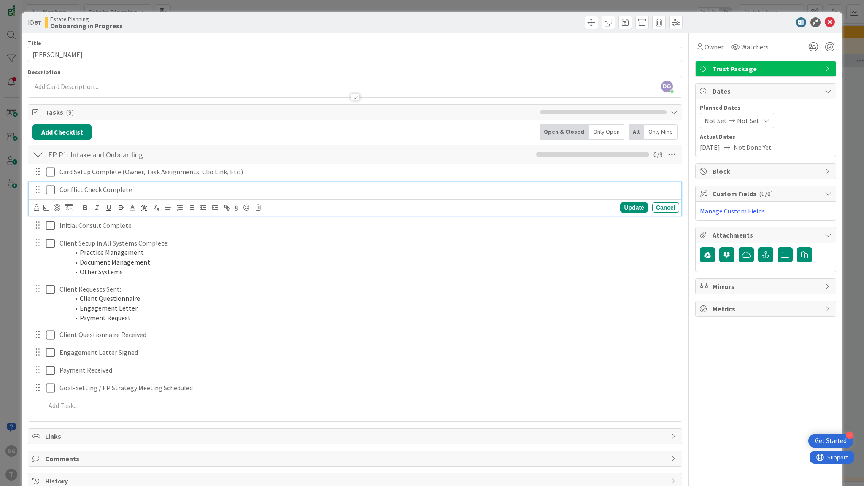
click at [50, 189] on icon at bounding box center [50, 190] width 9 height 10
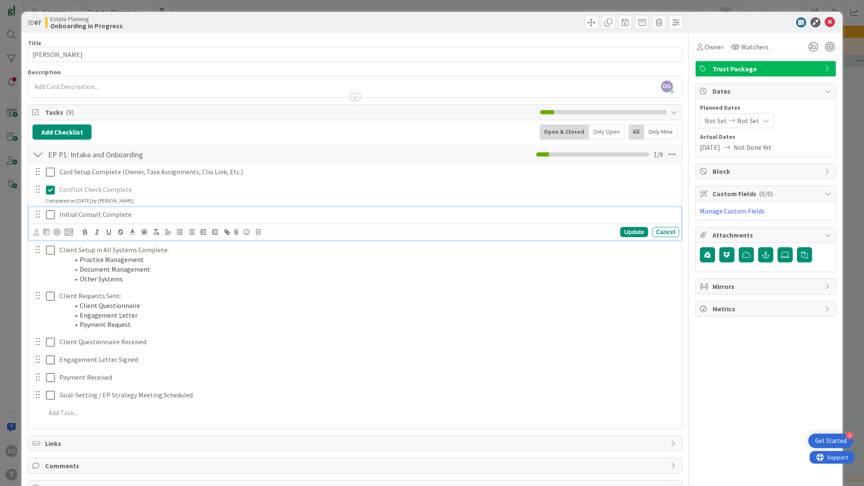
click at [51, 212] on icon at bounding box center [50, 215] width 9 height 10
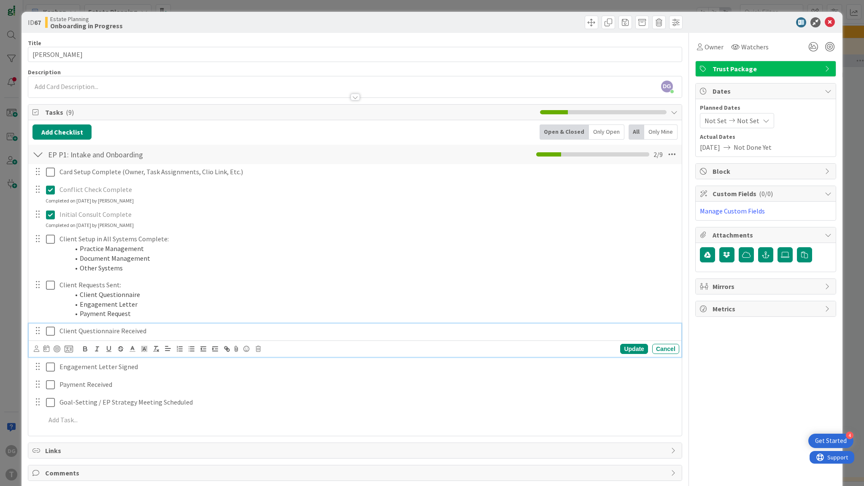
click at [110, 327] on p "Client Questionnaire Received" at bounding box center [368, 331] width 617 height 10
click at [46, 348] on icon at bounding box center [46, 348] width 6 height 7
click at [92, 449] on td "21" at bounding box center [94, 452] width 16 height 16
type input "[DATE]"
click at [92, 449] on td "21" at bounding box center [94, 452] width 16 height 16
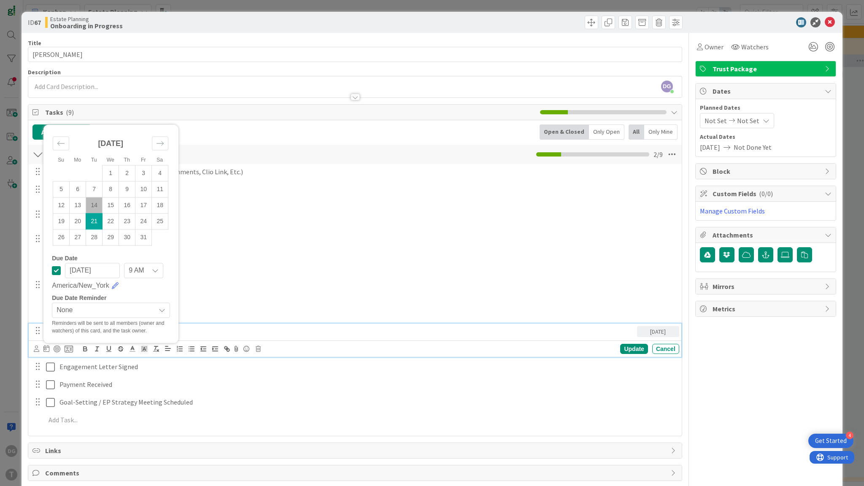
scroll to position [34, 0]
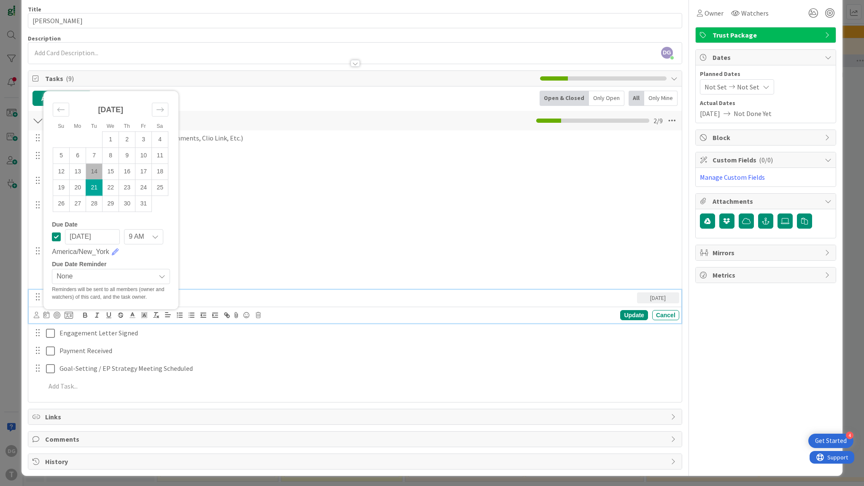
click at [81, 280] on span "None" at bounding box center [104, 277] width 95 height 12
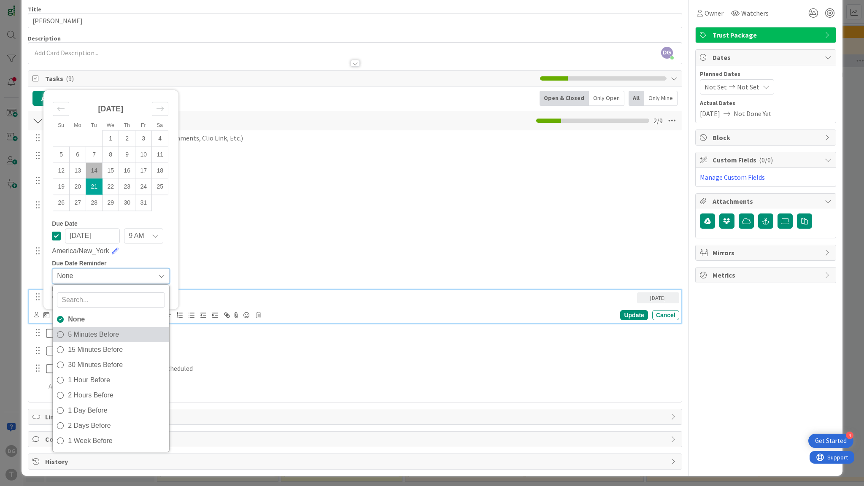
click at [89, 336] on span "5 Minutes Before" at bounding box center [116, 334] width 97 height 13
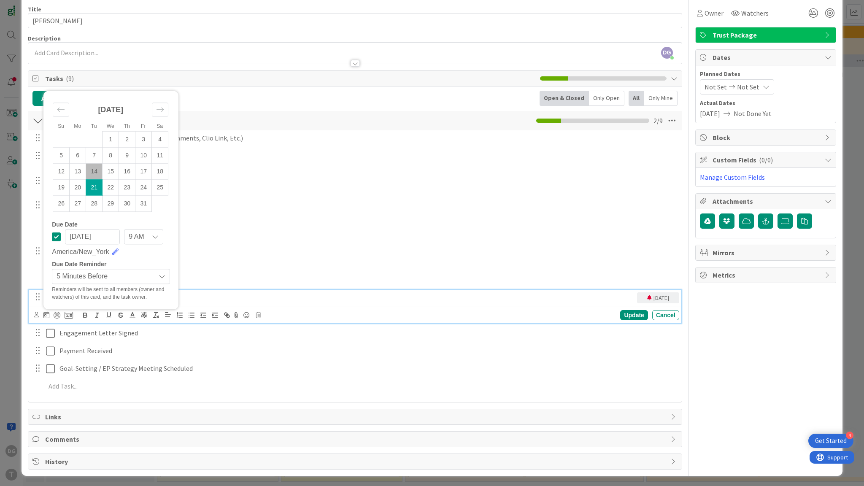
click at [120, 274] on span "5 Minutes Before" at bounding box center [104, 277] width 95 height 12
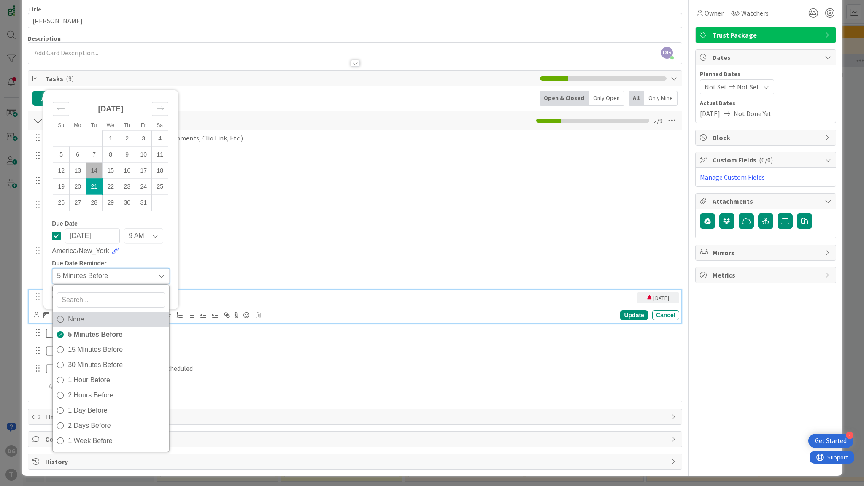
click at [73, 319] on span "None" at bounding box center [116, 319] width 97 height 13
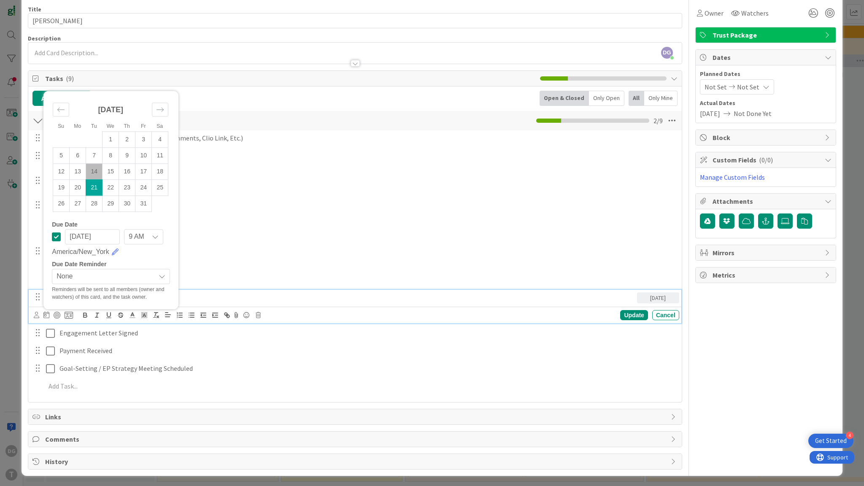
click at [100, 272] on span "None" at bounding box center [104, 277] width 95 height 12
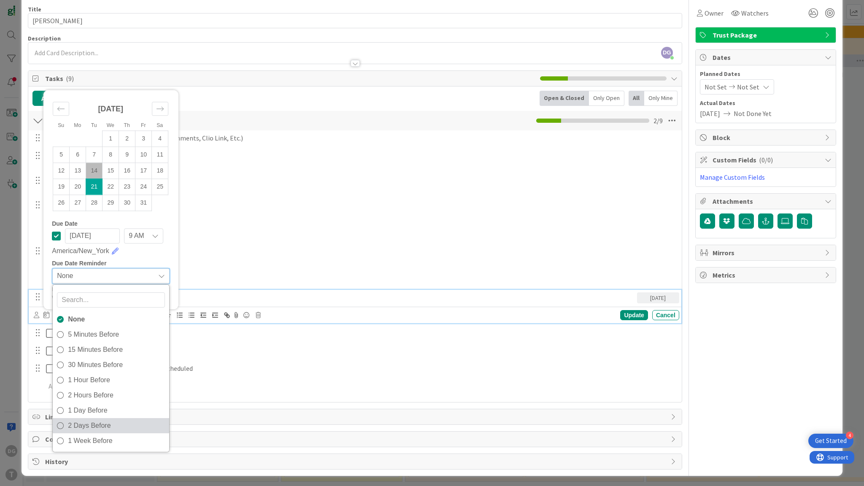
click at [103, 426] on span "2 Days Before" at bounding box center [116, 426] width 97 height 13
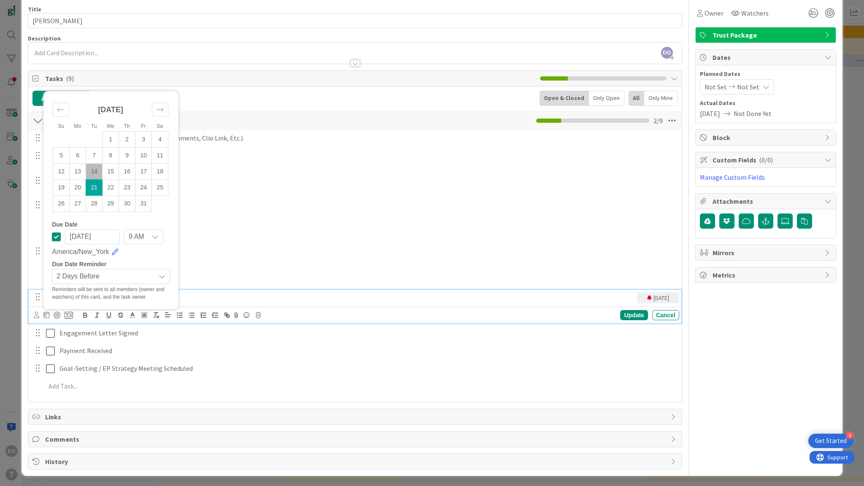
scroll to position [0, 0]
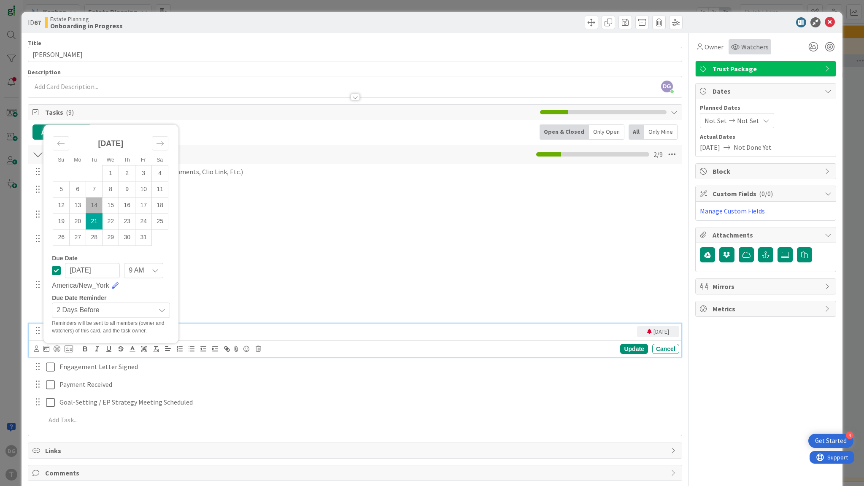
click at [742, 42] on span "Watchers" at bounding box center [755, 47] width 27 height 10
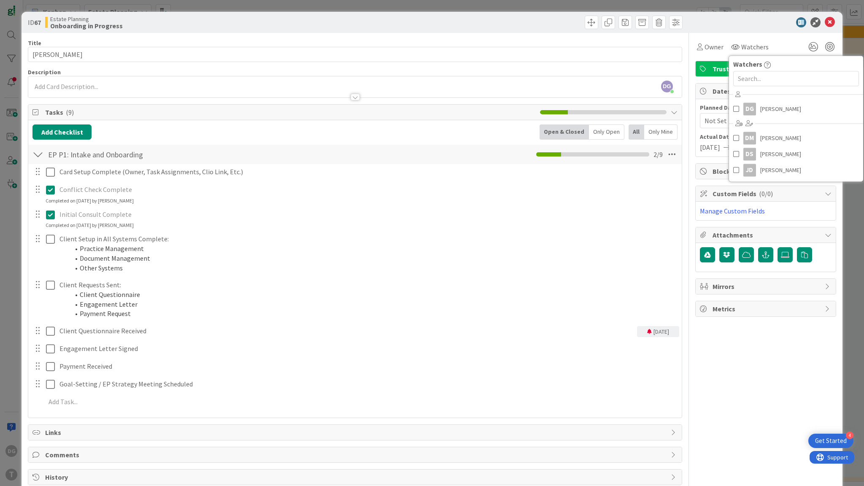
click at [49, 212] on icon at bounding box center [50, 215] width 9 height 10
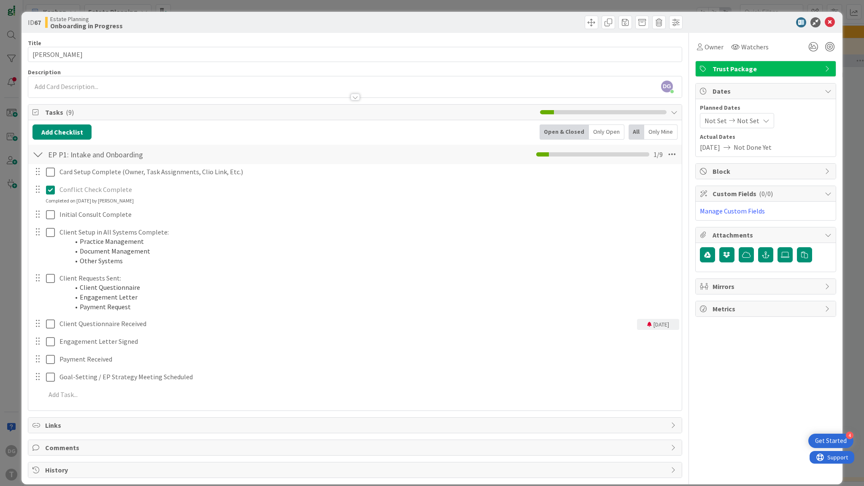
click at [50, 190] on icon at bounding box center [50, 190] width 9 height 10
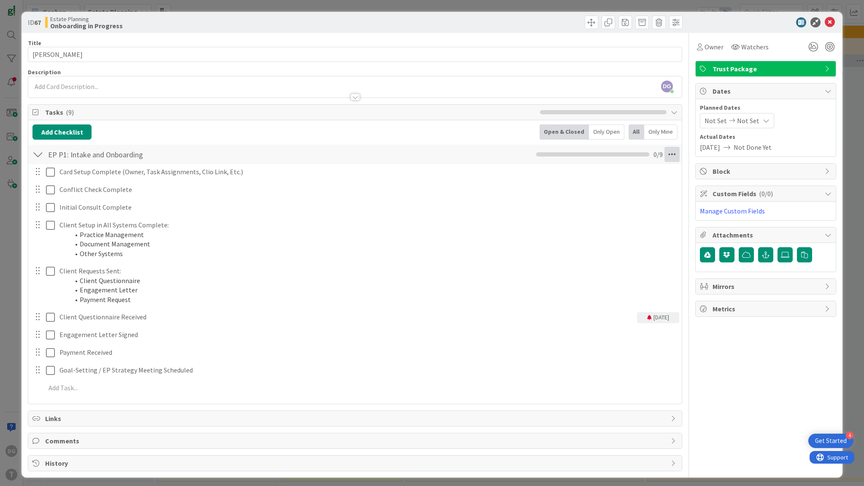
click at [672, 155] on icon at bounding box center [672, 154] width 15 height 15
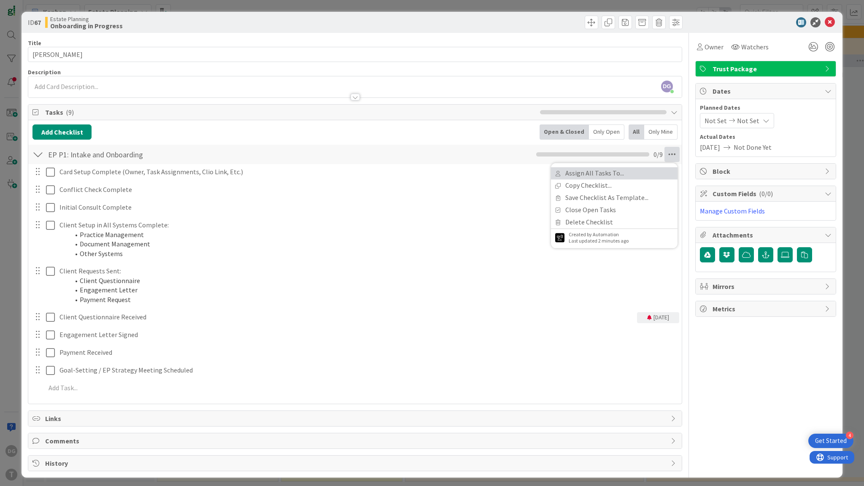
click at [641, 177] on link "Assign All Tasks To..." at bounding box center [614, 173] width 127 height 12
click at [705, 51] on span "Owner" at bounding box center [714, 47] width 19 height 10
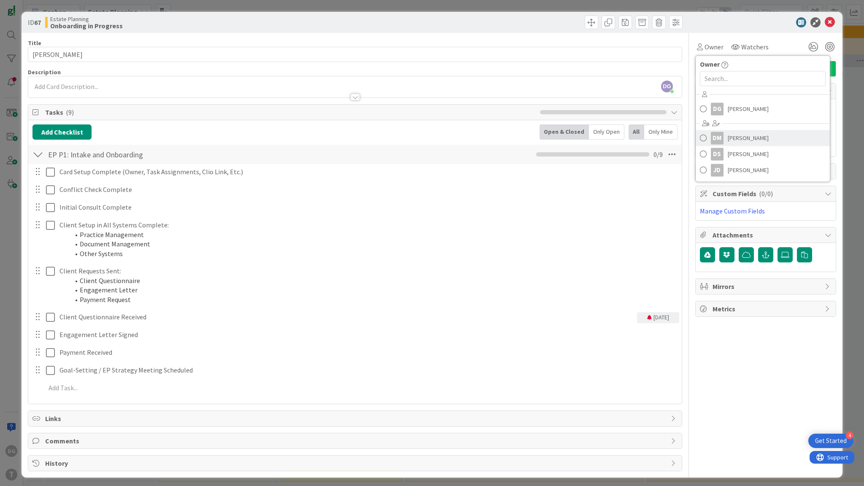
click at [743, 140] on span "[PERSON_NAME]" at bounding box center [748, 138] width 41 height 13
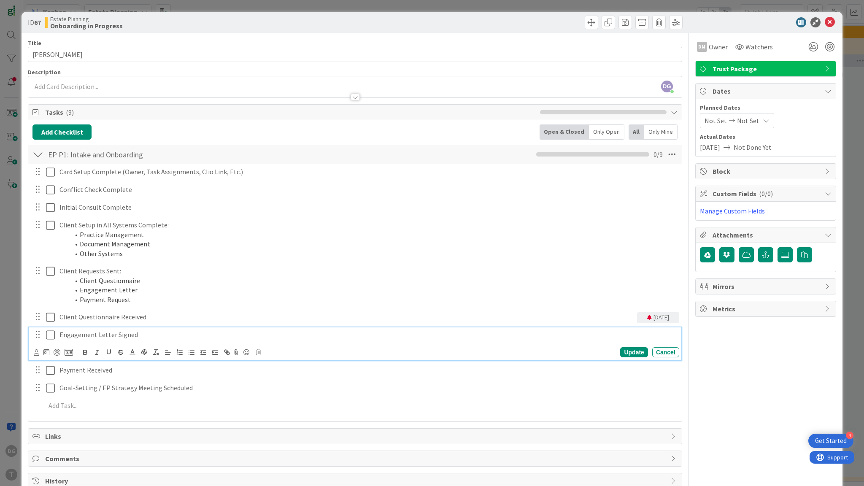
click at [92, 336] on p "Engagement Letter Signed" at bounding box center [368, 335] width 617 height 10
click at [47, 351] on icon at bounding box center [46, 352] width 6 height 7
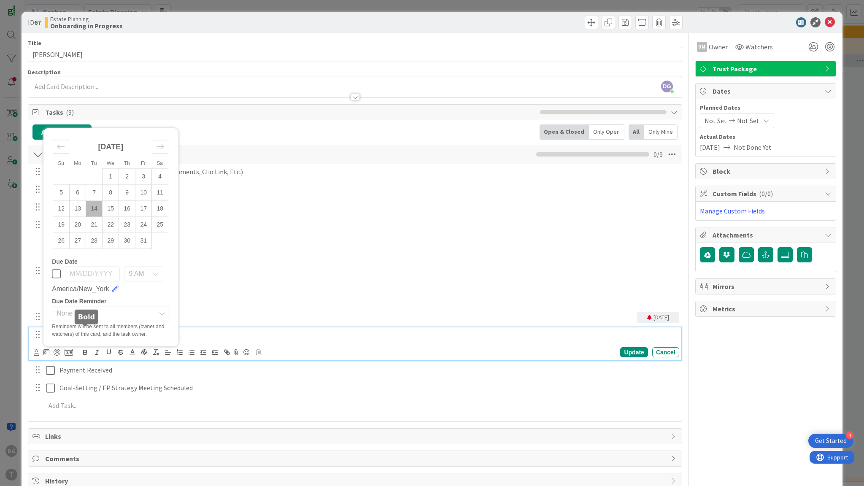
scroll to position [20, 0]
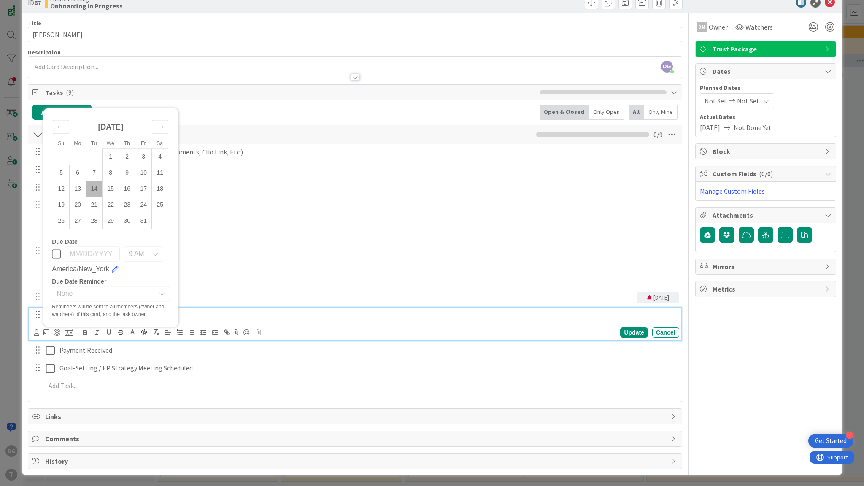
click at [122, 307] on div "Reminders will be sent to all members (owner and watchers) of this card, and th…" at bounding box center [111, 310] width 118 height 15
click at [825, 3] on icon at bounding box center [830, 2] width 10 height 10
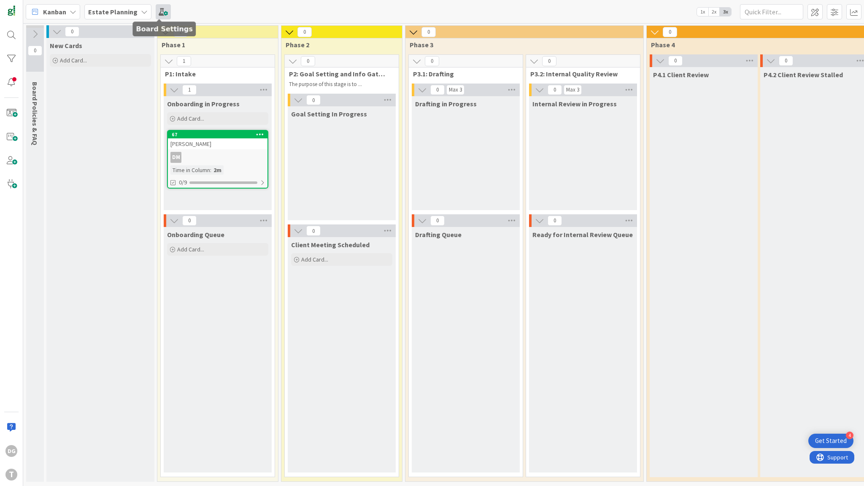
click at [156, 12] on span at bounding box center [163, 11] width 15 height 15
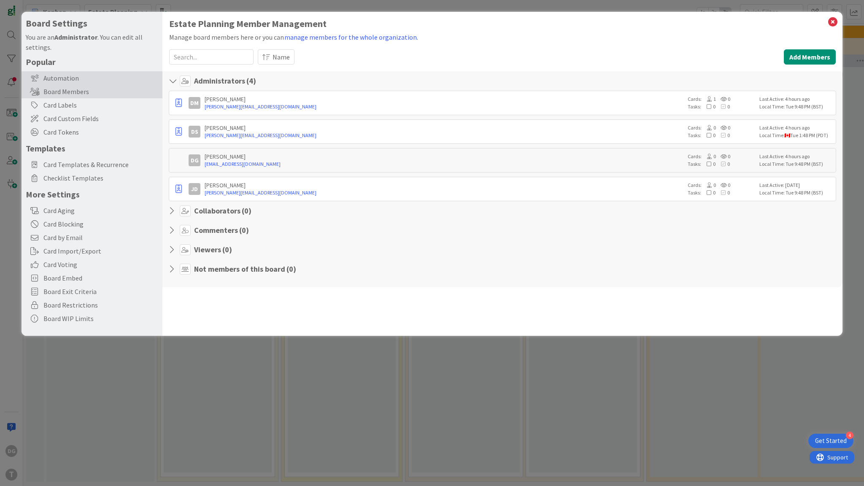
click at [51, 78] on div "Automation" at bounding box center [92, 78] width 141 height 14
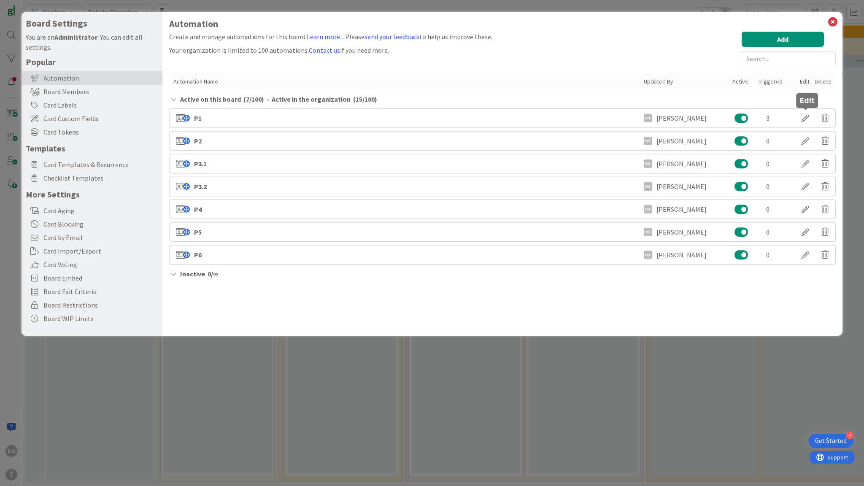
click at [806, 119] on div at bounding box center [806, 118] width 24 height 14
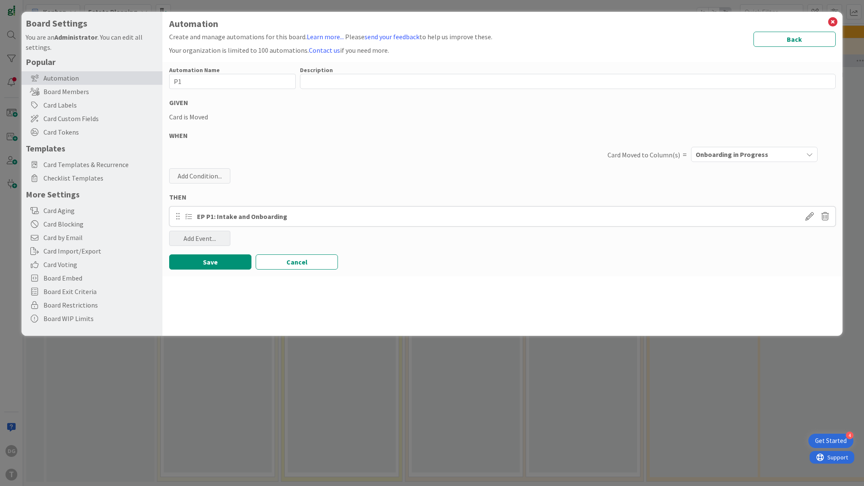
click at [208, 237] on div "Add Event..." at bounding box center [199, 238] width 61 height 15
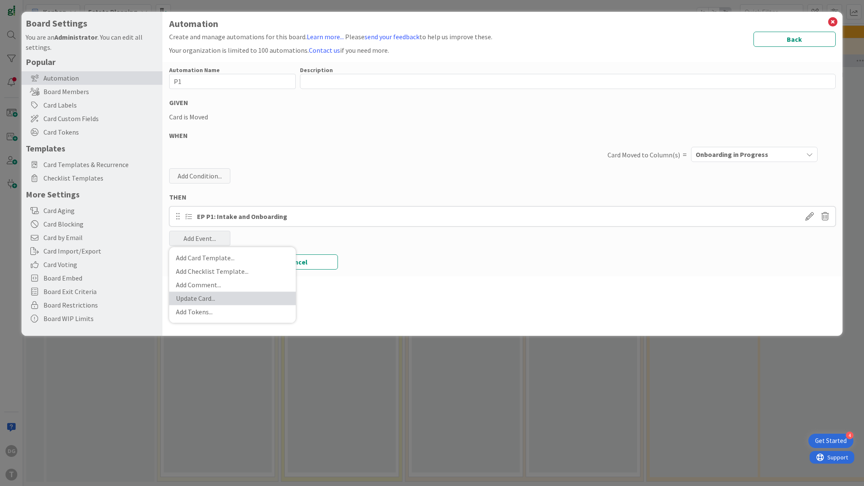
click at [208, 295] on link "Update Card ..." at bounding box center [232, 299] width 127 height 14
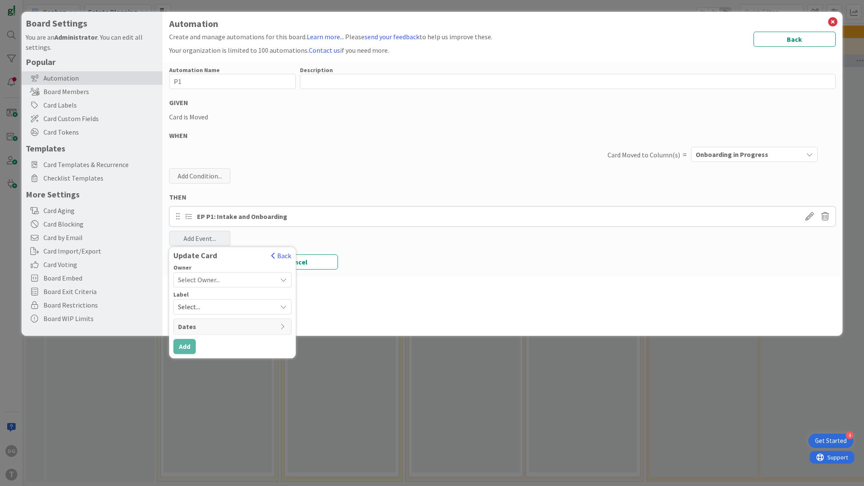
click at [212, 303] on span "Select..." at bounding box center [225, 307] width 95 height 12
drag, startPoint x: 206, startPoint y: 294, endPoint x: 206, endPoint y: 288, distance: 5.5
click at [206, 293] on div "Label" at bounding box center [232, 295] width 118 height 6
click at [206, 278] on span "Select Owner..." at bounding box center [199, 280] width 42 height 10
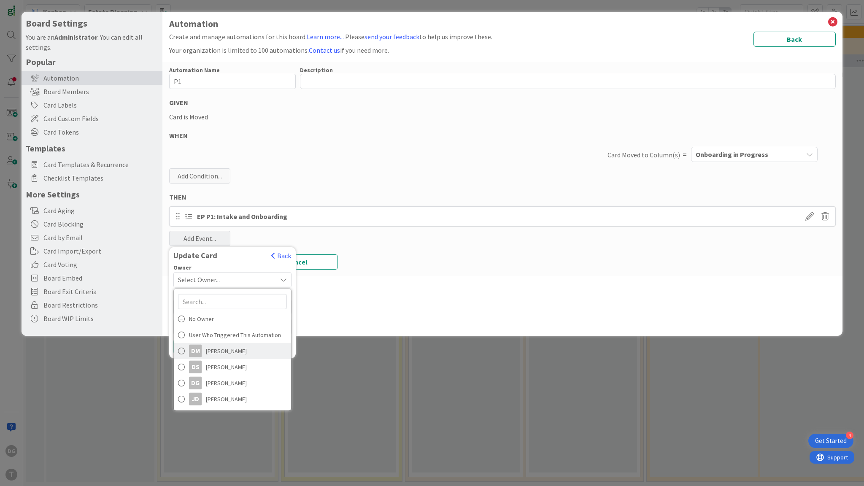
click at [233, 351] on span "[PERSON_NAME]" at bounding box center [226, 351] width 41 height 13
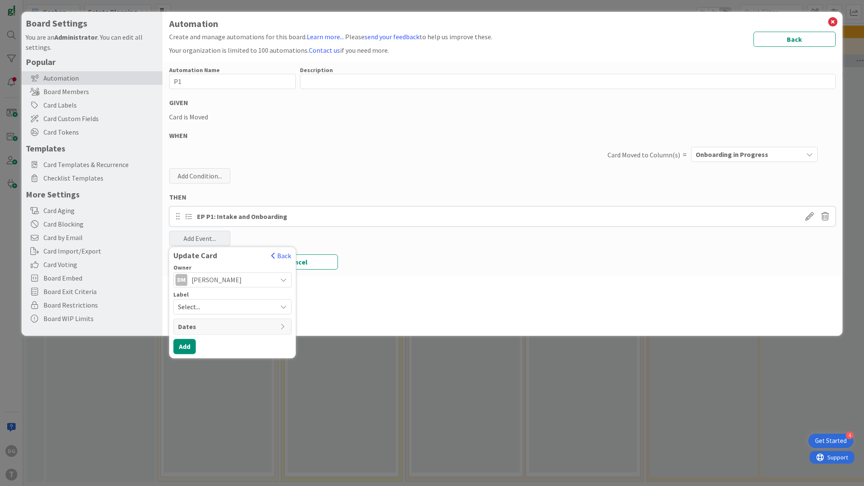
click at [387, 284] on div "Automation Create and manage automations for this board. Learn more... Please s…" at bounding box center [502, 174] width 680 height 324
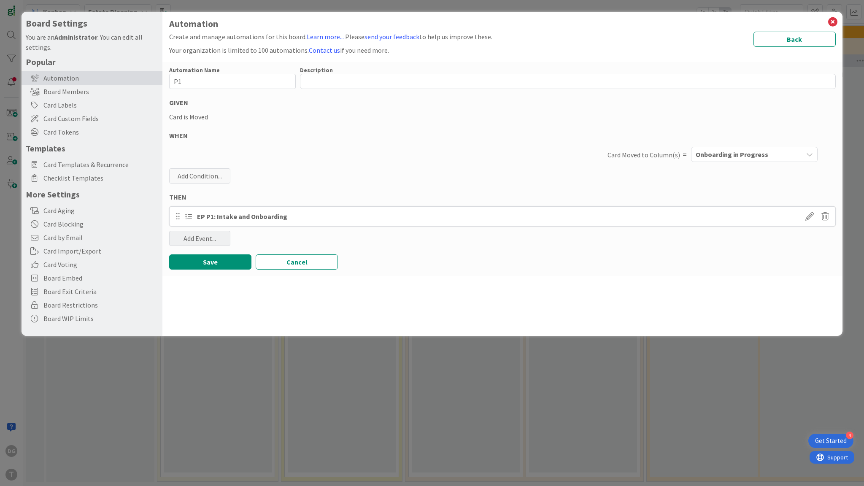
click at [213, 243] on div "Add Event..." at bounding box center [199, 238] width 61 height 15
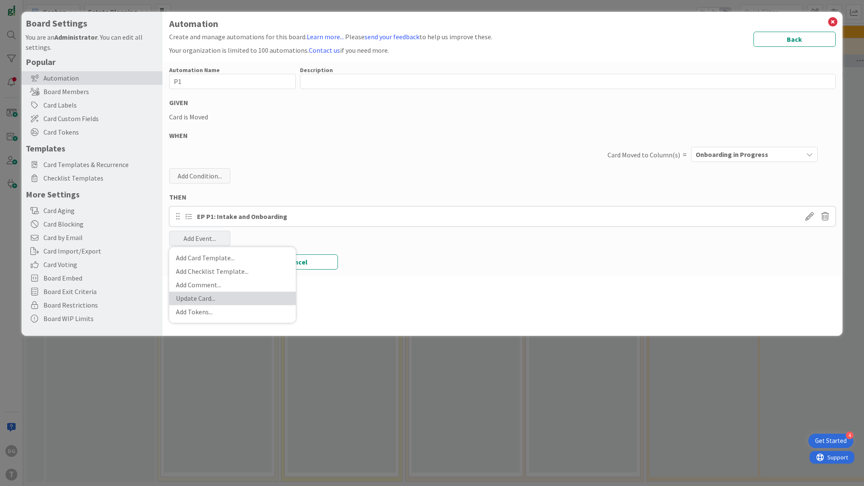
click at [214, 300] on link "Update Card ..." at bounding box center [232, 299] width 127 height 14
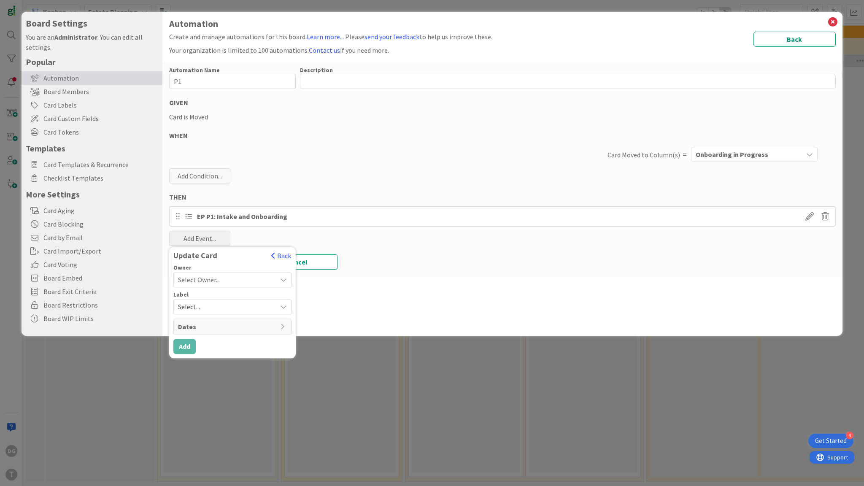
click at [217, 281] on span "Select Owner..." at bounding box center [199, 280] width 42 height 10
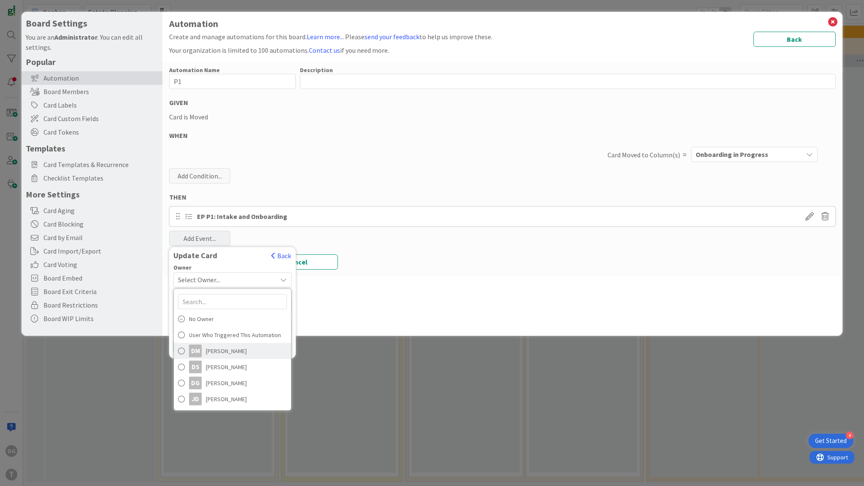
click at [230, 353] on span "[PERSON_NAME]" at bounding box center [226, 351] width 41 height 13
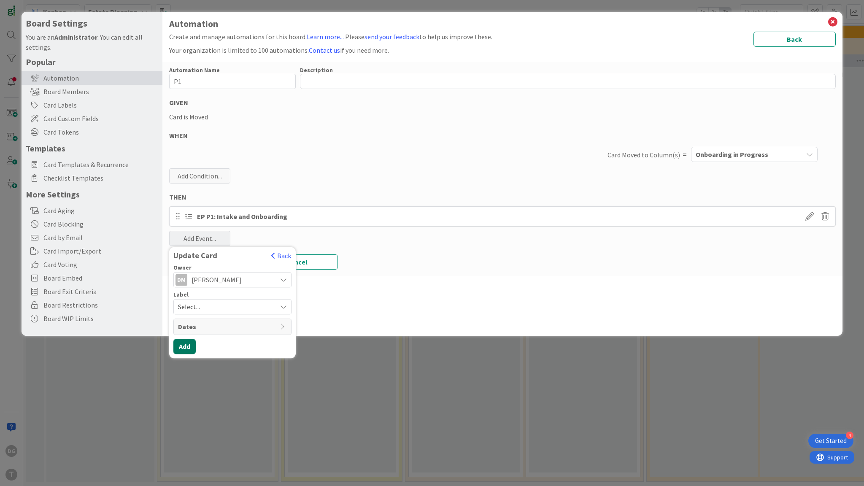
click at [188, 349] on button "Add" at bounding box center [184, 346] width 22 height 15
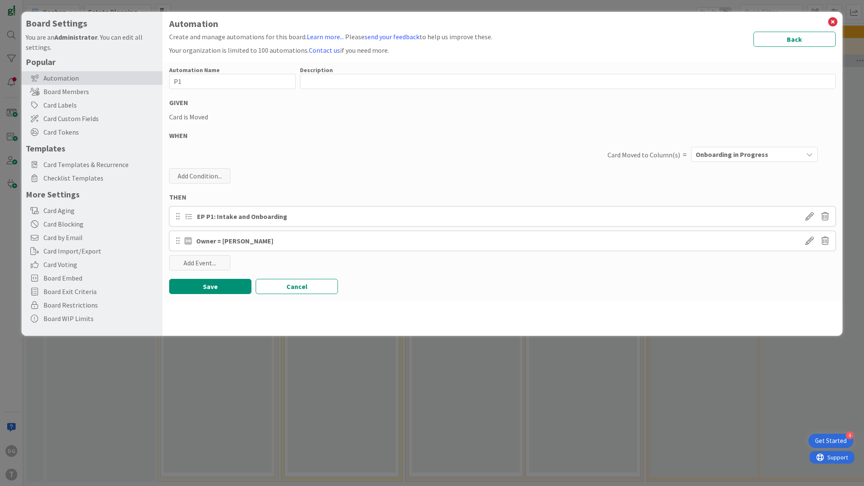
click at [195, 26] on h1 "Automation" at bounding box center [502, 24] width 667 height 11
click at [221, 285] on button "Save" at bounding box center [210, 286] width 82 height 15
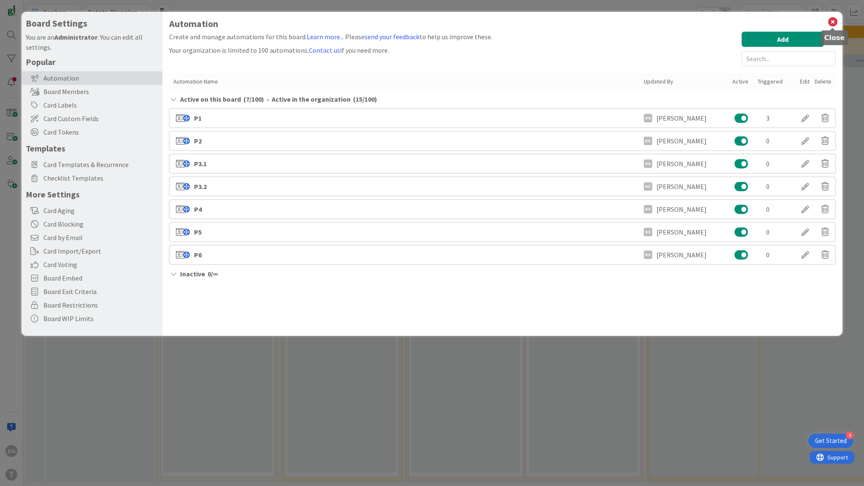
click at [831, 22] on icon at bounding box center [833, 22] width 11 height 12
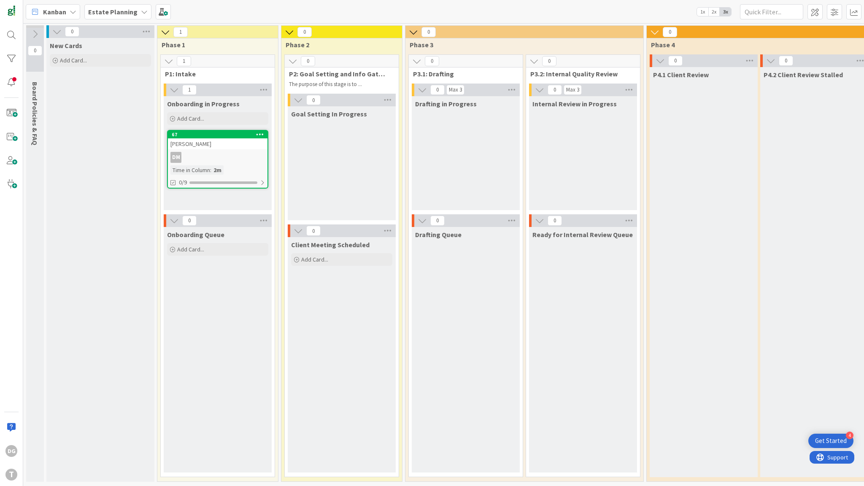
click at [110, 12] on b "Estate Planning" at bounding box center [112, 12] width 49 height 8
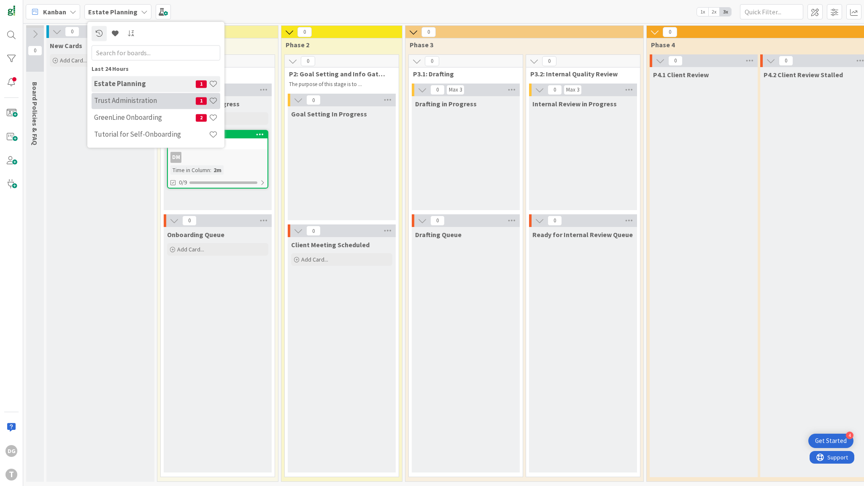
click at [130, 100] on h4 "Trust Administration" at bounding box center [145, 101] width 102 height 8
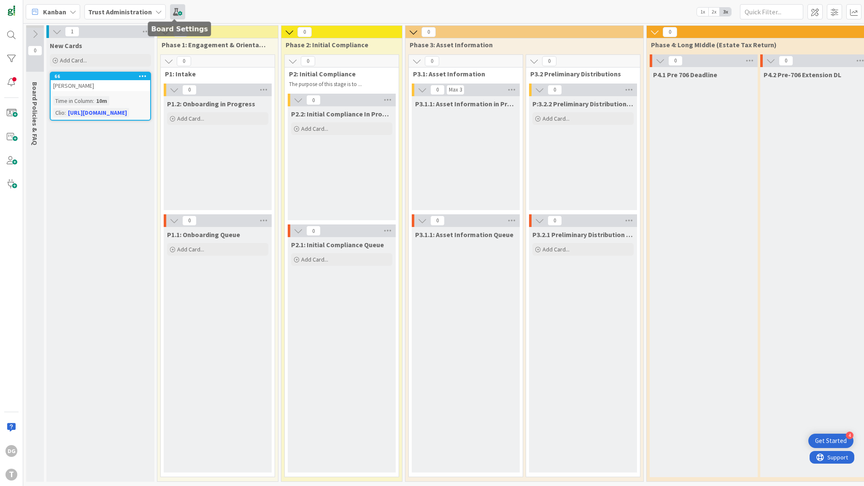
click at [172, 15] on span at bounding box center [177, 11] width 15 height 15
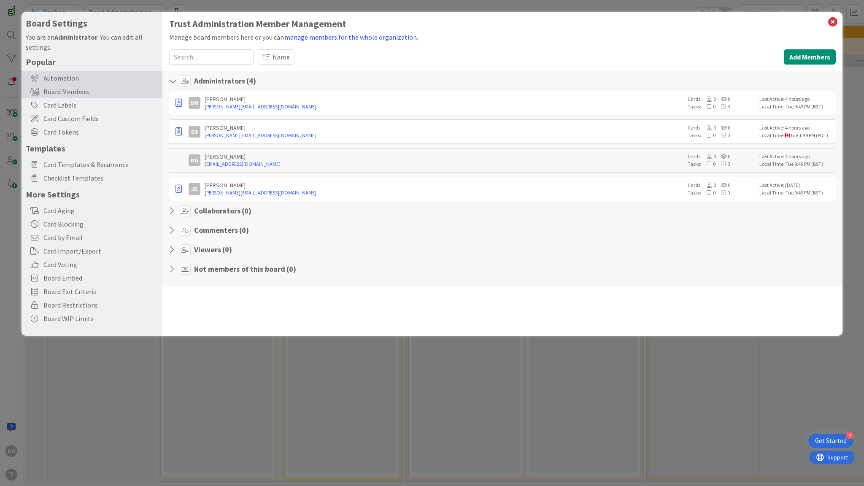
click at [60, 79] on div "Automation" at bounding box center [92, 78] width 141 height 14
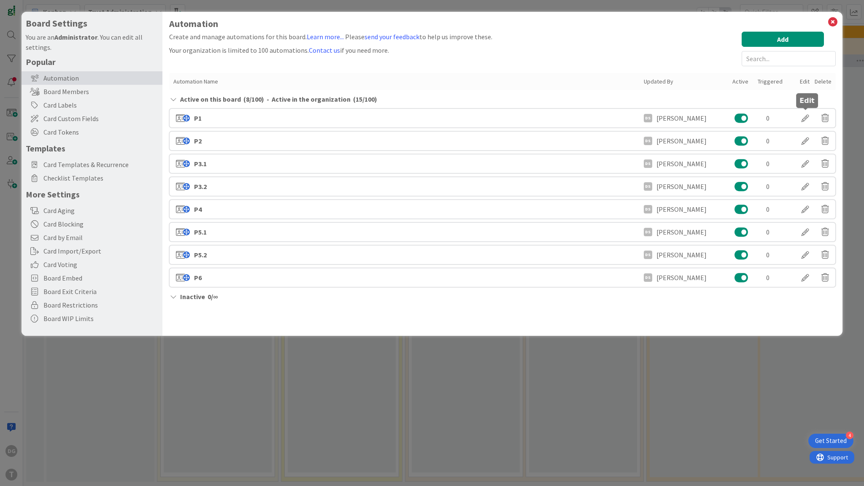
click at [804, 116] on div at bounding box center [806, 118] width 24 height 14
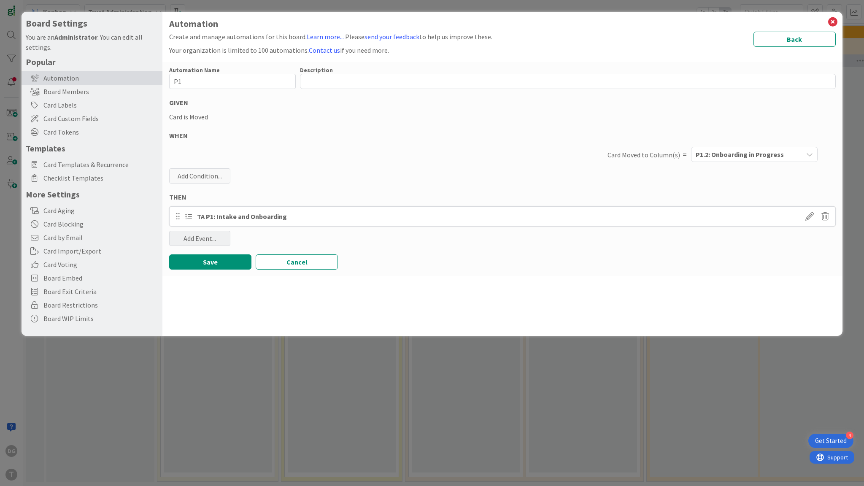
click at [211, 237] on div "Add Event..." at bounding box center [199, 238] width 61 height 15
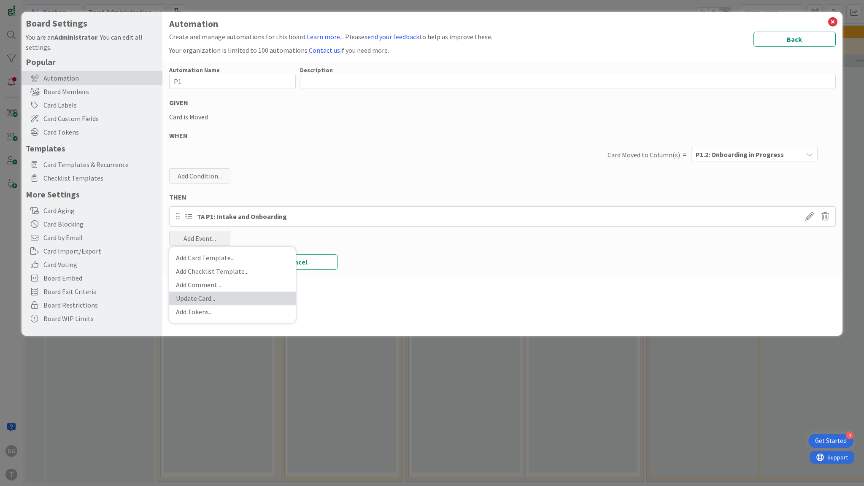
click at [207, 297] on link "Update Card ..." at bounding box center [232, 299] width 127 height 14
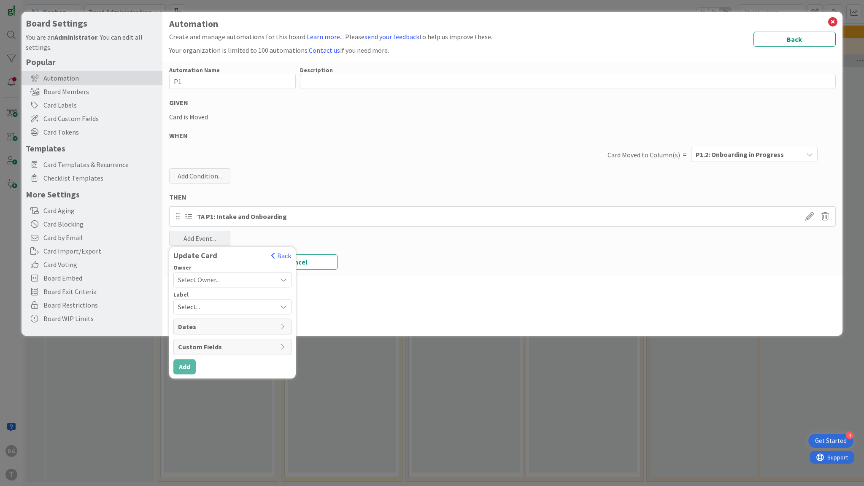
click at [210, 280] on span "Select Owner..." at bounding box center [199, 280] width 42 height 10
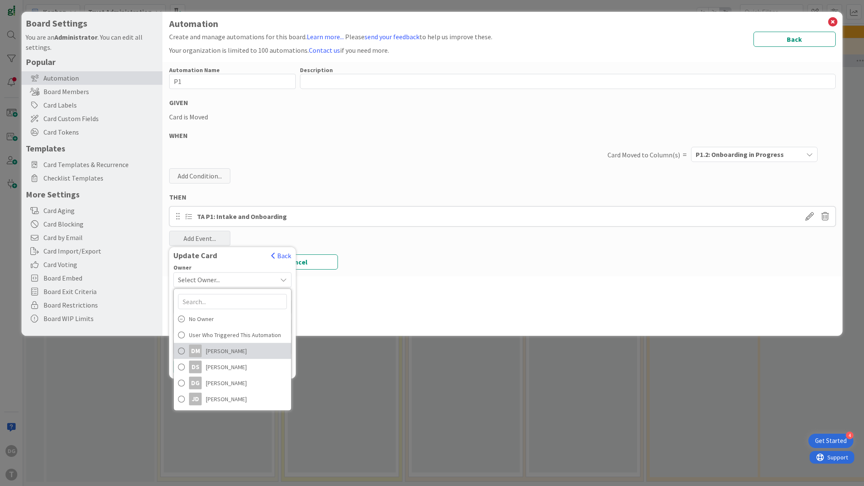
click at [222, 348] on span "[PERSON_NAME]" at bounding box center [226, 351] width 41 height 13
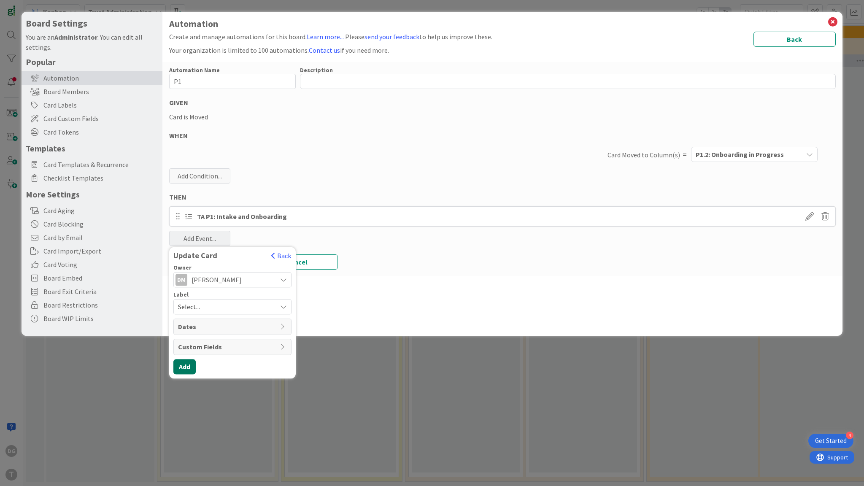
click at [187, 364] on button "Add" at bounding box center [184, 366] width 22 height 15
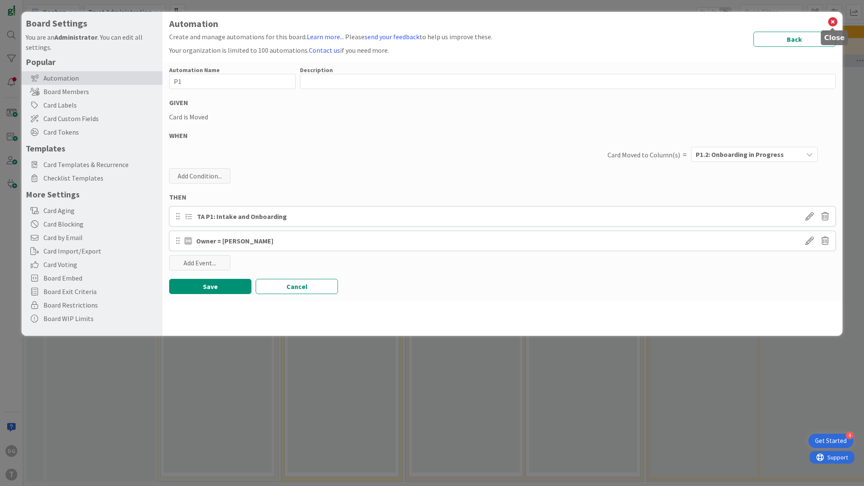
click at [832, 22] on icon at bounding box center [833, 22] width 11 height 12
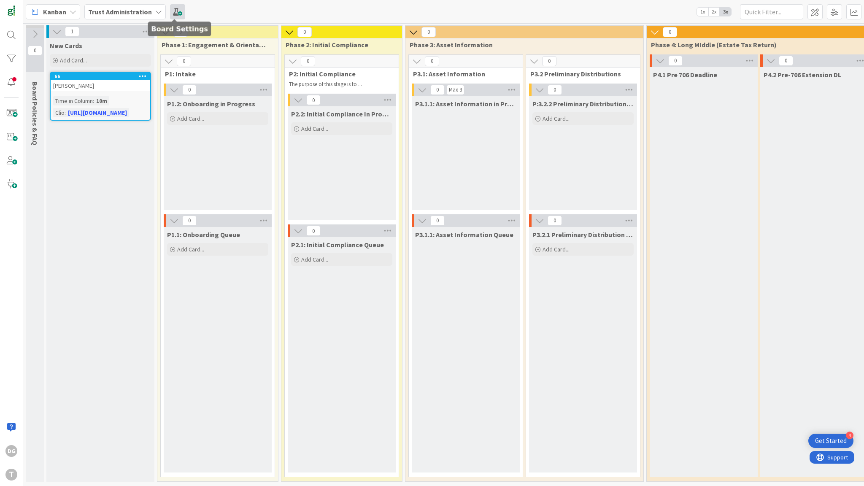
click at [170, 19] on span at bounding box center [177, 11] width 15 height 15
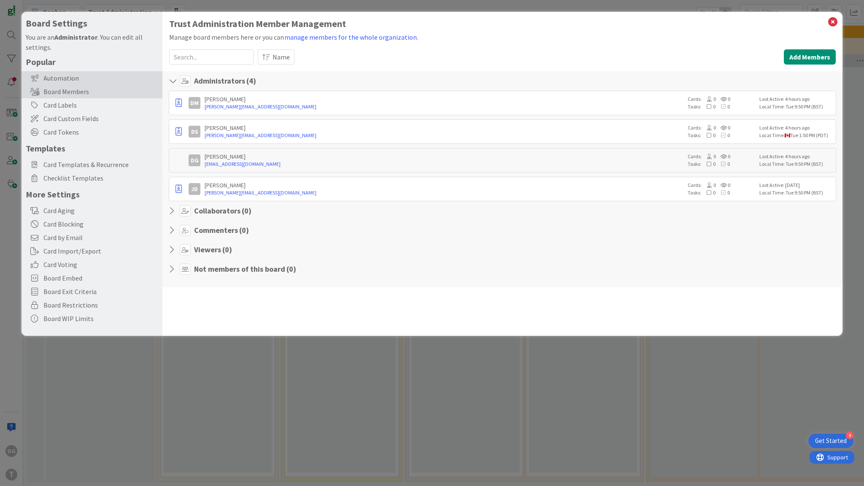
click at [56, 78] on div "Automation" at bounding box center [92, 78] width 141 height 14
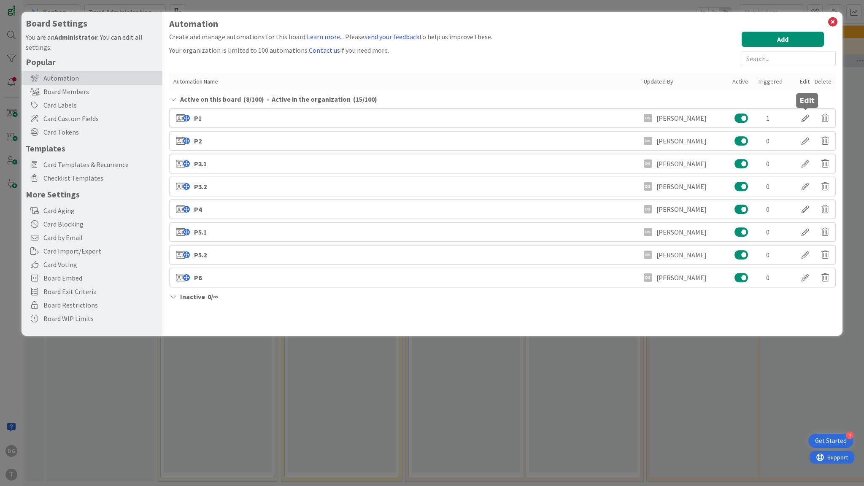
click at [798, 116] on div at bounding box center [806, 118] width 24 height 14
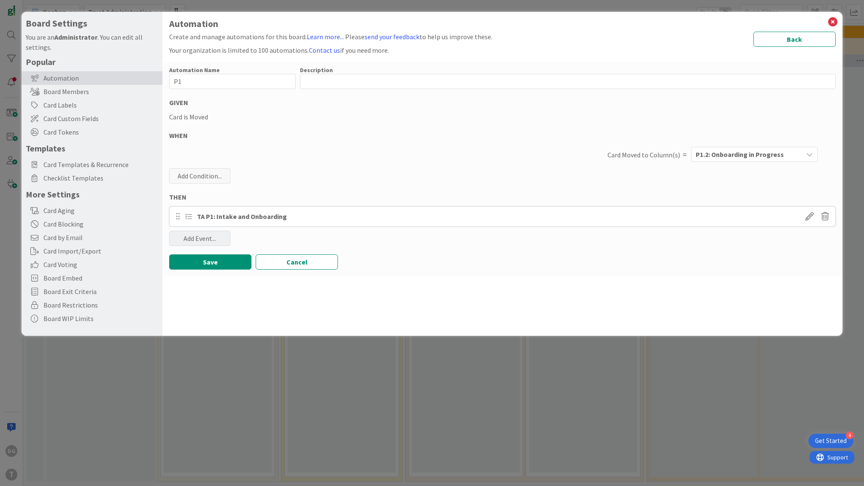
click at [203, 236] on div "Add Event..." at bounding box center [199, 238] width 61 height 15
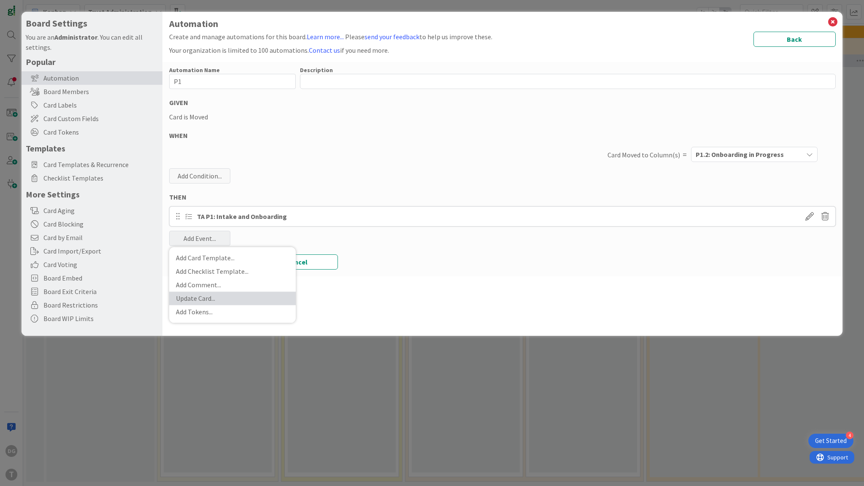
click at [211, 299] on link "Update Card ..." at bounding box center [232, 299] width 127 height 14
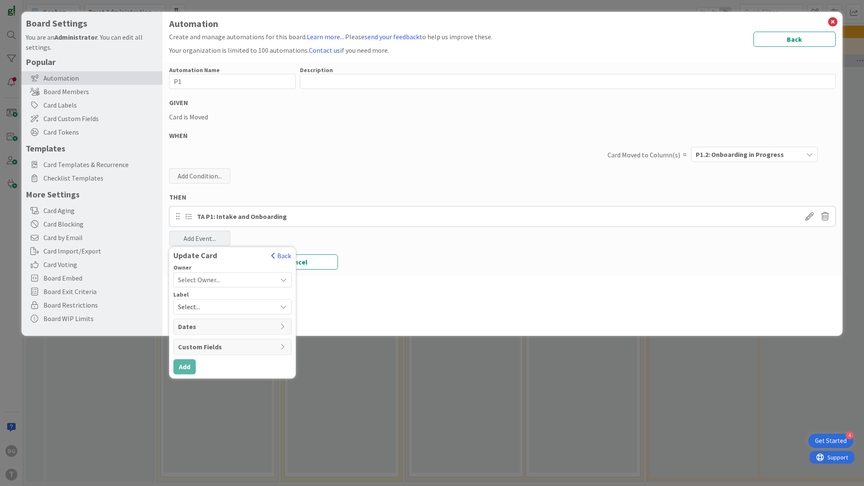
click at [212, 306] on span "Select..." at bounding box center [225, 307] width 95 height 12
click at [219, 273] on div "Select Owner..." at bounding box center [232, 279] width 118 height 15
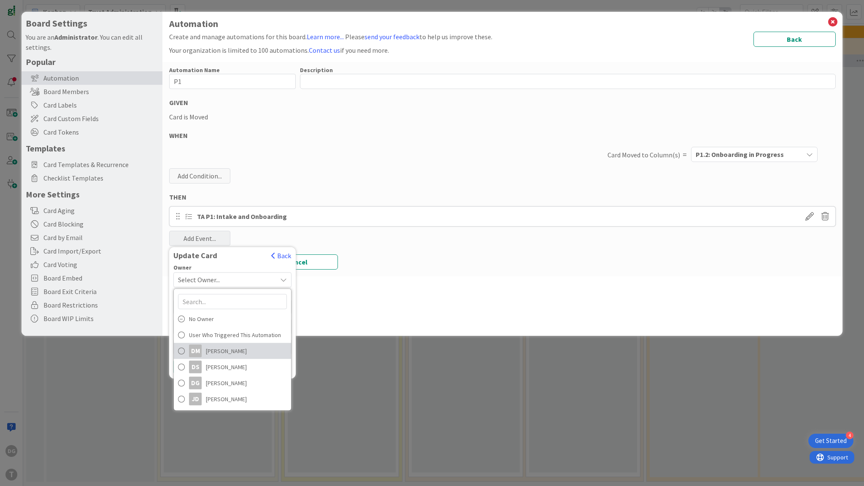
click at [230, 350] on span "[PERSON_NAME]" at bounding box center [226, 351] width 41 height 13
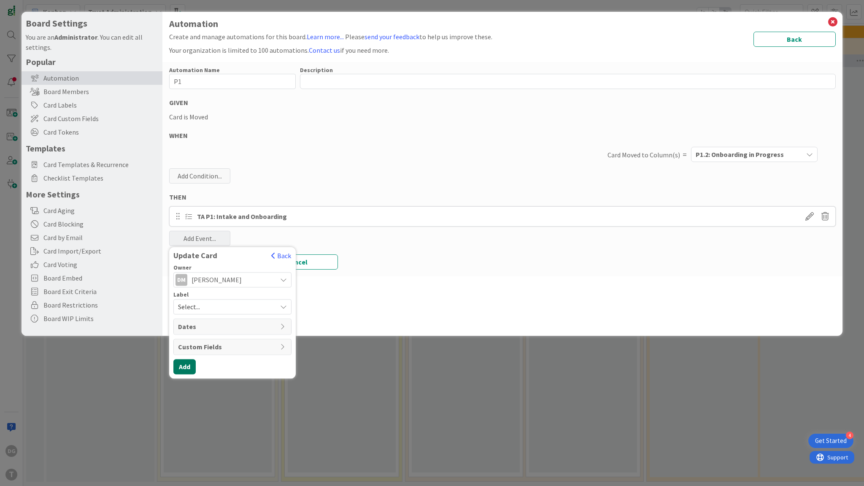
click at [187, 366] on button "Add" at bounding box center [184, 366] width 22 height 15
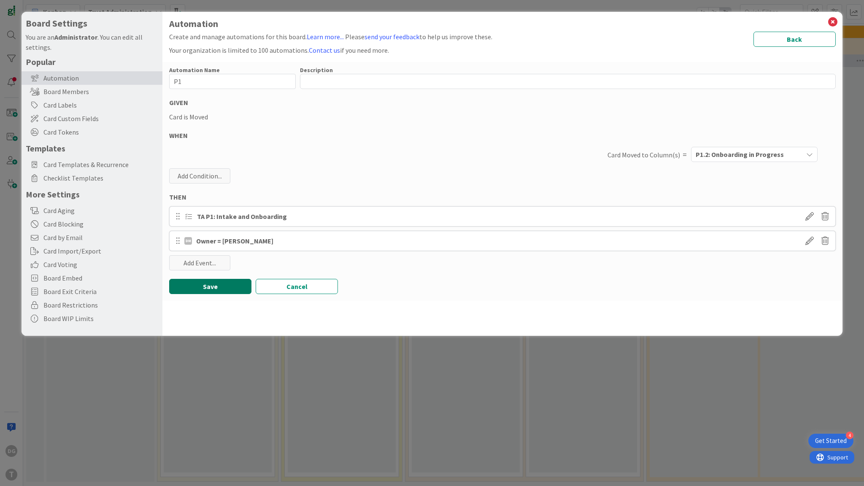
click at [220, 289] on button "Save" at bounding box center [210, 286] width 82 height 15
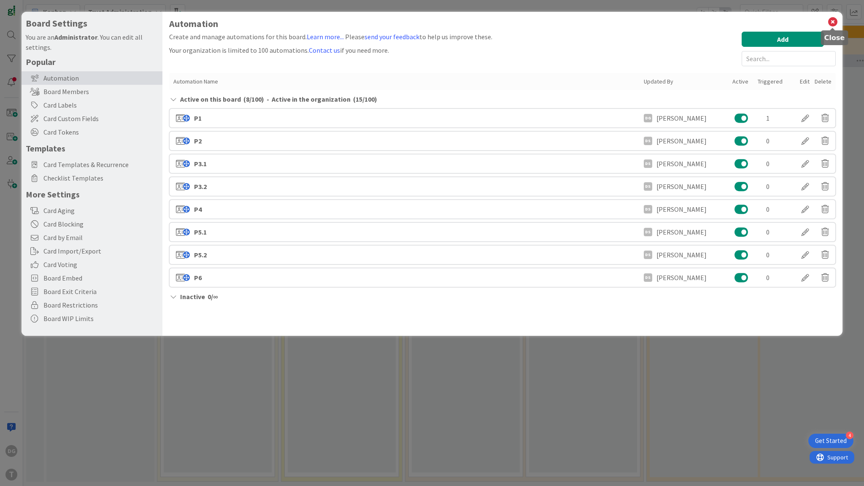
click at [830, 19] on icon at bounding box center [833, 22] width 11 height 12
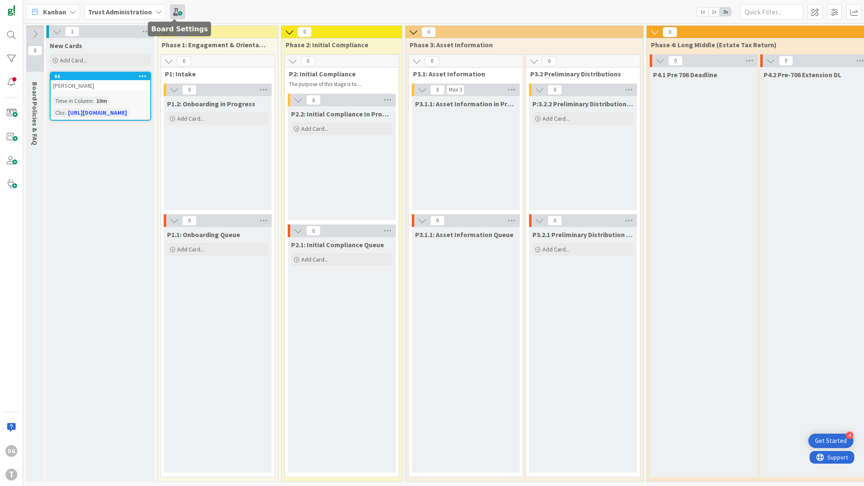
click at [174, 12] on span at bounding box center [177, 11] width 15 height 15
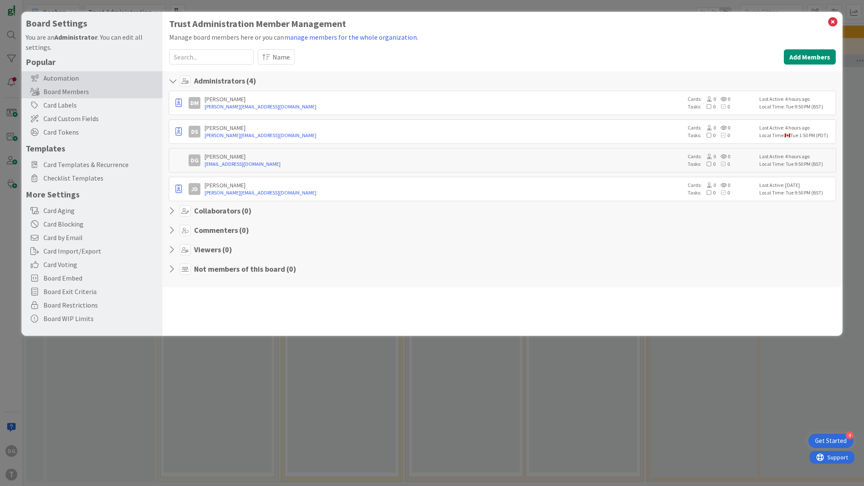
click at [74, 77] on div "Automation" at bounding box center [92, 78] width 141 height 14
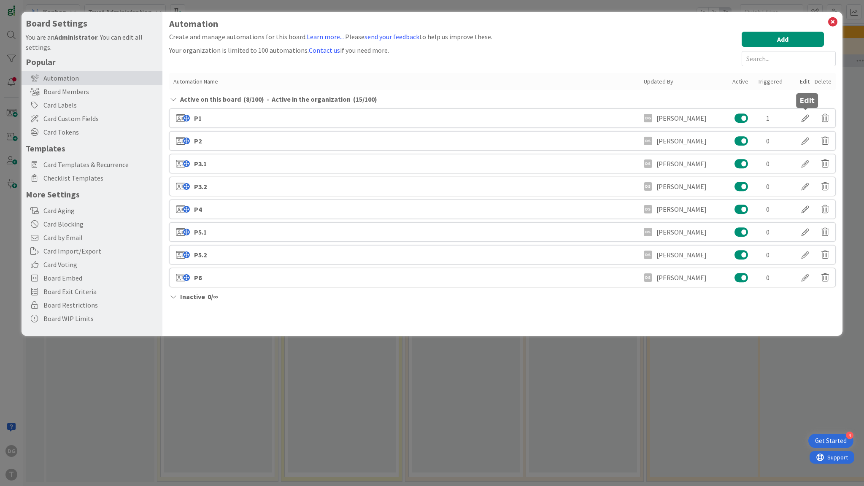
click at [803, 116] on div at bounding box center [806, 118] width 24 height 14
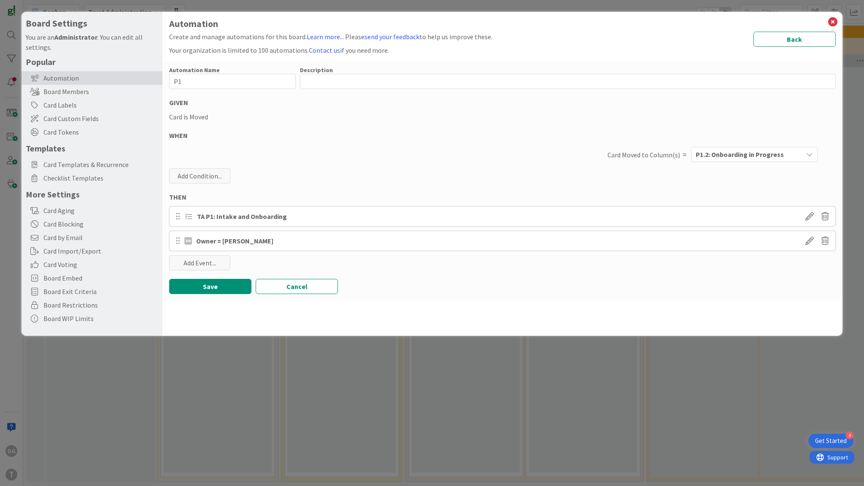
click at [729, 159] on span "P1.2: Onboarding in Progress" at bounding box center [740, 154] width 88 height 11
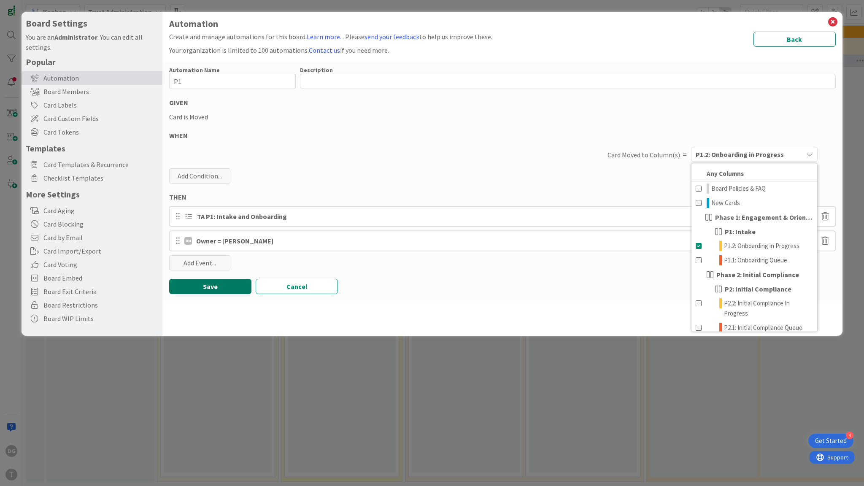
click at [217, 289] on button "Save" at bounding box center [210, 286] width 82 height 15
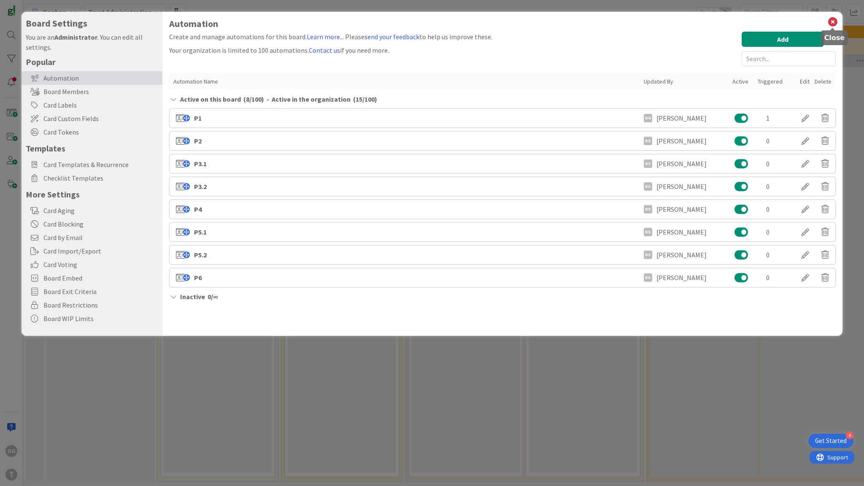
click at [831, 22] on icon at bounding box center [833, 22] width 11 height 12
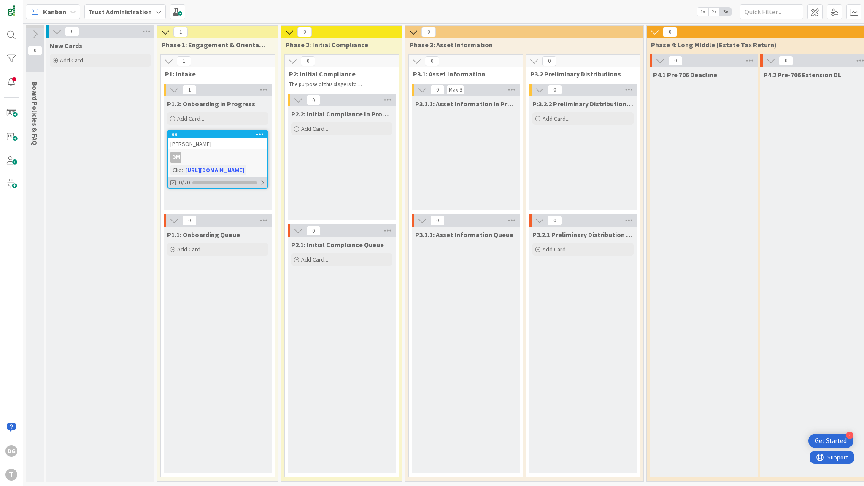
click at [241, 183] on div at bounding box center [224, 182] width 65 height 3
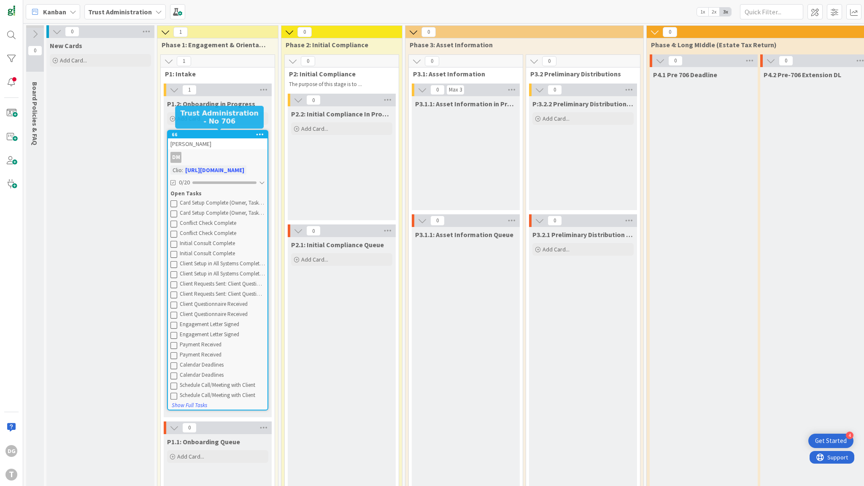
click at [236, 135] on div "66" at bounding box center [220, 135] width 96 height 6
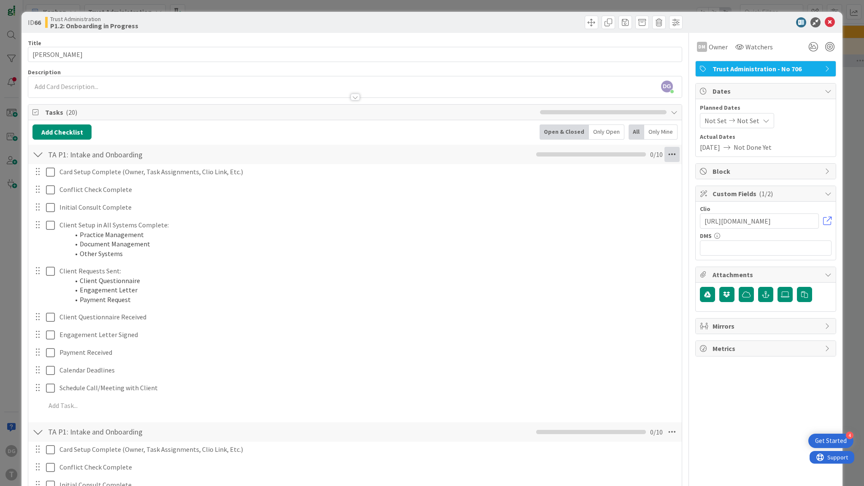
click at [670, 152] on icon at bounding box center [672, 154] width 15 height 15
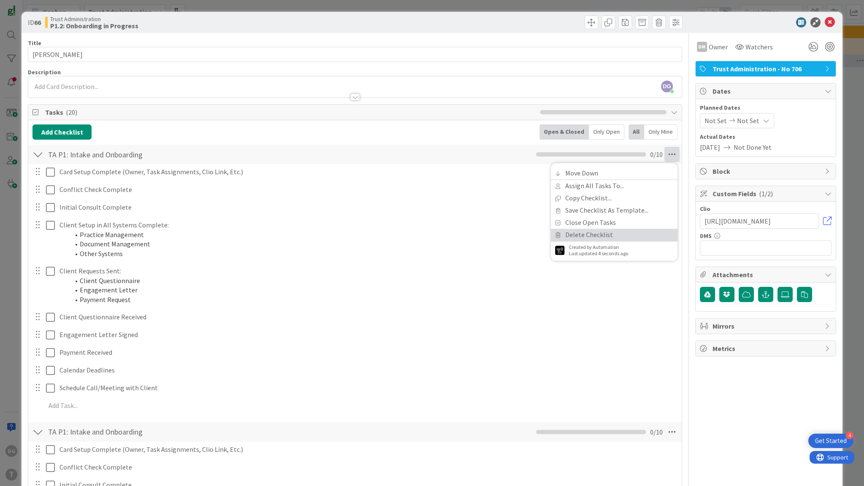
click at [623, 238] on link "Delete Checklist" at bounding box center [614, 235] width 127 height 12
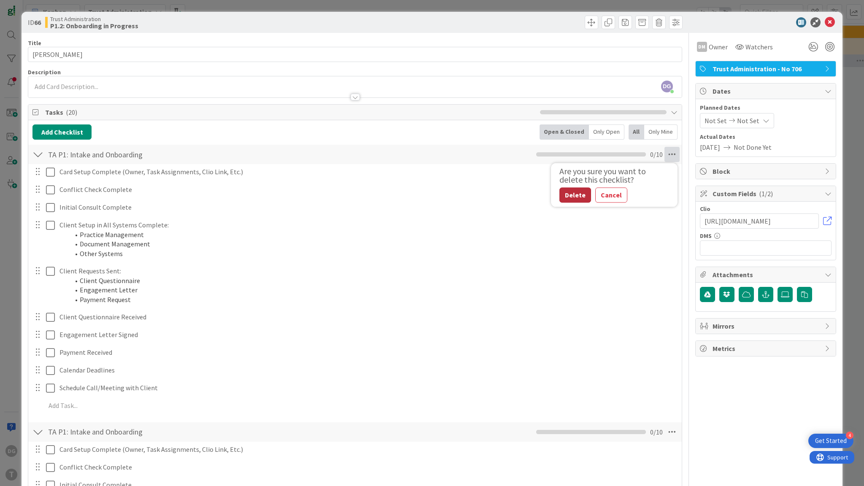
click at [574, 198] on button "Delete" at bounding box center [576, 194] width 32 height 15
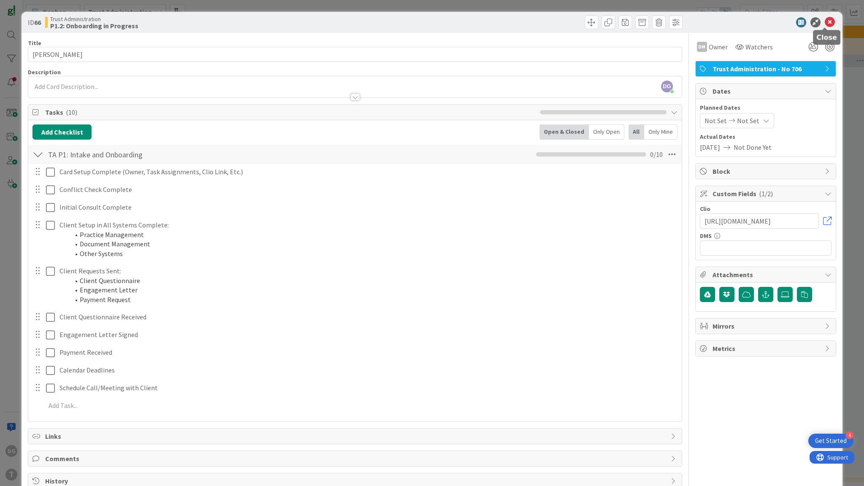
click at [826, 20] on icon at bounding box center [830, 22] width 10 height 10
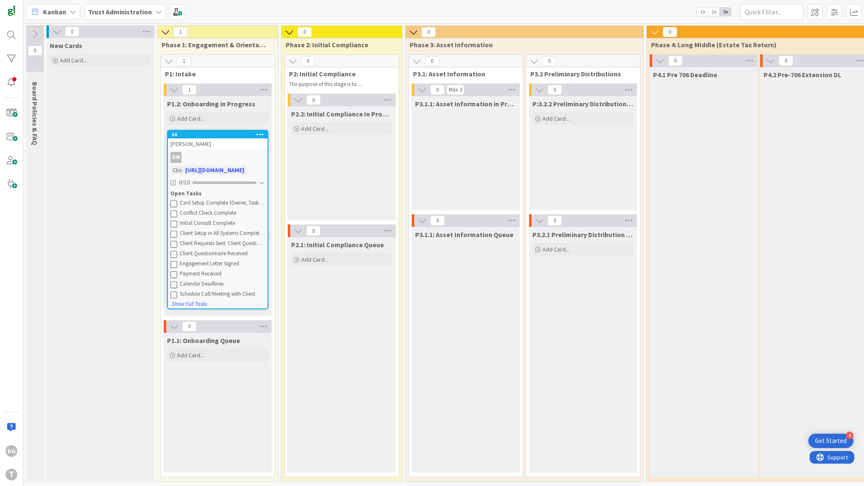
click at [142, 14] on b "Trust Administration" at bounding box center [120, 12] width 64 height 8
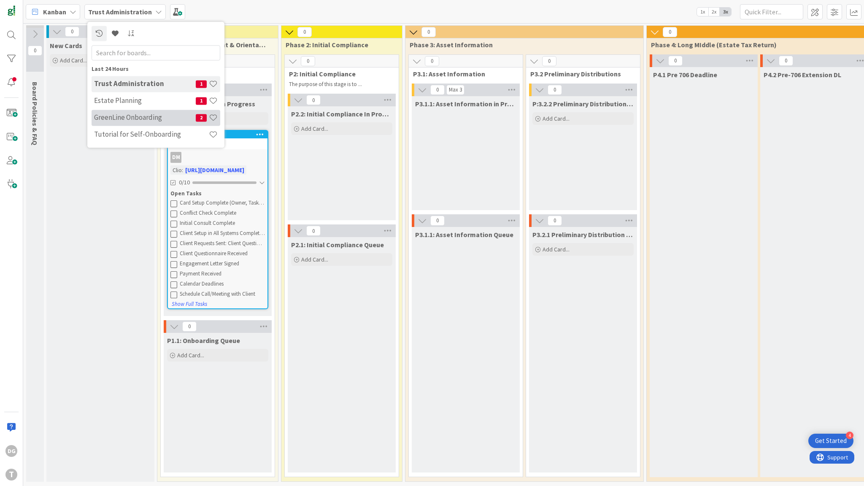
click at [141, 116] on h4 "GreenLine Onboarding" at bounding box center [145, 118] width 102 height 8
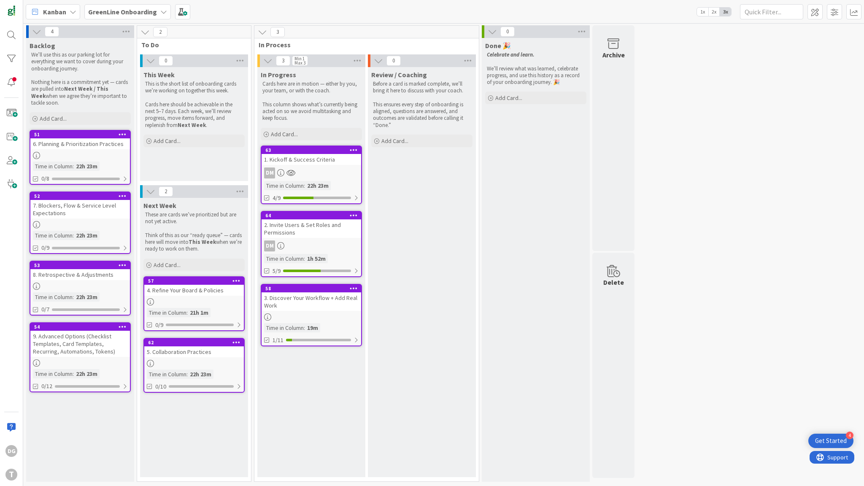
click at [331, 321] on div "58 3. Discover Your Workflow + Add Real Work Time in [GEOGRAPHIC_DATA] : 19m 1/…" at bounding box center [311, 315] width 101 height 62
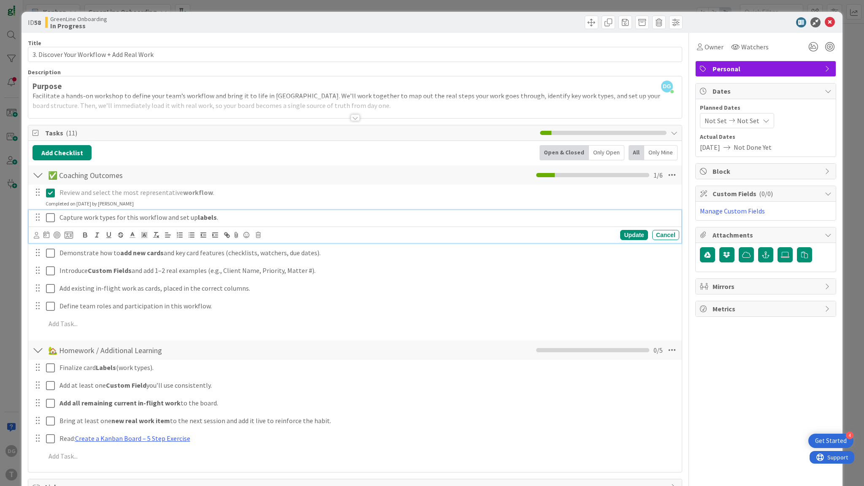
click at [51, 219] on icon at bounding box center [50, 218] width 9 height 10
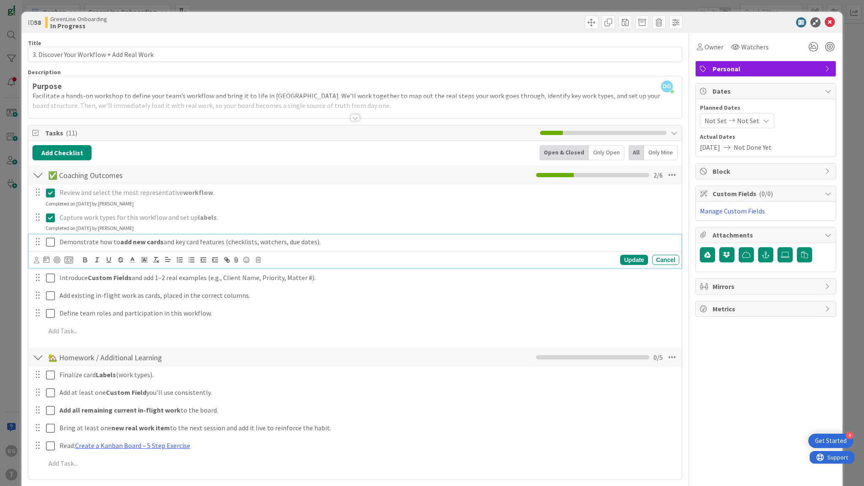
click at [51, 242] on icon at bounding box center [50, 242] width 9 height 10
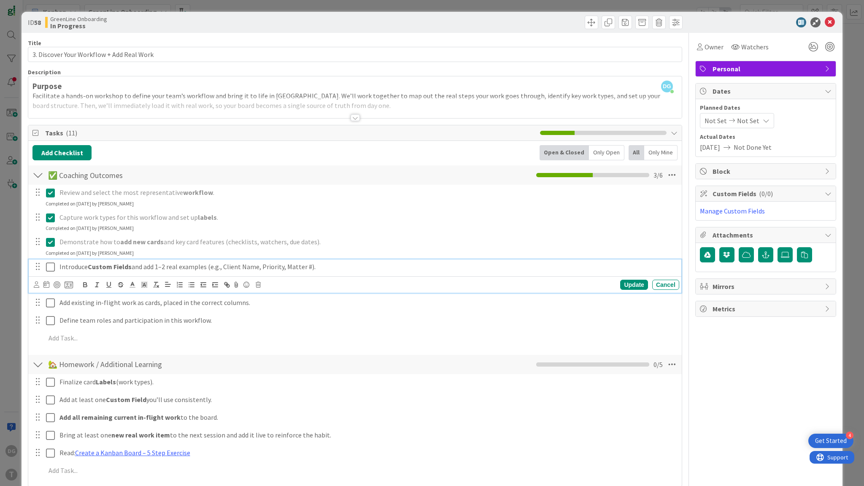
click at [48, 266] on icon at bounding box center [50, 267] width 9 height 10
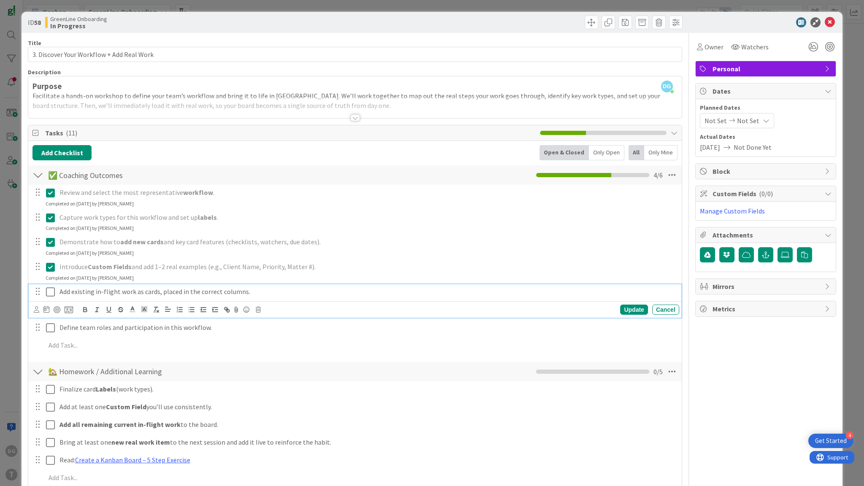
click at [47, 291] on icon at bounding box center [50, 292] width 9 height 10
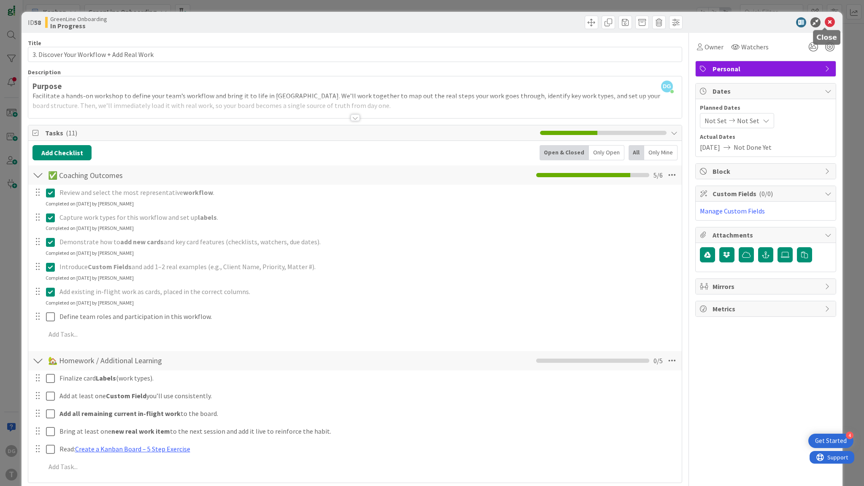
click at [825, 24] on icon at bounding box center [830, 22] width 10 height 10
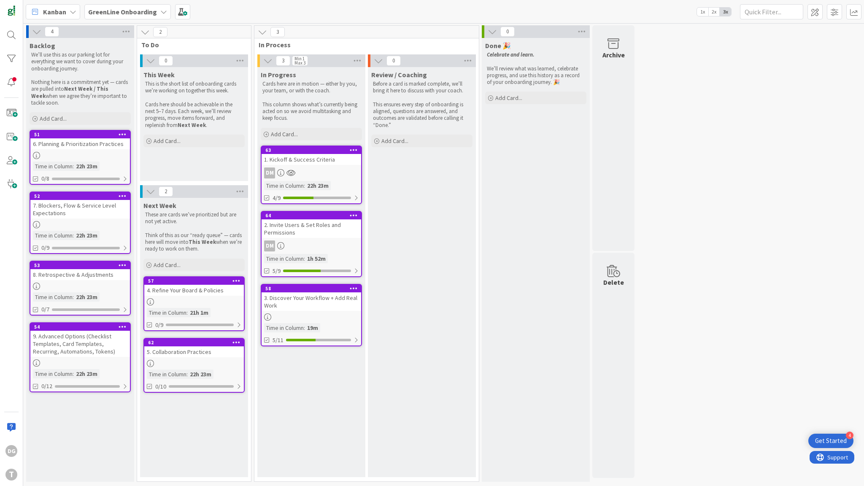
click at [131, 11] on b "GreenLine Onboarding" at bounding box center [122, 12] width 69 height 8
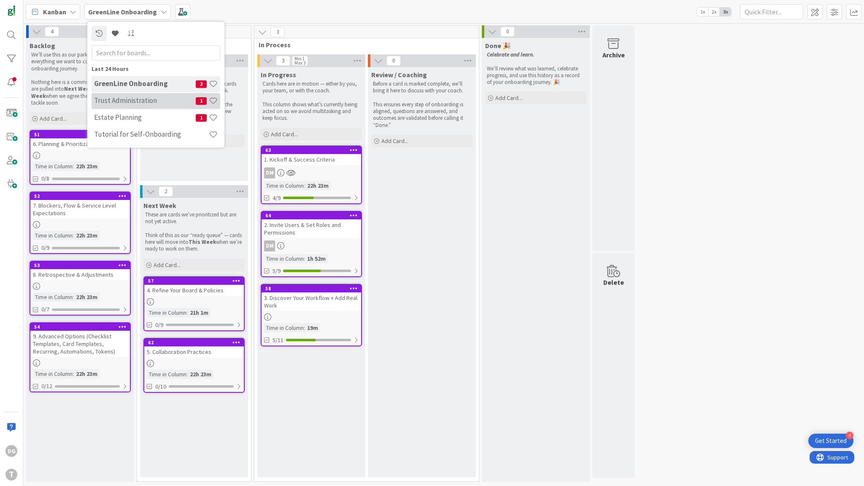
click at [133, 100] on h4 "Trust Administration" at bounding box center [145, 101] width 102 height 8
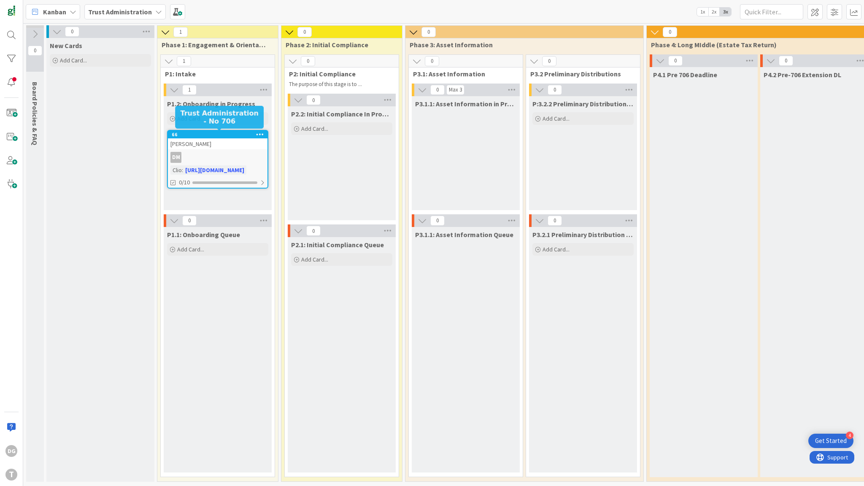
click at [190, 141] on div "[PERSON_NAME]" at bounding box center [218, 143] width 100 height 11
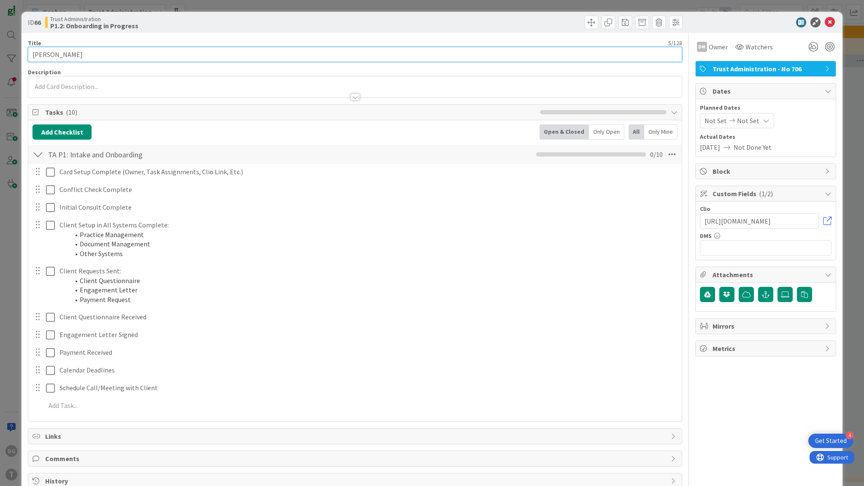
click at [32, 51] on input "[PERSON_NAME]" at bounding box center [355, 54] width 655 height 15
drag, startPoint x: 50, startPoint y: 54, endPoint x: 31, endPoint y: 54, distance: 19.0
click at [31, 54] on input "case # | [PERSON_NAME]" at bounding box center [355, 54] width 655 height 15
click at [50, 54] on input "case # | [PERSON_NAME]" at bounding box center [355, 54] width 655 height 15
drag, startPoint x: 55, startPoint y: 54, endPoint x: 30, endPoint y: 54, distance: 25.3
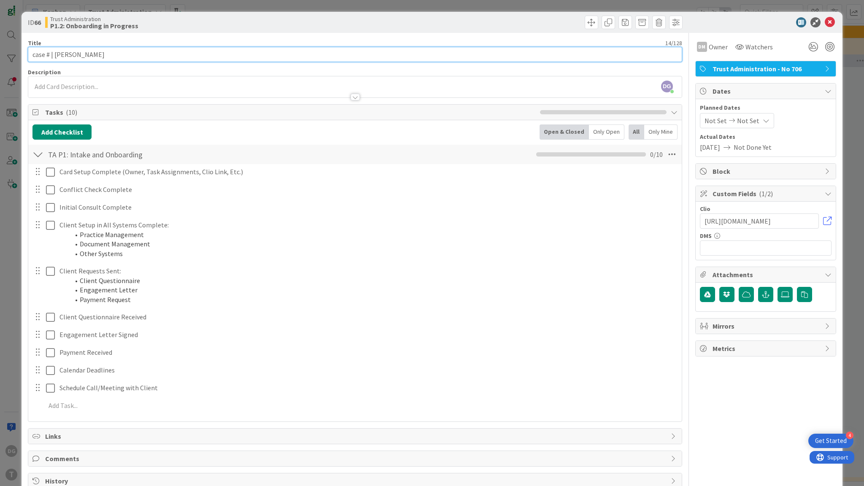
click at [30, 54] on input "case # | [PERSON_NAME]" at bounding box center [355, 54] width 655 height 15
type input "[PERSON_NAME]"
click at [81, 55] on input "[PERSON_NAME]" at bounding box center [355, 54] width 655 height 15
click at [825, 27] on icon at bounding box center [830, 22] width 10 height 10
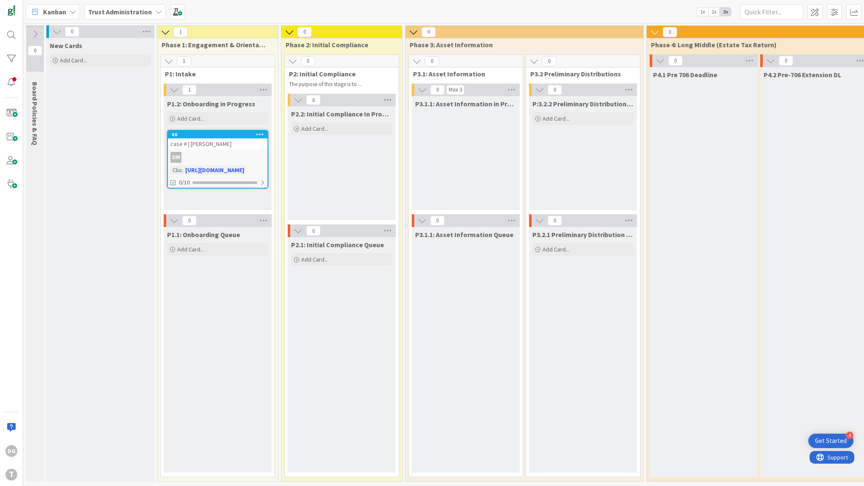
click at [205, 144] on div "case # | [PERSON_NAME]" at bounding box center [218, 143] width 100 height 11
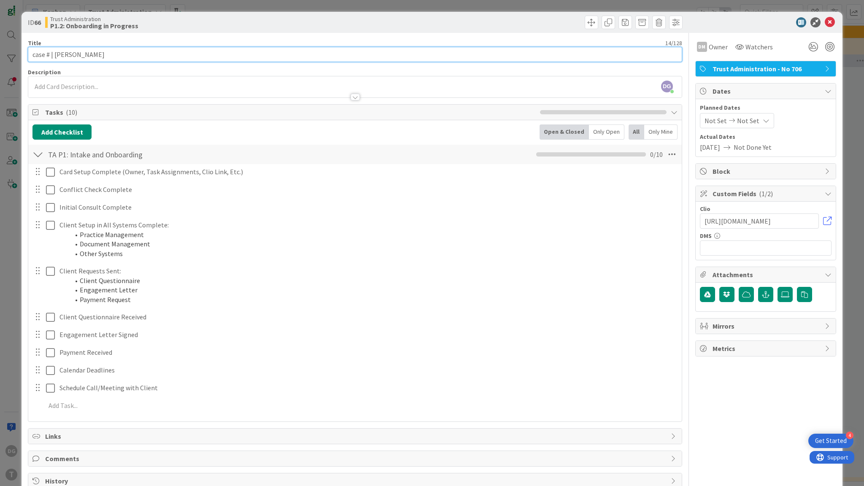
drag, startPoint x: 54, startPoint y: 54, endPoint x: 33, endPoint y: 56, distance: 21.2
click at [33, 56] on input "case # | [PERSON_NAME]" at bounding box center [355, 54] width 655 height 15
type input "[PERSON_NAME]"
click at [825, 26] on icon at bounding box center [830, 22] width 10 height 10
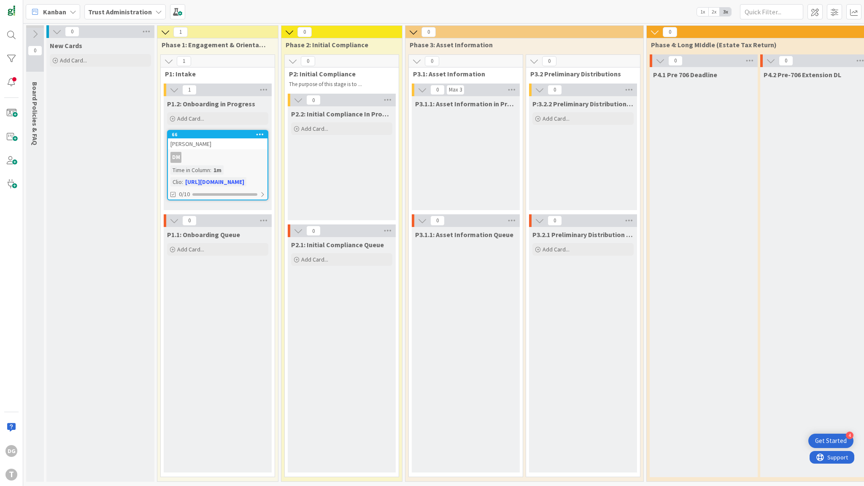
click at [148, 9] on b "Trust Administration" at bounding box center [120, 12] width 64 height 8
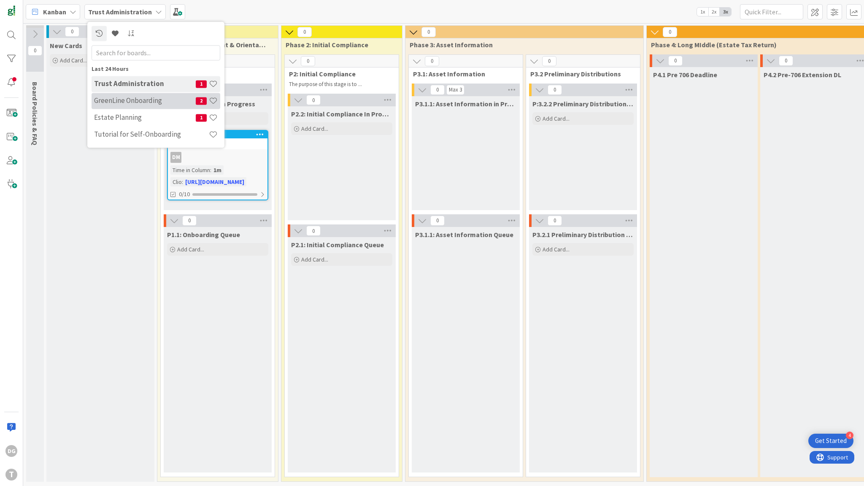
click at [131, 100] on h4 "GreenLine Onboarding" at bounding box center [145, 101] width 102 height 8
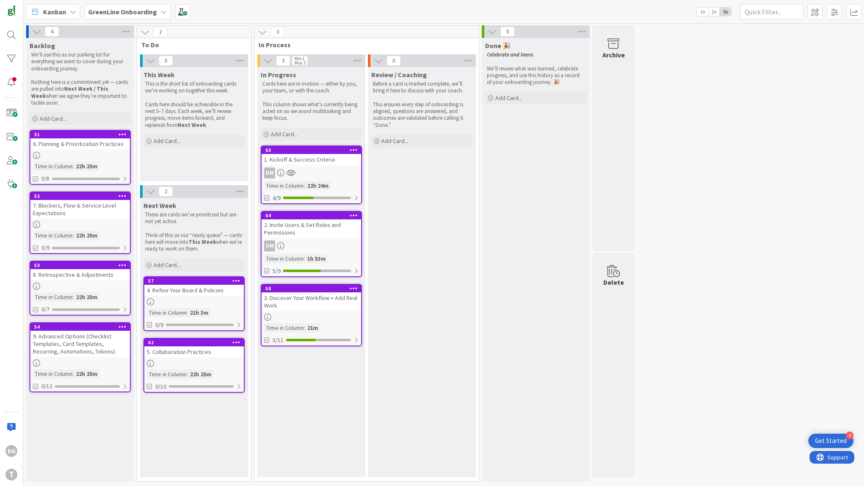
click at [316, 298] on div "3. Discover Your Workflow + Add Real Work" at bounding box center [312, 301] width 100 height 19
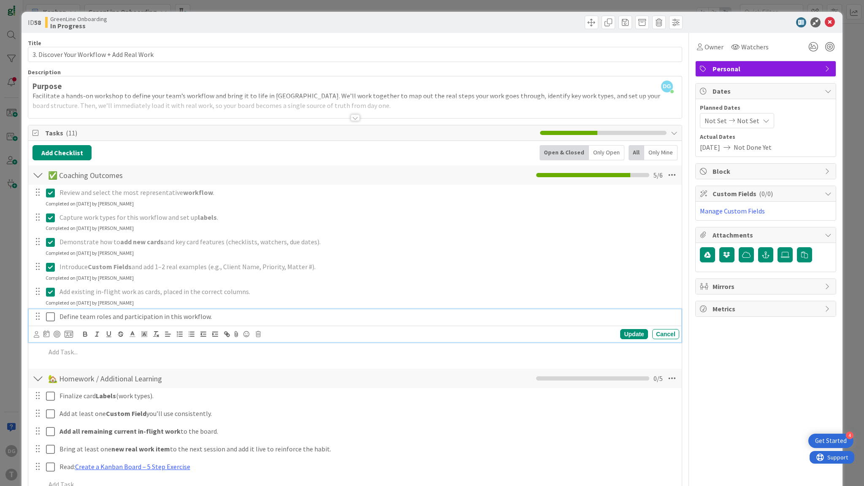
click at [101, 318] on p "Define team roles and participation in this workflow." at bounding box center [368, 317] width 617 height 10
click at [119, 331] on icon "button" at bounding box center [121, 334] width 8 height 8
click at [49, 314] on icon at bounding box center [50, 317] width 9 height 10
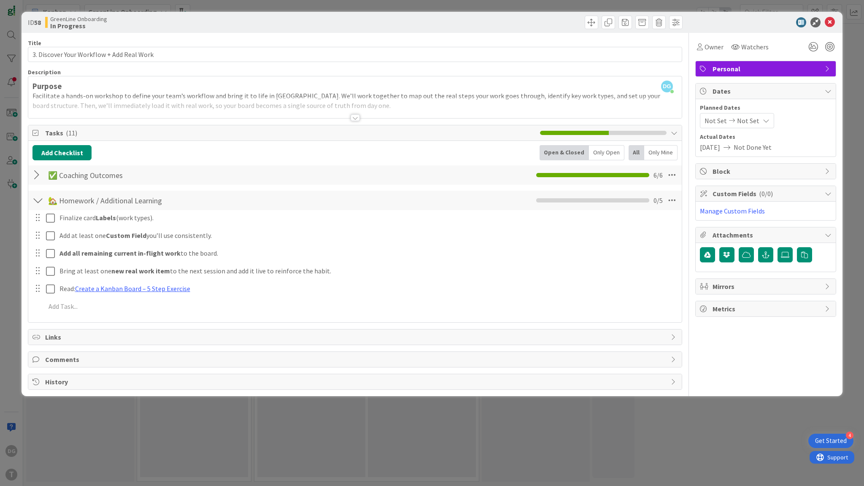
click at [38, 175] on div at bounding box center [37, 175] width 11 height 15
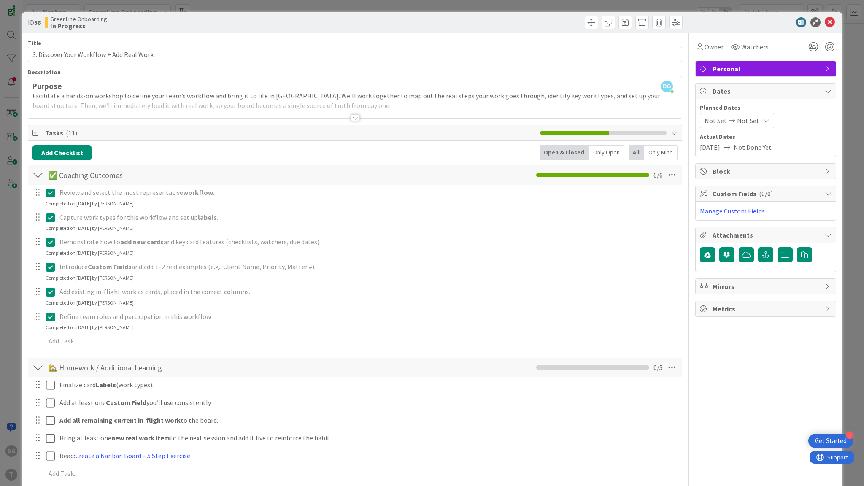
click at [47, 317] on icon at bounding box center [50, 317] width 9 height 10
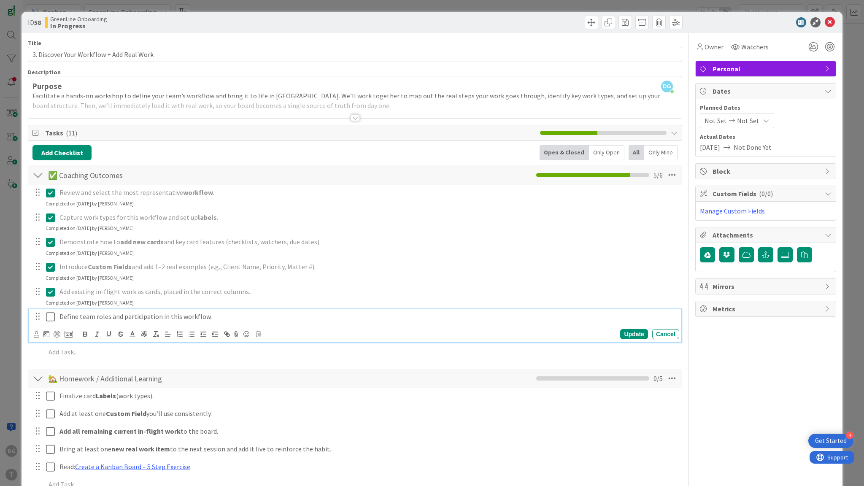
click at [71, 316] on p "Define team roles and participation in this workflow." at bounding box center [368, 317] width 617 height 10
click at [72, 316] on p "Define team roles and participation in this workflow." at bounding box center [368, 317] width 617 height 10
click at [121, 334] on icon "button" at bounding box center [121, 334] width 8 height 8
click at [633, 333] on div "Update" at bounding box center [633, 334] width 27 height 10
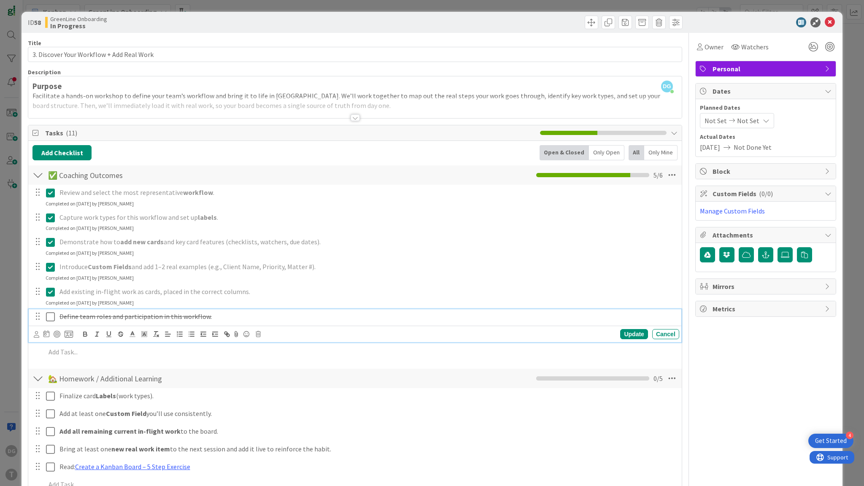
click at [51, 318] on icon at bounding box center [50, 317] width 9 height 10
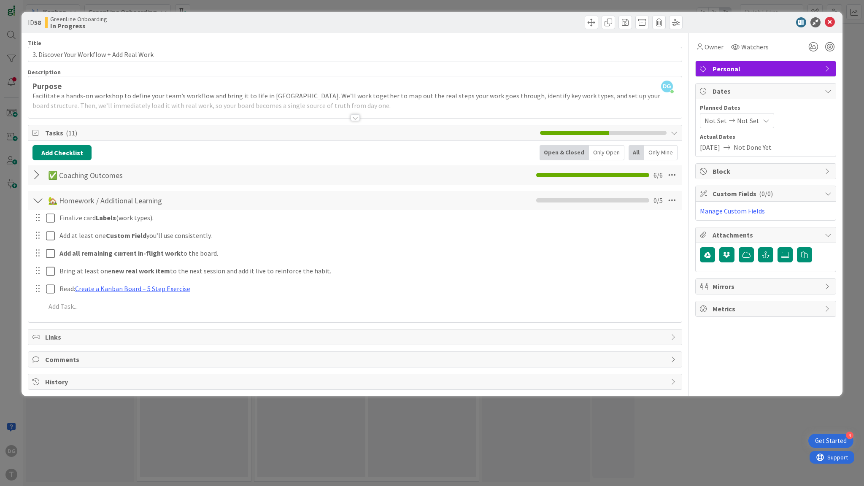
click at [38, 176] on div at bounding box center [37, 175] width 11 height 15
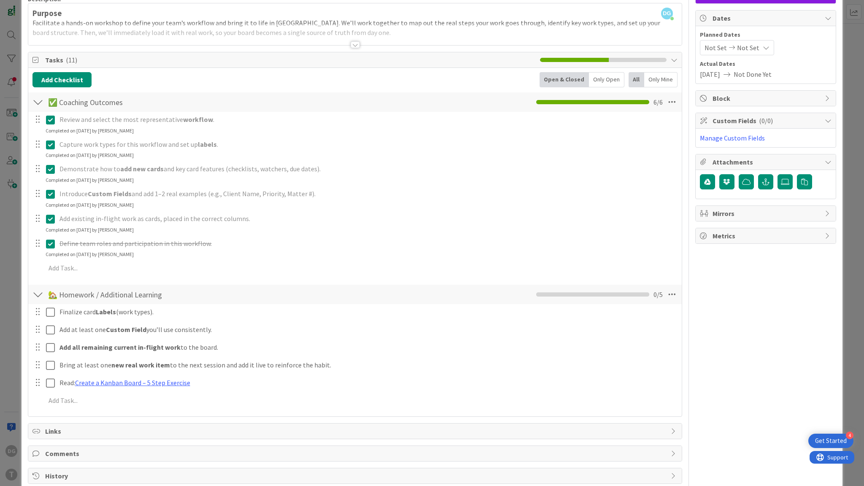
scroll to position [88, 0]
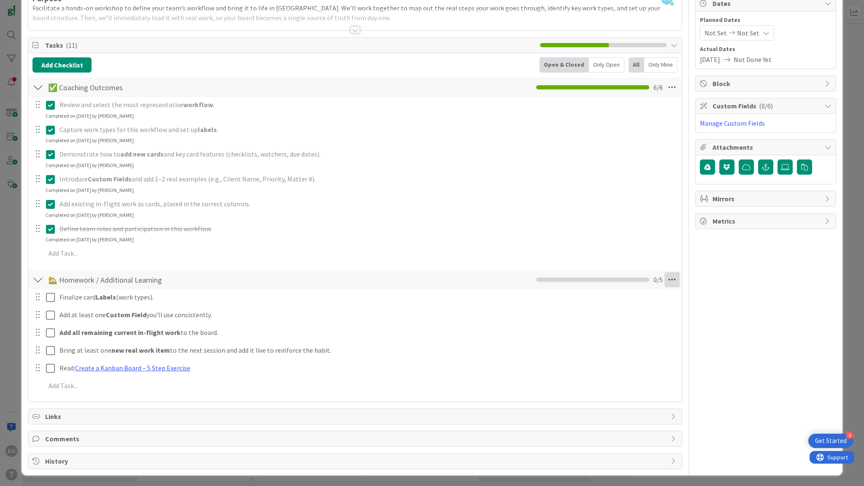
click at [670, 278] on icon at bounding box center [672, 279] width 15 height 15
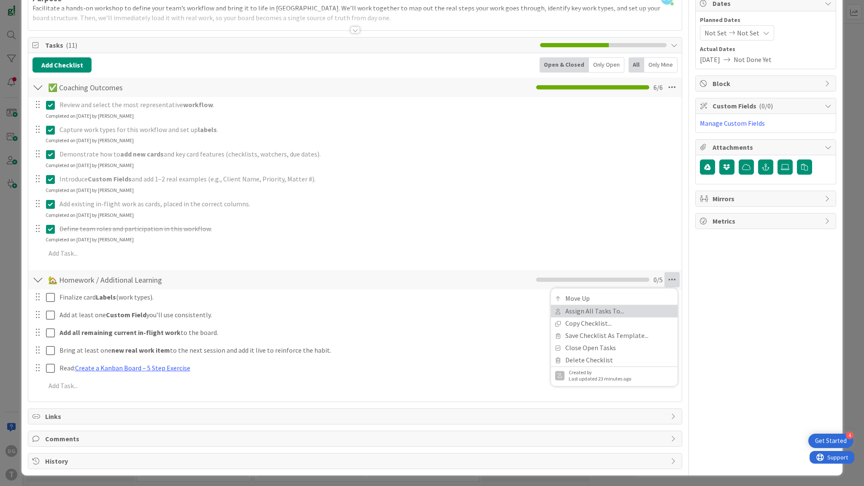
click at [643, 313] on link "Assign All Tasks To..." at bounding box center [614, 312] width 127 height 12
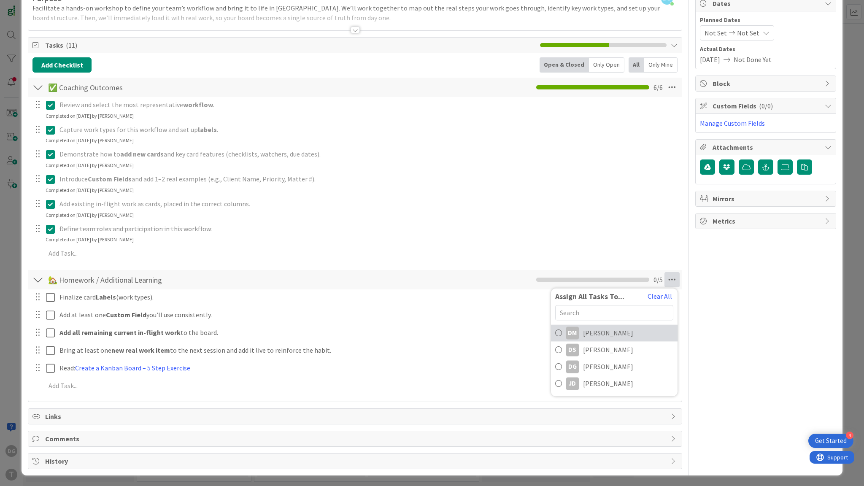
click at [612, 334] on span "[PERSON_NAME]" at bounding box center [608, 333] width 50 height 10
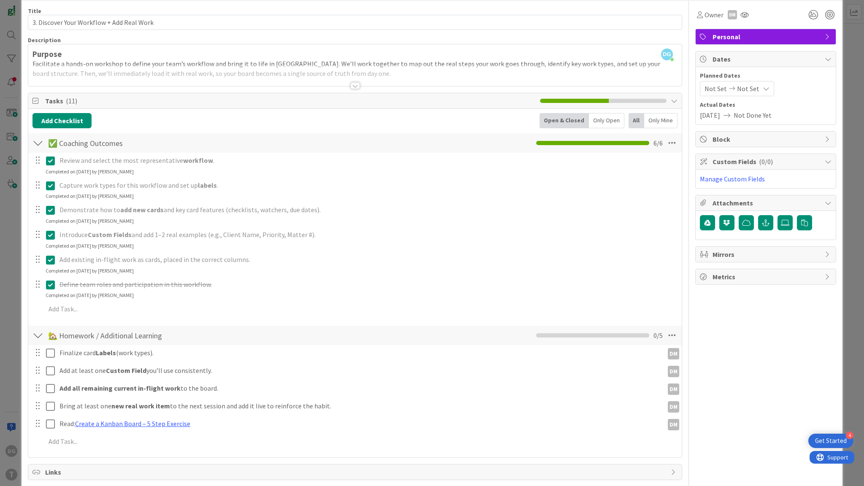
scroll to position [0, 0]
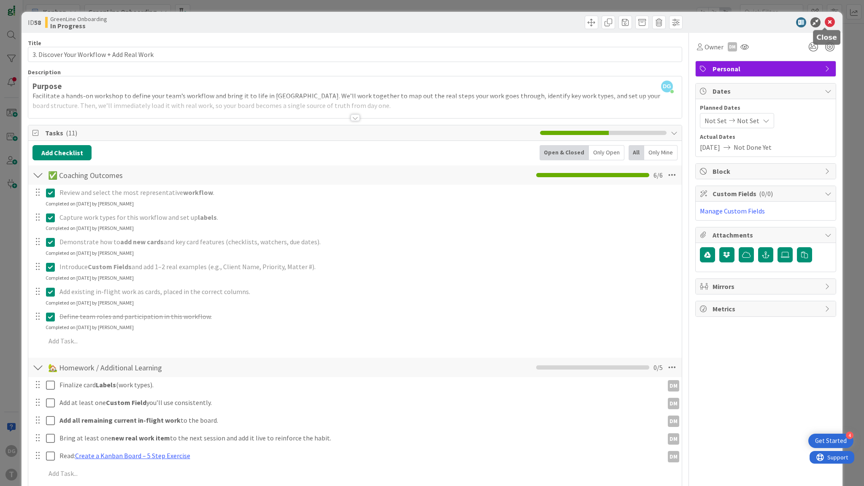
click at [825, 21] on icon at bounding box center [830, 22] width 10 height 10
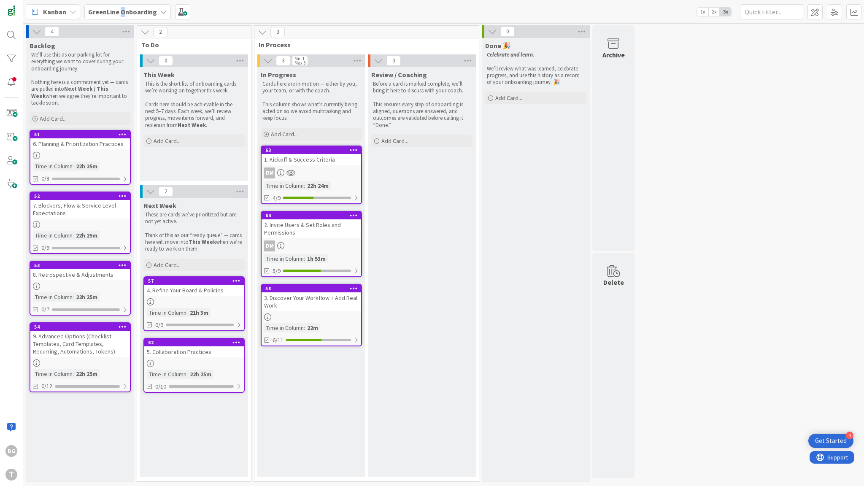
click at [122, 11] on b "GreenLine Onboarding" at bounding box center [122, 12] width 69 height 8
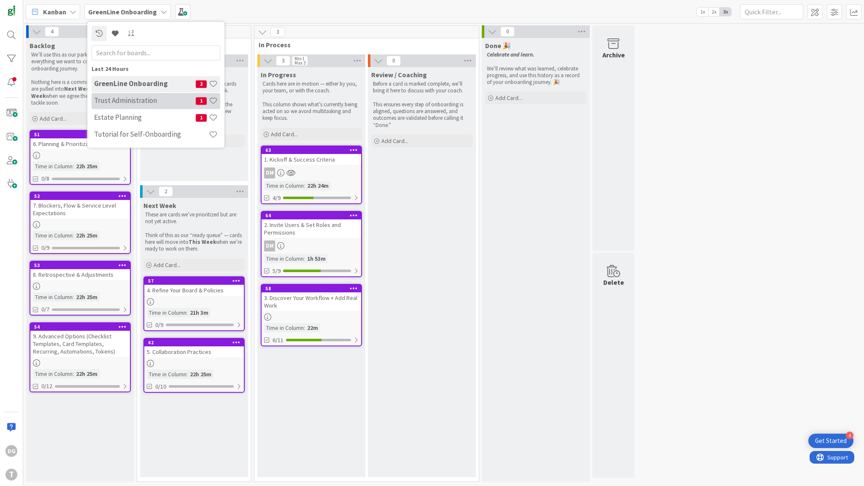
click at [125, 95] on div "Trust Administration 1" at bounding box center [156, 101] width 129 height 16
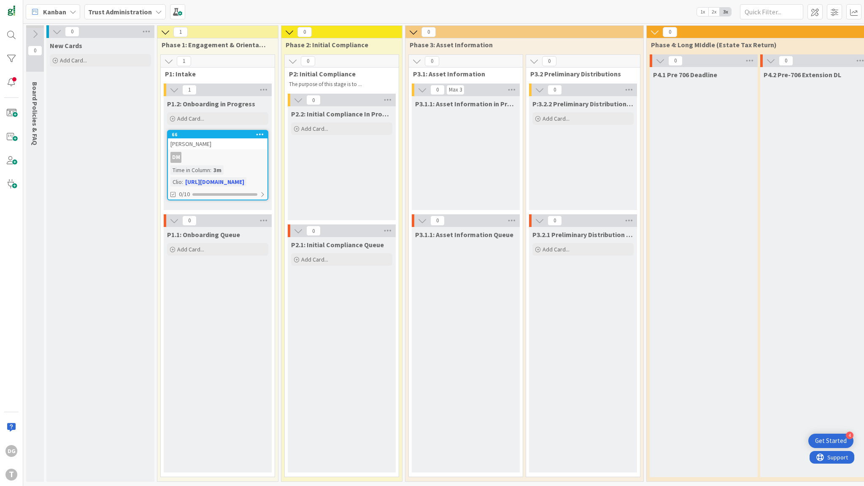
click at [119, 16] on span "Trust Administration" at bounding box center [120, 12] width 64 height 10
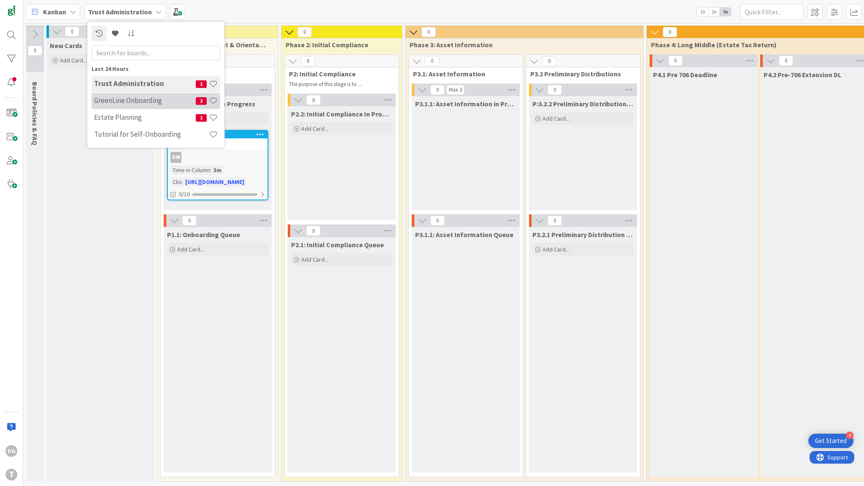
click at [125, 107] on div "GreenLine Onboarding 2" at bounding box center [156, 101] width 129 height 16
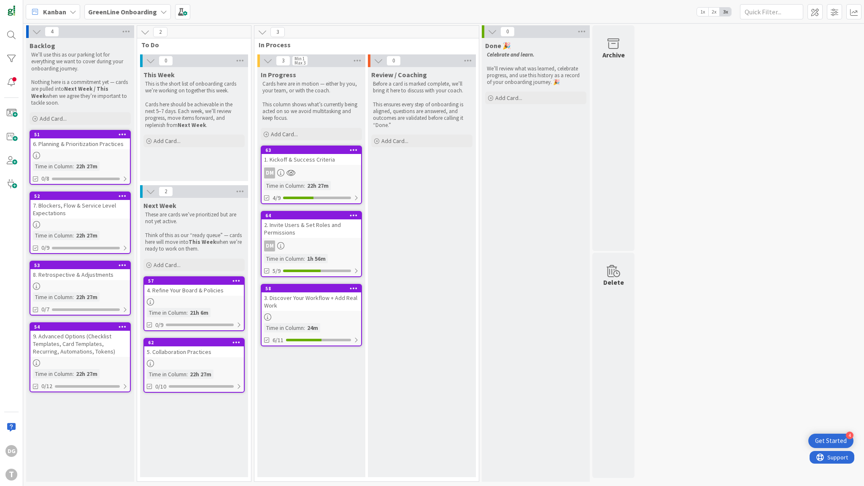
click at [355, 287] on icon at bounding box center [354, 288] width 8 height 6
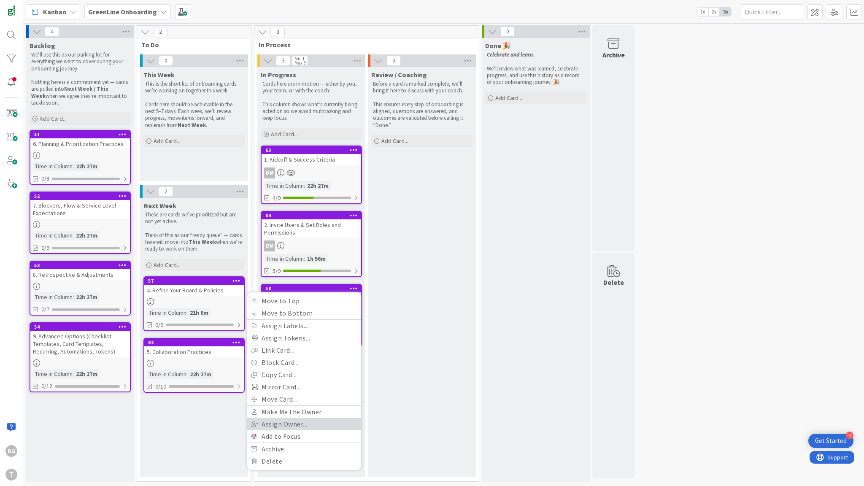
click at [318, 421] on link "Assign Owner..." at bounding box center [304, 424] width 114 height 12
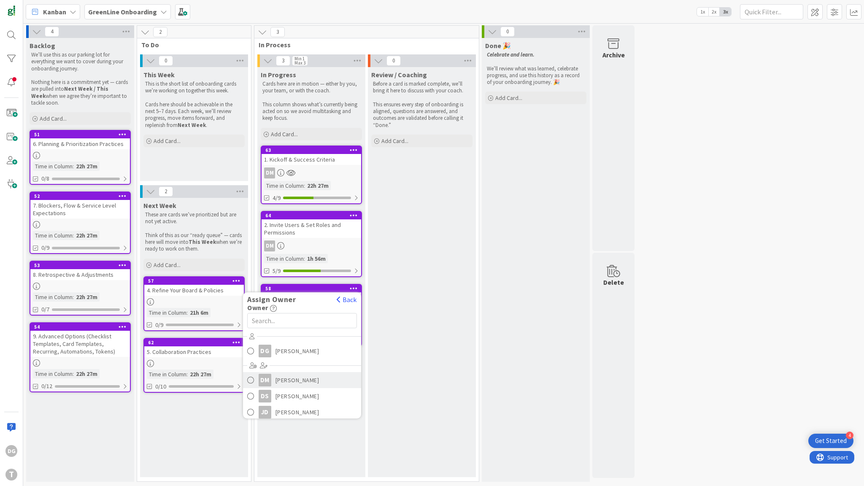
click at [307, 378] on span "[PERSON_NAME]" at bounding box center [298, 380] width 44 height 13
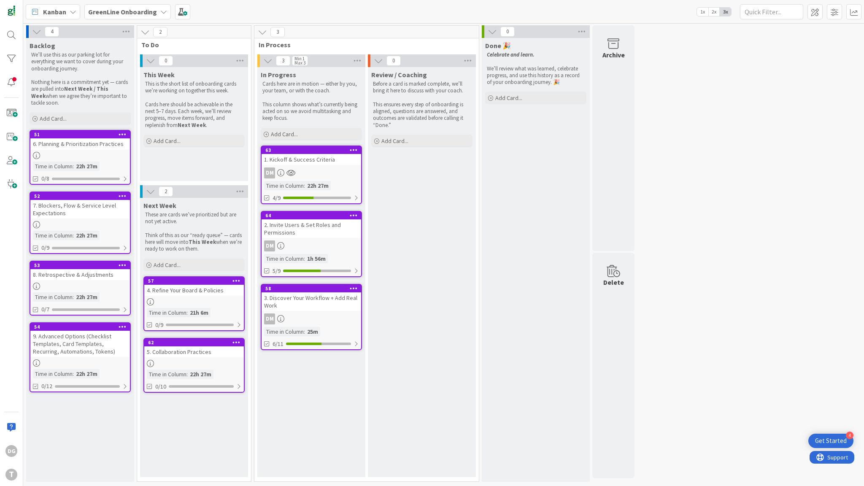
click at [415, 272] on div "Review / Coaching Before a card is marked complete, we’ll bring it here to disc…" at bounding box center [422, 272] width 108 height 410
click at [309, 230] on div "2. Invite Users & Set Roles and Permissions" at bounding box center [312, 228] width 100 height 19
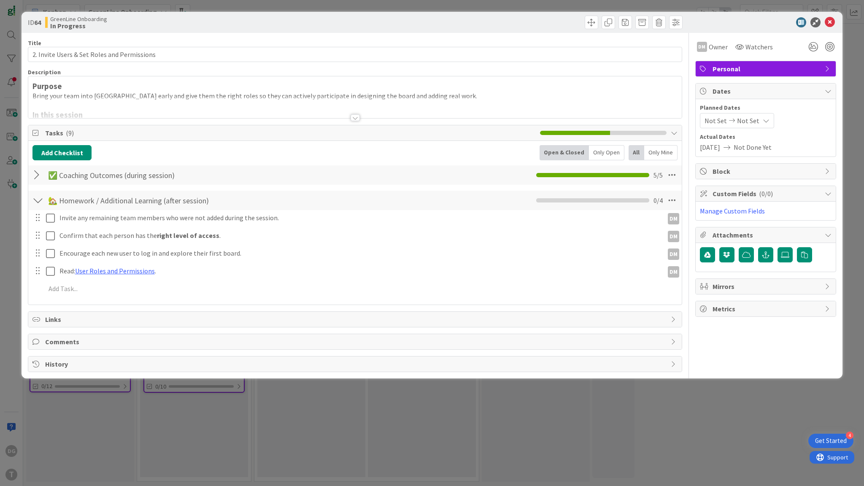
click at [103, 132] on span "Tasks ( 9 )" at bounding box center [290, 133] width 491 height 10
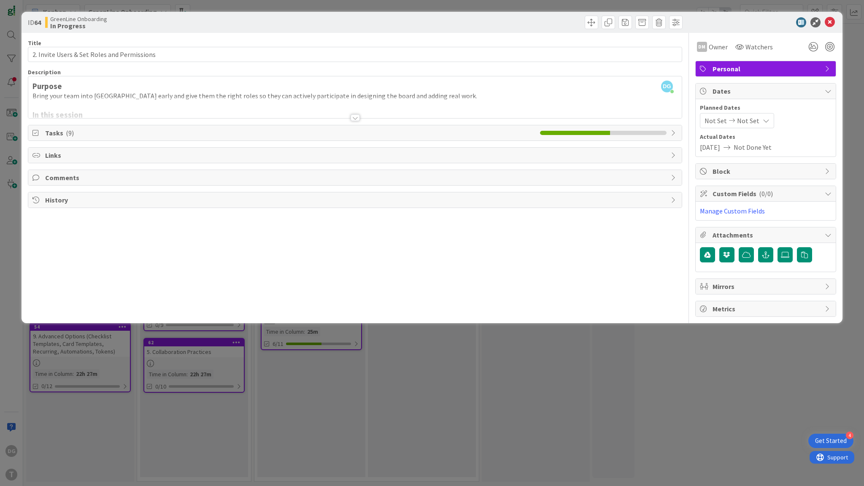
click at [50, 174] on span "Comments" at bounding box center [356, 178] width 622 height 10
click at [64, 195] on button "Add Comment" at bounding box center [59, 197] width 54 height 15
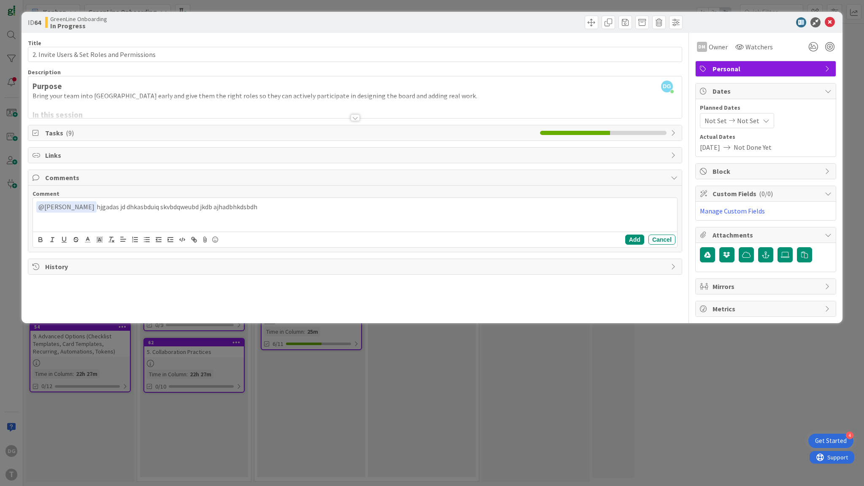
drag, startPoint x: 282, startPoint y: 210, endPoint x: 36, endPoint y: 205, distance: 245.7
click at [36, 205] on p "﻿ @ [PERSON_NAME] ﻿ hjgadas jd dhkasbduiq skvbdqweubd jkdb ajhadbhkdsbdh" at bounding box center [355, 206] width 638 height 11
click at [829, 22] on icon at bounding box center [830, 22] width 10 height 10
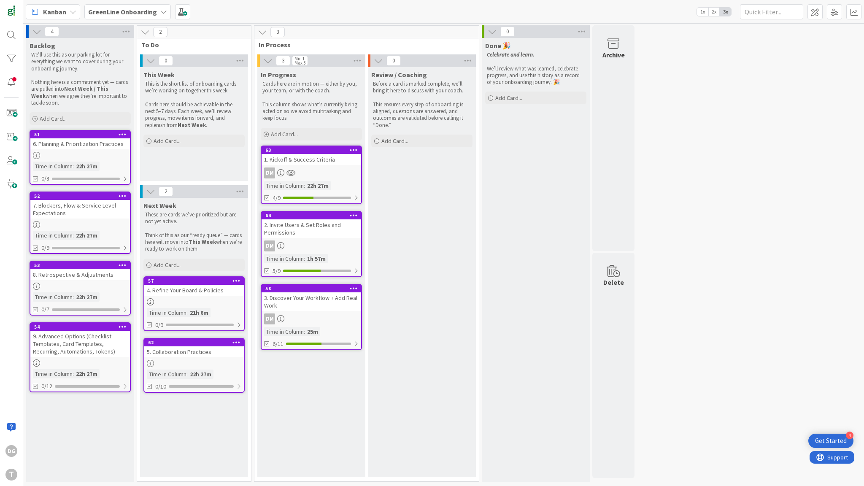
click at [129, 9] on b "GreenLine Onboarding" at bounding box center [122, 12] width 69 height 8
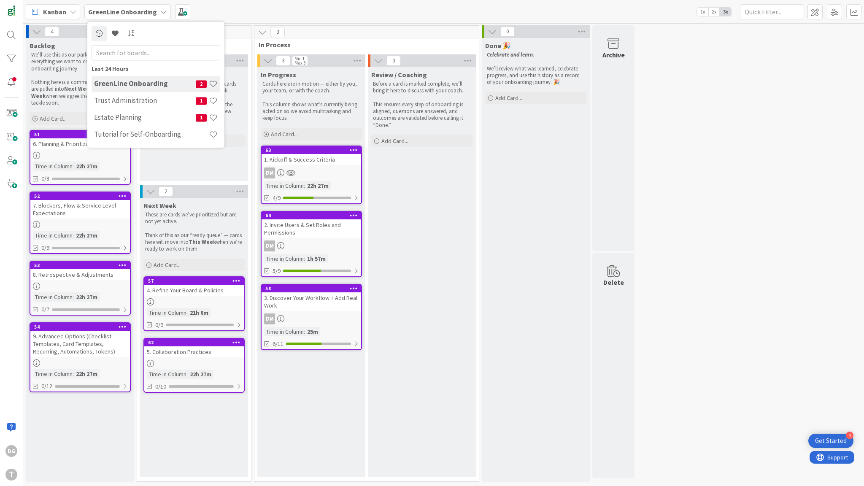
click at [741, 202] on div "4 Backlog We’ll use this as our parking lot for everything we want to cover dur…" at bounding box center [444, 255] width 838 height 461
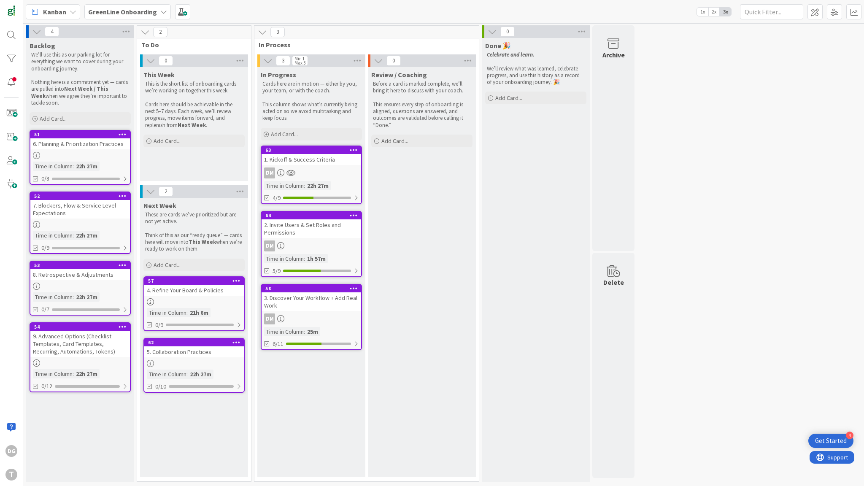
click at [65, 14] on span "Kanban" at bounding box center [54, 12] width 23 height 10
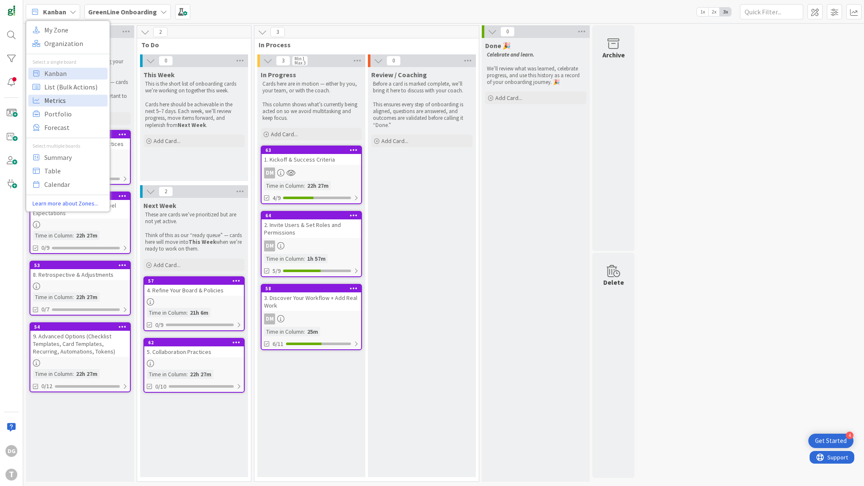
click at [54, 95] on span "Metrics" at bounding box center [74, 100] width 61 height 13
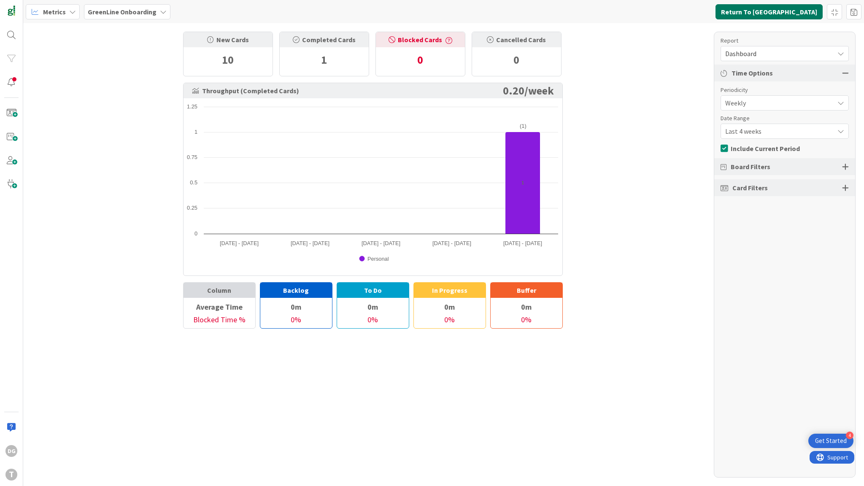
click at [777, 12] on button "Return To [GEOGRAPHIC_DATA]" at bounding box center [769, 11] width 107 height 15
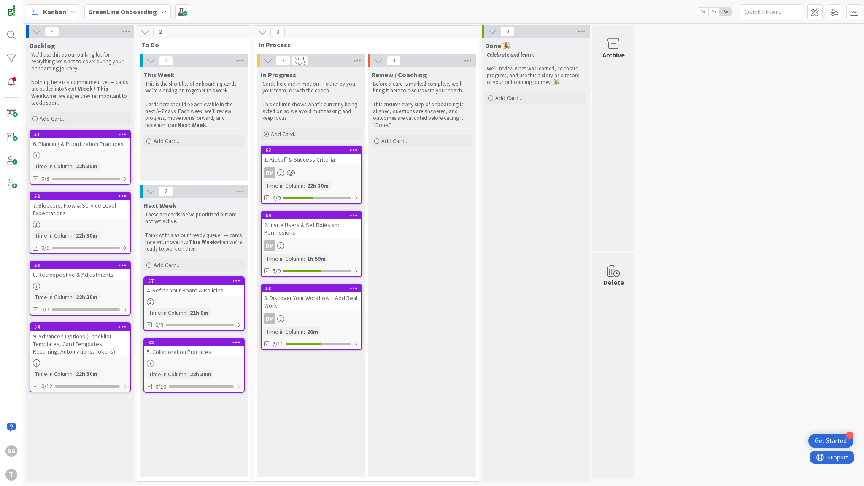
click at [142, 14] on b "GreenLine Onboarding" at bounding box center [122, 12] width 69 height 8
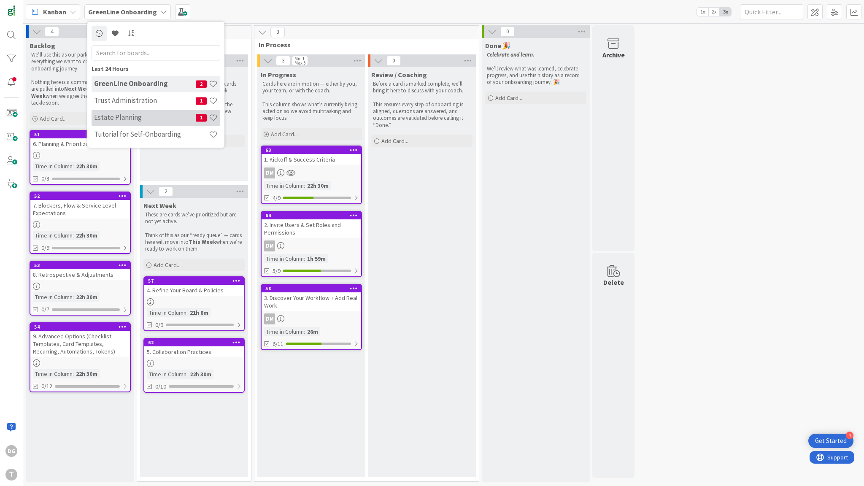
click at [137, 118] on h4 "Estate Planning" at bounding box center [145, 118] width 102 height 8
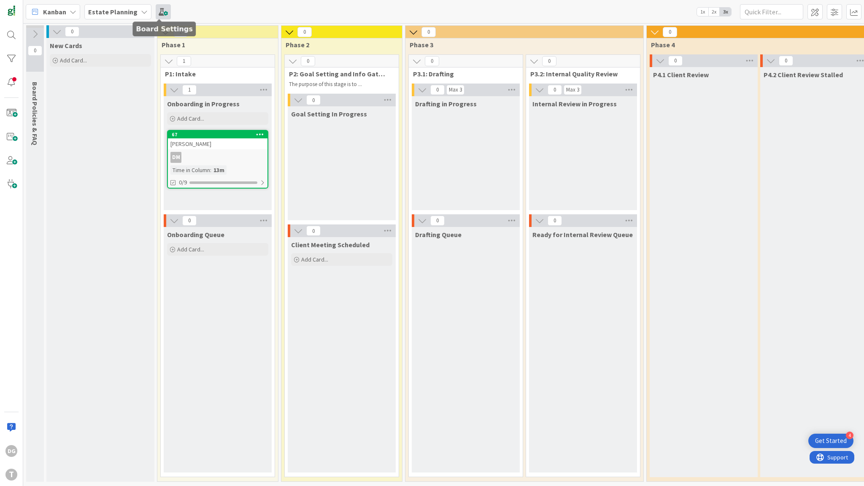
click at [156, 17] on span at bounding box center [163, 11] width 15 height 15
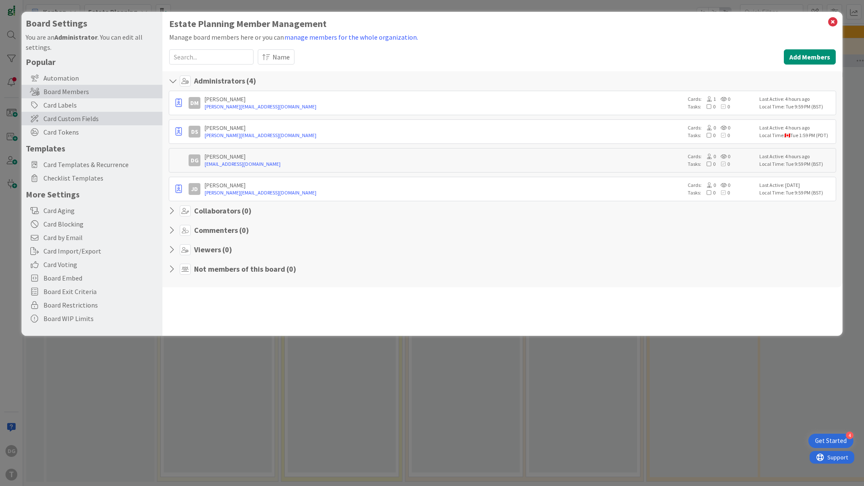
click at [85, 118] on span "Card Custom Fields" at bounding box center [100, 119] width 115 height 10
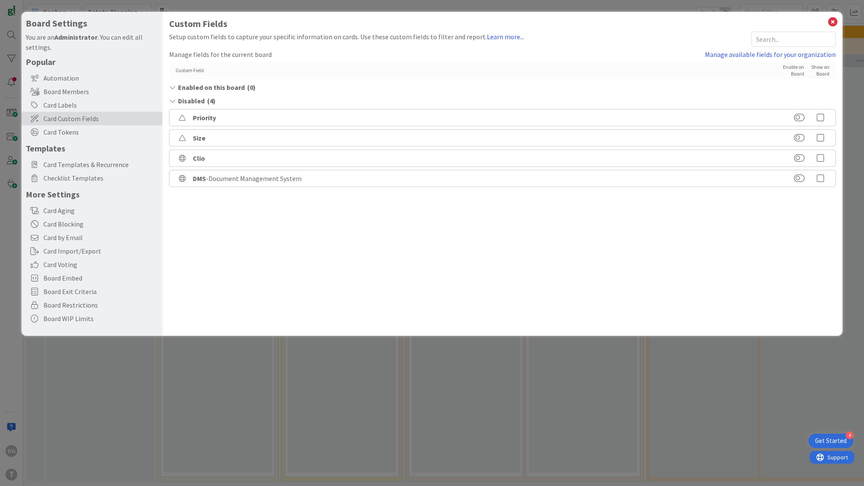
click at [820, 158] on icon at bounding box center [820, 158] width 17 height 8
click at [821, 182] on icon at bounding box center [820, 178] width 17 height 8
click at [834, 23] on icon at bounding box center [833, 22] width 11 height 12
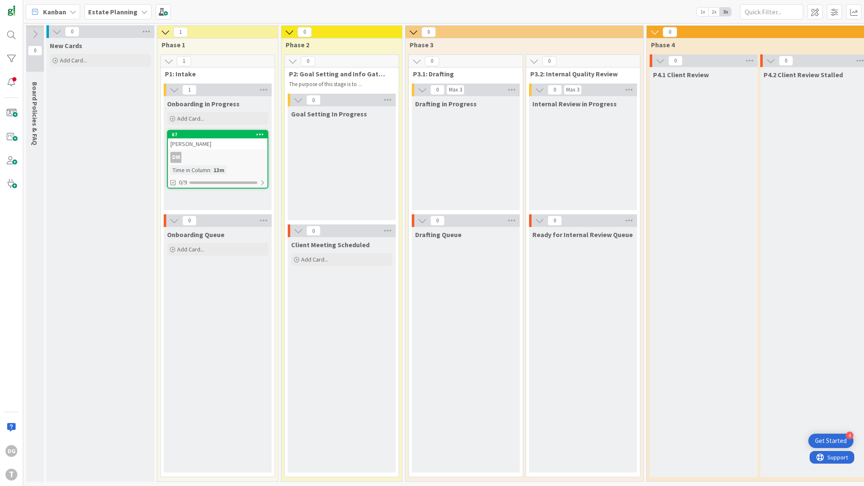
click at [133, 13] on b "Estate Planning" at bounding box center [112, 12] width 49 height 8
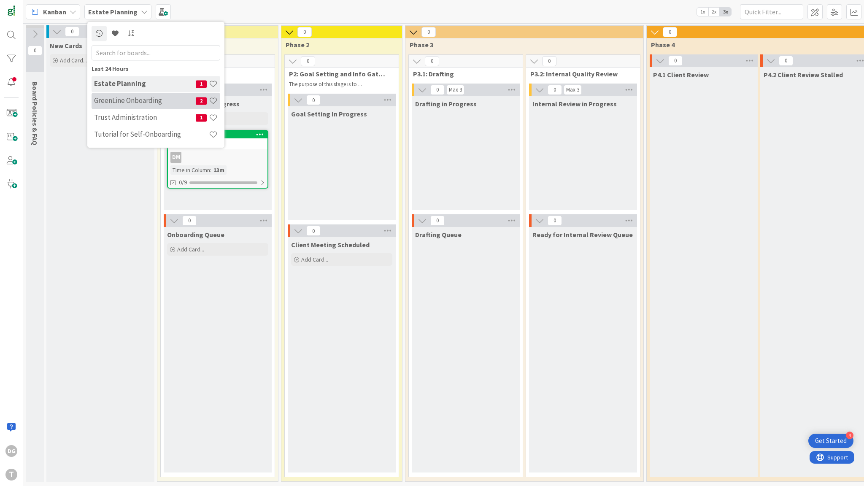
click at [142, 105] on div "GreenLine Onboarding 2" at bounding box center [156, 101] width 129 height 16
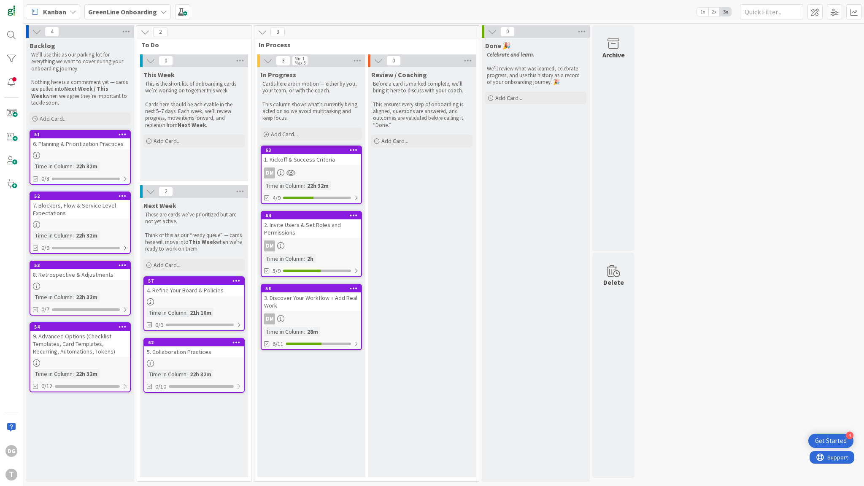
click at [314, 157] on div "1. Kickoff & Success Criteria" at bounding box center [312, 159] width 100 height 11
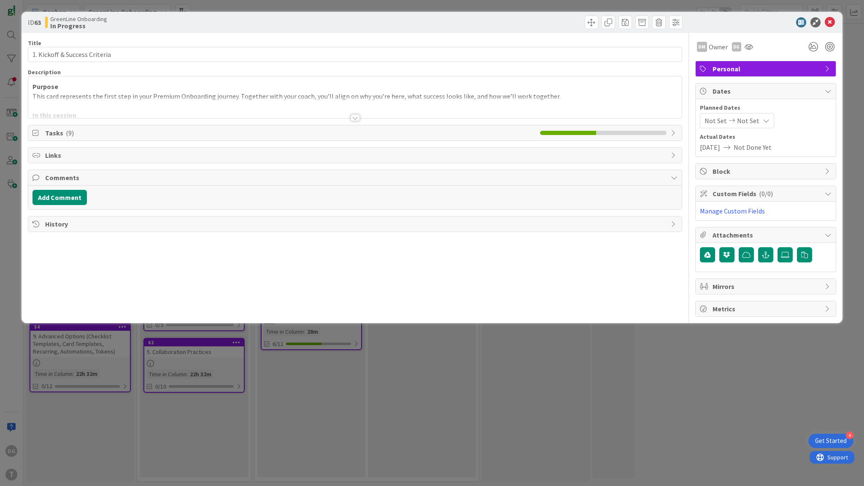
click at [204, 103] on div at bounding box center [355, 108] width 654 height 22
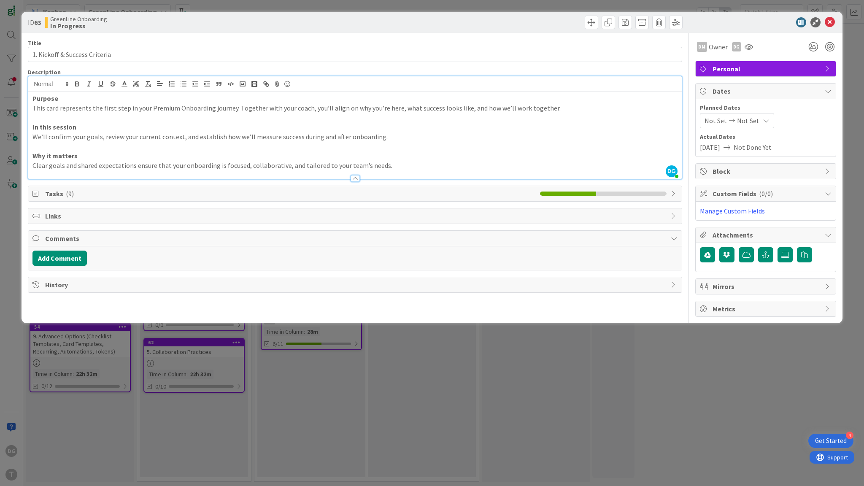
click at [62, 194] on span "Tasks ( 9 )" at bounding box center [290, 194] width 491 height 10
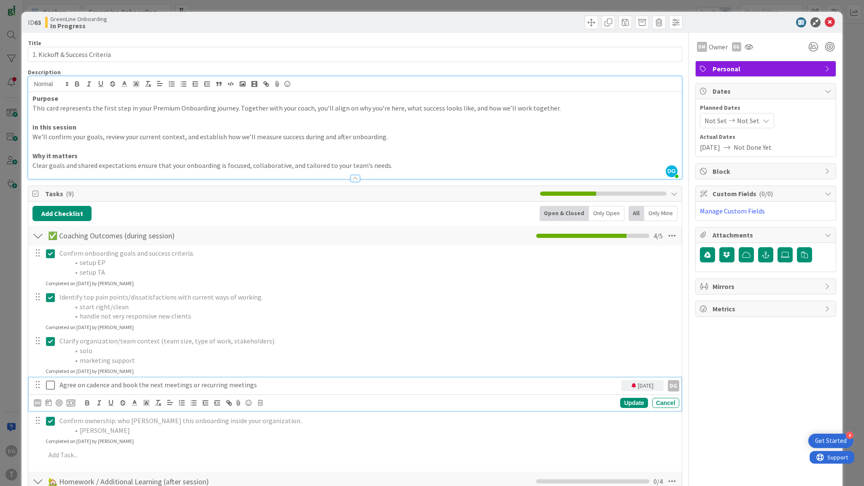
click at [122, 383] on p "Agree on cadence and book the next meetings or recurring meetings" at bounding box center [339, 385] width 559 height 10
click at [51, 401] on icon at bounding box center [49, 402] width 6 height 7
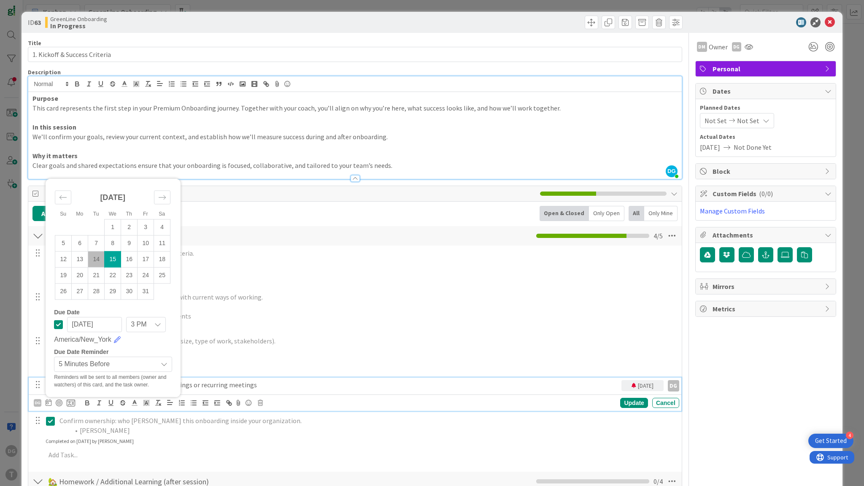
click at [91, 363] on span "5 Minutes Before" at bounding box center [106, 364] width 95 height 12
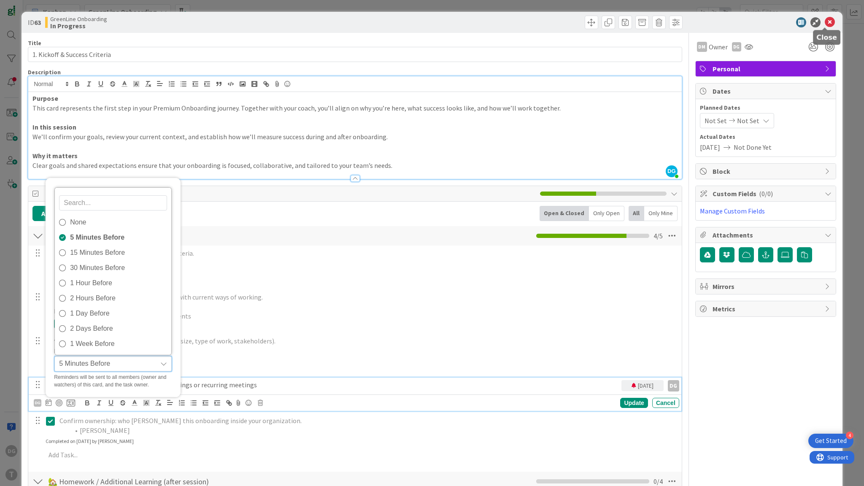
click at [825, 21] on icon at bounding box center [830, 22] width 10 height 10
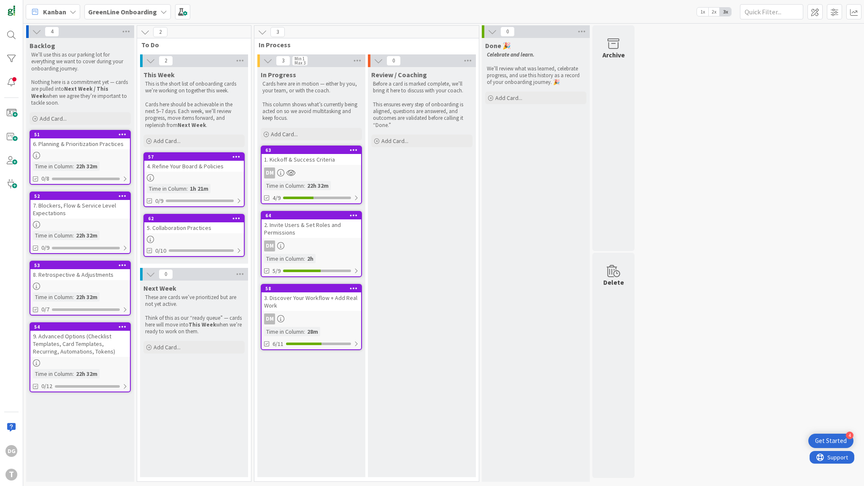
click at [201, 169] on div "4. Refine Your Board & Policies" at bounding box center [194, 166] width 100 height 11
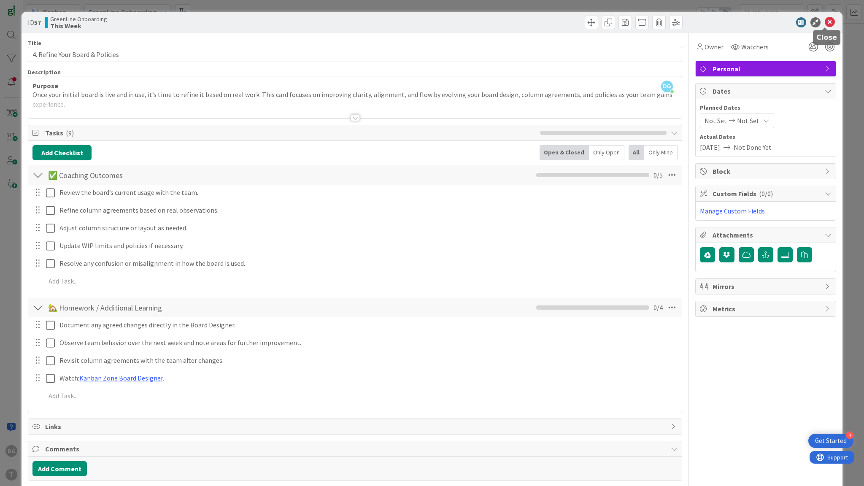
click at [827, 22] on icon at bounding box center [830, 22] width 10 height 10
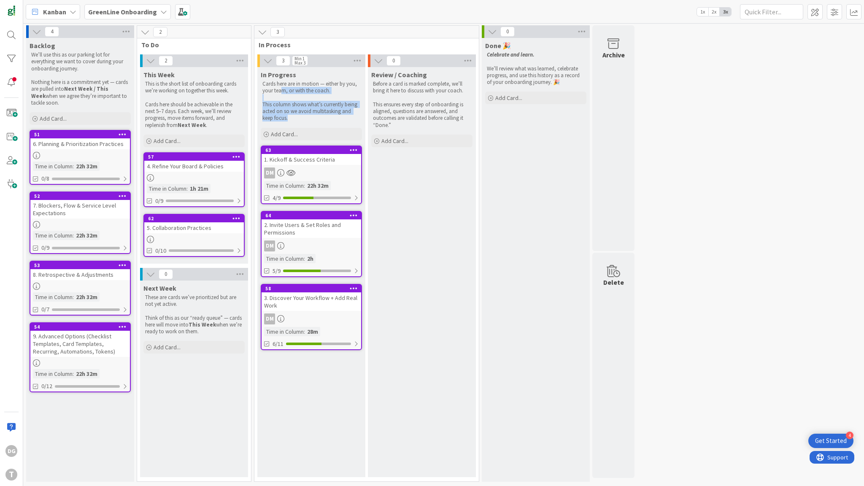
drag, startPoint x: 281, startPoint y: 87, endPoint x: 389, endPoint y: 97, distance: 108.1
click at [304, 115] on div "Cards here are in motion — either by you, your team, or with the coach. This co…" at bounding box center [311, 101] width 101 height 45
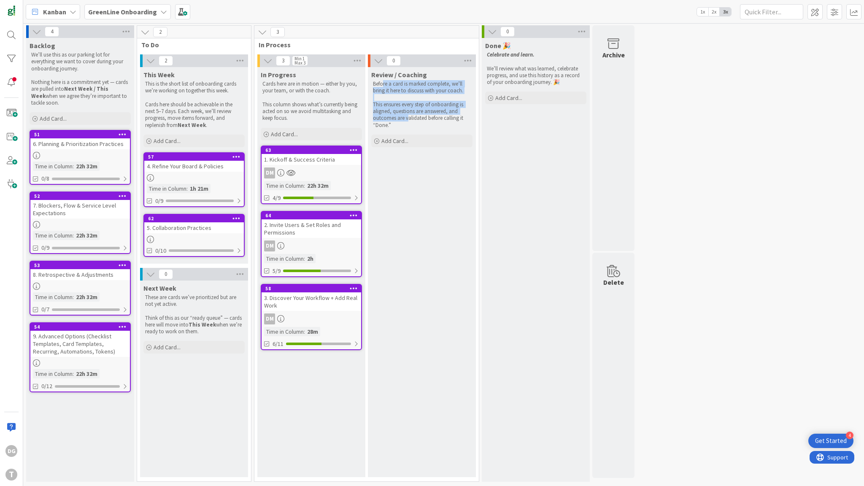
drag, startPoint x: 383, startPoint y: 84, endPoint x: 408, endPoint y: 116, distance: 40.6
click at [407, 117] on div "Before a card is marked complete, we’ll bring it here to discuss with your coac…" at bounding box center [421, 104] width 101 height 51
click at [176, 170] on div "4. Refine Your Board & Policies" at bounding box center [194, 166] width 100 height 11
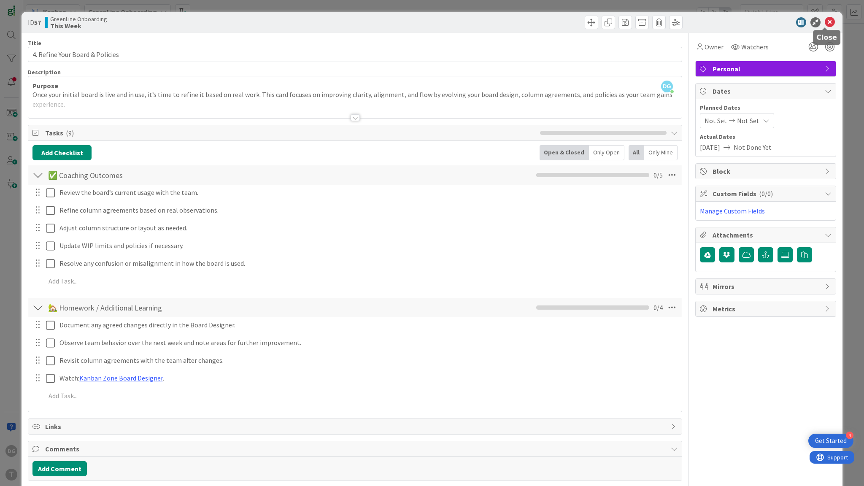
click at [826, 21] on icon at bounding box center [830, 22] width 10 height 10
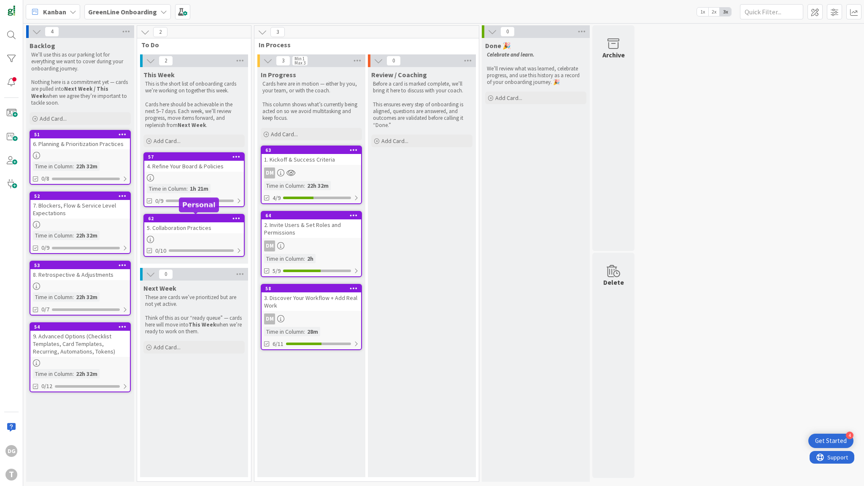
click at [187, 220] on div "62" at bounding box center [196, 219] width 96 height 6
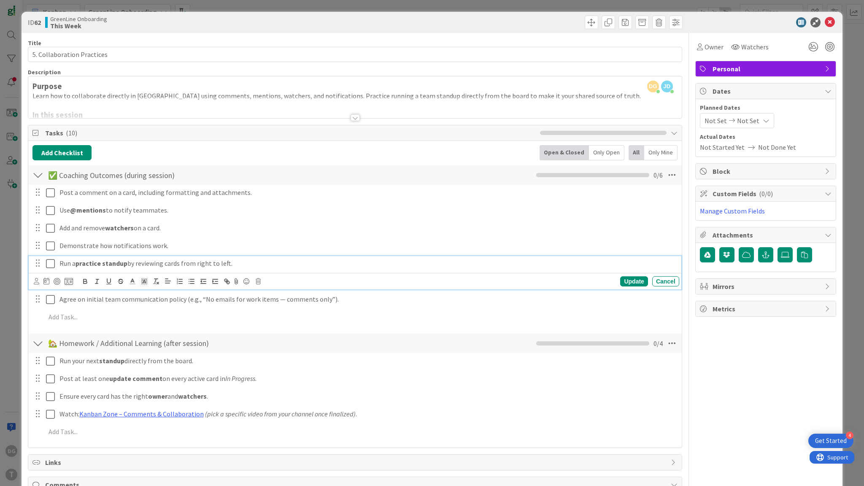
click at [101, 263] on strong "practice standup" at bounding box center [102, 263] width 52 height 8
click at [174, 259] on p "Run a practice standup by reviewing cards from right to left." at bounding box center [368, 264] width 617 height 10
click at [85, 263] on strong "practice standup" at bounding box center [102, 263] width 52 height 8
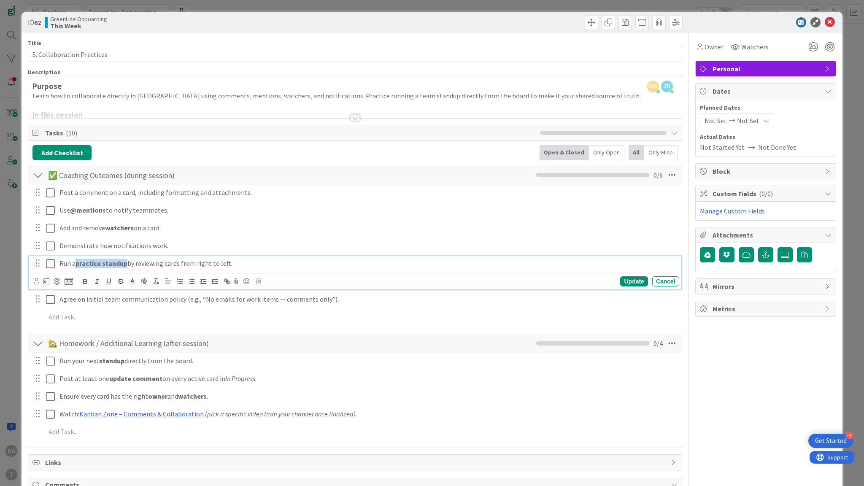
drag, startPoint x: 85, startPoint y: 263, endPoint x: 110, endPoint y: 261, distance: 25.4
click at [110, 261] on strong "practice standup" at bounding box center [102, 263] width 52 height 8
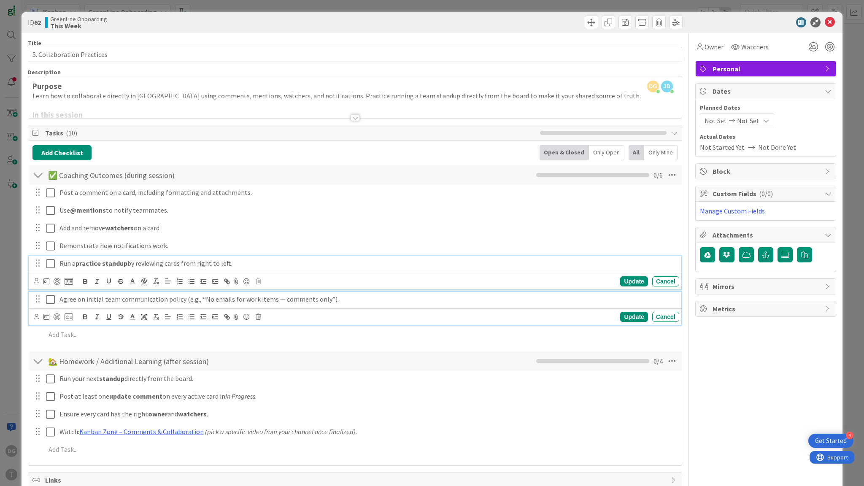
click at [131, 296] on p "Agree on initial team communication policy (e.g., “No emails for work items — c…" at bounding box center [368, 300] width 617 height 10
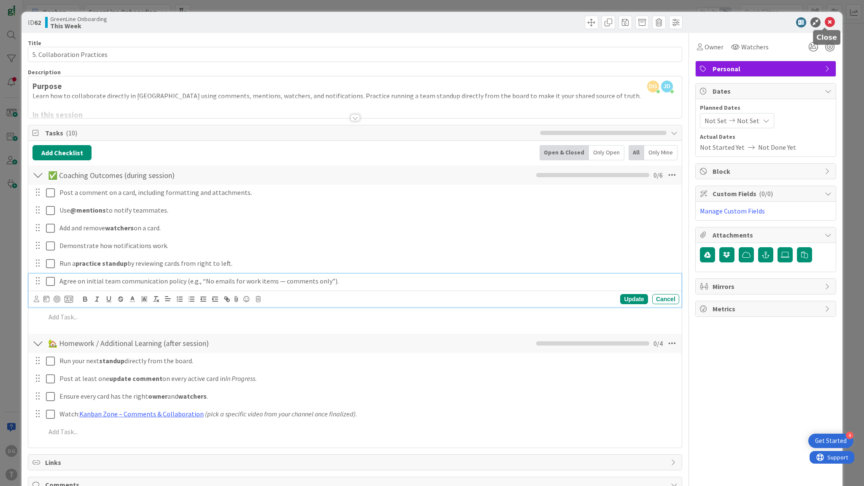
click at [826, 27] on icon at bounding box center [830, 22] width 10 height 10
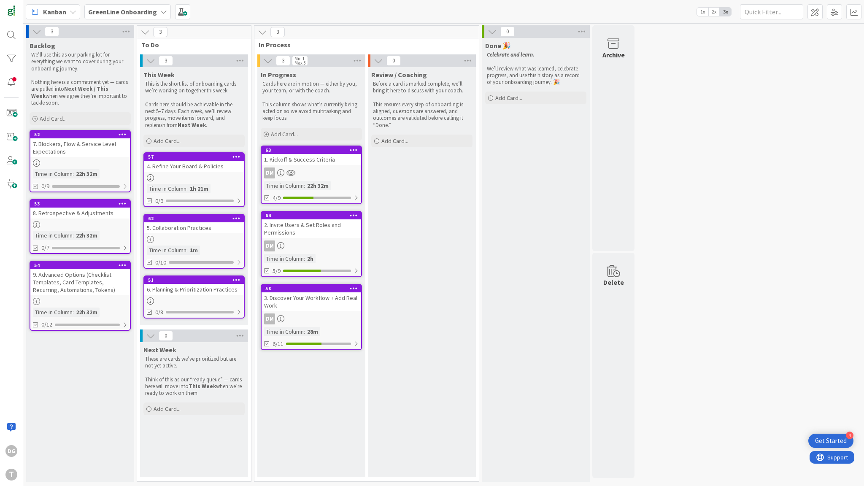
click at [182, 289] on div "6. Planning & Prioritization Practices" at bounding box center [194, 289] width 100 height 11
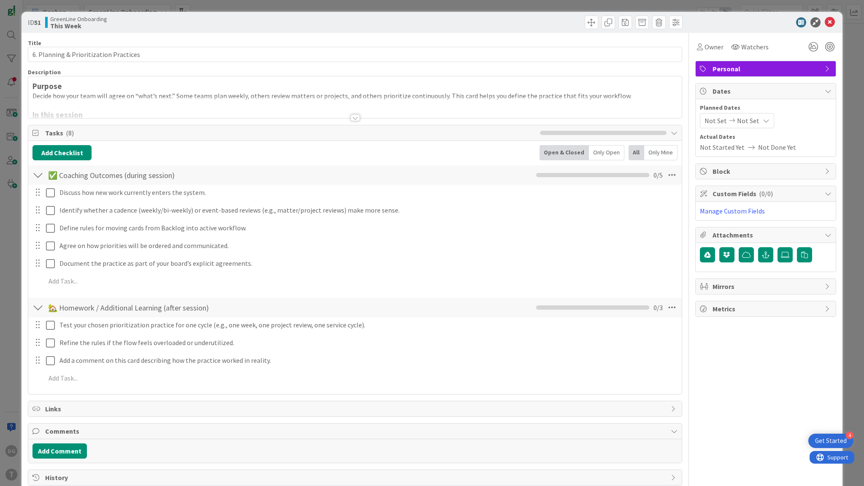
click at [115, 100] on div at bounding box center [355, 108] width 654 height 22
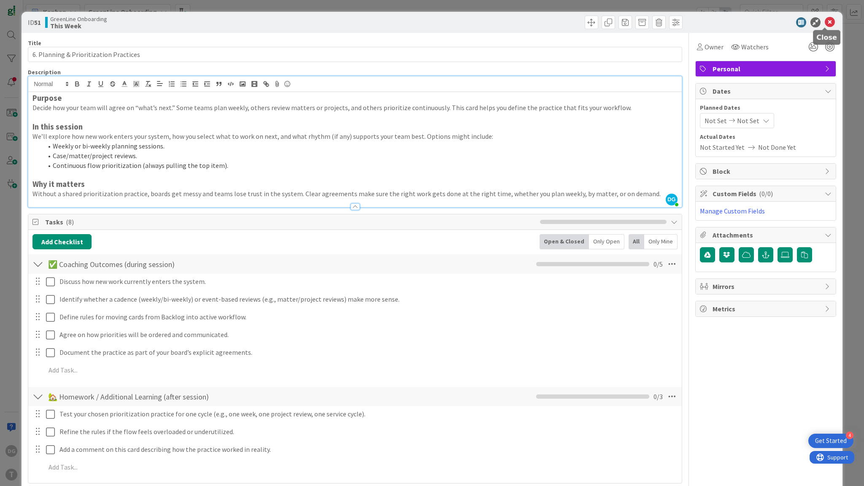
click at [825, 22] on icon at bounding box center [830, 22] width 10 height 10
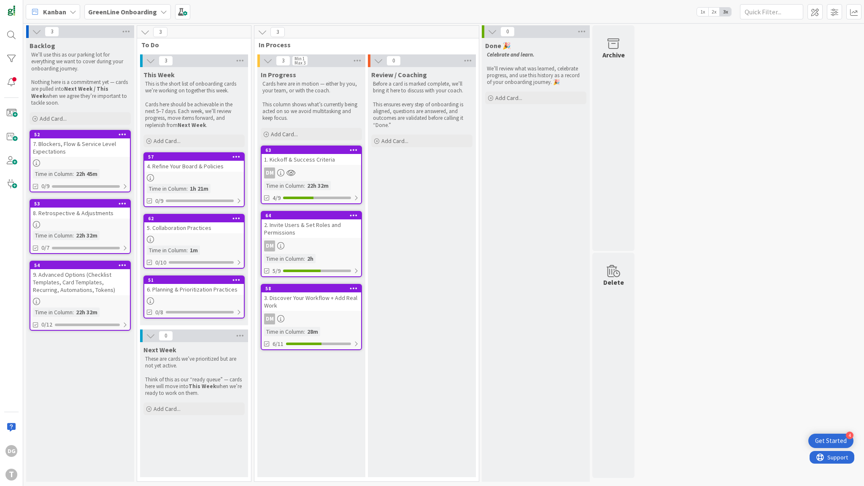
click at [58, 215] on div "8. Retrospective & Adjustments" at bounding box center [80, 213] width 100 height 11
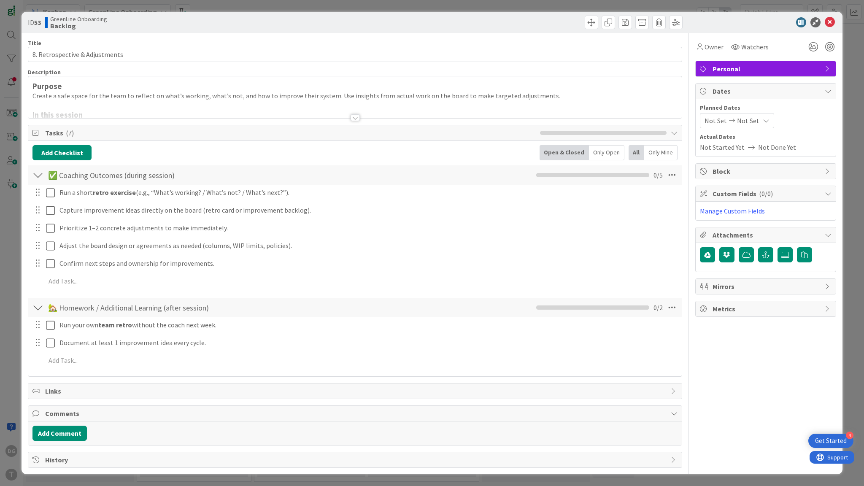
click at [97, 101] on div at bounding box center [355, 108] width 654 height 22
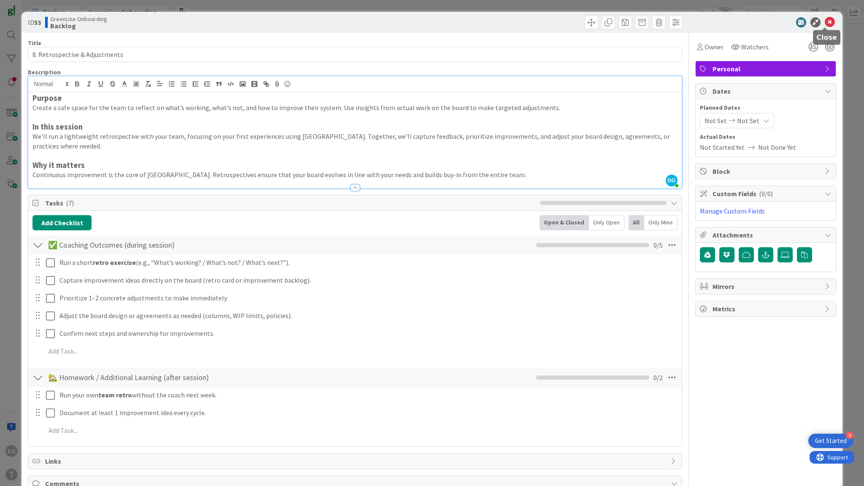
click at [825, 22] on icon at bounding box center [830, 22] width 10 height 10
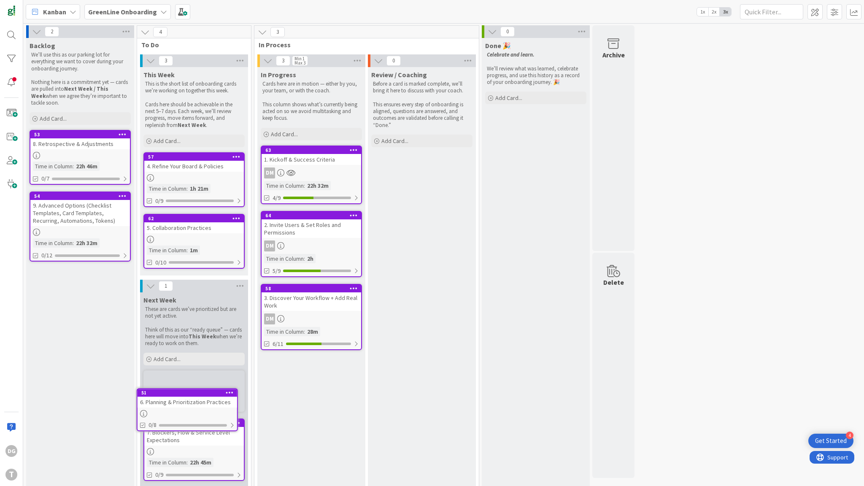
scroll to position [9, 0]
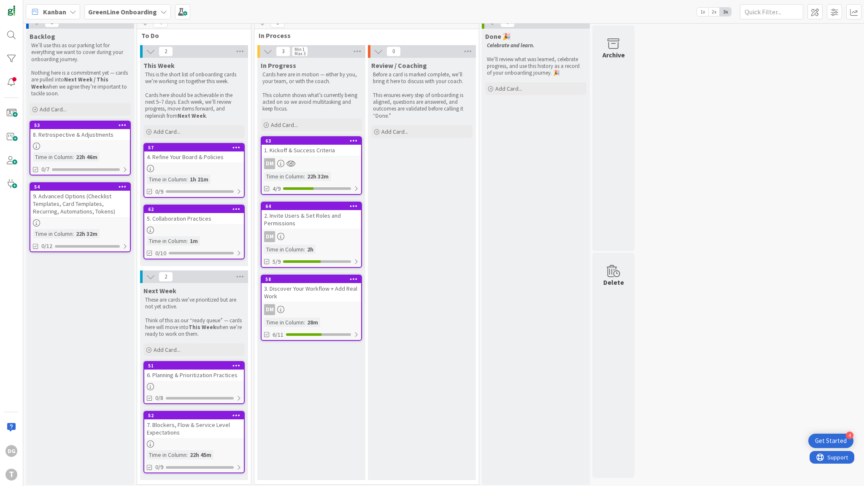
click at [51, 198] on div "9. Advanced Options (Checklist Templates, Card Templates, Recurring, Automation…" at bounding box center [80, 204] width 100 height 26
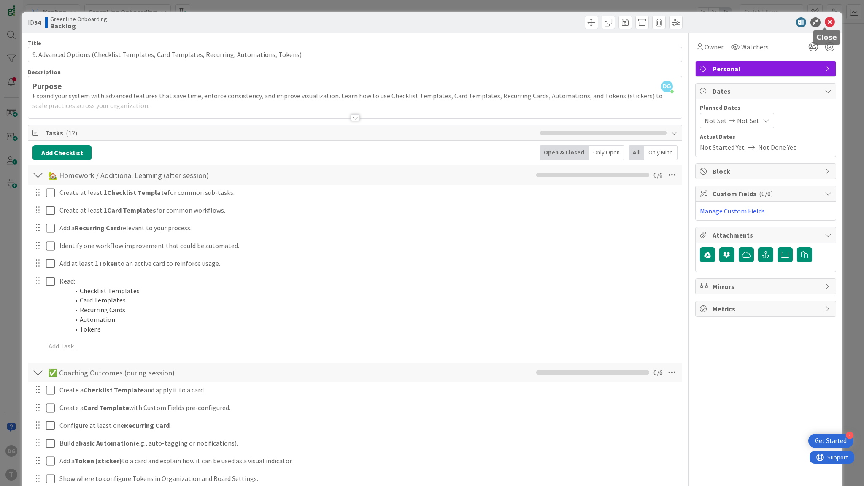
click at [825, 21] on icon at bounding box center [830, 22] width 10 height 10
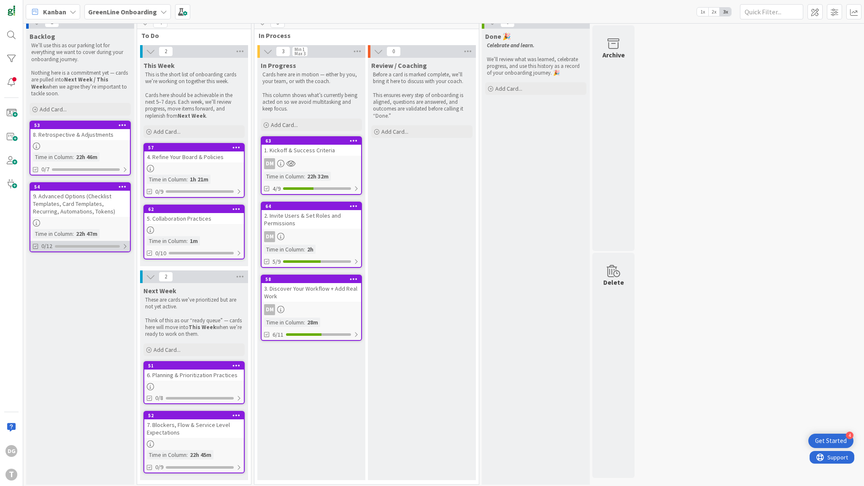
click at [73, 246] on div at bounding box center [87, 246] width 65 height 3
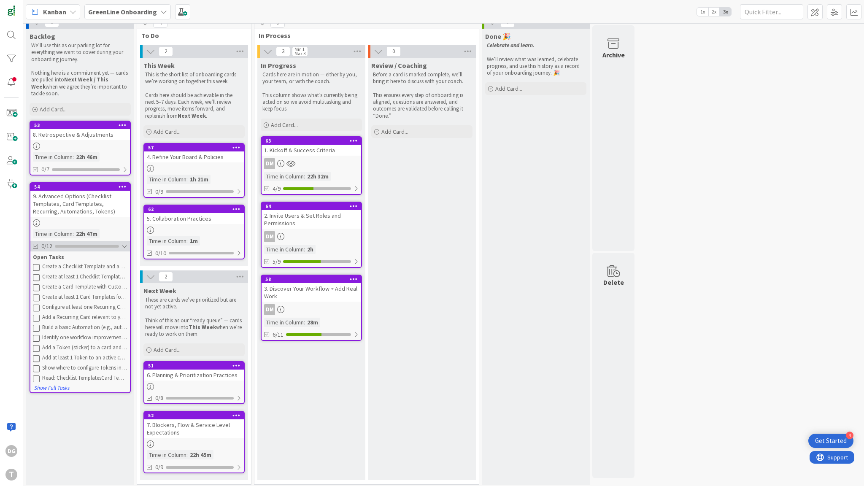
click at [123, 246] on div at bounding box center [125, 246] width 6 height 7
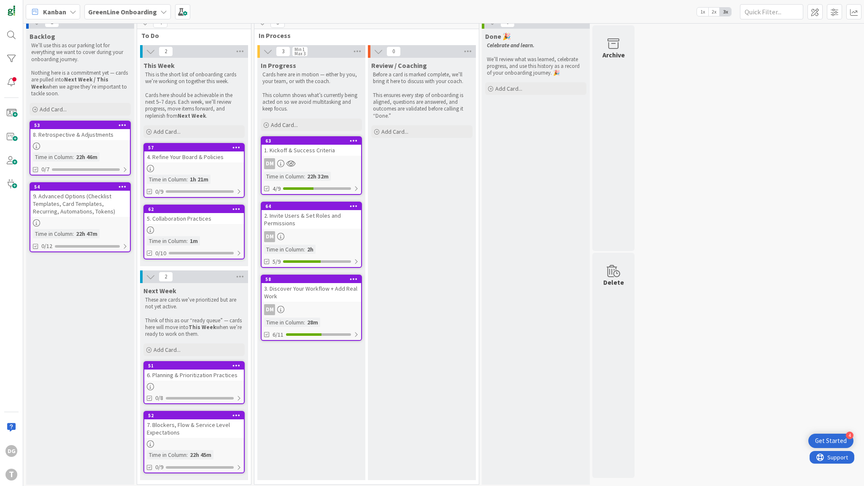
click at [51, 12] on span "Kanban" at bounding box center [54, 12] width 23 height 10
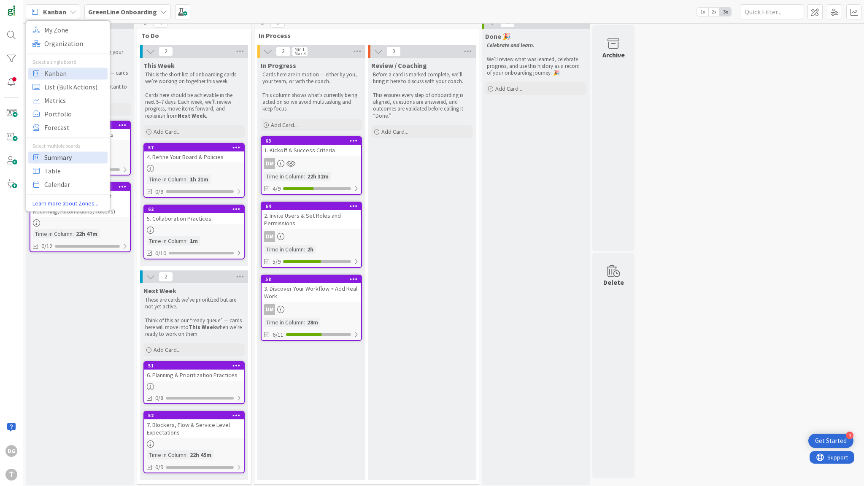
click at [60, 157] on span "Summary" at bounding box center [74, 157] width 61 height 13
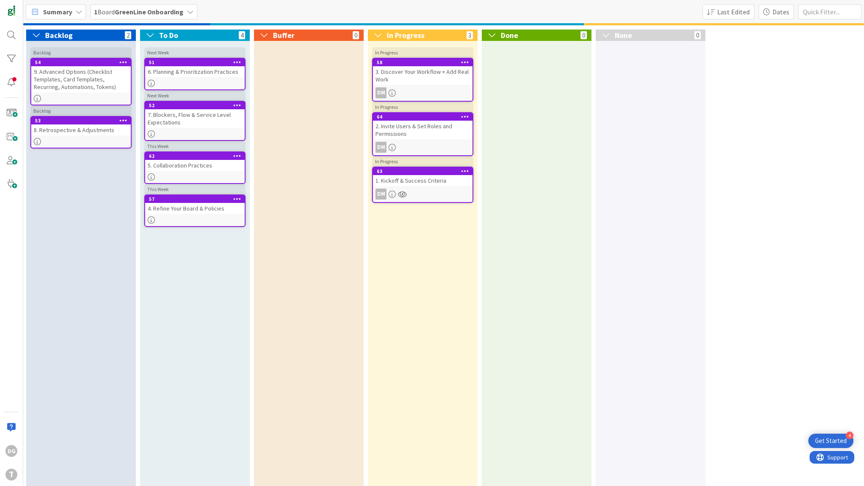
click at [159, 14] on b "GreenLine Onboarding" at bounding box center [149, 12] width 69 height 8
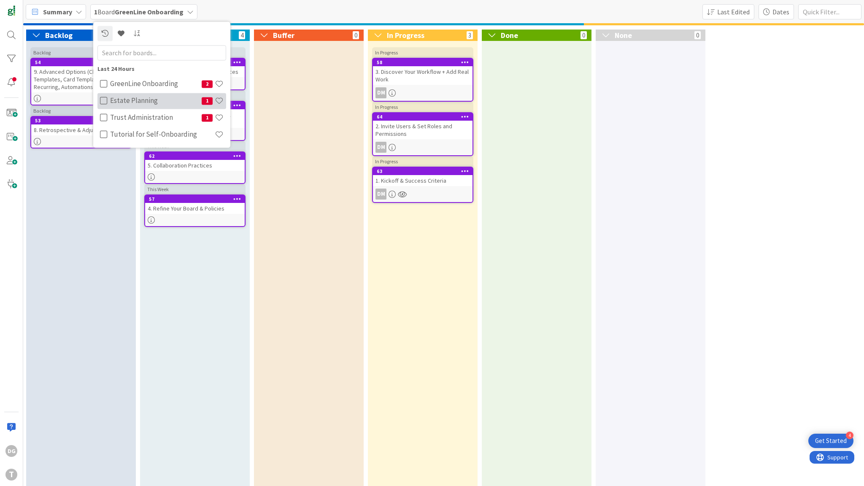
click at [101, 100] on icon at bounding box center [104, 101] width 8 height 8
click at [103, 118] on icon at bounding box center [104, 118] width 8 height 8
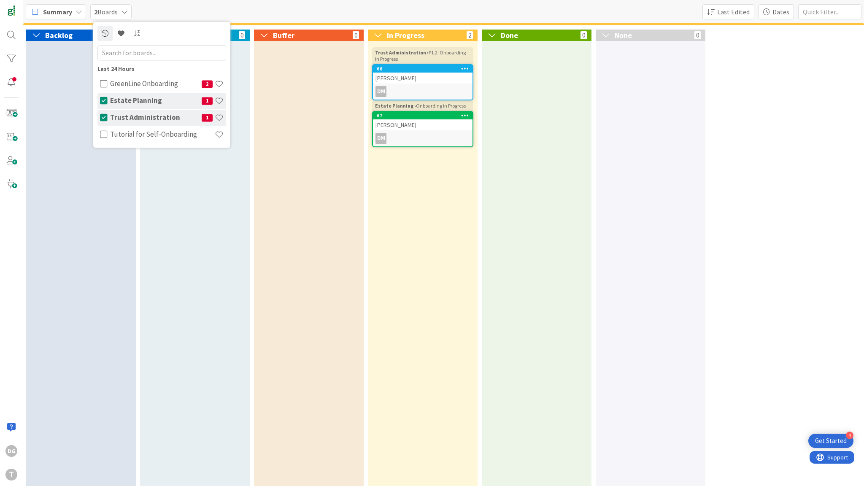
click at [284, 191] on div "Buffer 0" at bounding box center [309, 259] width 110 height 459
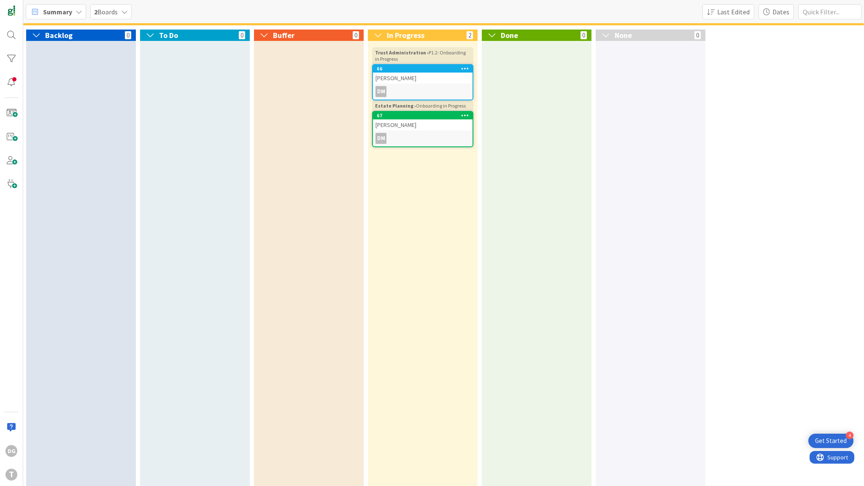
click at [108, 19] on div "2 Boards" at bounding box center [110, 11] width 41 height 15
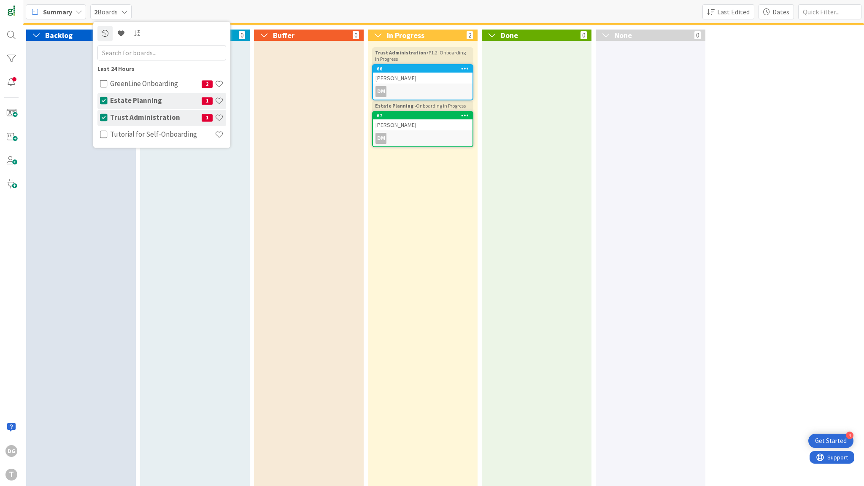
click at [65, 11] on span "Summary" at bounding box center [57, 12] width 29 height 10
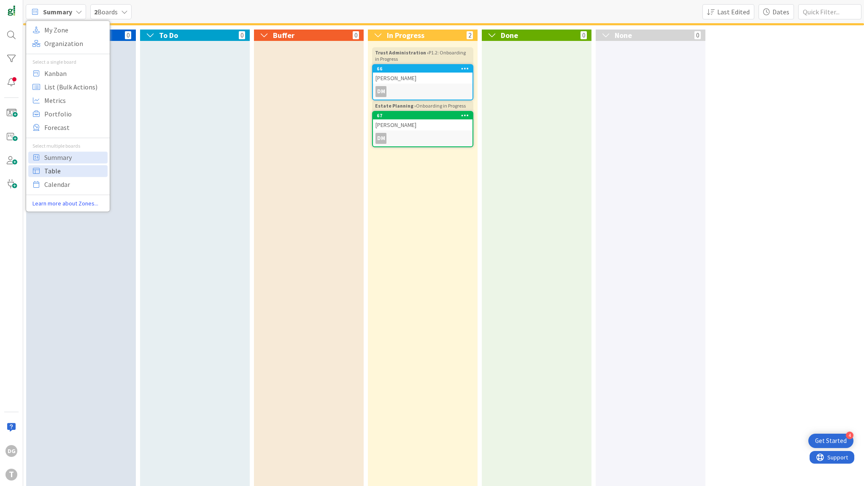
click at [55, 176] on span "Table" at bounding box center [74, 171] width 61 height 13
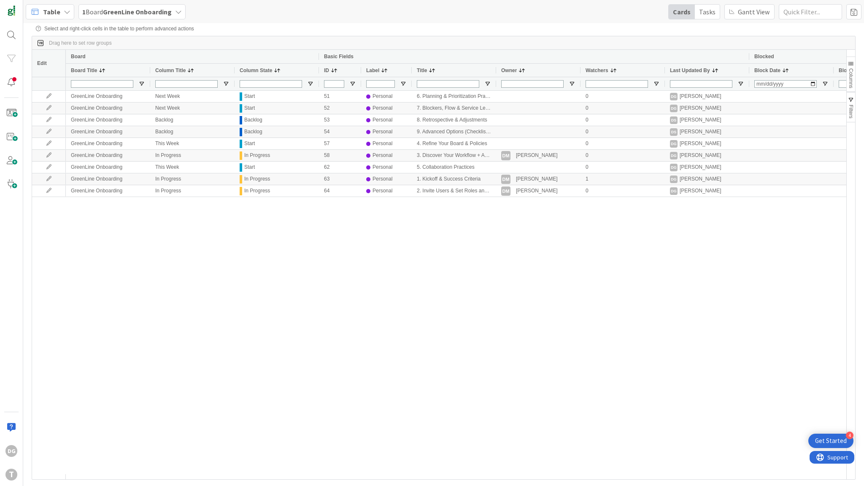
click at [136, 11] on b "GreenLine Onboarding" at bounding box center [137, 12] width 69 height 8
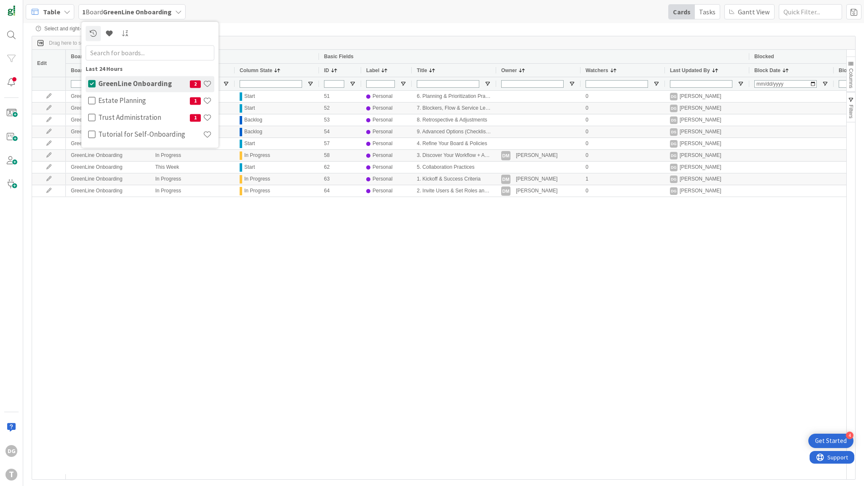
click at [91, 81] on icon at bounding box center [92, 84] width 8 height 8
click at [89, 100] on icon at bounding box center [92, 101] width 8 height 8
click at [88, 116] on icon at bounding box center [92, 118] width 8 height 8
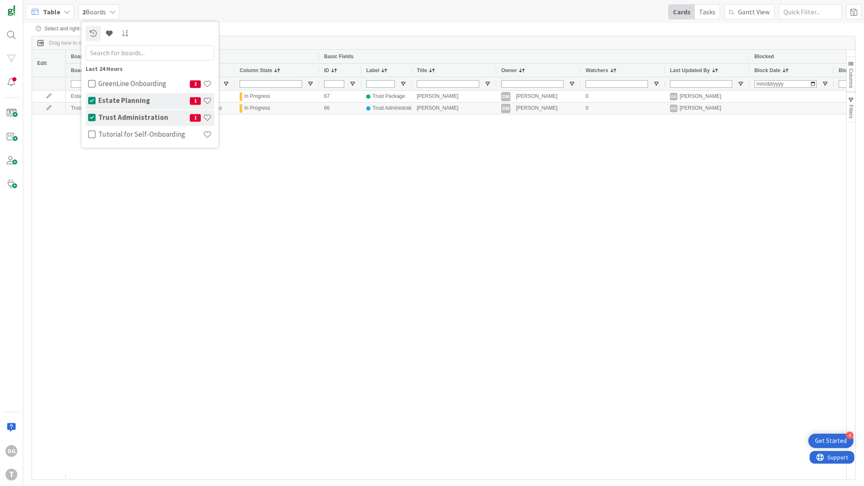
click at [319, 176] on div "Estate Planning Onboarding in Progress In Progress 67 Trust Package [PERSON_NAM…" at bounding box center [456, 283] width 781 height 384
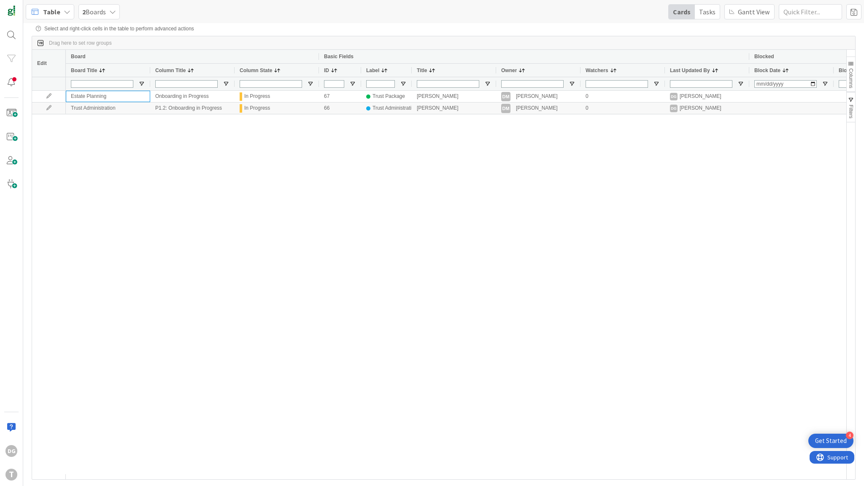
drag, startPoint x: 91, startPoint y: 97, endPoint x: 73, endPoint y: 41, distance: 58.5
click at [73, 41] on div "Drag here to set row groups Drag here to set column labels Edit Board Basic Fie…" at bounding box center [444, 258] width 824 height 444
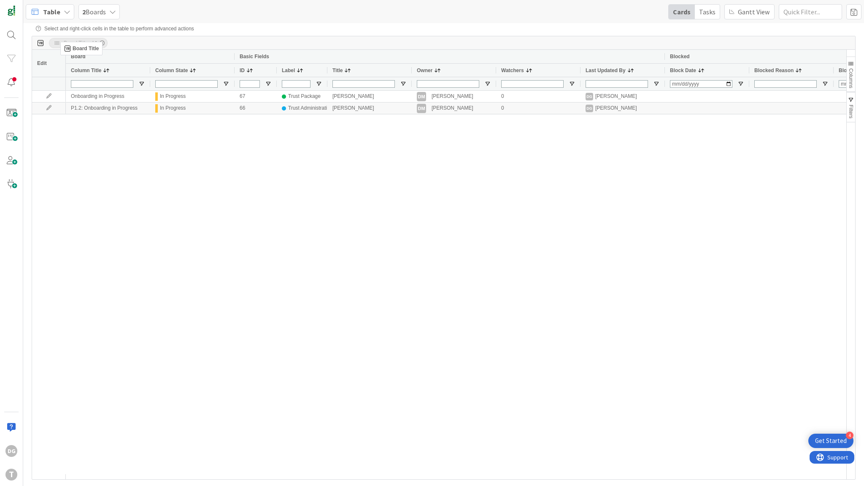
drag, startPoint x: 86, startPoint y: 68, endPoint x: 65, endPoint y: 45, distance: 31.3
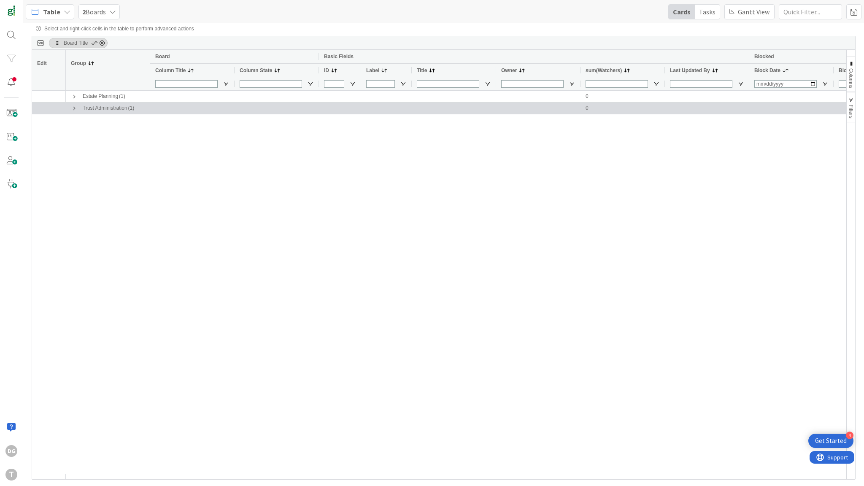
drag, startPoint x: 73, startPoint y: 107, endPoint x: 76, endPoint y: 93, distance: 14.2
click at [73, 106] on span at bounding box center [74, 108] width 7 height 7
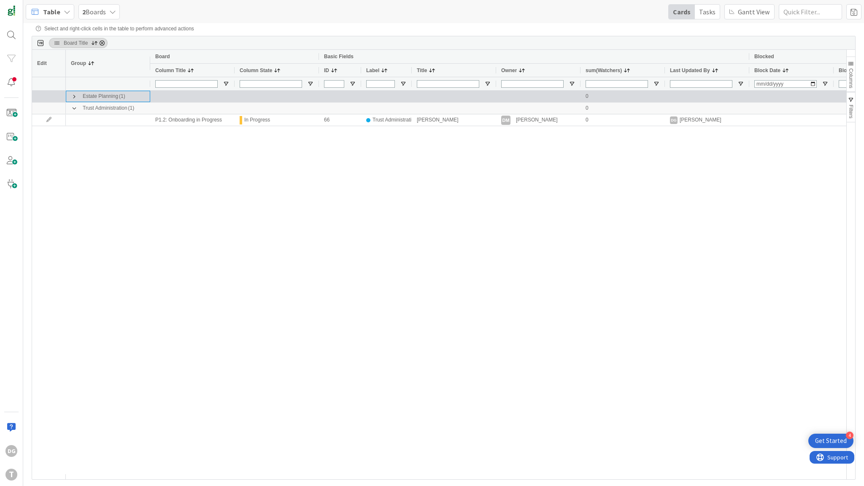
click at [75, 95] on span at bounding box center [74, 96] width 7 height 7
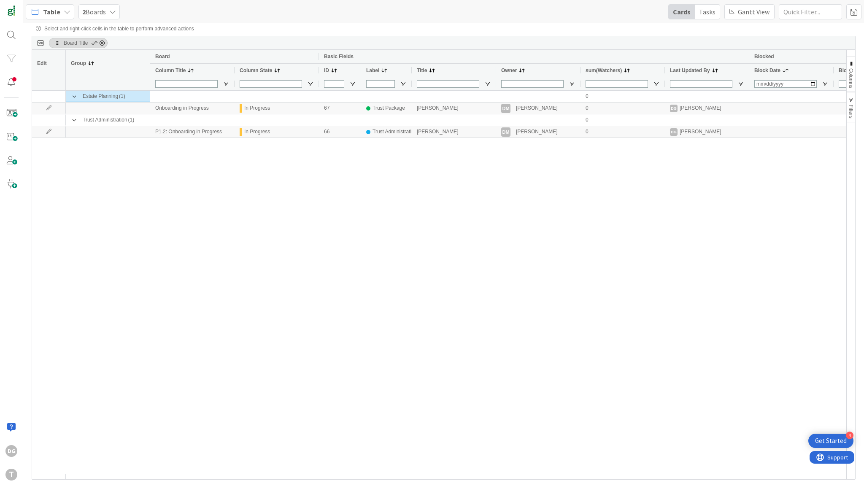
click at [56, 10] on span "Table" at bounding box center [51, 12] width 17 height 10
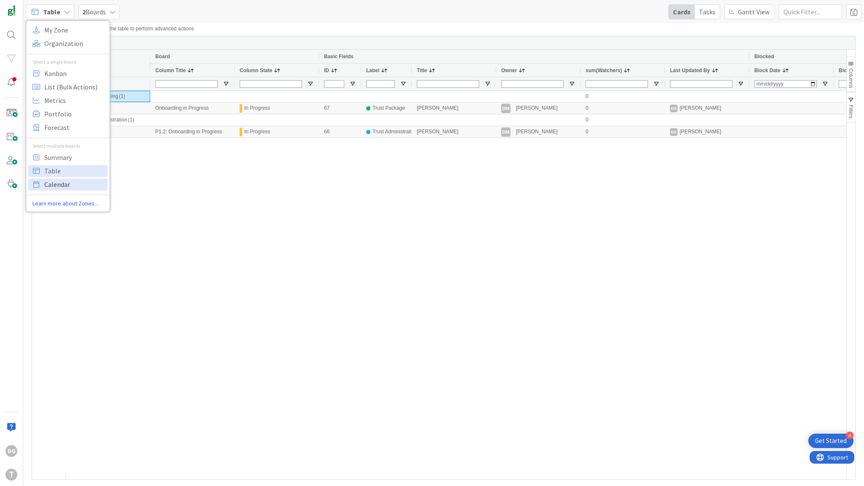
click at [62, 184] on span "Calendar" at bounding box center [74, 184] width 61 height 13
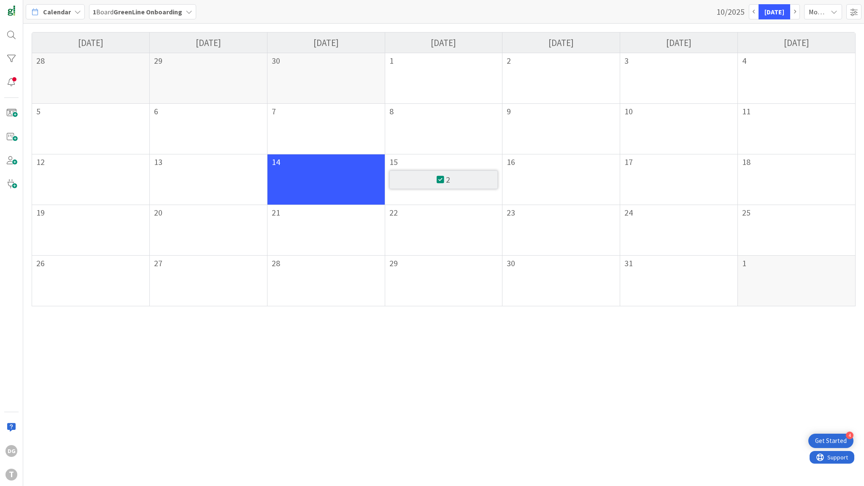
click at [460, 181] on div "2" at bounding box center [444, 180] width 109 height 19
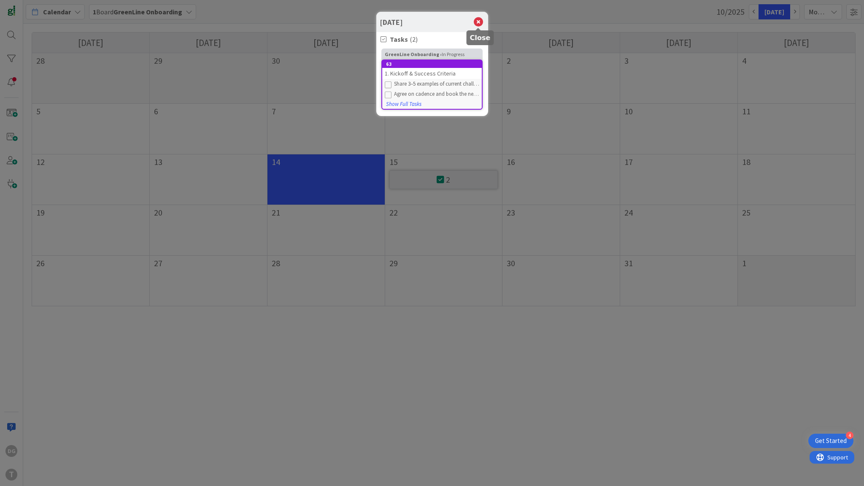
click at [476, 20] on icon at bounding box center [478, 22] width 11 height 12
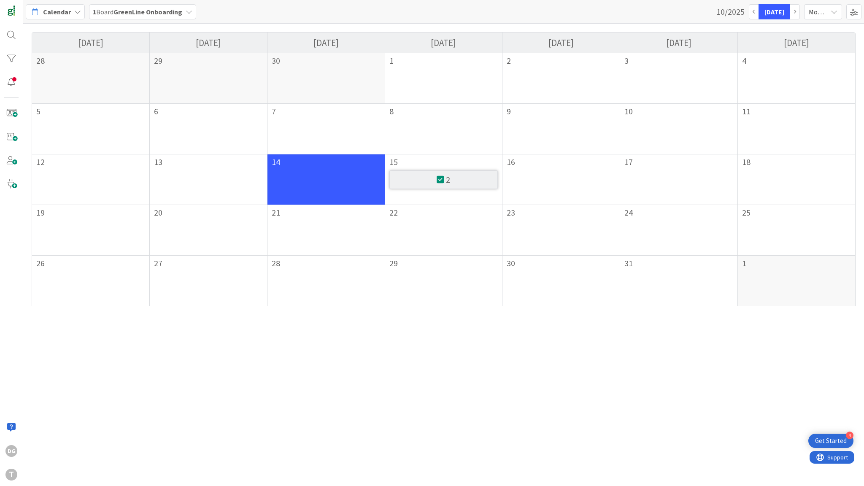
click at [67, 16] on span "Calendar" at bounding box center [57, 12] width 28 height 10
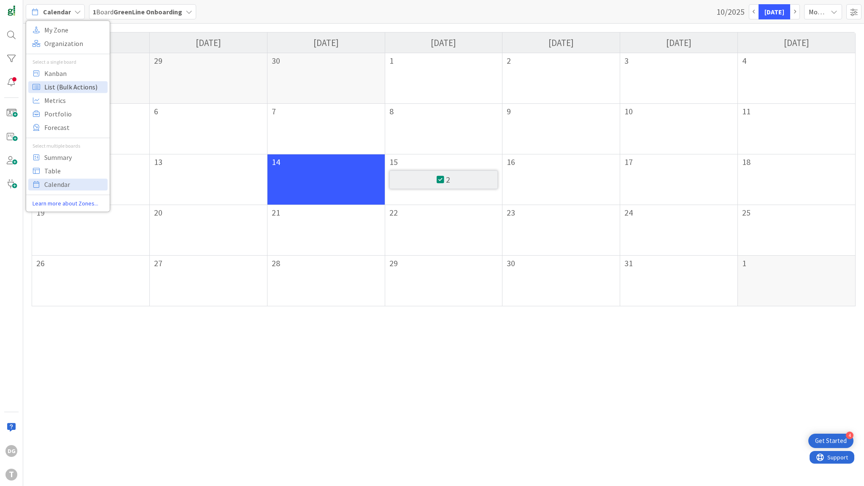
click at [55, 86] on span "List (Bulk Actions)" at bounding box center [74, 87] width 61 height 13
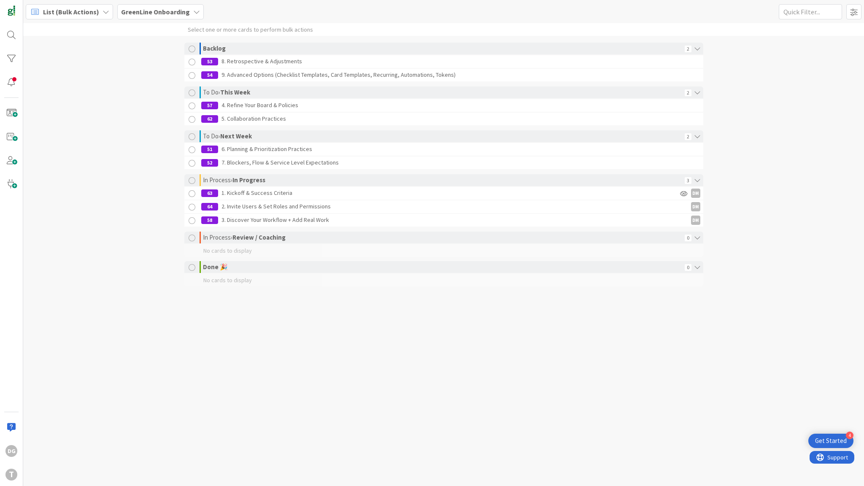
click at [192, 106] on div at bounding box center [192, 106] width 11 height 11
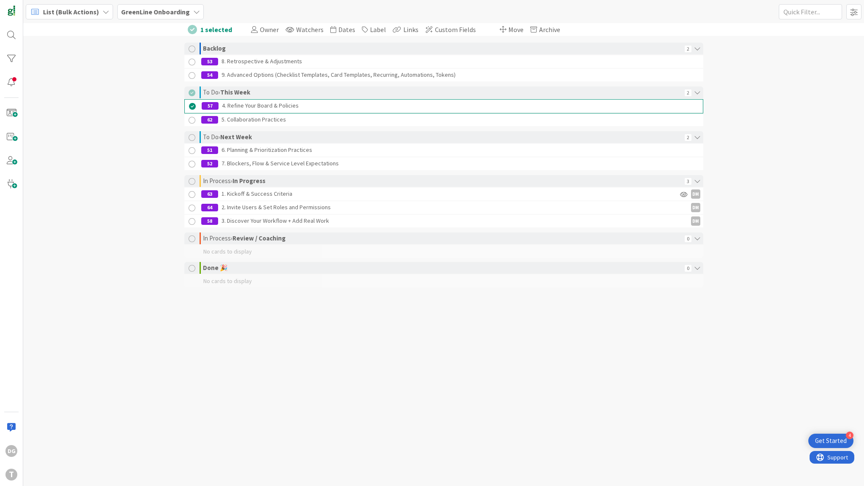
click at [191, 118] on div at bounding box center [192, 120] width 11 height 11
click at [88, 17] on div "List (Bulk Actions)" at bounding box center [69, 11] width 87 height 15
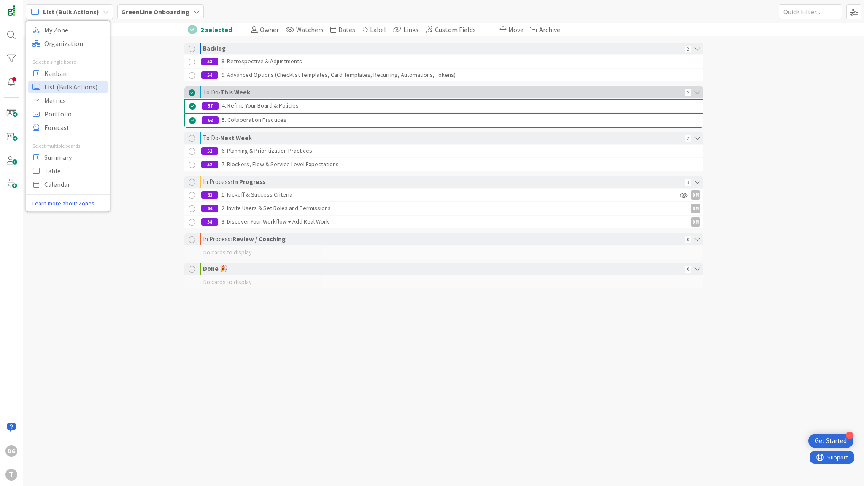
click at [191, 91] on div at bounding box center [192, 92] width 7 height 7
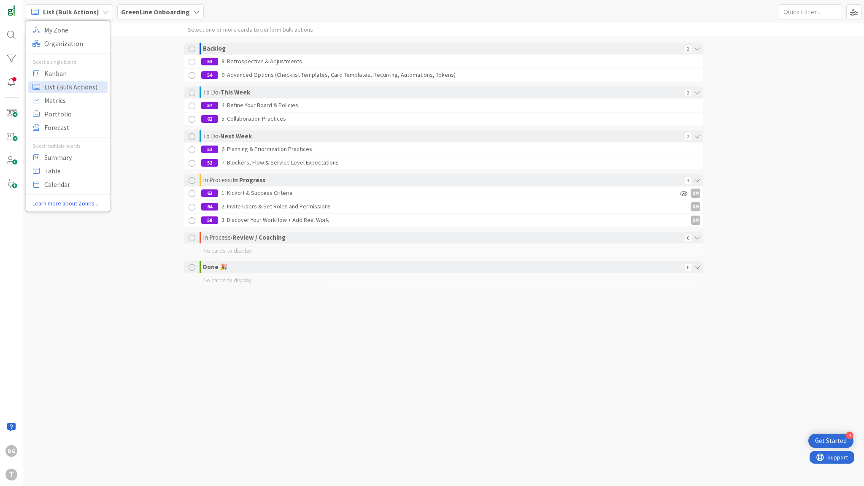
click at [138, 142] on div "Select one or more cards to perform bulk actions Backlog 2 53 8. Retrospective …" at bounding box center [443, 167] width 841 height 289
click at [90, 11] on span "List (Bulk Actions)" at bounding box center [71, 12] width 56 height 10
click at [65, 74] on span "Kanban" at bounding box center [74, 73] width 61 height 13
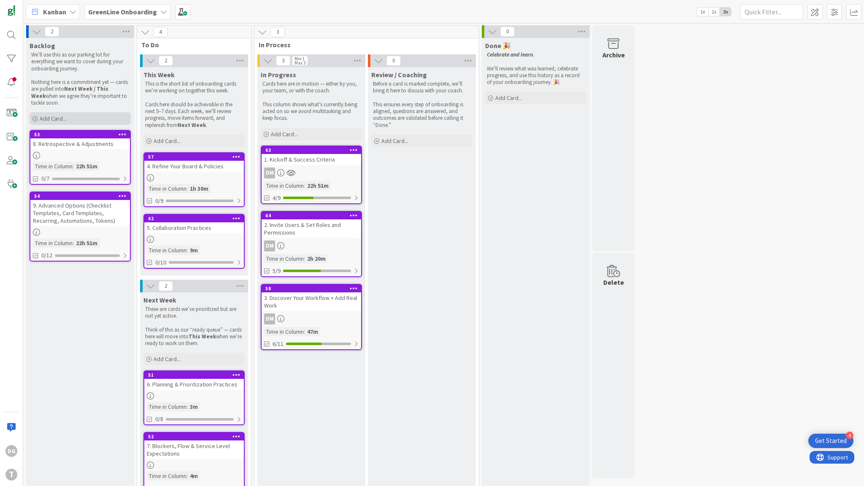
click at [73, 116] on div "Add Card..." at bounding box center [80, 118] width 101 height 13
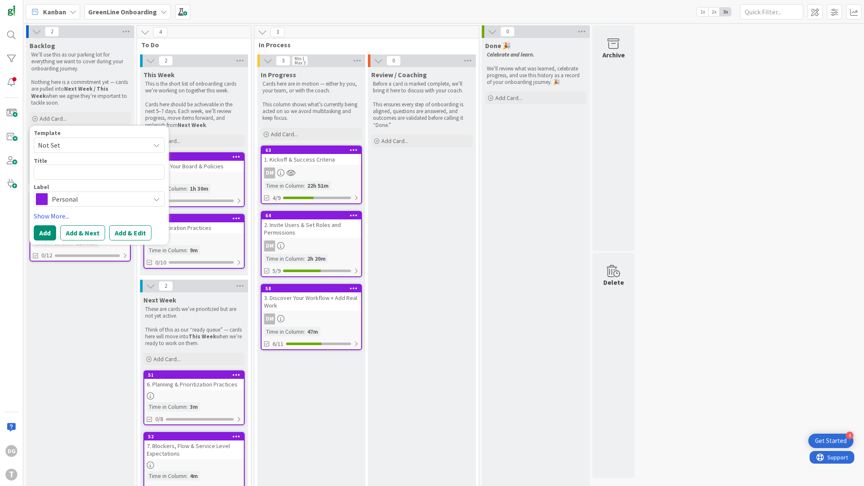
type textarea "x"
type textarea "1"
type textarea "x"
type textarea "10"
type textarea "x"
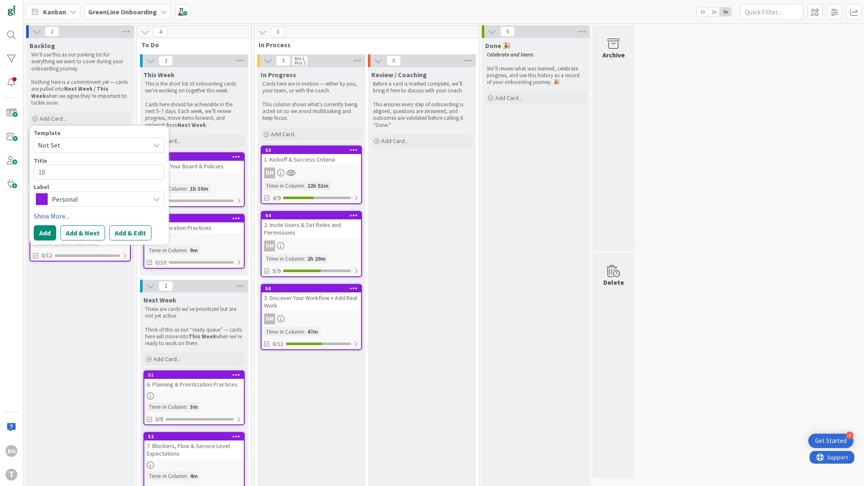
type textarea "10"
type textarea "x"
type textarea "10 P"
type textarea "x"
type textarea "10 Pr"
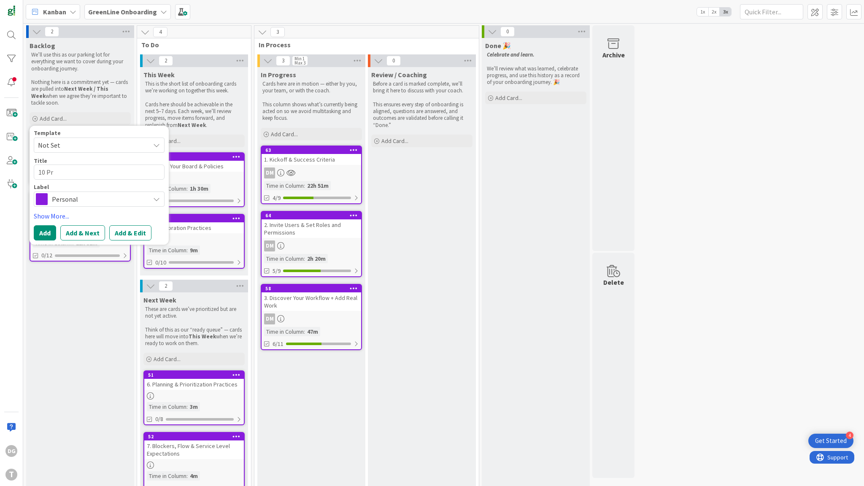
type textarea "x"
type textarea "10 Pro"
type textarea "x"
type textarea "10 Prod"
type textarea "x"
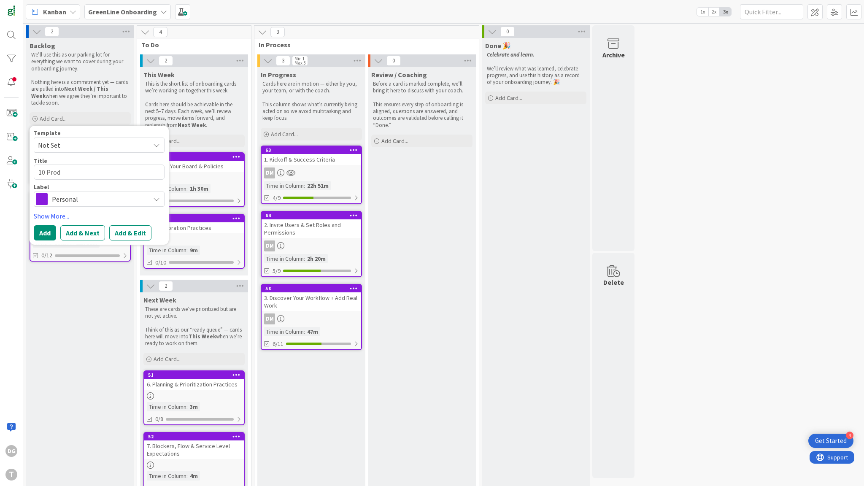
type textarea "10 Produ"
type textarea "x"
type textarea "10 Produc"
type textarea "x"
type textarea "10 Product"
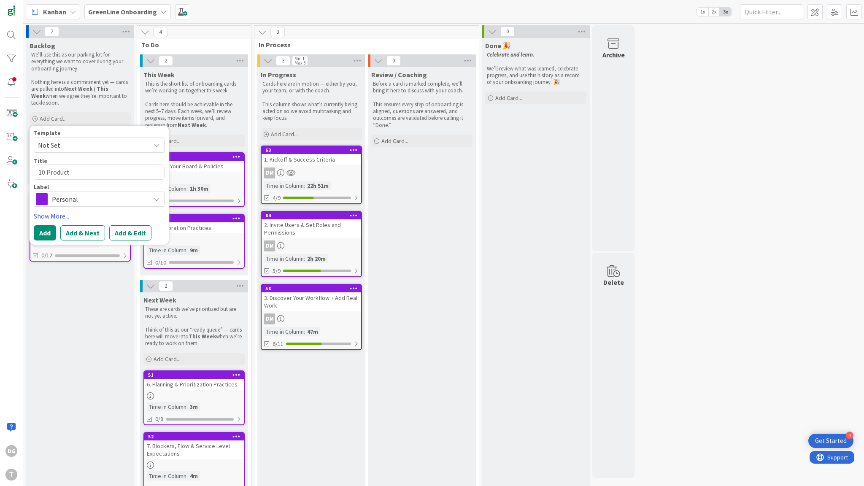
type textarea "x"
type textarea "10 Producti"
type textarea "x"
type textarea "10 Productiv"
type textarea "x"
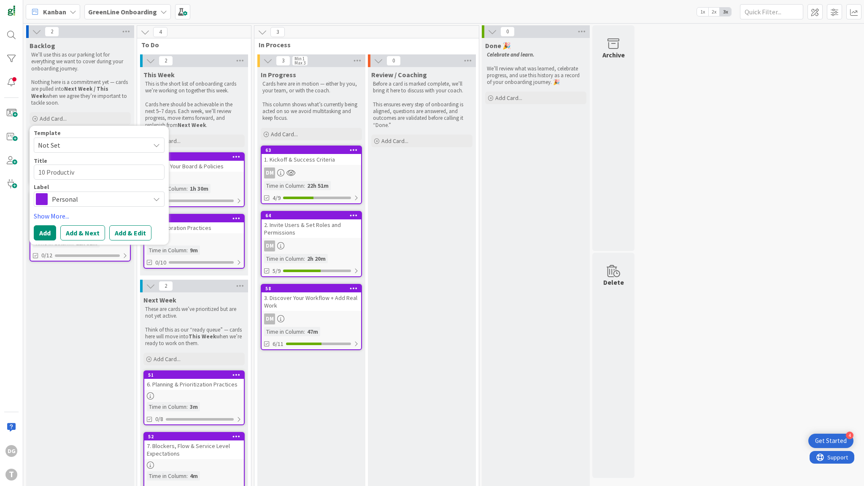
type textarea "10 Productivi"
type textarea "x"
type textarea "10 Productivit"
type textarea "x"
type textarea "10 Productivity"
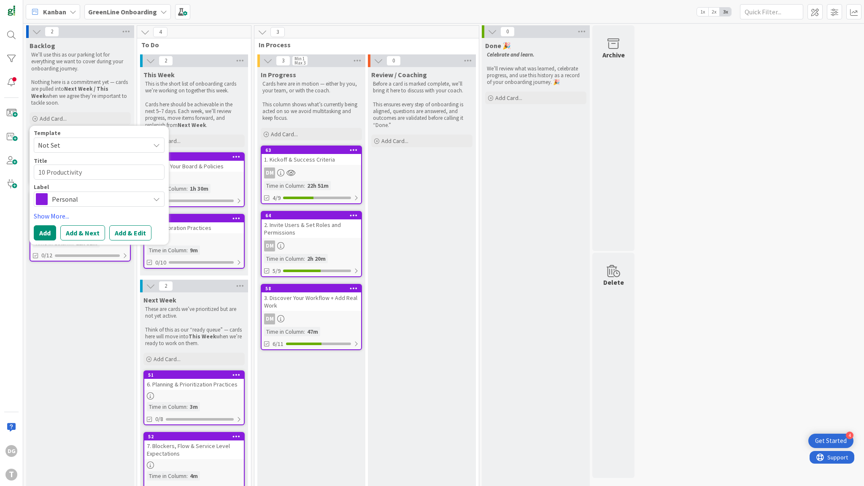
type textarea "x"
type textarea "10 Productivity"
type textarea "x"
type textarea "10 Productivity Z"
type textarea "x"
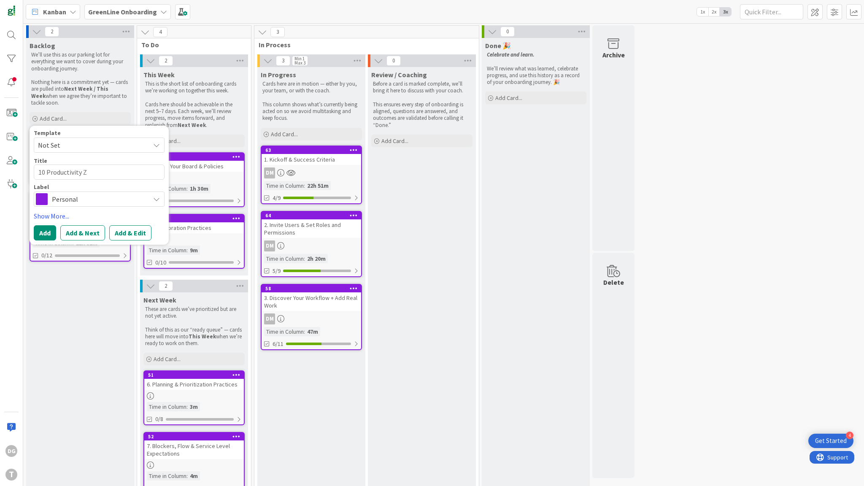
type textarea "10 Productivity Zo"
type textarea "x"
type textarea "10 Productivity Zon"
type textarea "x"
type textarea "10 Productivity Zone"
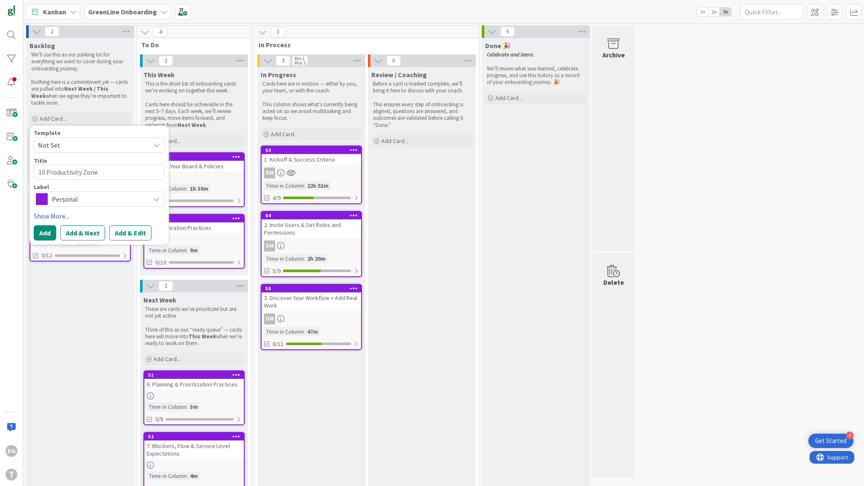
type textarea "x"
type textarea "10 Productivity Zones"
click at [44, 227] on button "Add" at bounding box center [45, 232] width 22 height 15
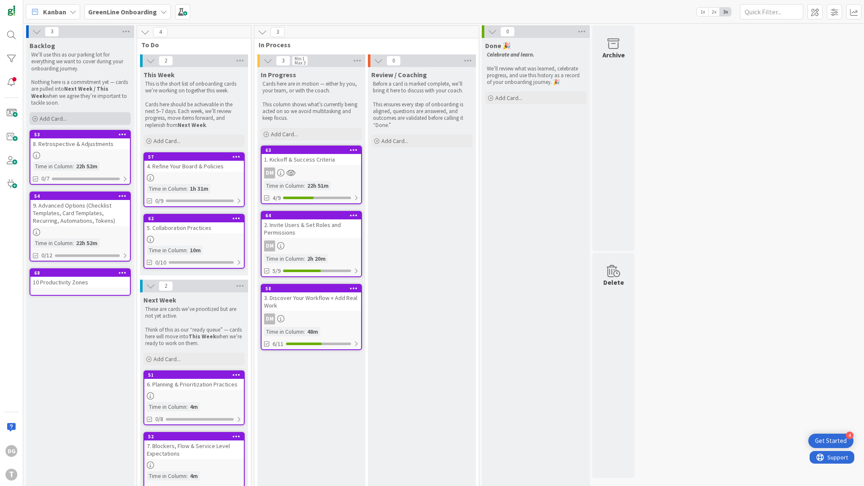
click at [73, 117] on div "Add Card..." at bounding box center [80, 118] width 101 height 13
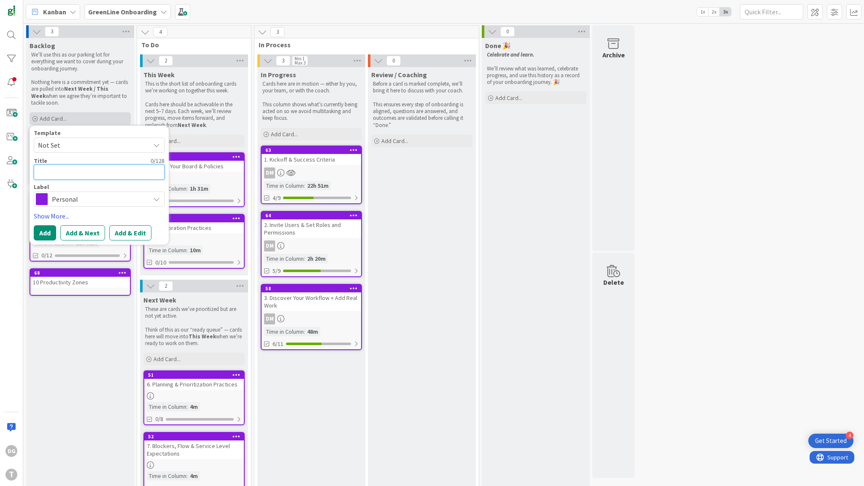
type textarea "x"
type textarea "1"
type textarea "x"
type textarea "11"
type textarea "x"
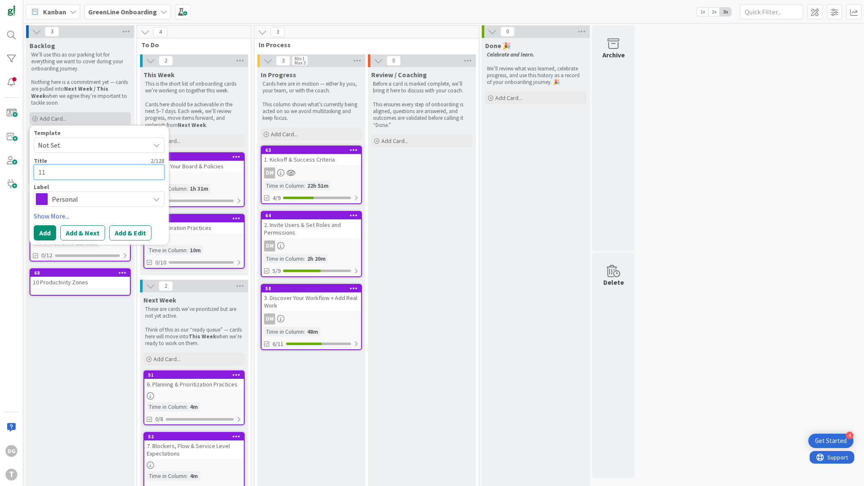
type textarea "11."
type textarea "x"
type textarea "11."
type textarea "x"
type textarea "11. M"
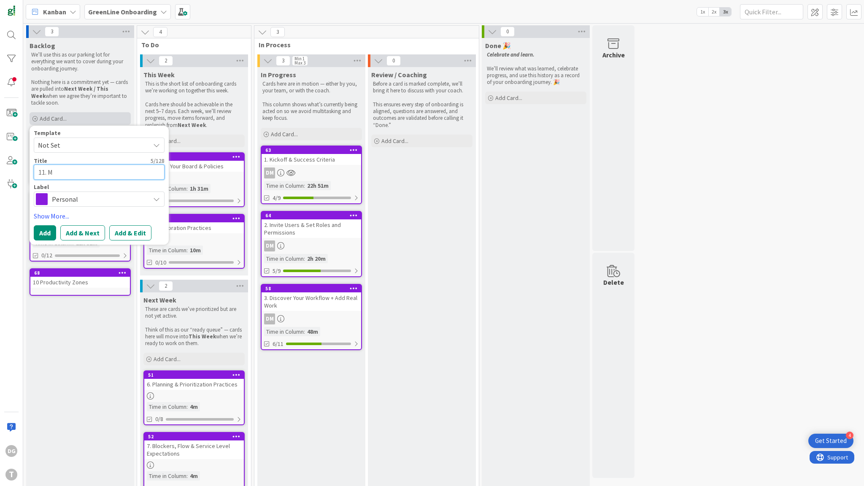
type textarea "x"
type textarea "11. Me"
type textarea "x"
type textarea "11. Met"
type textarea "x"
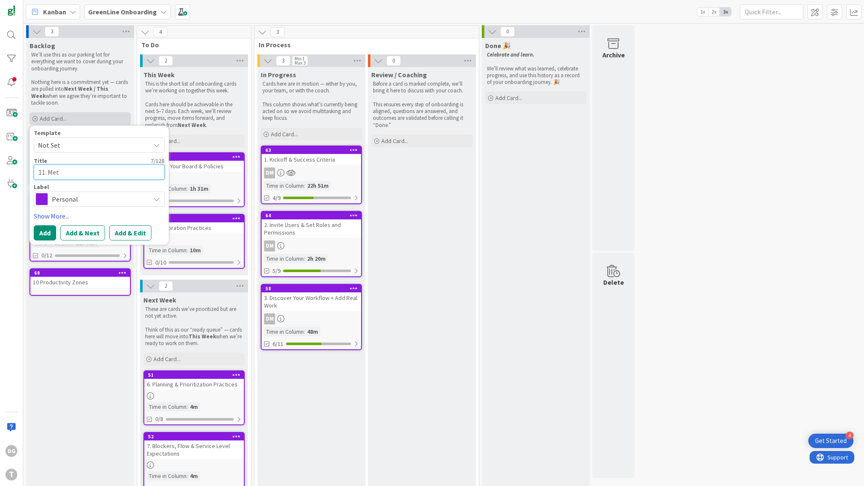
type textarea "11. Metr"
type textarea "x"
type textarea "11. [GEOGRAPHIC_DATA]"
type textarea "x"
type textarea "11. Metric"
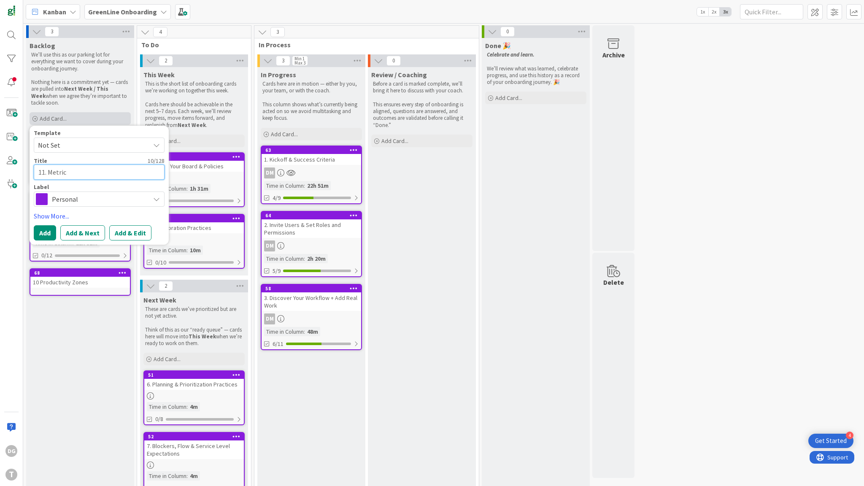
type textarea "x"
type textarea "11. Metrics"
click at [43, 233] on button "Add" at bounding box center [45, 232] width 22 height 15
